Goal: Task Accomplishment & Management: Use online tool/utility

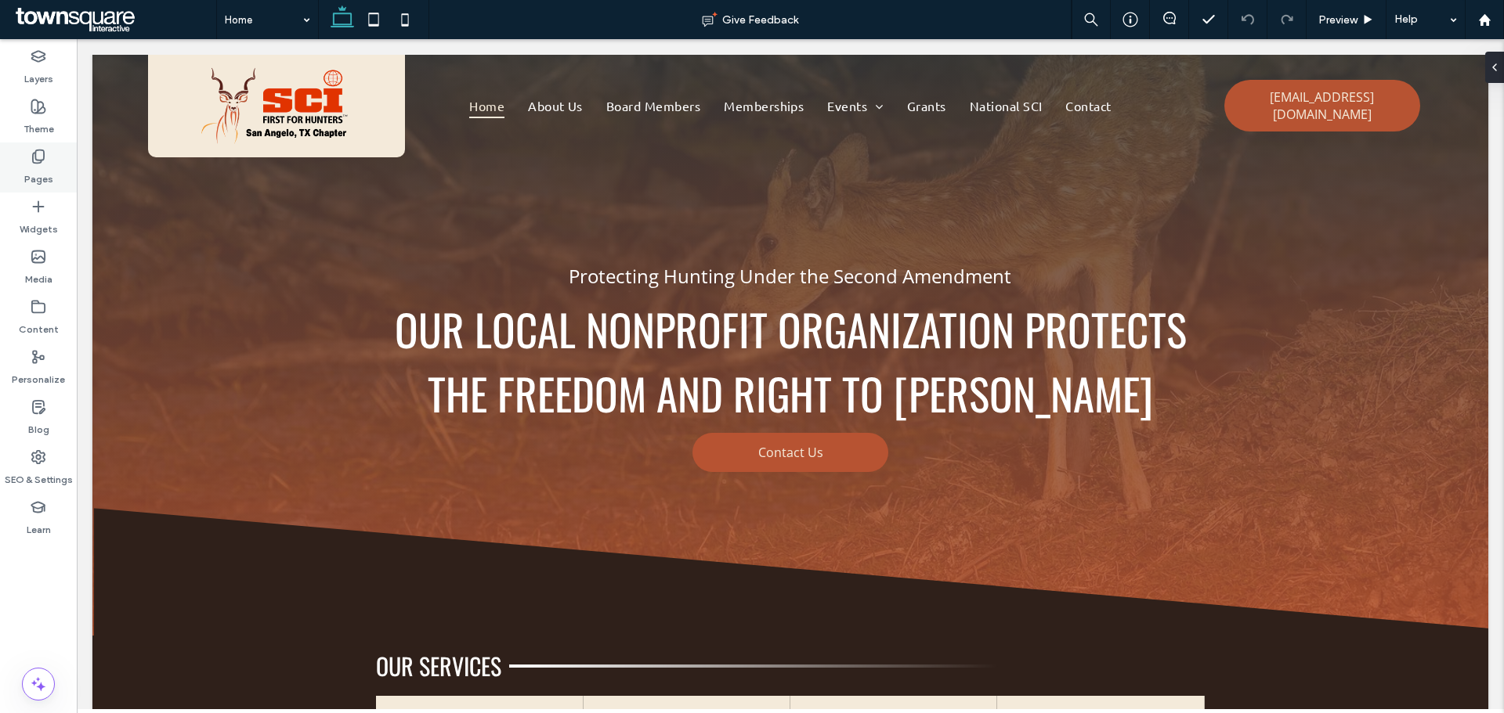
click at [34, 175] on label "Pages" at bounding box center [38, 175] width 29 height 22
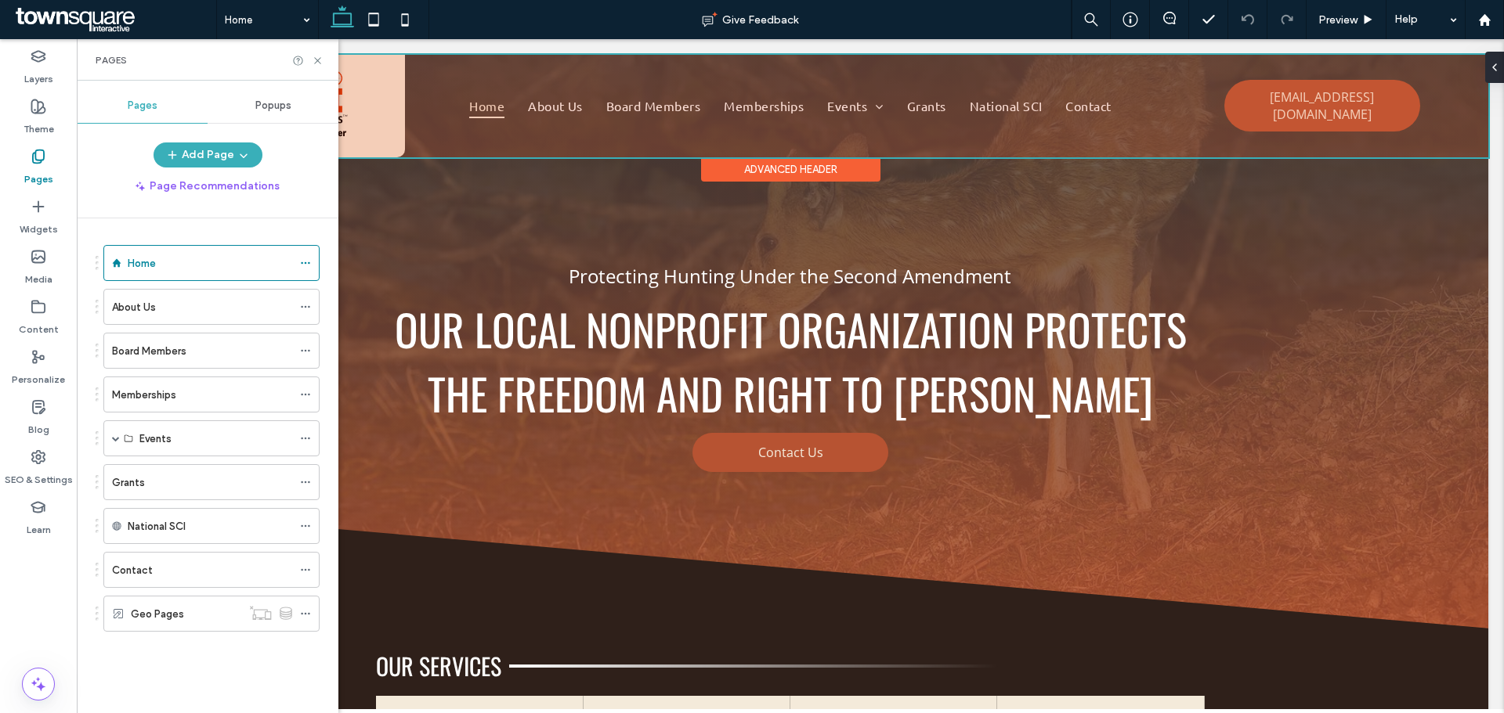
click at [1356, 93] on div at bounding box center [790, 106] width 1396 height 103
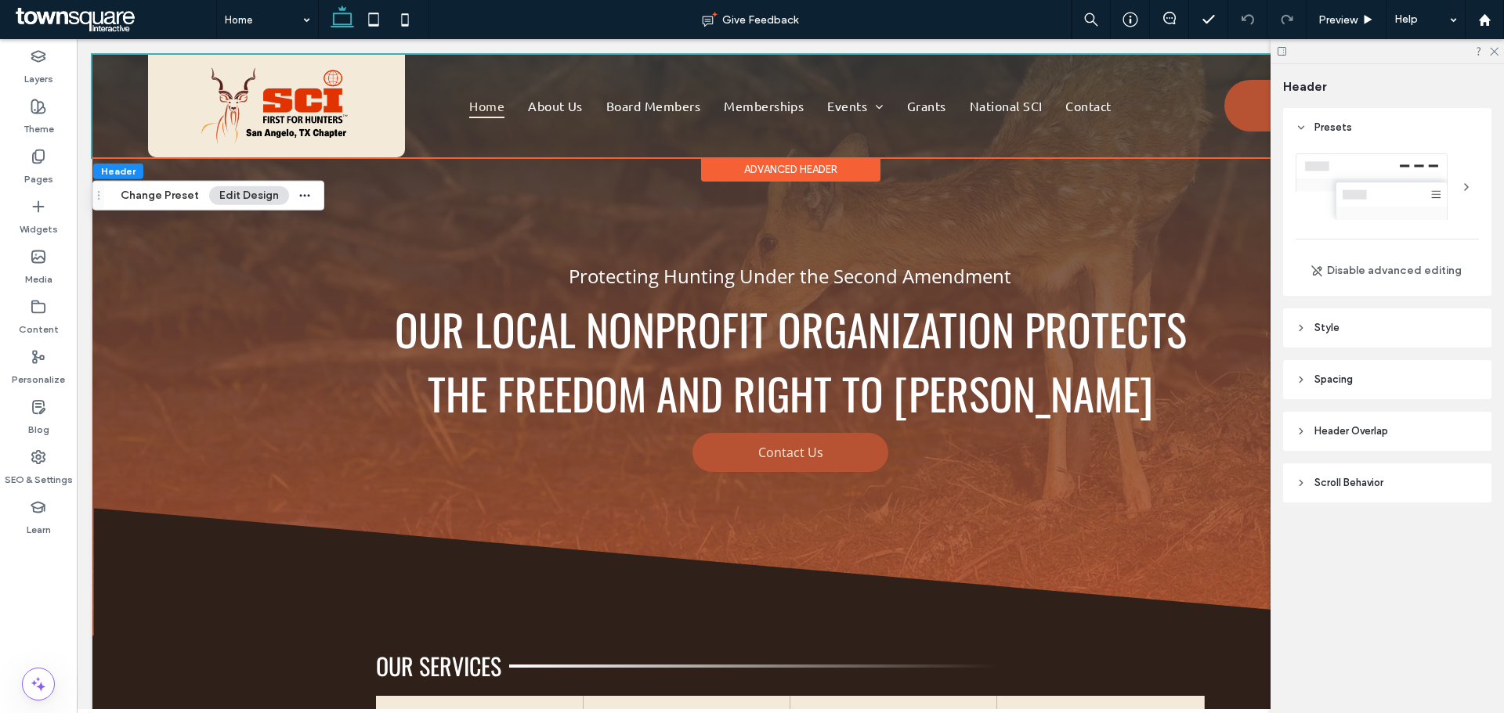
click at [1499, 52] on div at bounding box center [1386, 51] width 233 height 24
click at [1497, 49] on icon at bounding box center [1493, 50] width 10 height 10
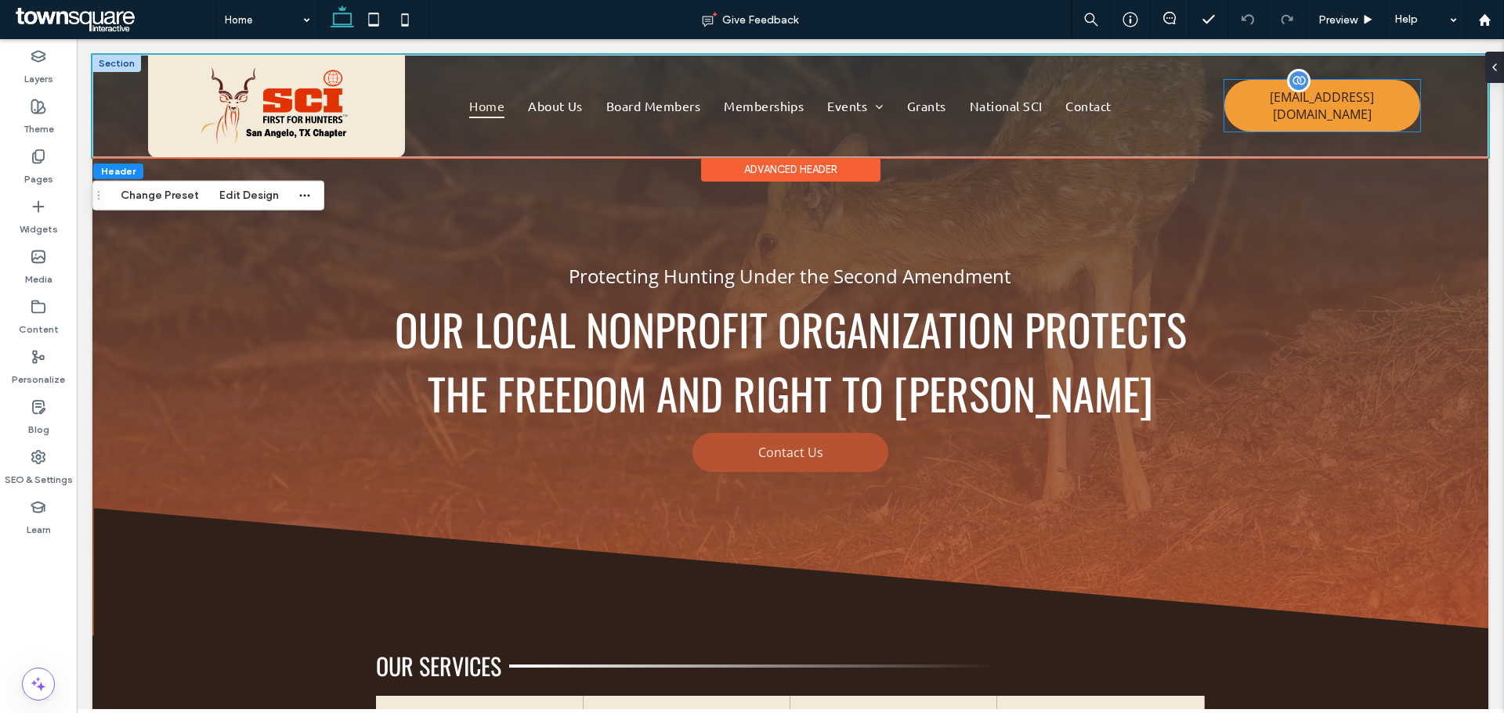
click at [1340, 98] on span "[EMAIL_ADDRESS][DOMAIN_NAME]" at bounding box center [1321, 106] width 190 height 50
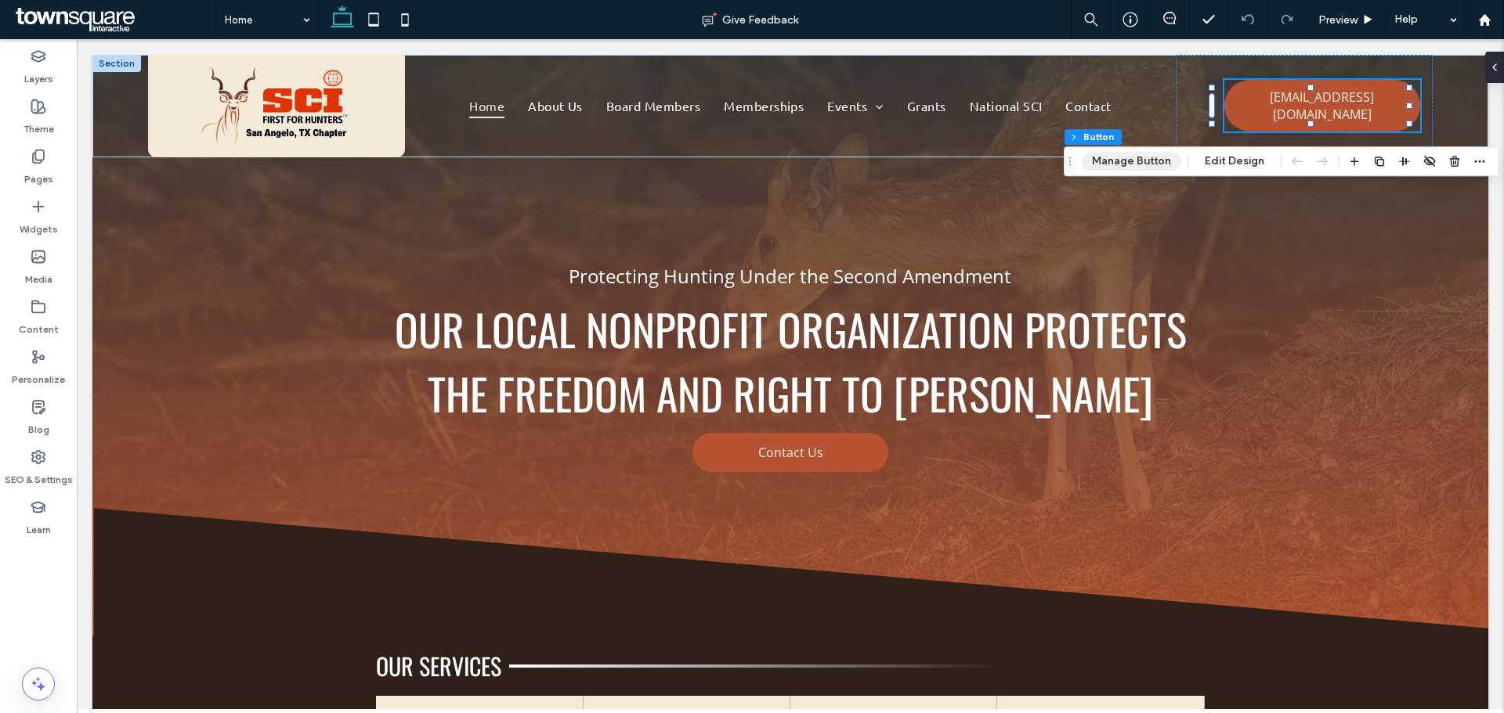
drag, startPoint x: 1159, startPoint y: 154, endPoint x: 1161, endPoint y: 162, distance: 8.0
click at [1156, 162] on button "Manage Button" at bounding box center [1131, 161] width 99 height 19
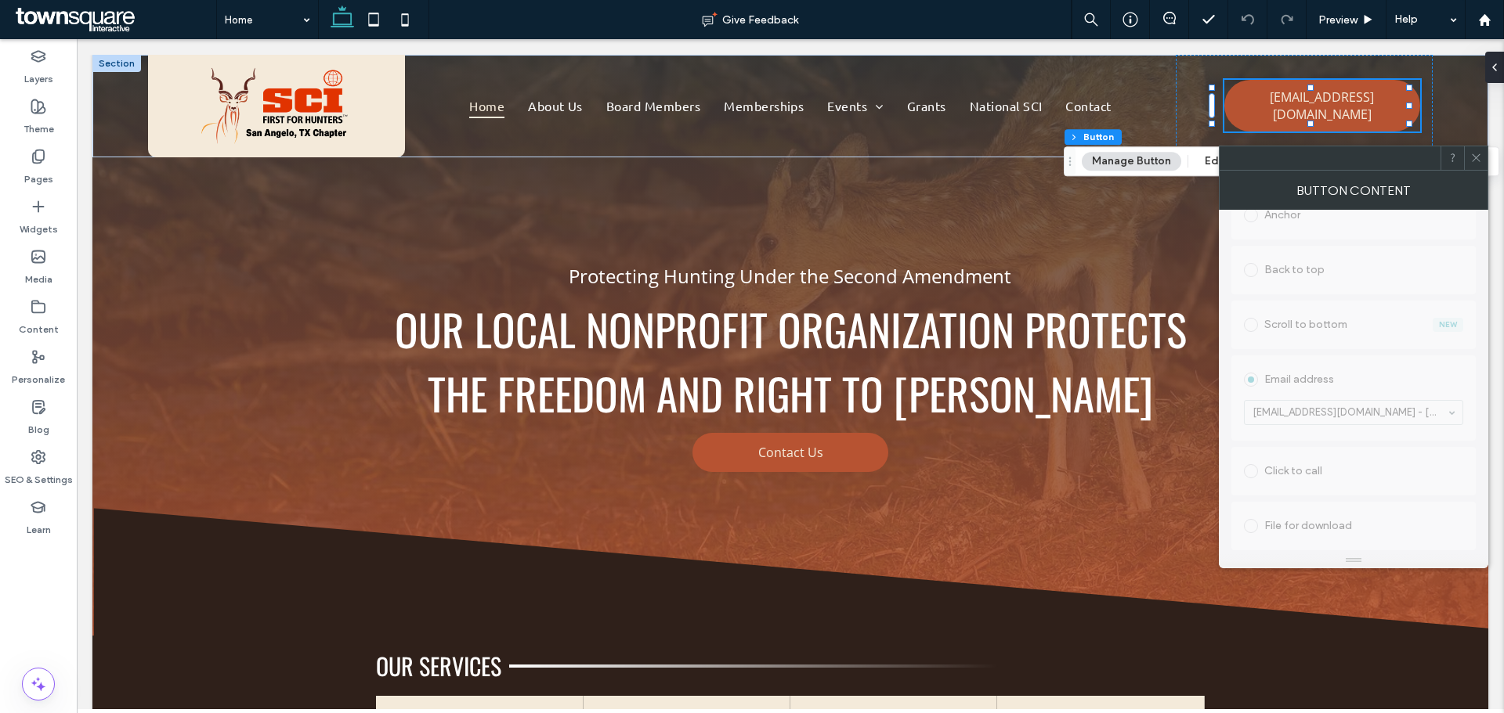
scroll to position [497, 0]
click at [1483, 155] on div at bounding box center [1475, 157] width 23 height 23
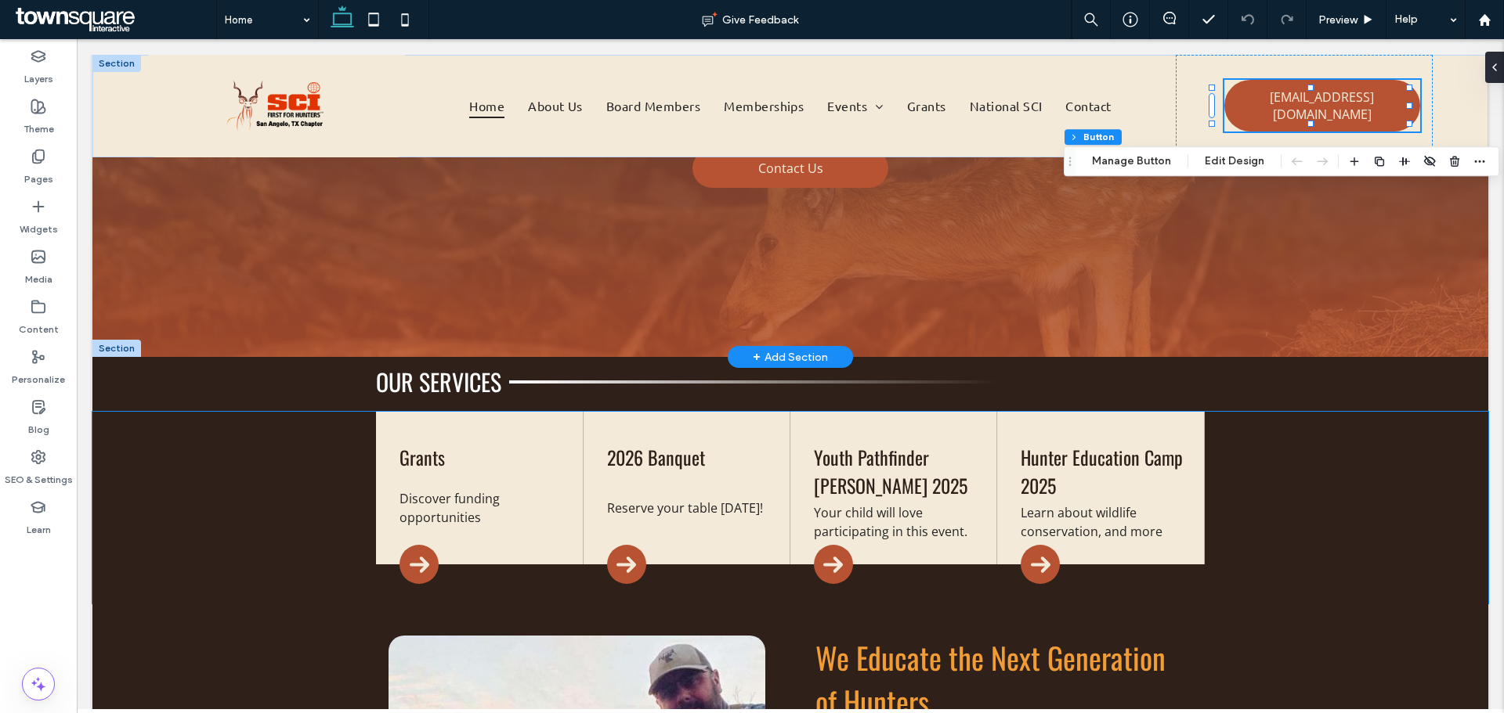
scroll to position [0, 0]
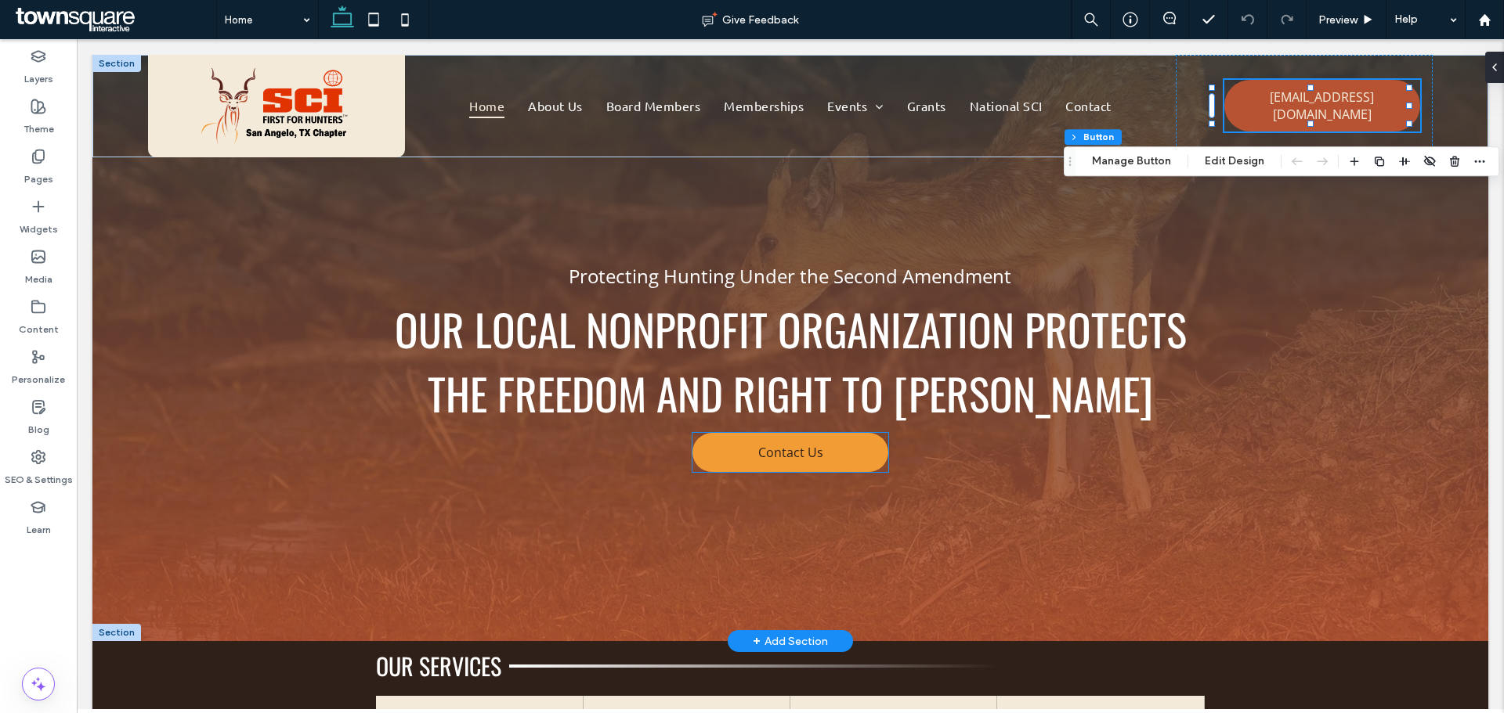
click at [819, 453] on link "Contact Us" at bounding box center [790, 452] width 196 height 39
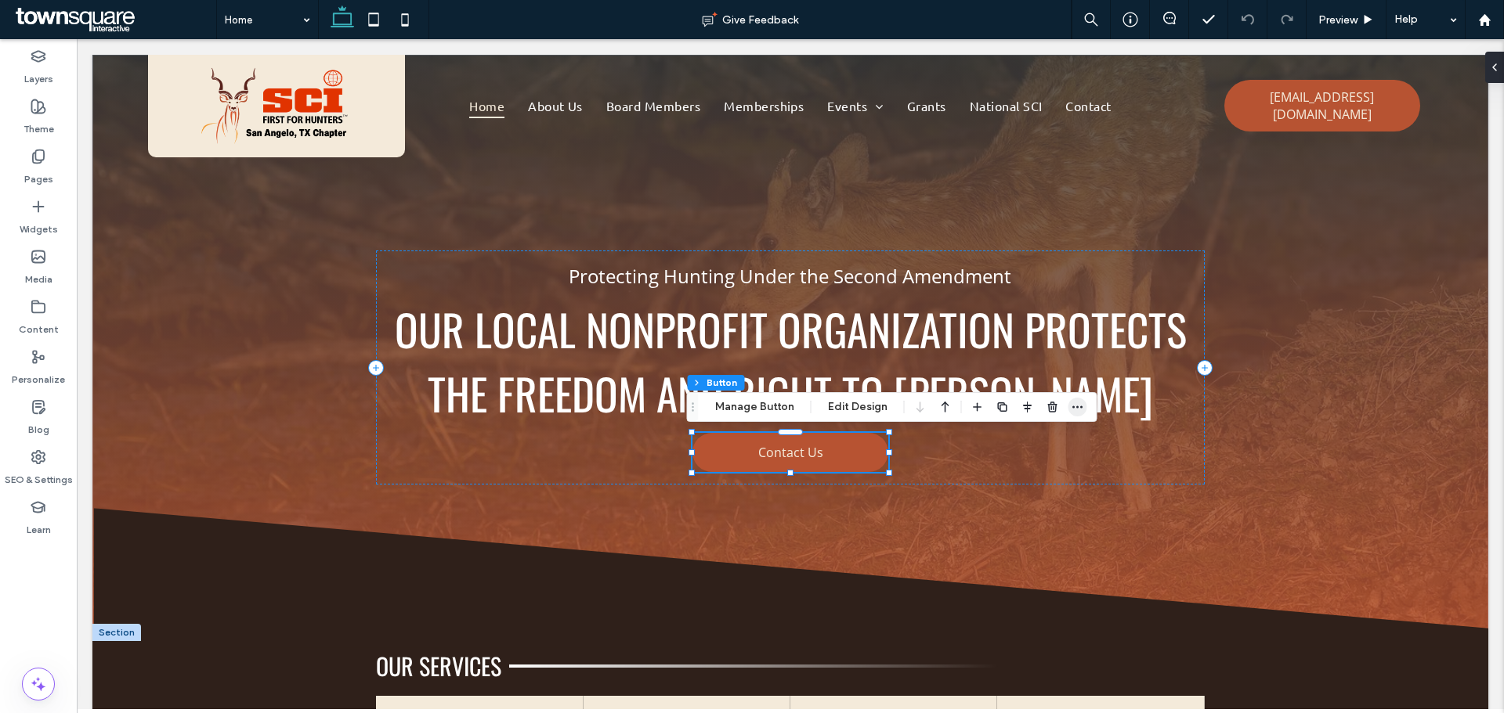
click at [1080, 406] on icon "button" at bounding box center [1077, 407] width 13 height 13
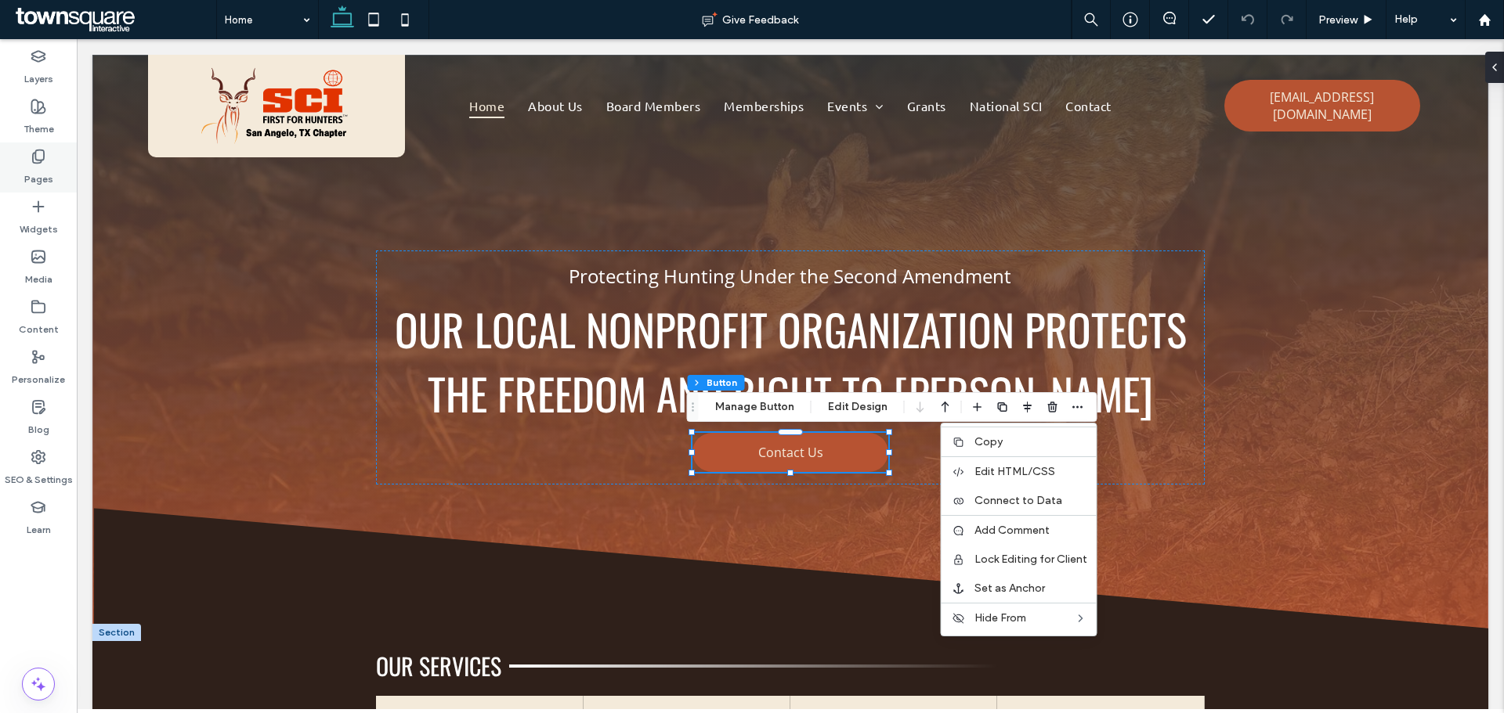
click at [43, 168] on label "Pages" at bounding box center [38, 175] width 29 height 22
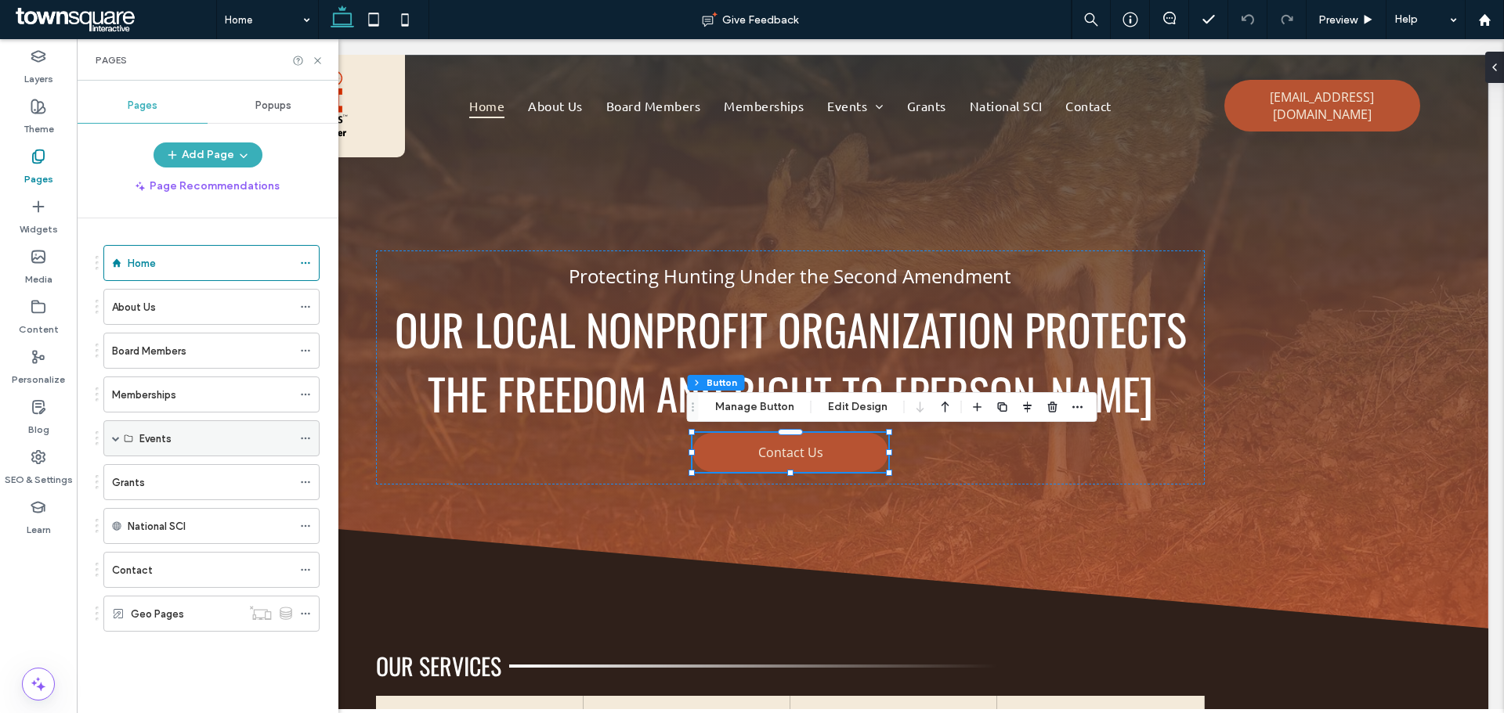
click at [118, 434] on span at bounding box center [116, 438] width 8 height 34
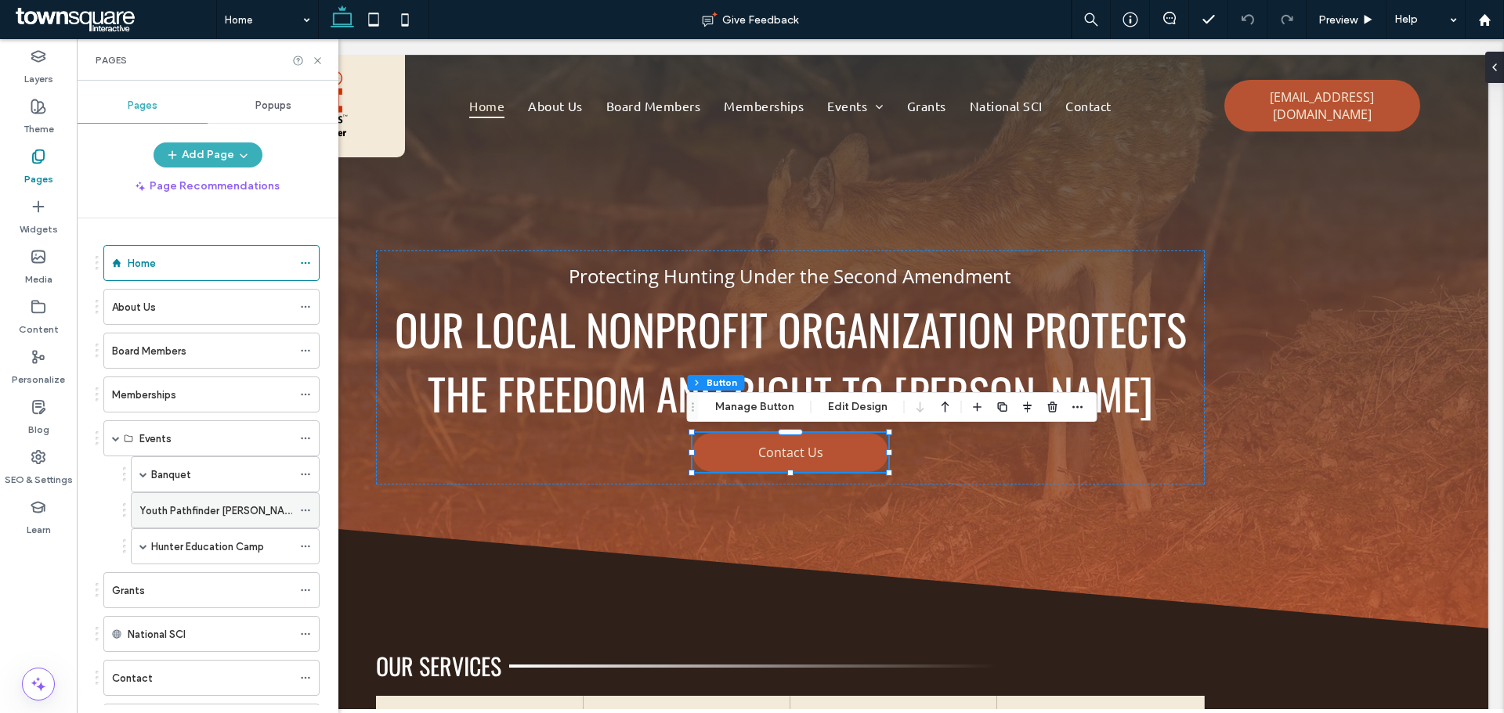
click at [163, 506] on label "Youth Pathfinder [PERSON_NAME]" at bounding box center [219, 510] width 161 height 27
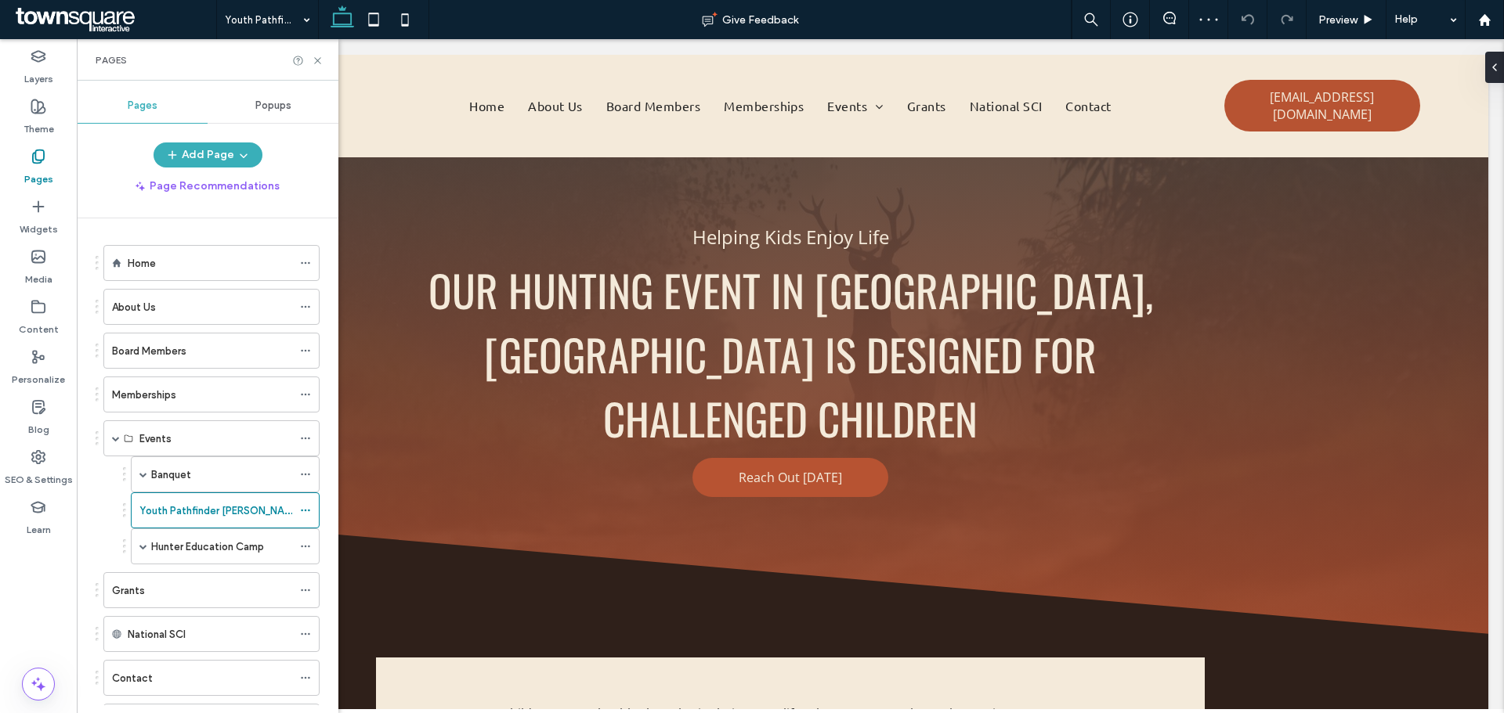
scroll to position [627, 0]
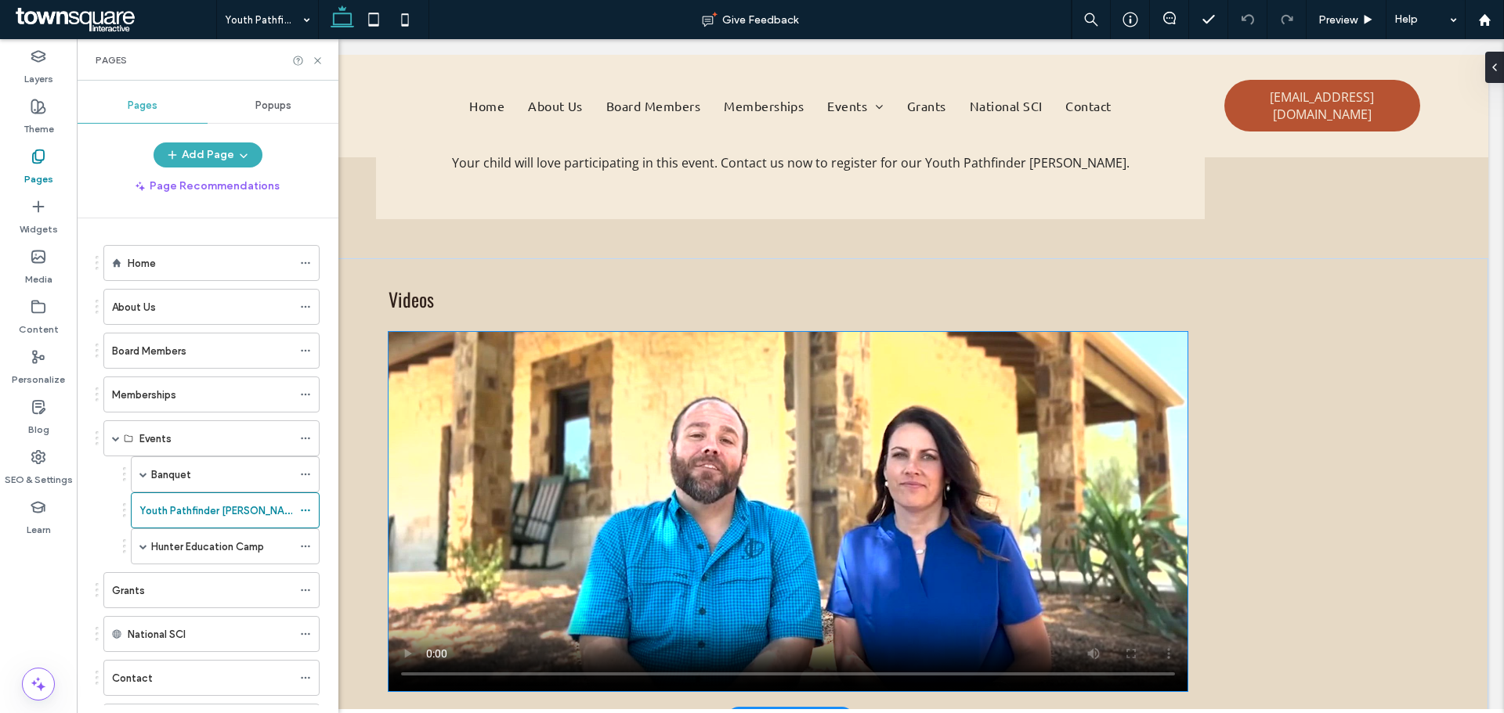
click at [863, 390] on video at bounding box center [787, 511] width 799 height 359
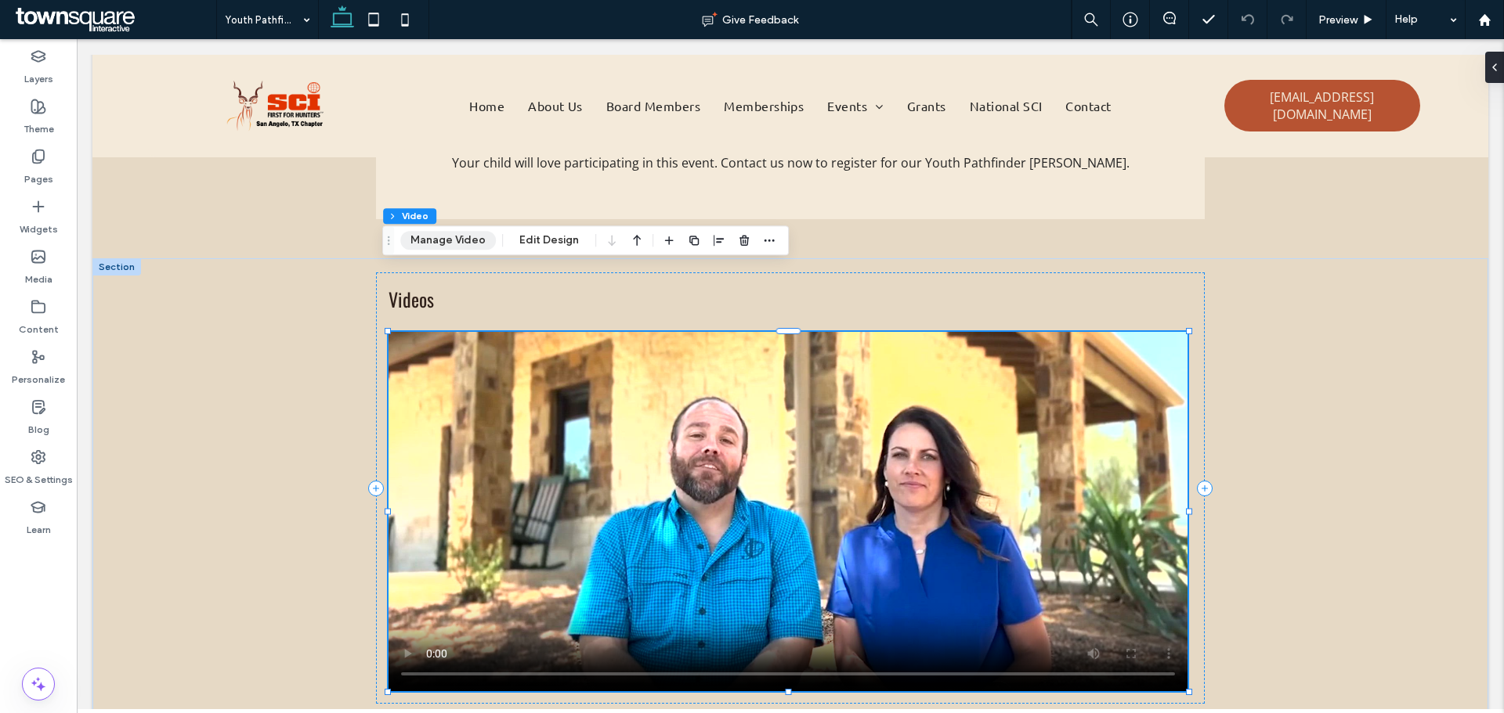
click at [483, 242] on button "Manage Video" at bounding box center [448, 240] width 96 height 19
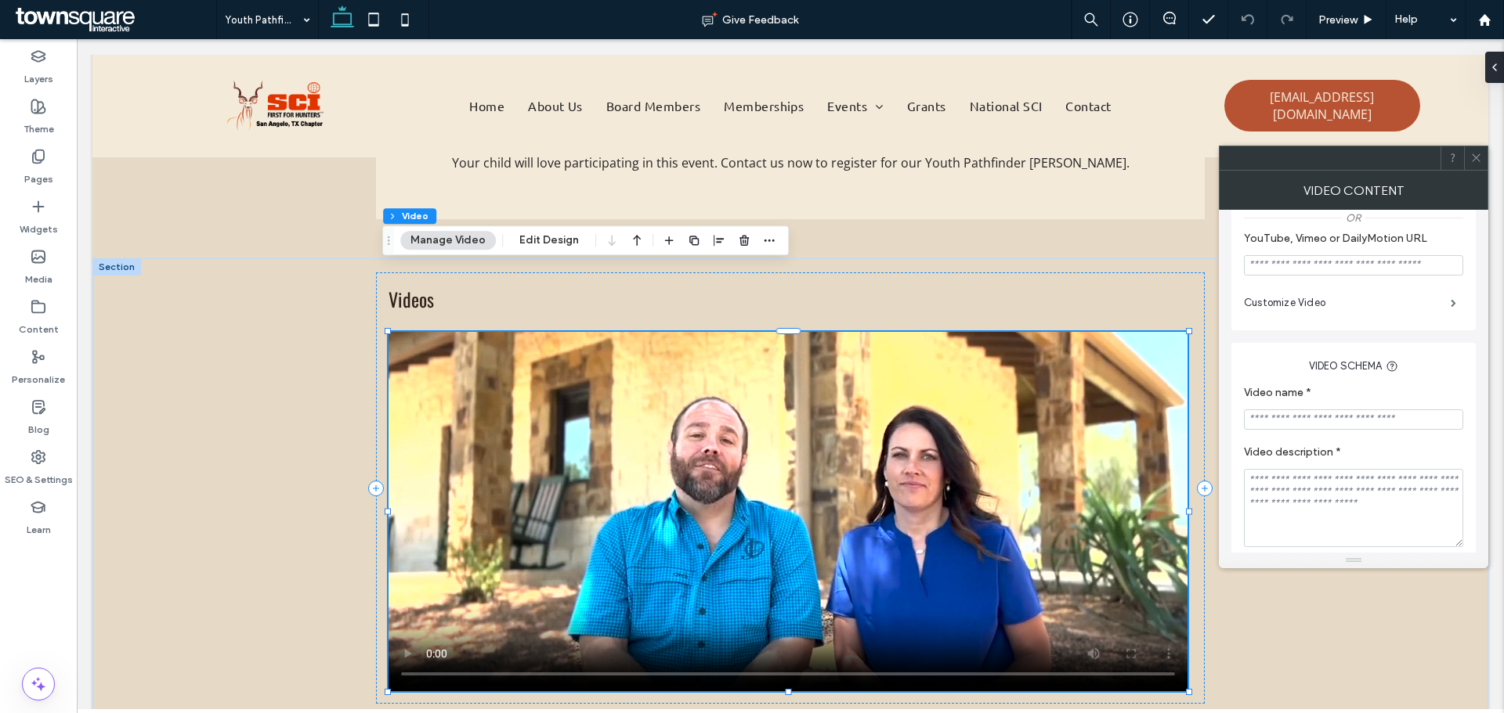
scroll to position [0, 0]
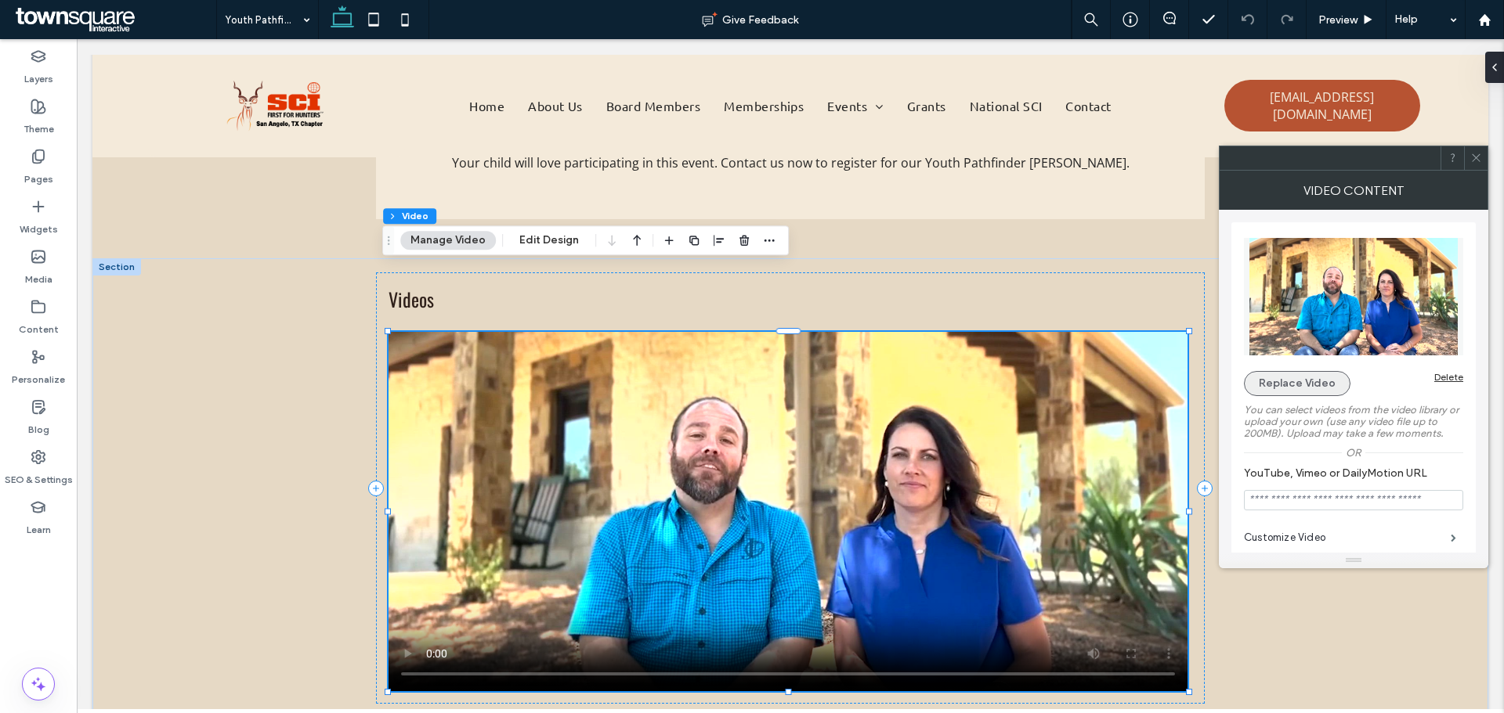
click at [1323, 389] on button "Replace Video" at bounding box center [1297, 383] width 107 height 25
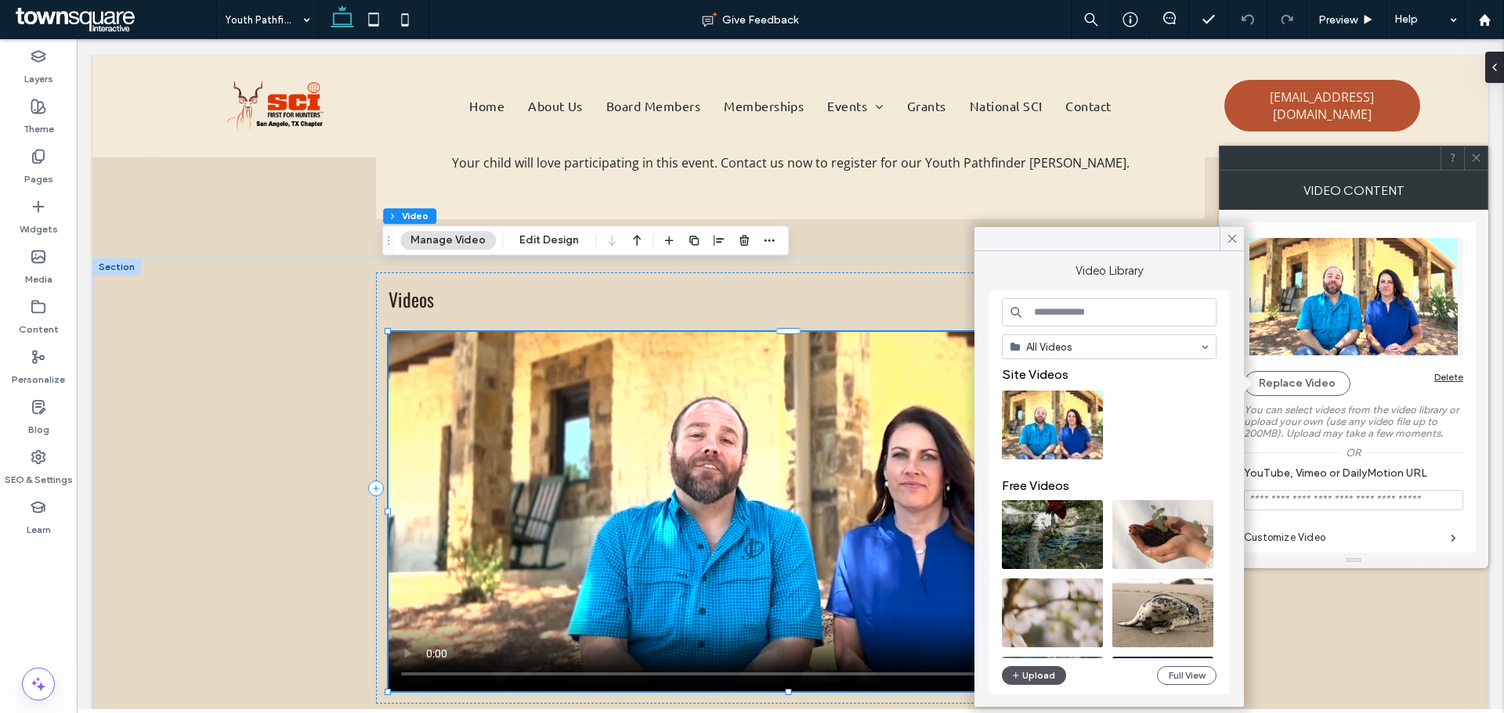
click at [1048, 670] on button "Upload" at bounding box center [1034, 675] width 64 height 19
click at [1041, 680] on button "Upload" at bounding box center [1034, 675] width 64 height 19
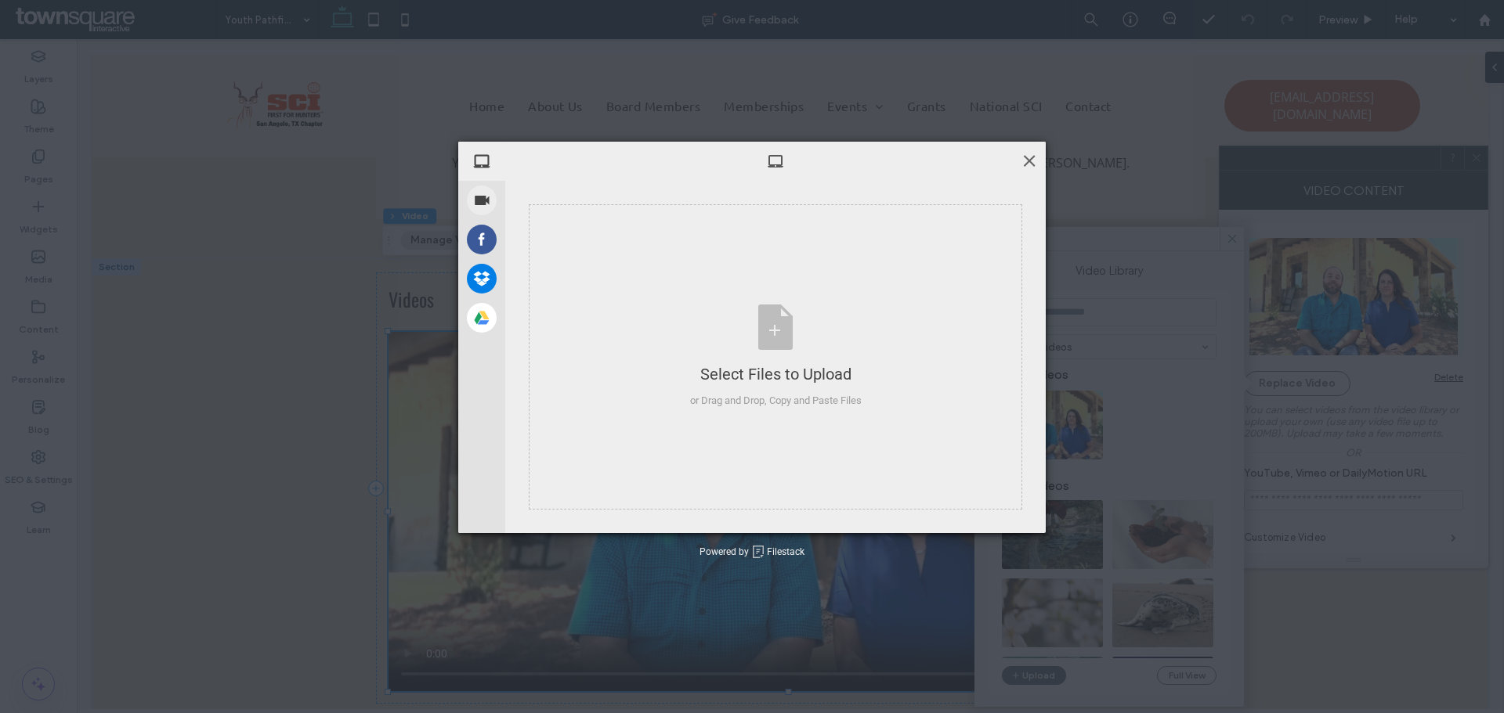
click at [1036, 163] on span at bounding box center [1028, 160] width 17 height 17
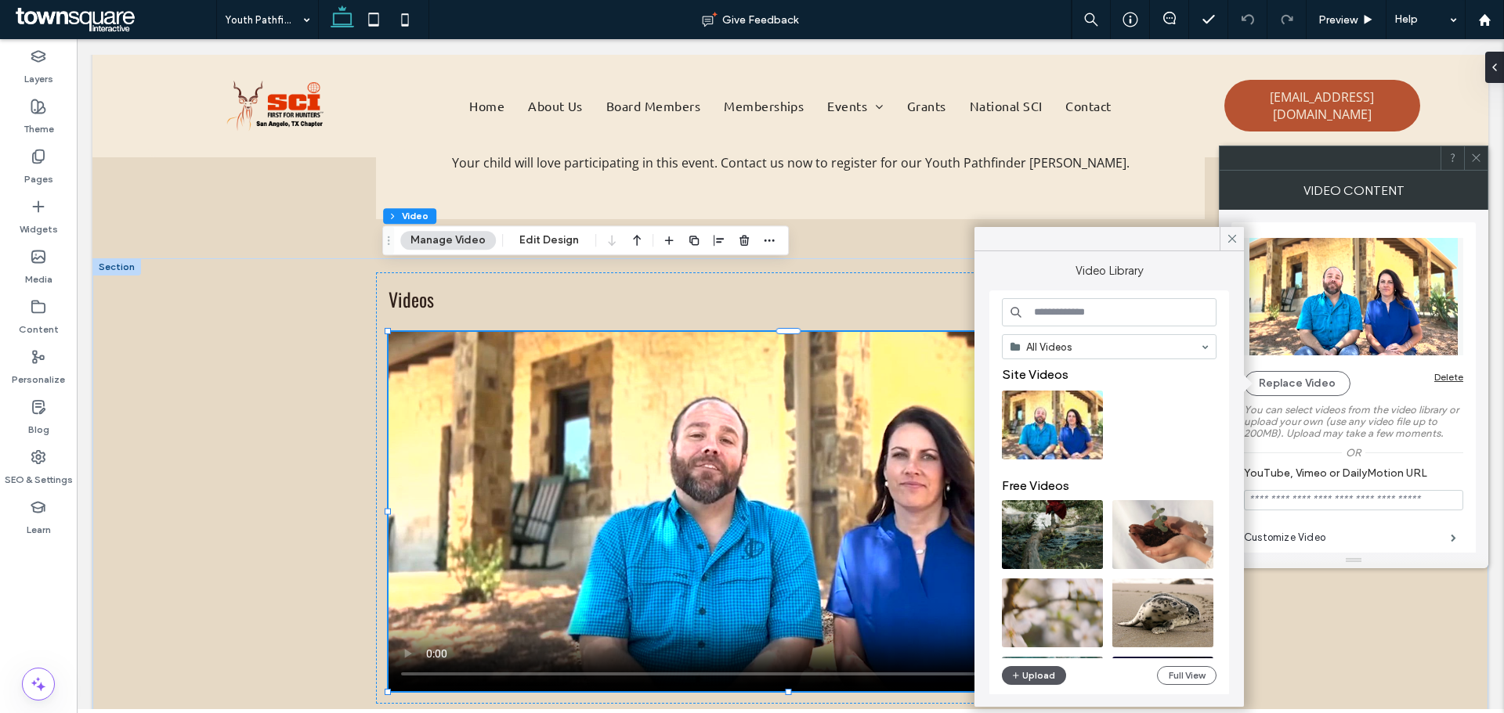
click at [1028, 681] on button "Upload" at bounding box center [1034, 675] width 64 height 19
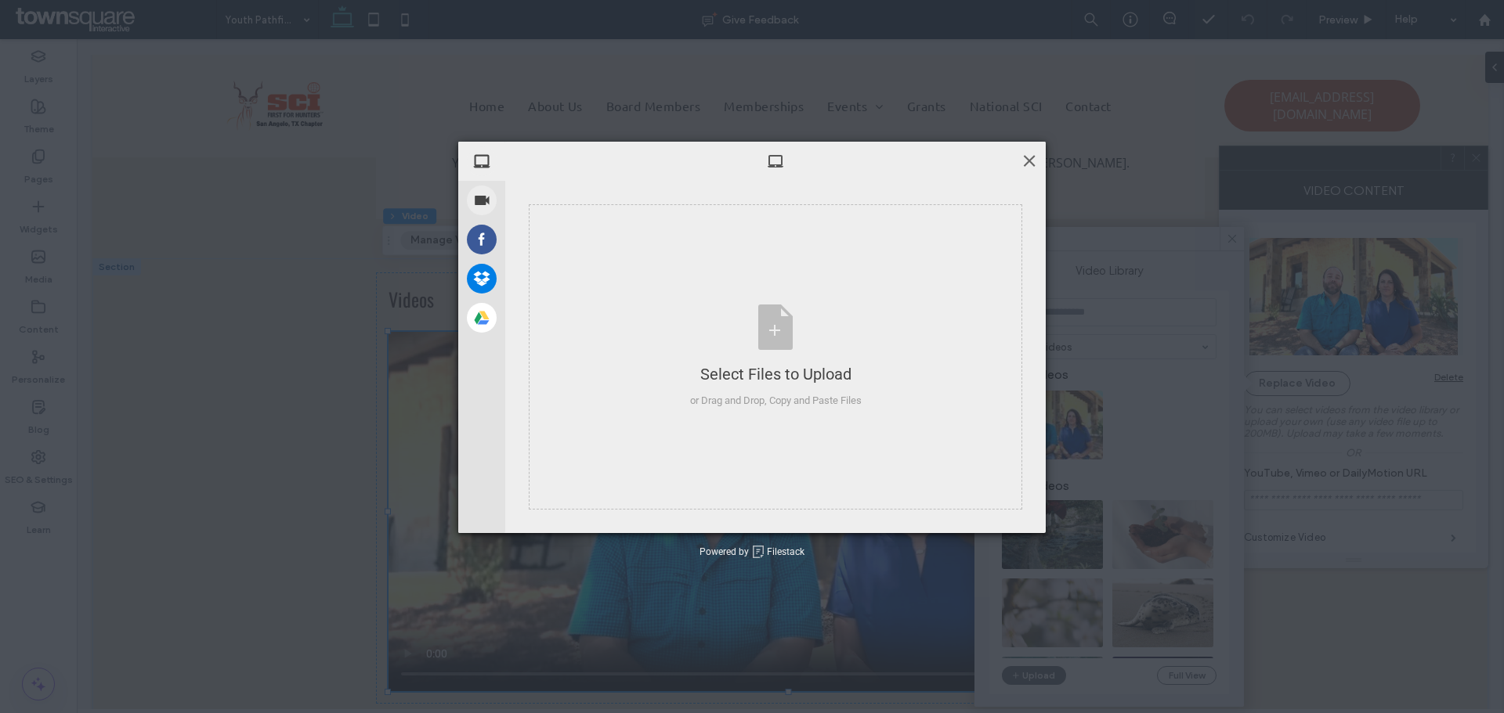
click at [1030, 157] on span at bounding box center [1028, 160] width 17 height 17
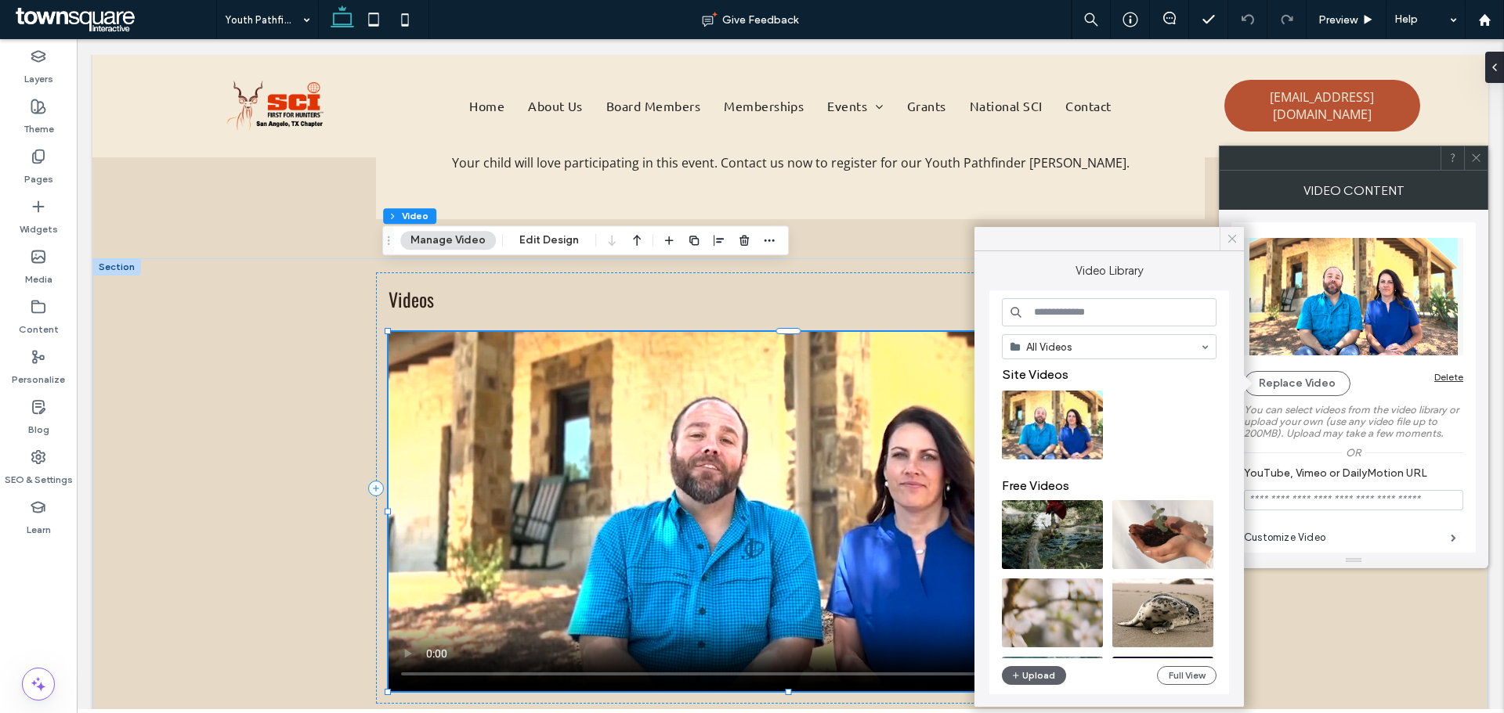
click at [1231, 239] on icon at bounding box center [1232, 239] width 14 height 14
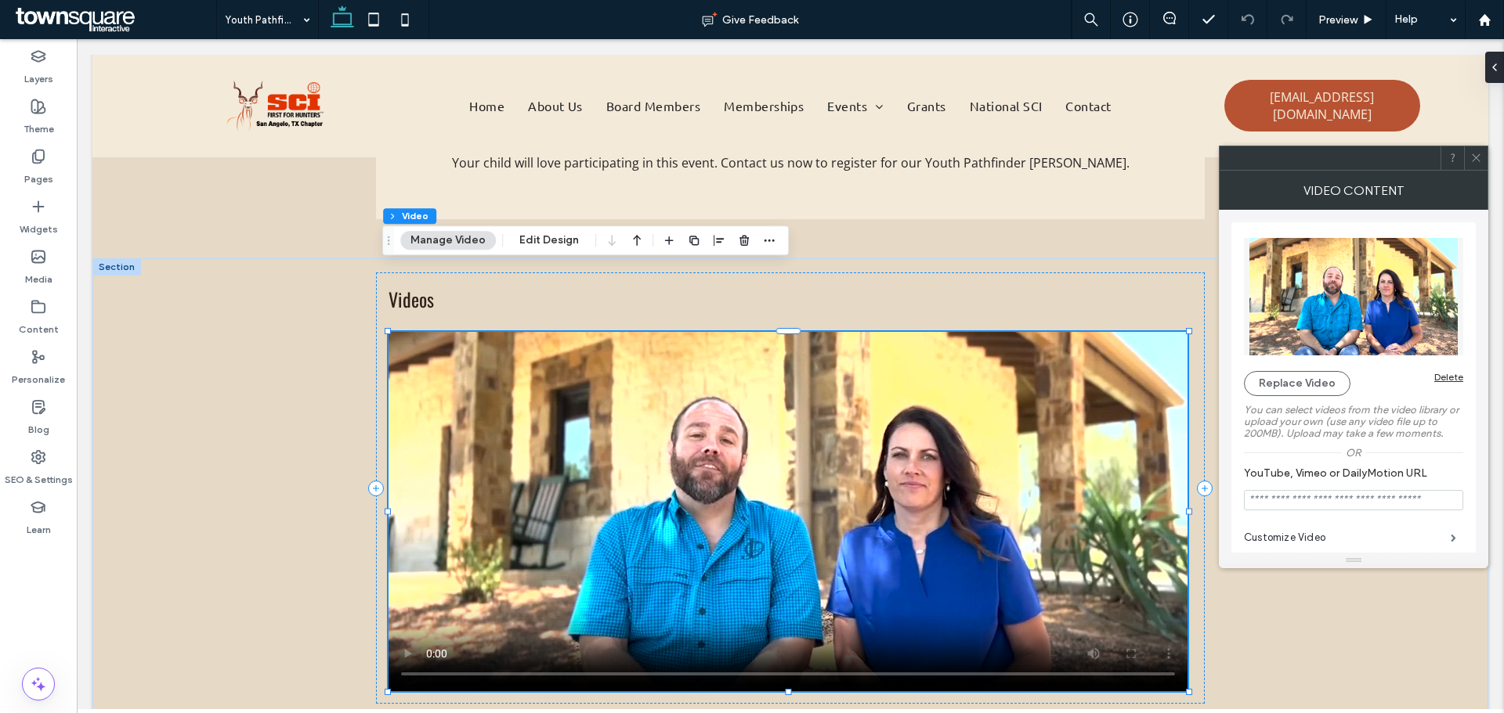
click at [1479, 157] on icon at bounding box center [1476, 158] width 12 height 12
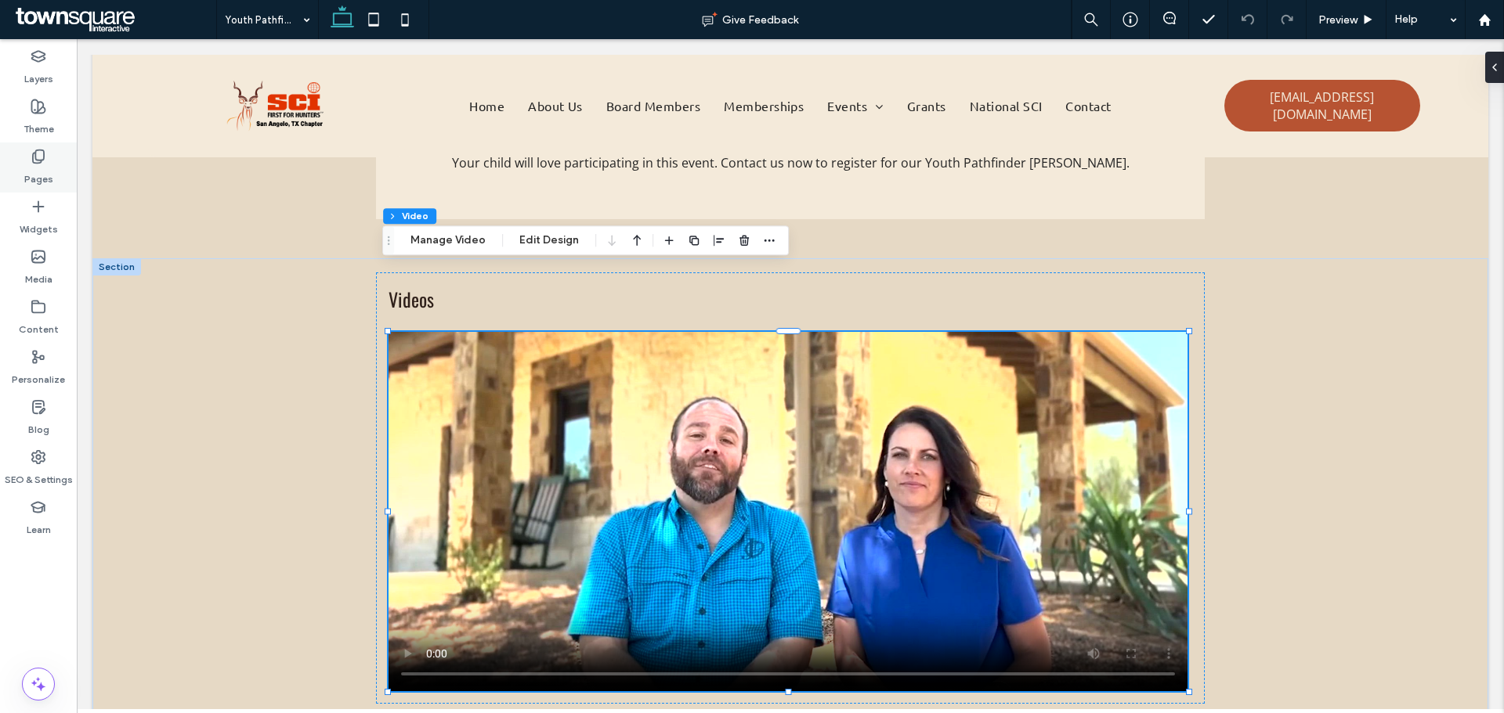
click at [30, 175] on label "Pages" at bounding box center [38, 175] width 29 height 22
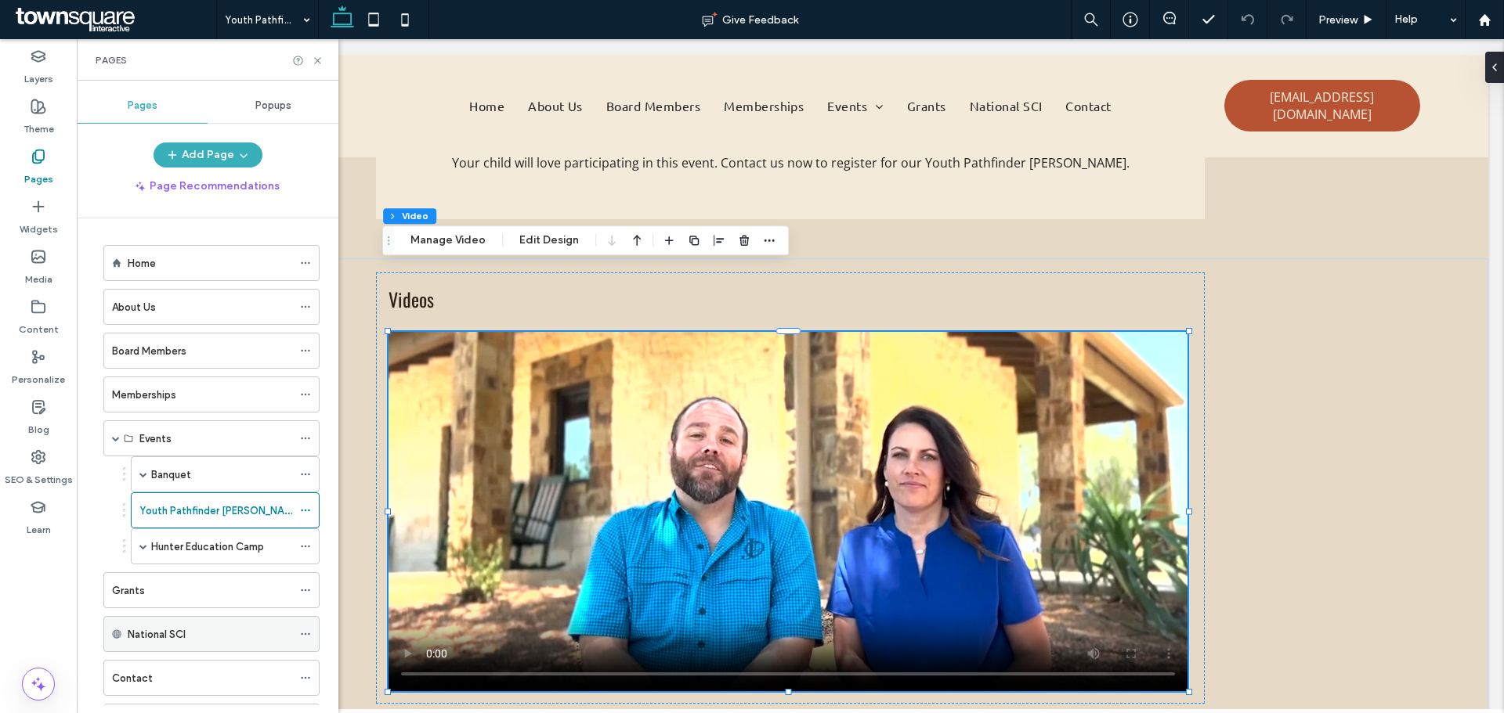
scroll to position [74, 0]
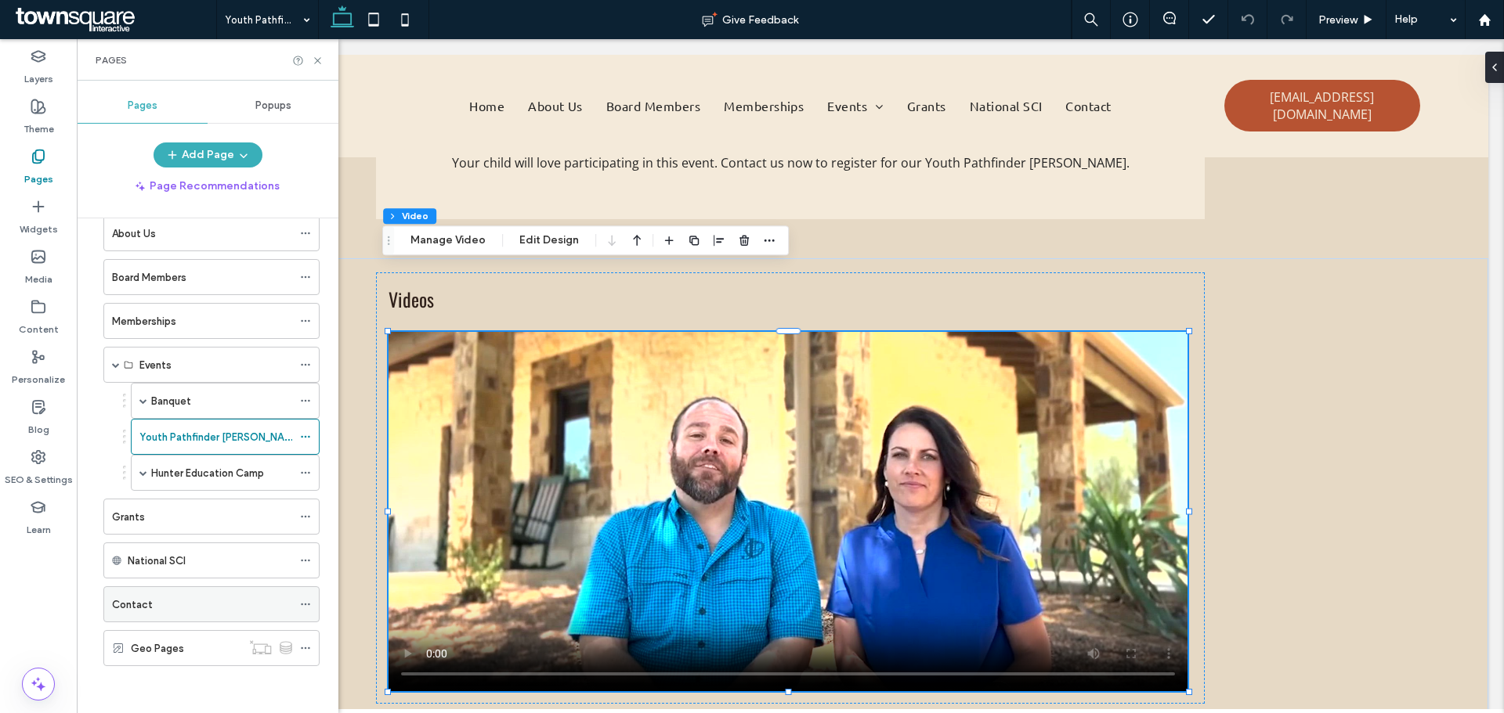
click at [309, 597] on span at bounding box center [305, 604] width 11 height 23
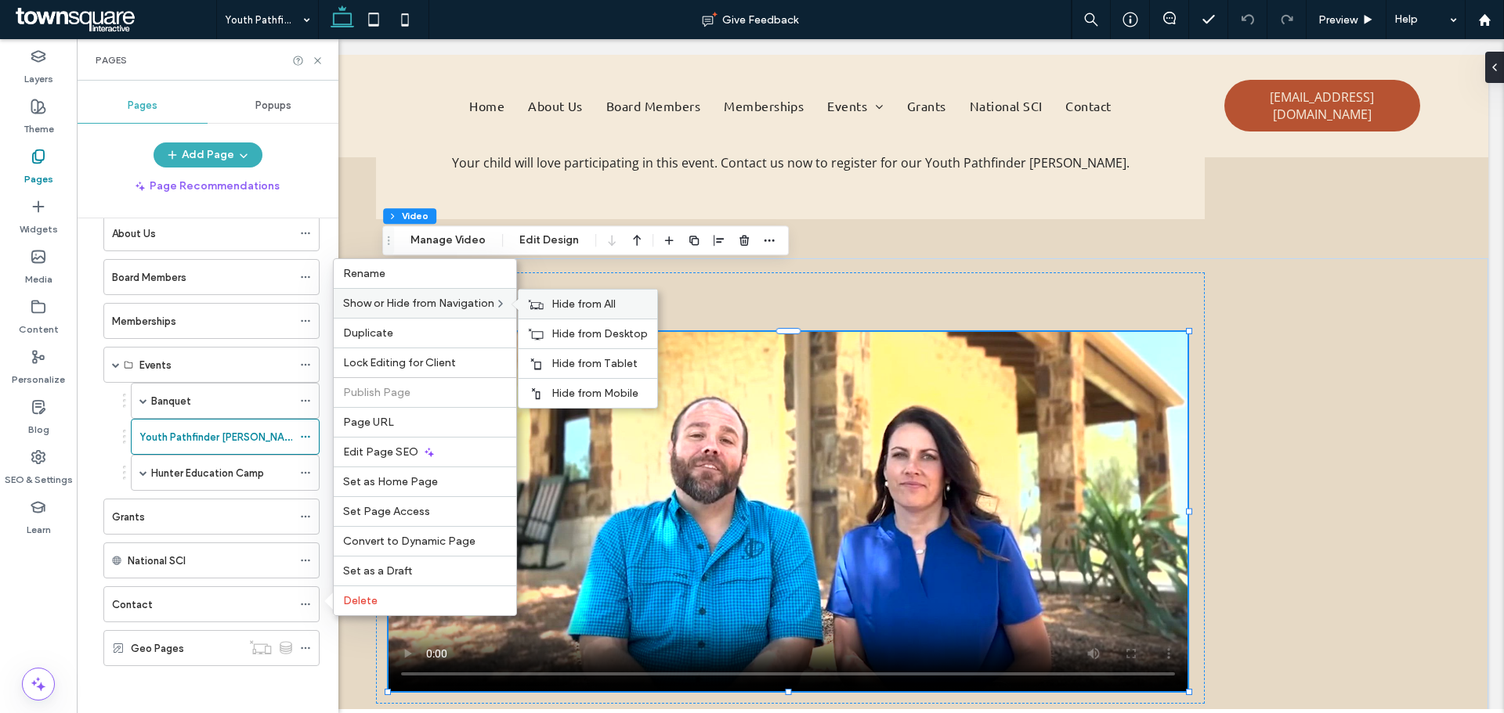
click at [612, 304] on span "Hide from All" at bounding box center [583, 304] width 64 height 13
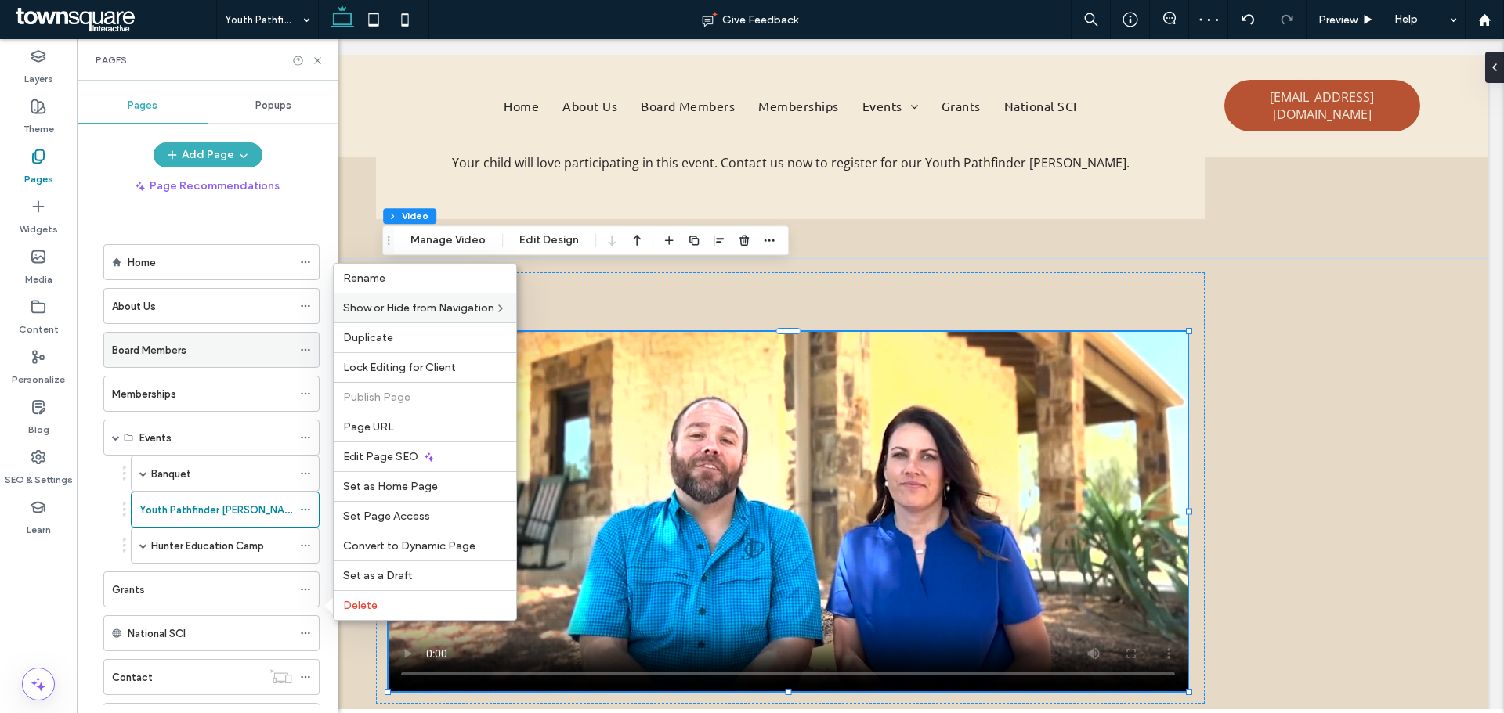
scroll to position [0, 0]
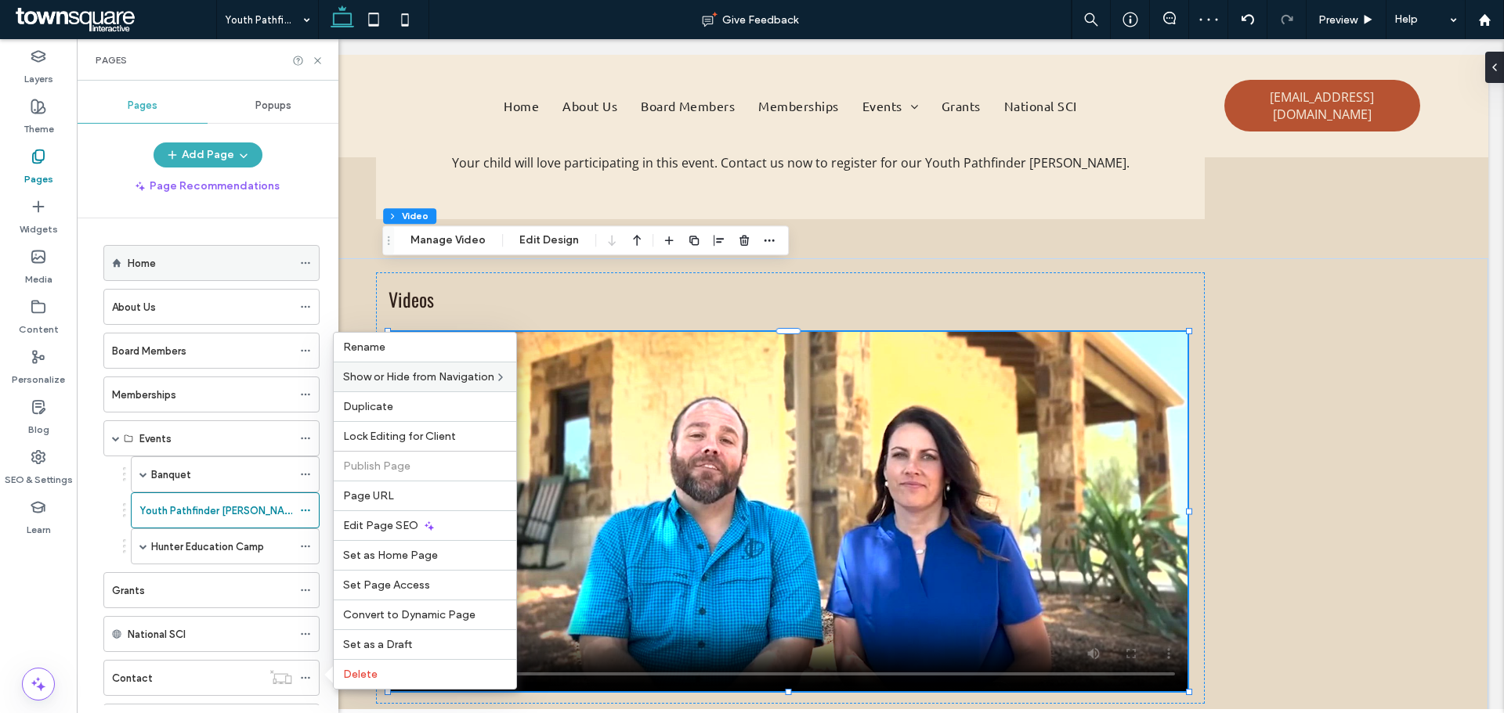
click at [141, 252] on div "Home" at bounding box center [210, 263] width 164 height 34
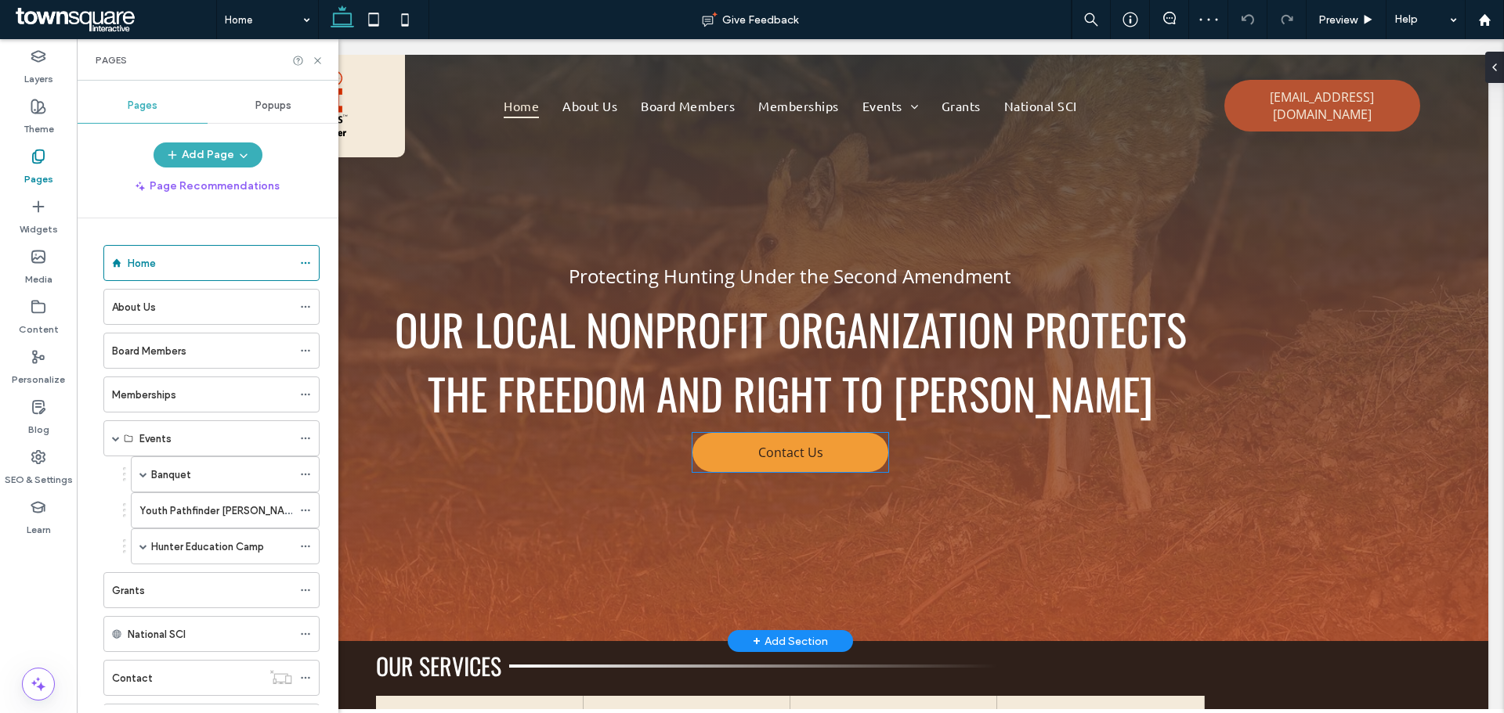
click at [838, 469] on link "Contact Us" at bounding box center [790, 452] width 196 height 39
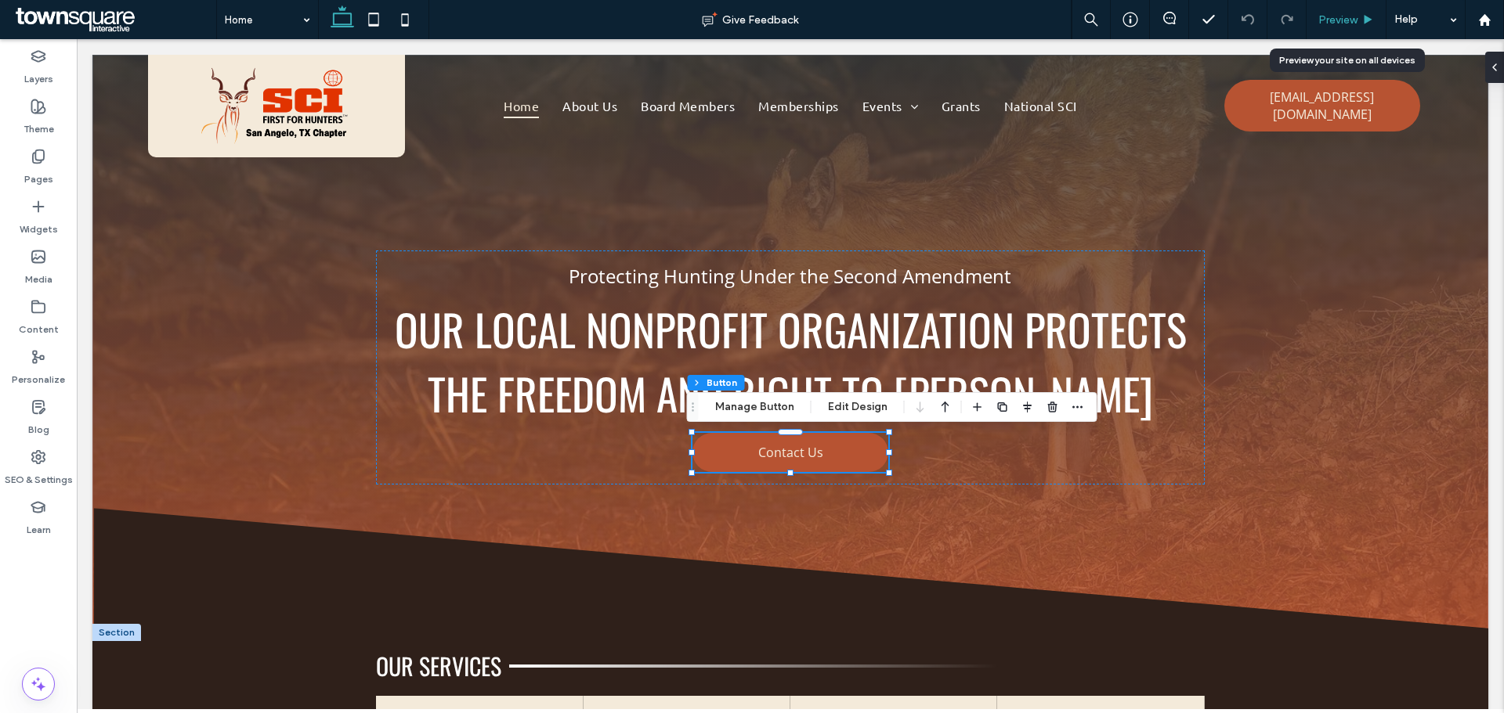
click at [1333, 20] on span "Preview" at bounding box center [1337, 19] width 39 height 13
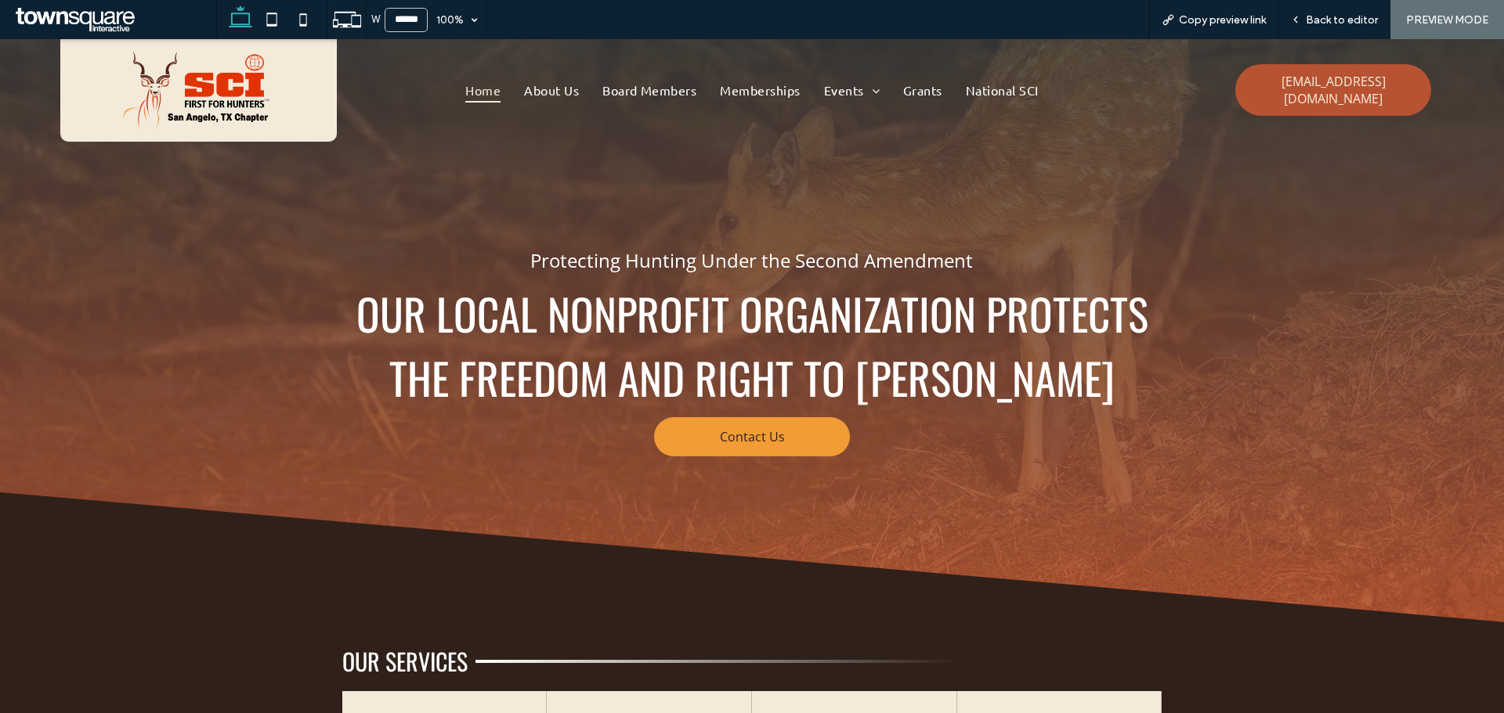
click at [725, 443] on span "Contact Us" at bounding box center [752, 437] width 65 height 33
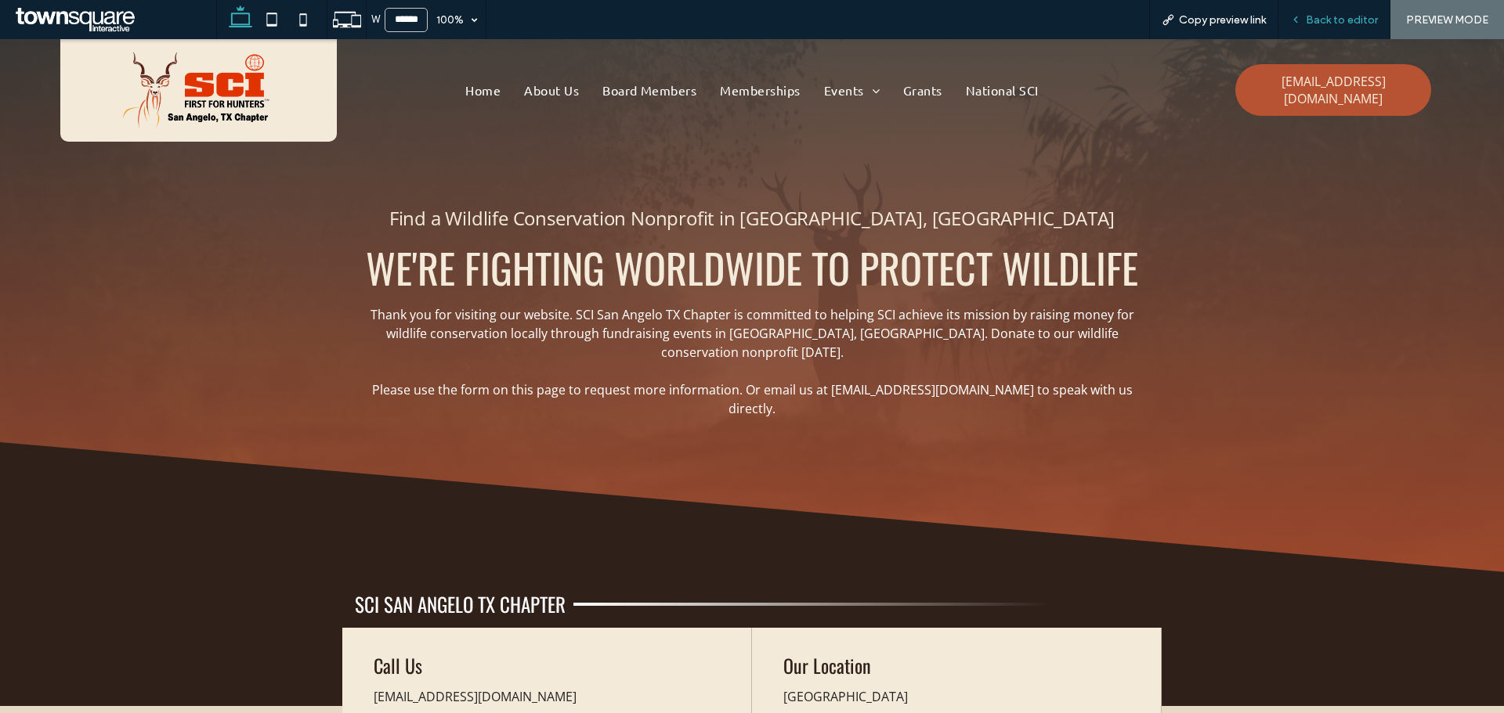
click at [1327, 20] on span "Back to editor" at bounding box center [1342, 19] width 72 height 13
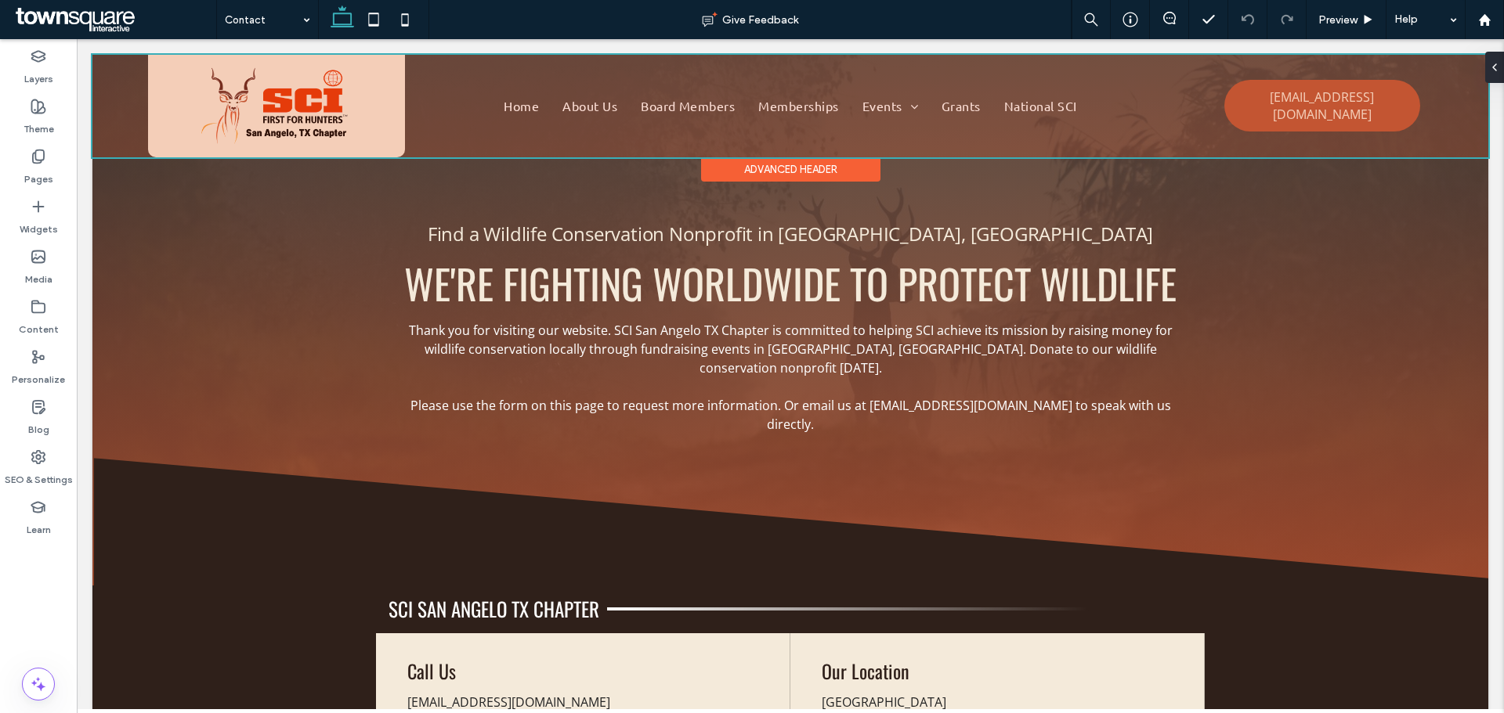
click at [1262, 96] on div at bounding box center [790, 106] width 1396 height 103
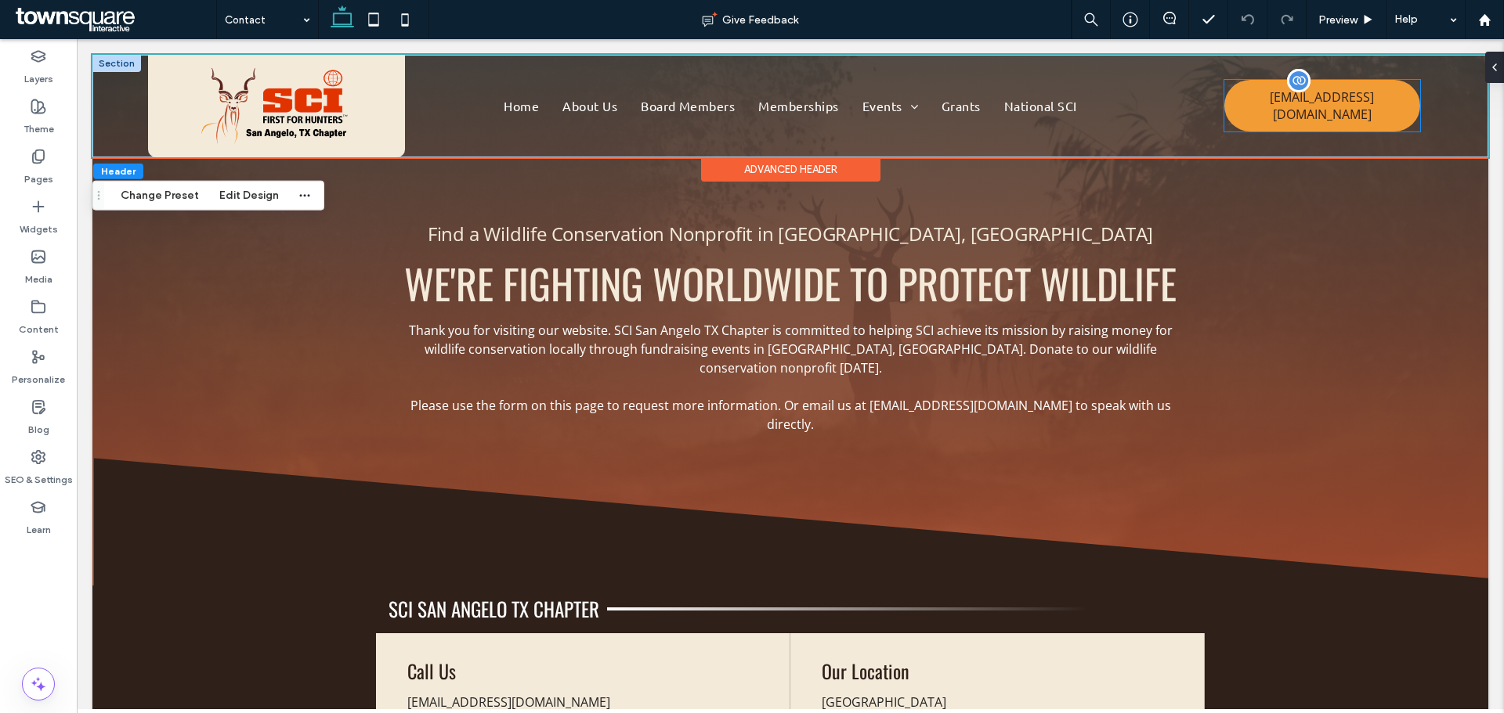
click at [1224, 99] on link "[EMAIL_ADDRESS][DOMAIN_NAME]" at bounding box center [1322, 106] width 196 height 52
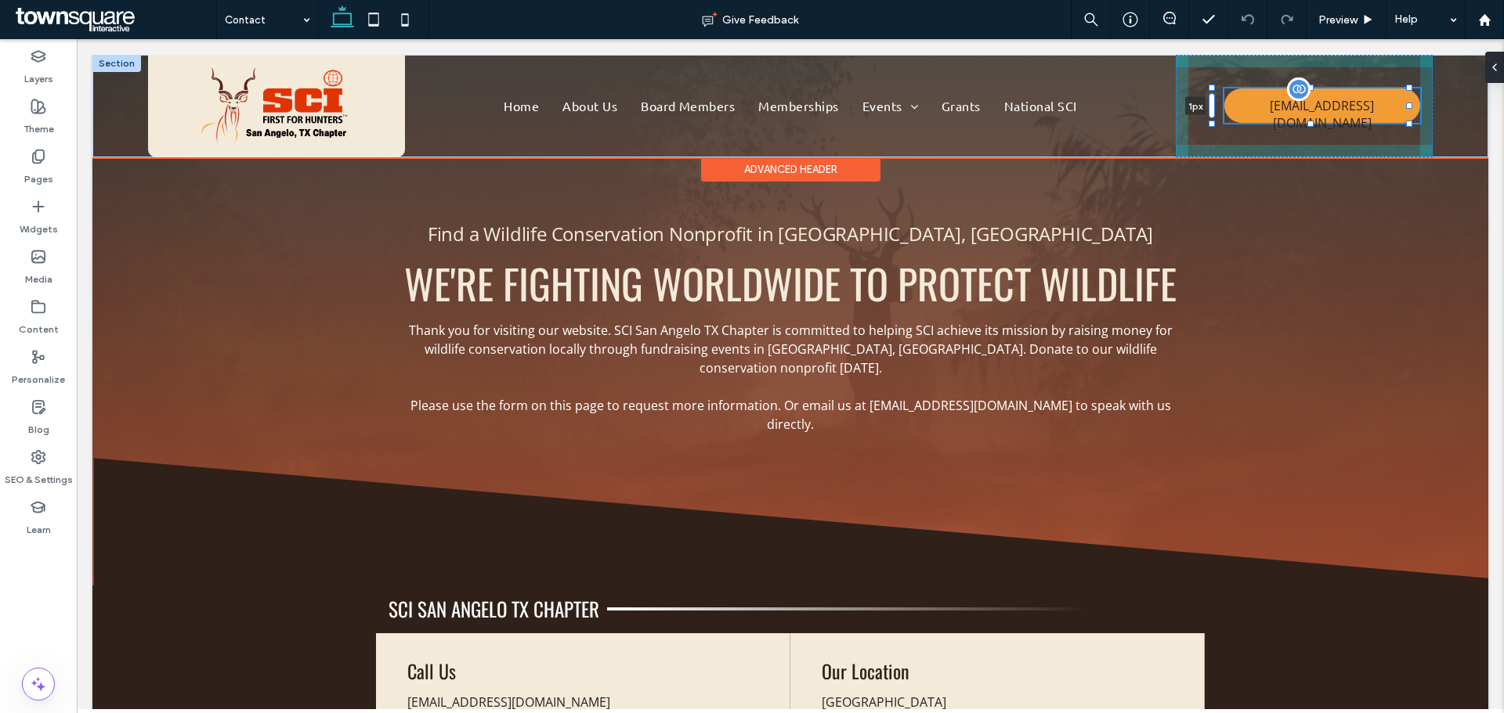
click at [1215, 109] on div "Home About Us Board Members Memberships Events Banquet 2026 Banquet Youth Pathf…" at bounding box center [790, 106] width 1396 height 103
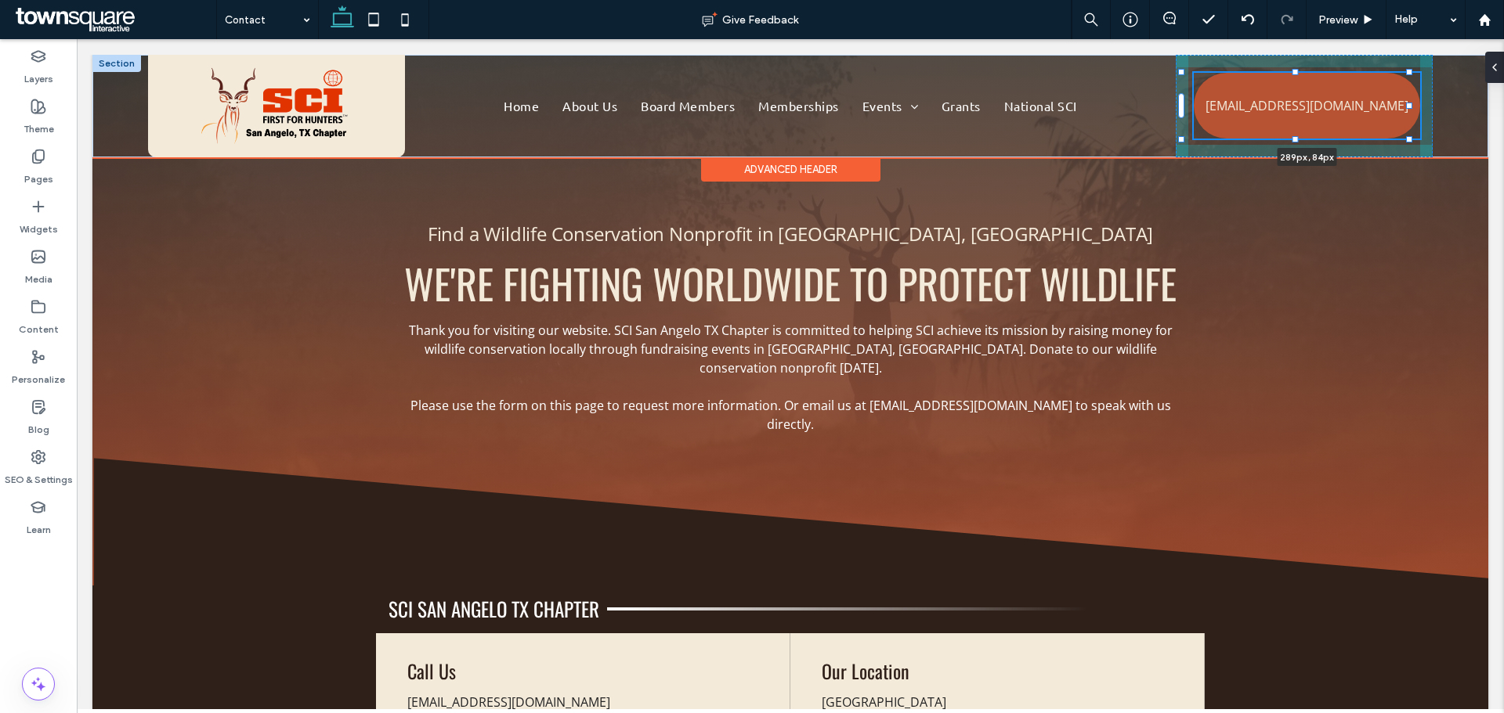
drag, startPoint x: 1408, startPoint y: 86, endPoint x: 1439, endPoint y: 70, distance: 34.3
click at [1439, 70] on div "Home About Us Board Members Memberships Events Banquet 2026 Banquet Youth Pathf…" at bounding box center [790, 106] width 1396 height 103
type input "***"
type input "**"
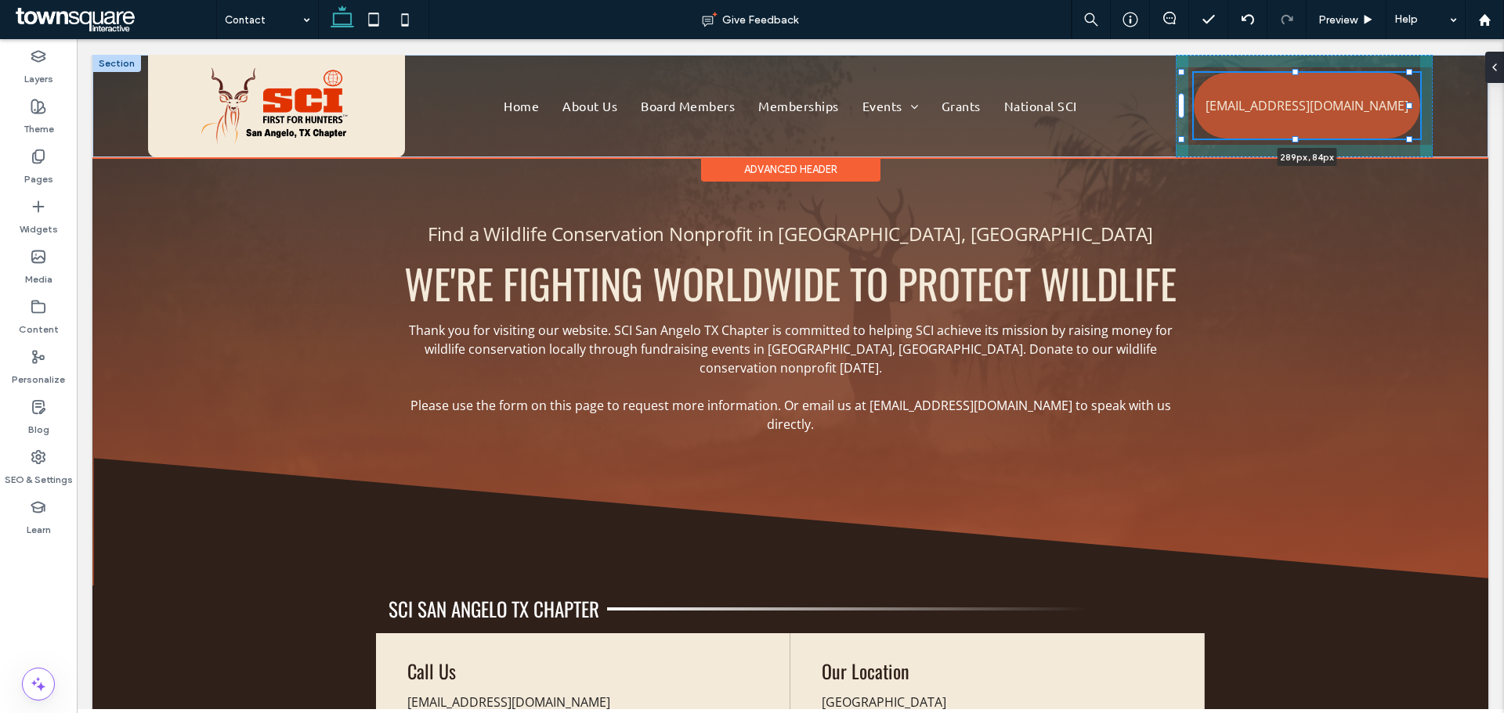
type input "**"
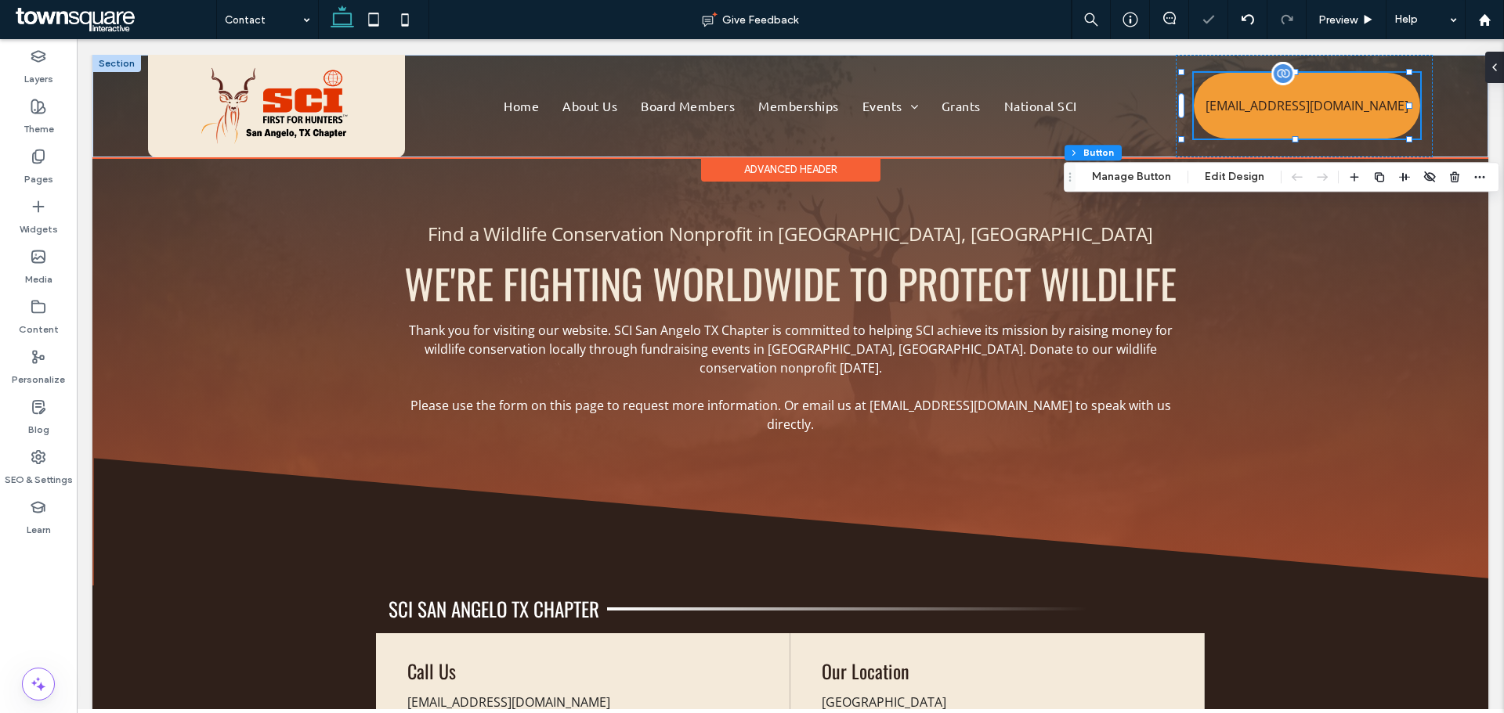
click at [1338, 113] on span "[EMAIL_ADDRESS][DOMAIN_NAME]" at bounding box center [1306, 105] width 203 height 33
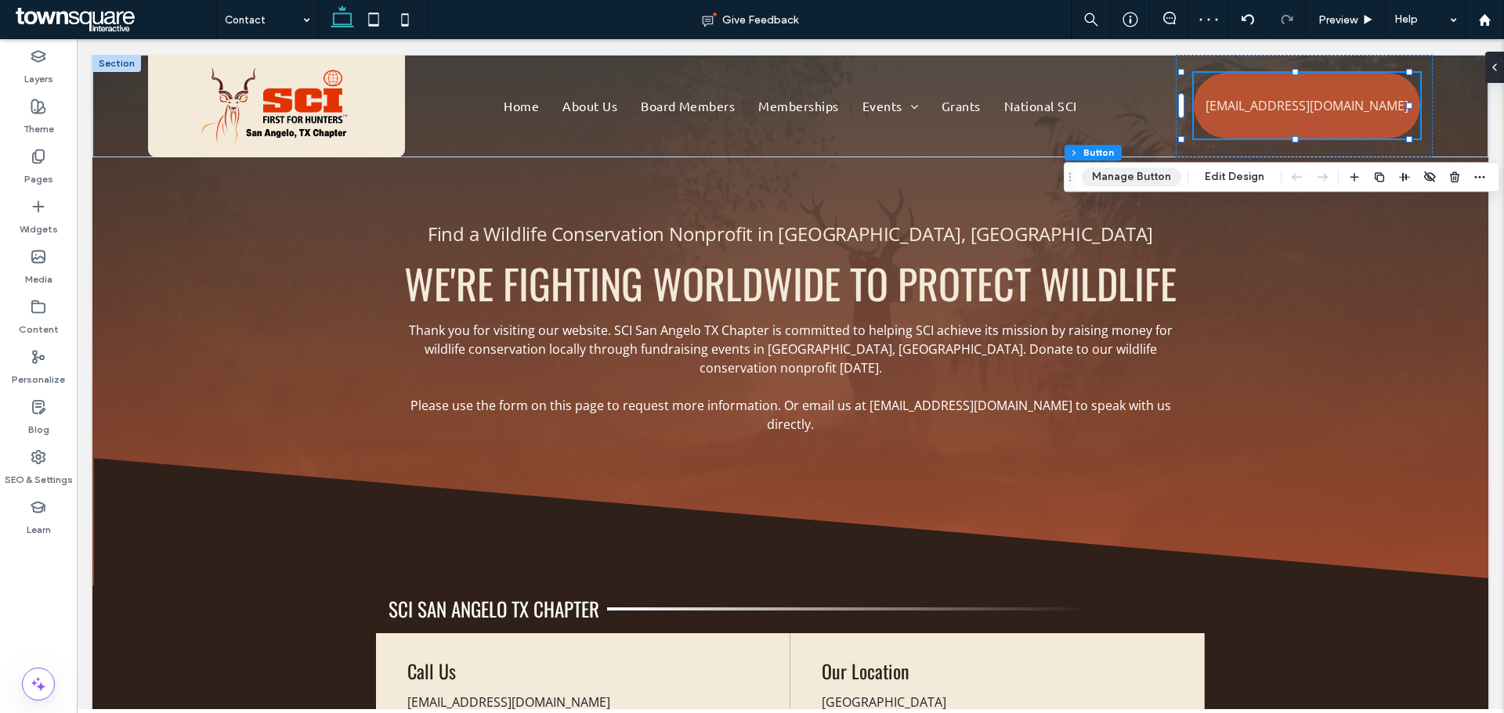
click at [1150, 173] on button "Manage Button" at bounding box center [1131, 177] width 99 height 19
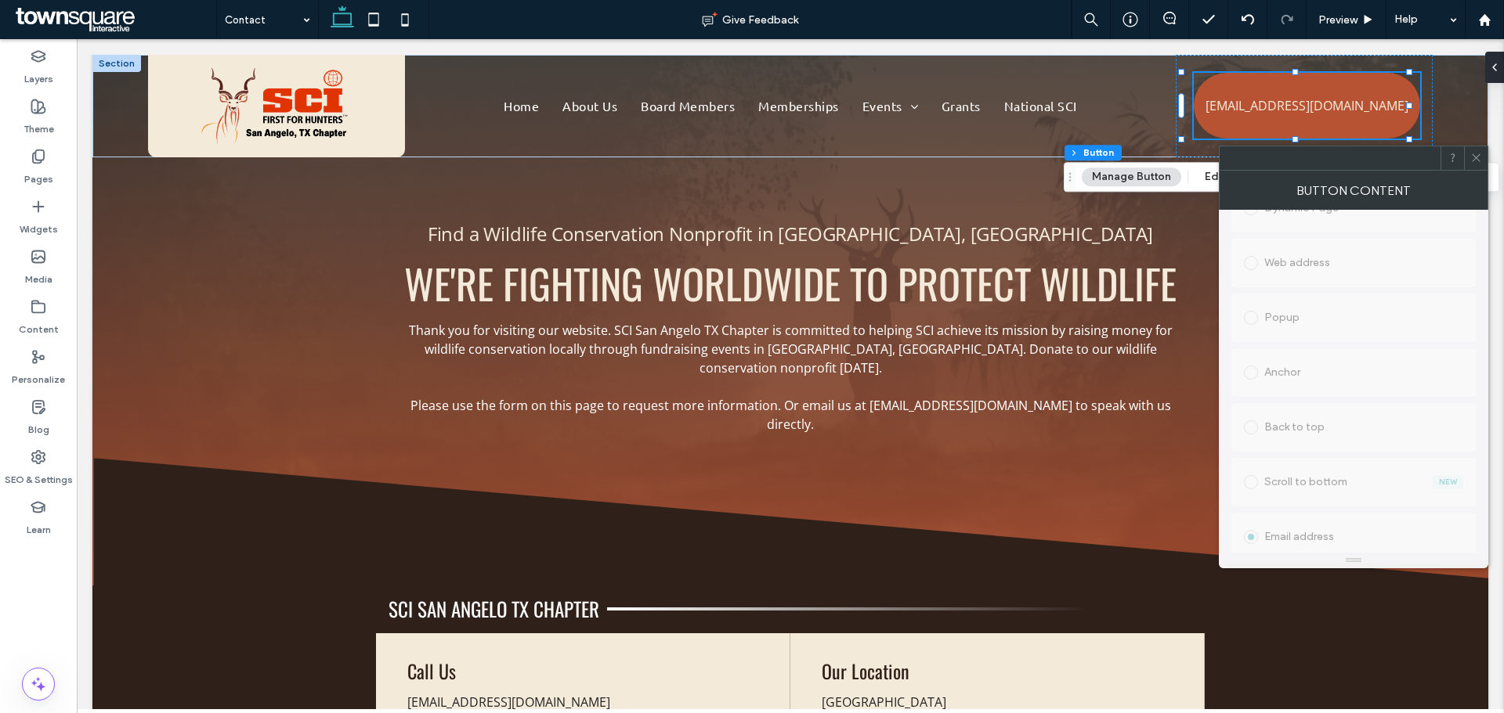
scroll to position [497, 0]
click at [1478, 161] on icon at bounding box center [1476, 158] width 12 height 12
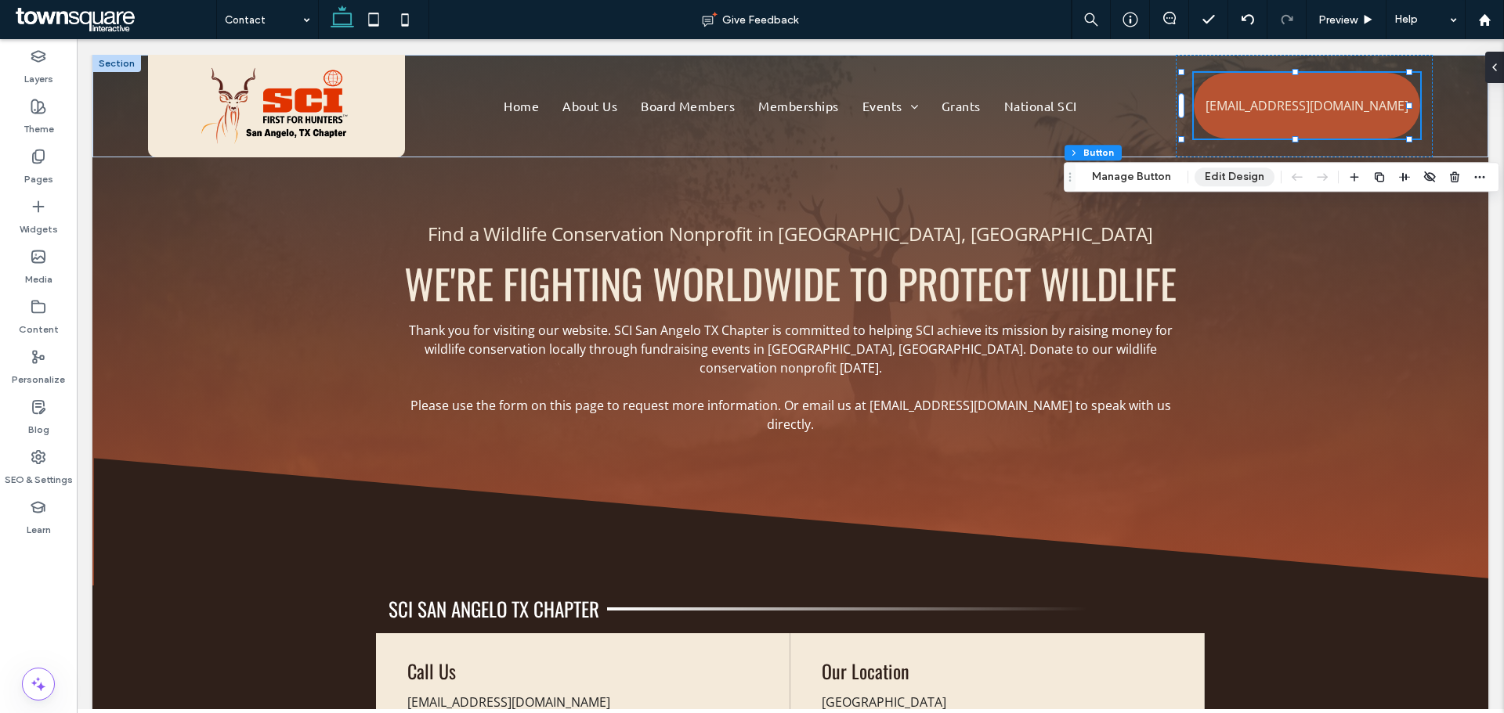
click at [1238, 175] on button "Edit Design" at bounding box center [1234, 177] width 80 height 19
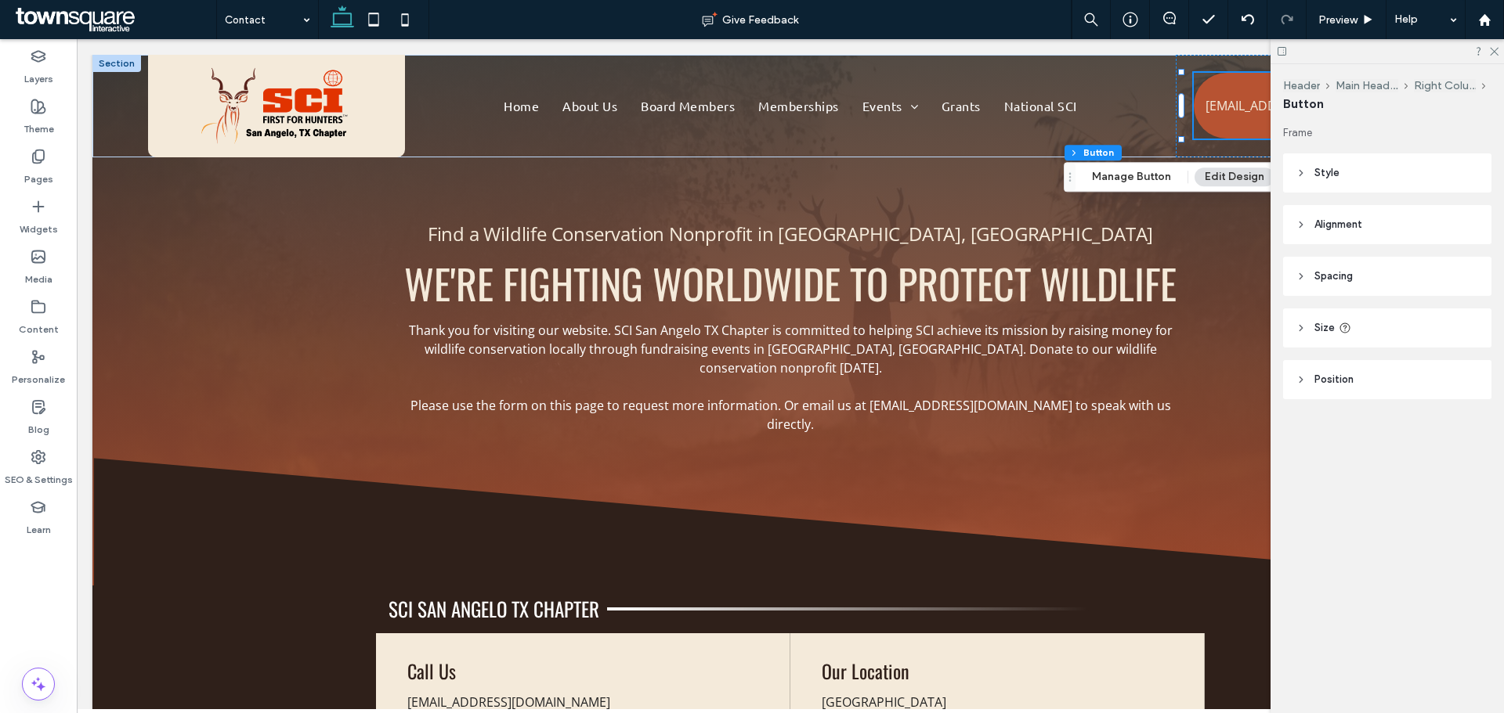
click at [1306, 178] on header "Style" at bounding box center [1387, 173] width 208 height 39
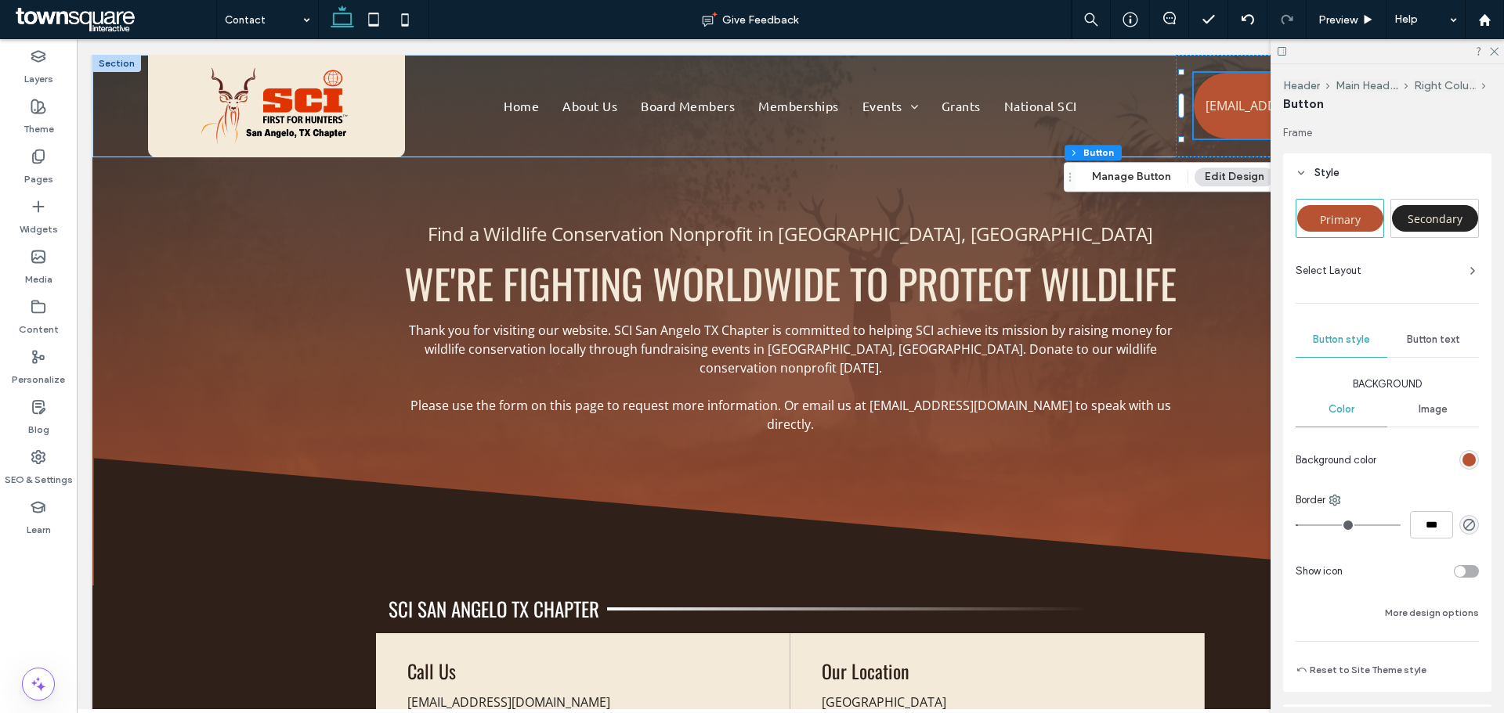
click at [1431, 332] on div "Button text" at bounding box center [1433, 340] width 92 height 34
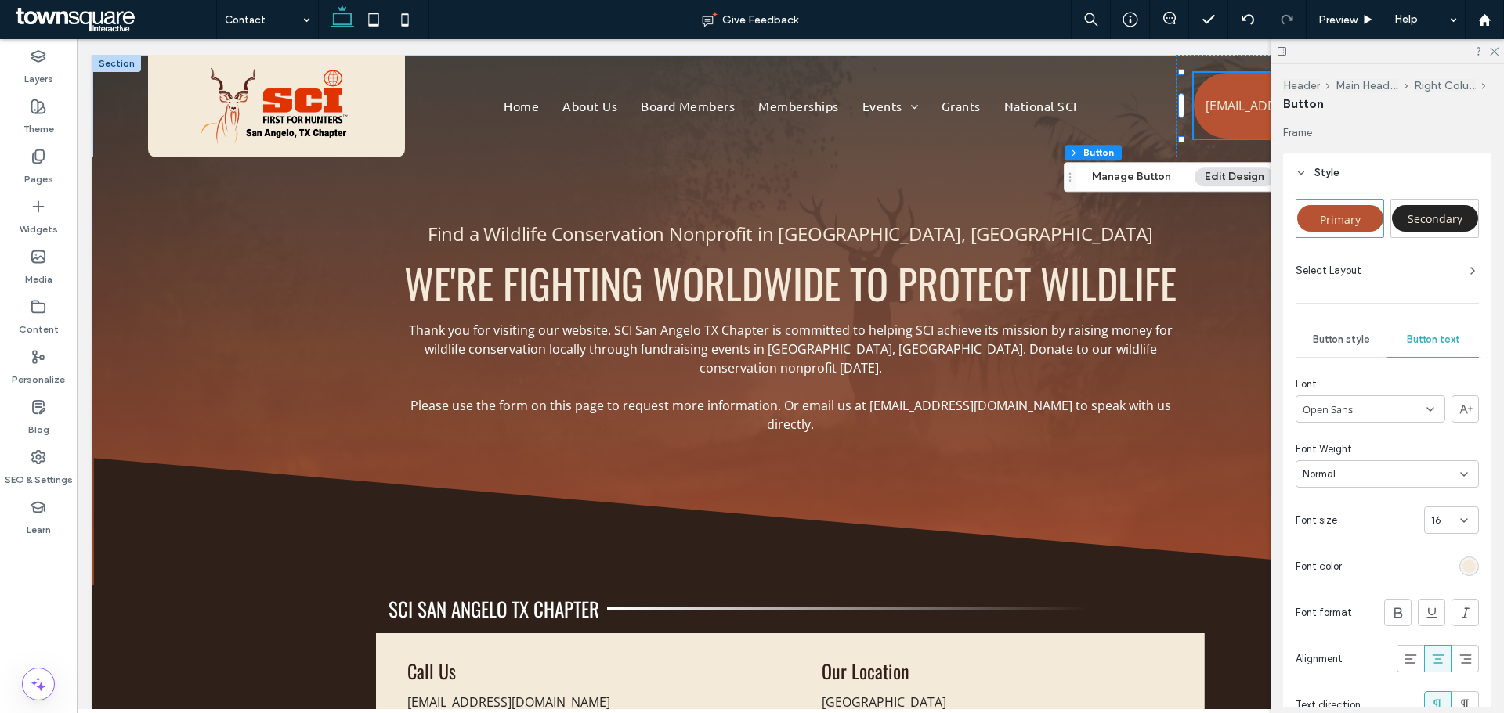
click at [1449, 515] on input at bounding box center [1445, 521] width 29 height 13
click at [1433, 613] on span "24" at bounding box center [1429, 611] width 13 height 16
click at [1443, 525] on div "24" at bounding box center [1442, 521] width 22 height 16
drag, startPoint x: 1435, startPoint y: 518, endPoint x: 1404, endPoint y: 527, distance: 32.0
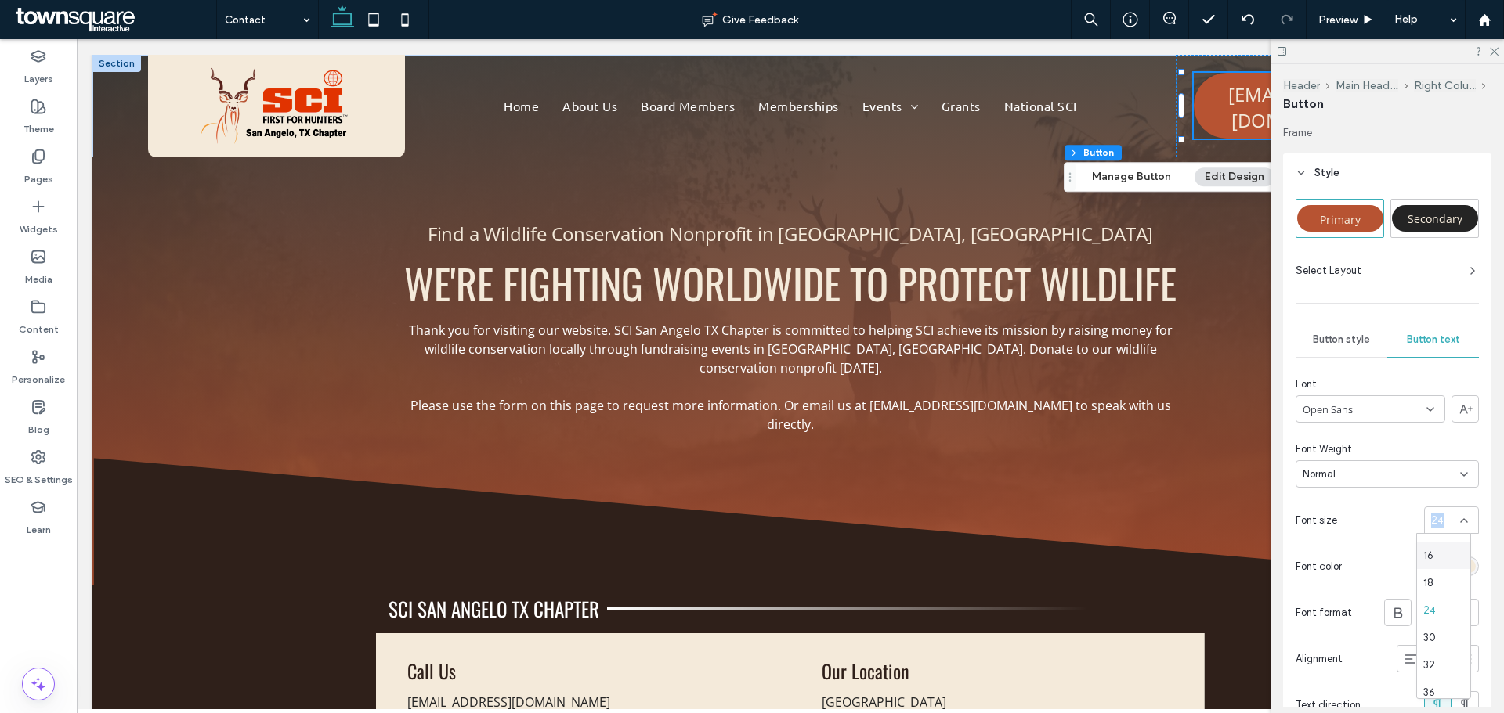
click at [1404, 527] on div "24" at bounding box center [1410, 520] width 135 height 27
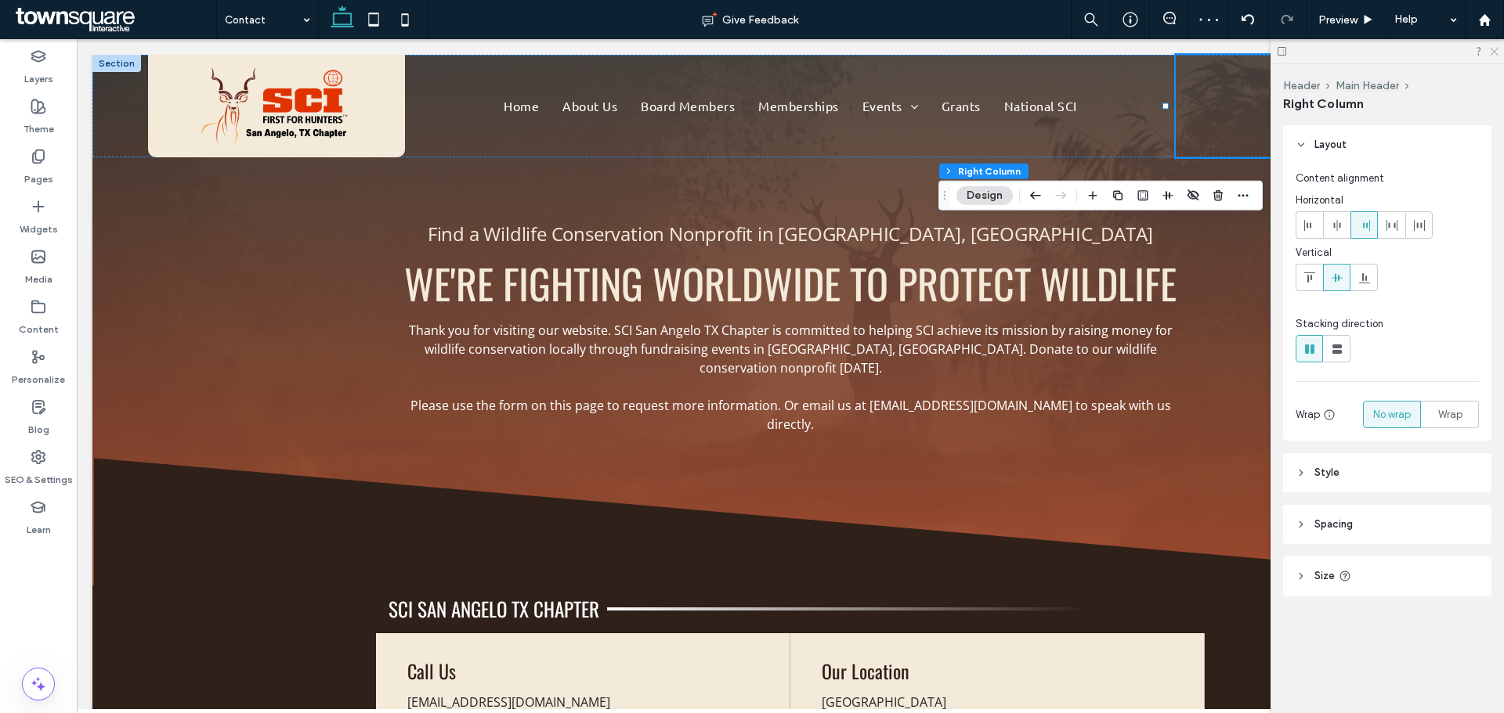
click at [1497, 52] on icon at bounding box center [1493, 50] width 10 height 10
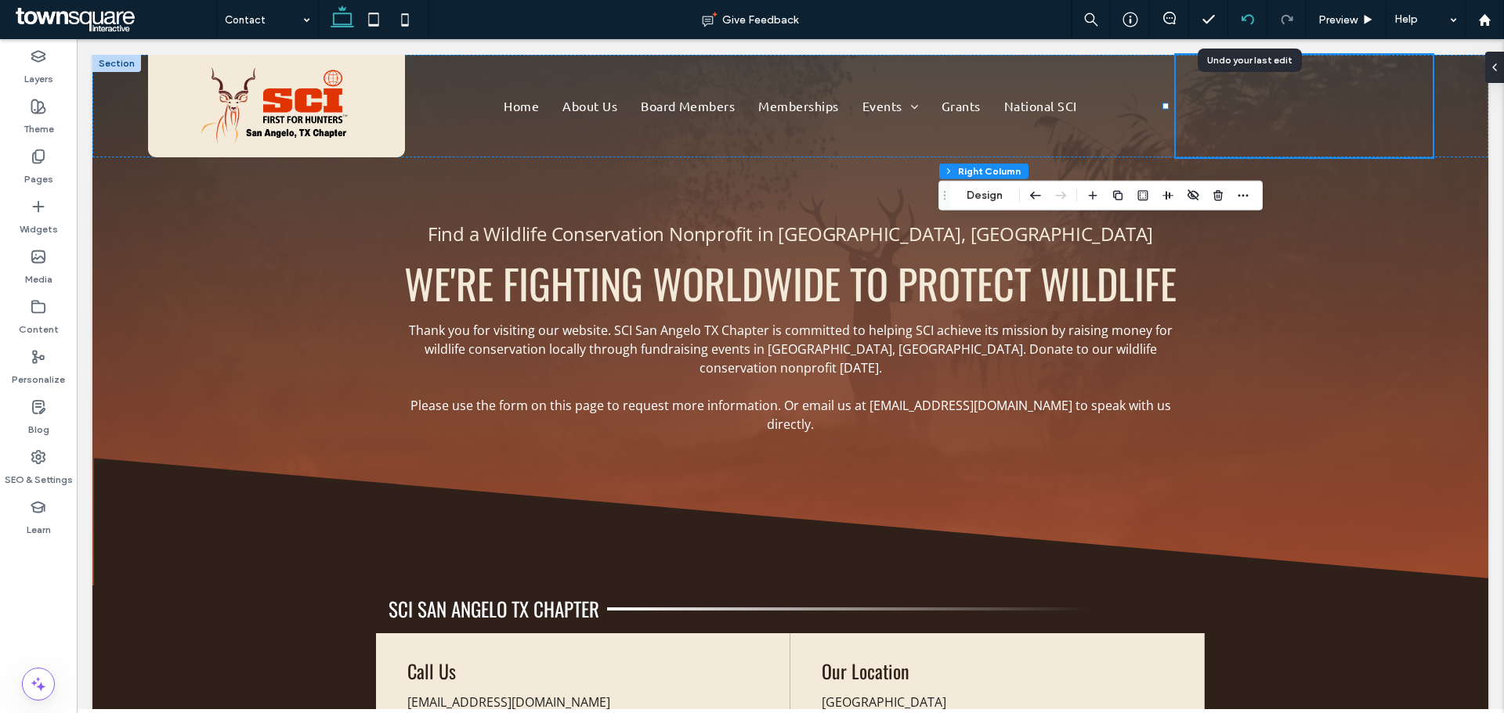
click at [1237, 21] on div at bounding box center [1247, 19] width 38 height 13
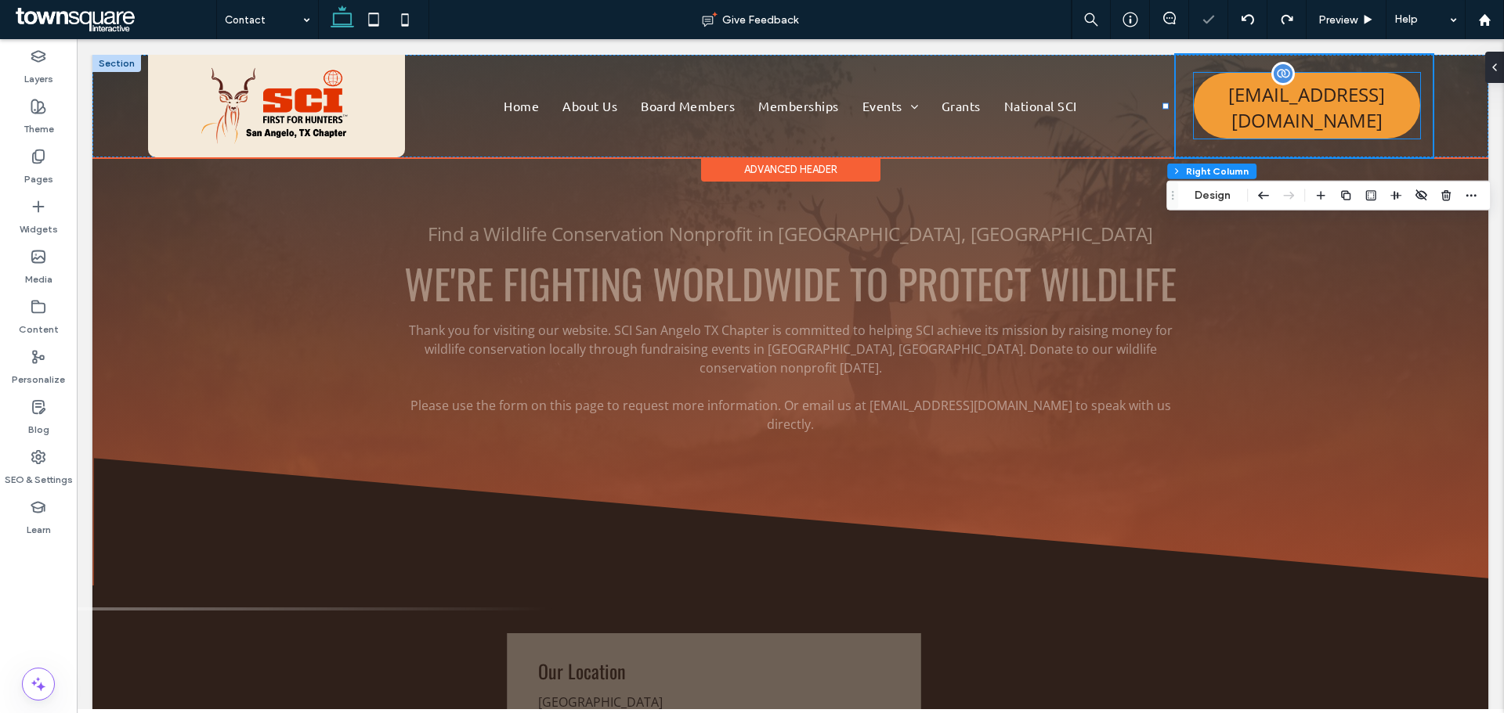
scroll to position [0, 0]
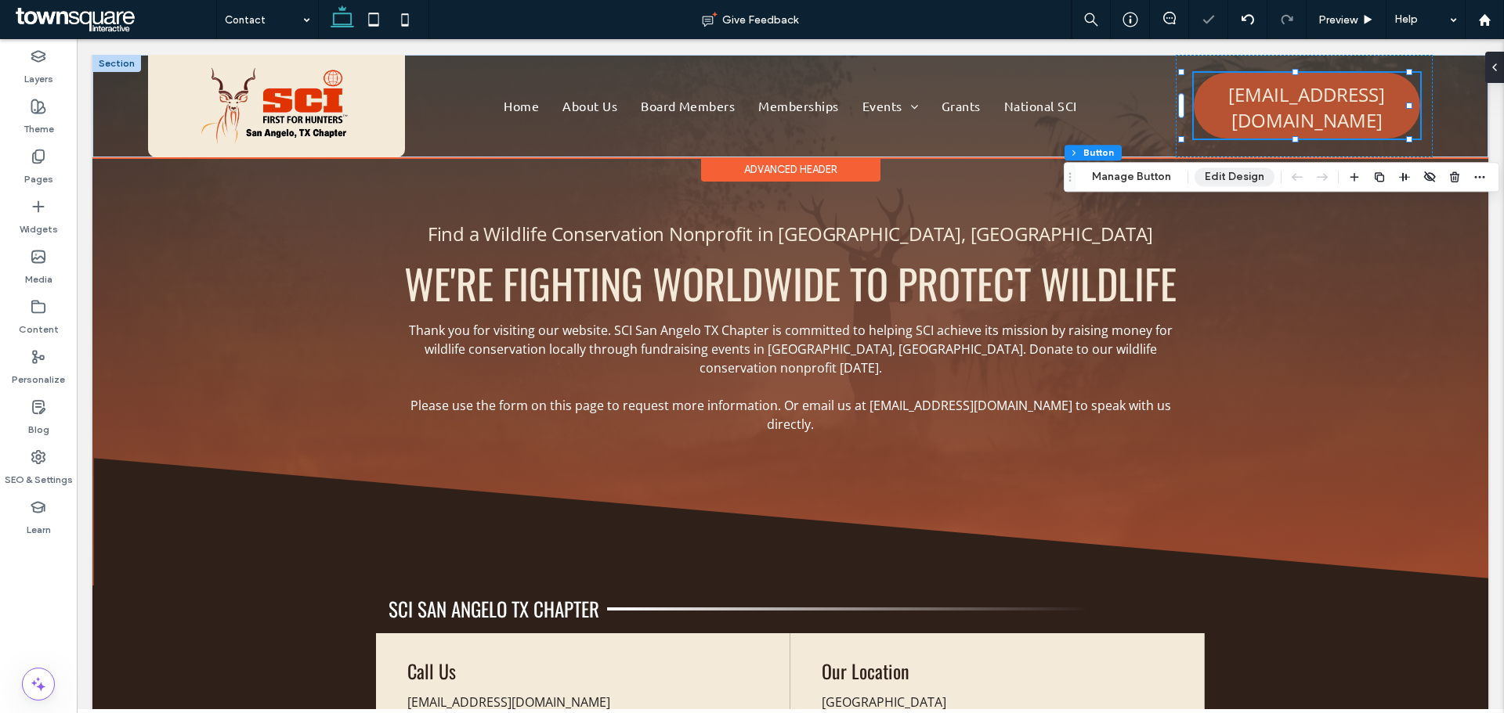
click at [1234, 179] on button "Edit Design" at bounding box center [1234, 177] width 80 height 19
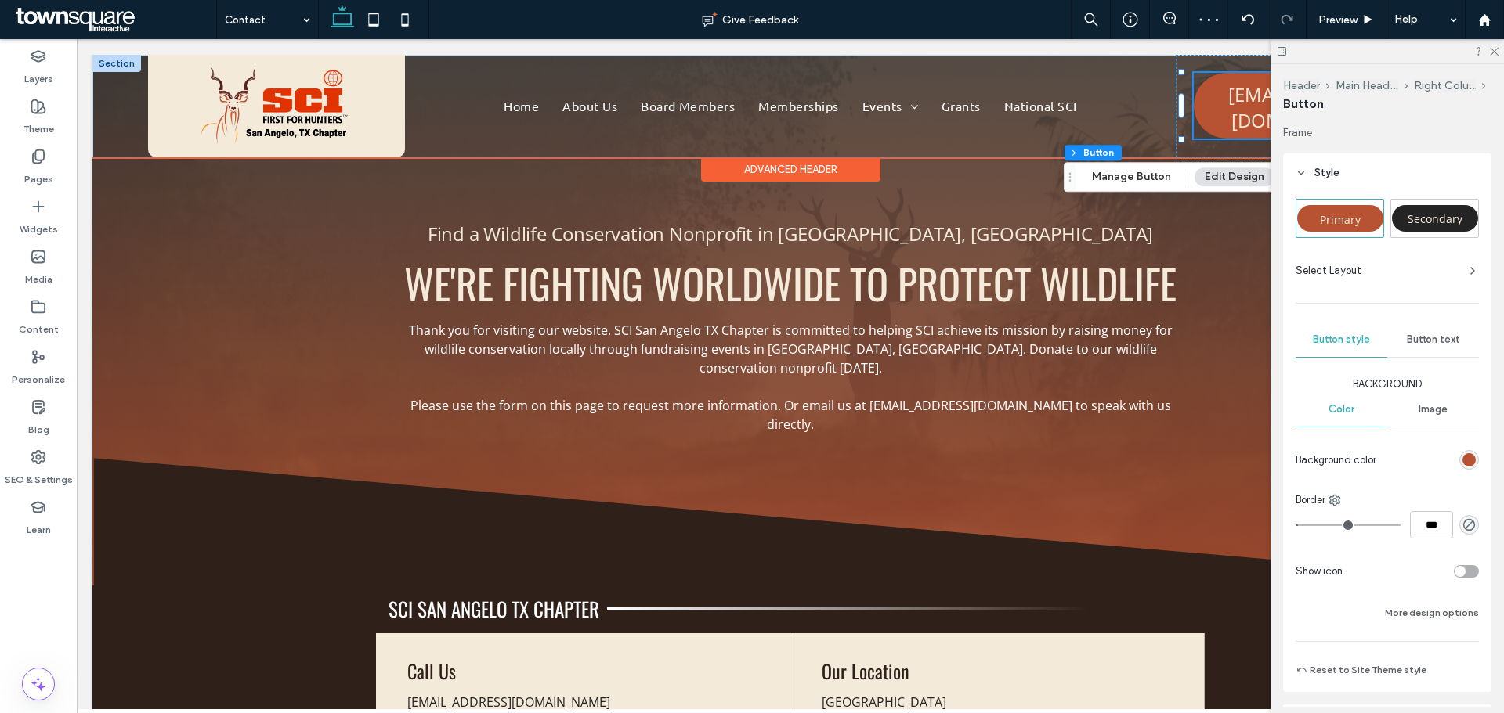
click at [1444, 350] on div "Button text" at bounding box center [1433, 340] width 92 height 34
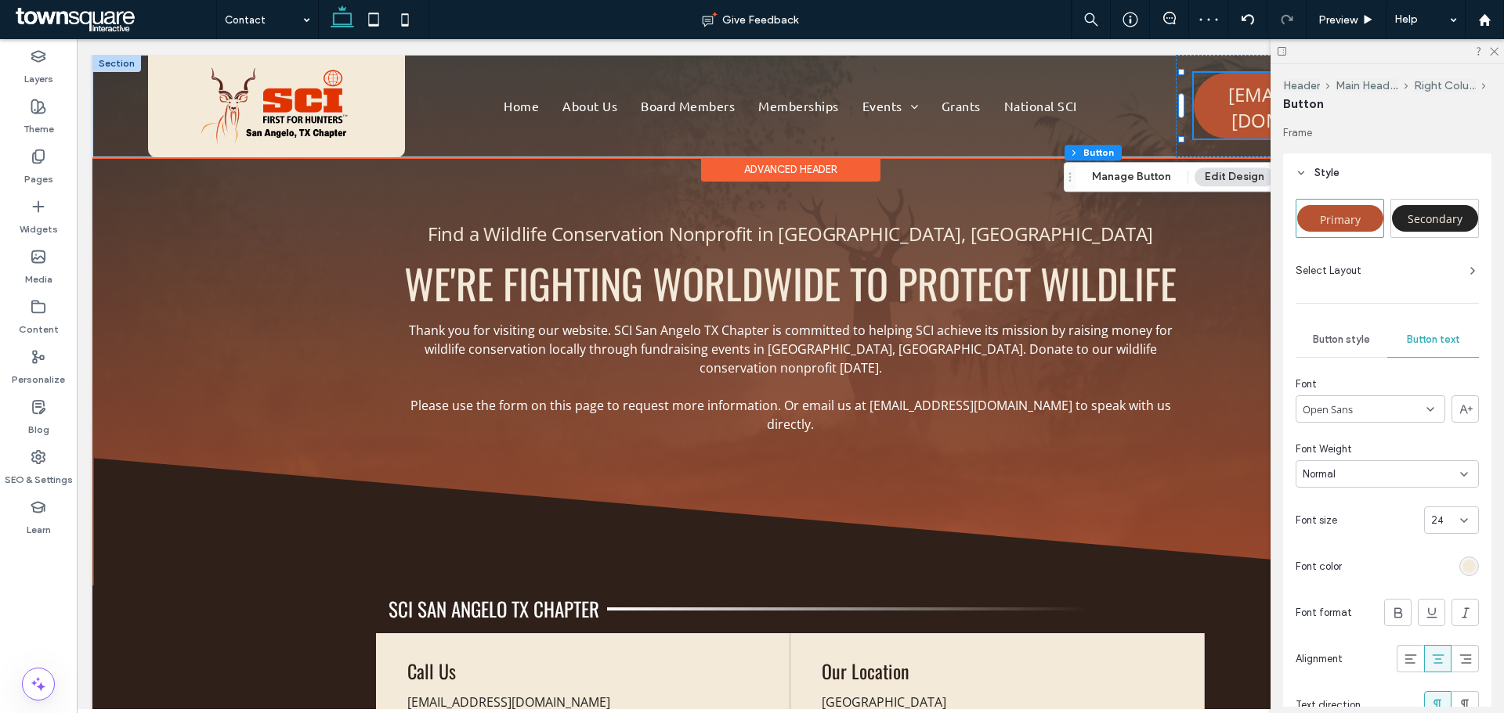
click at [1437, 521] on div "24" at bounding box center [1442, 521] width 22 height 16
type input "**"
click at [1494, 52] on use at bounding box center [1494, 52] width 9 height 9
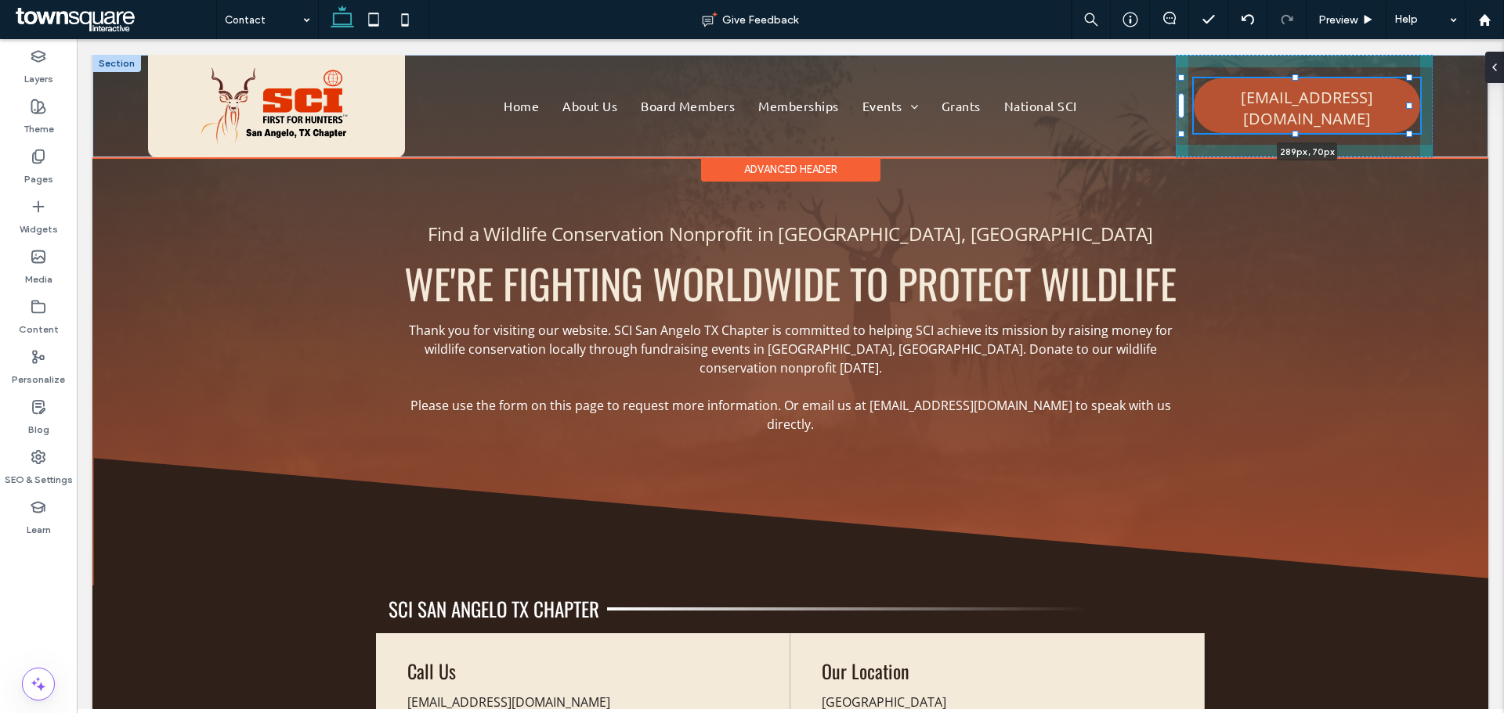
click at [1297, 136] on div at bounding box center [1295, 134] width 6 height 6
type input "**"
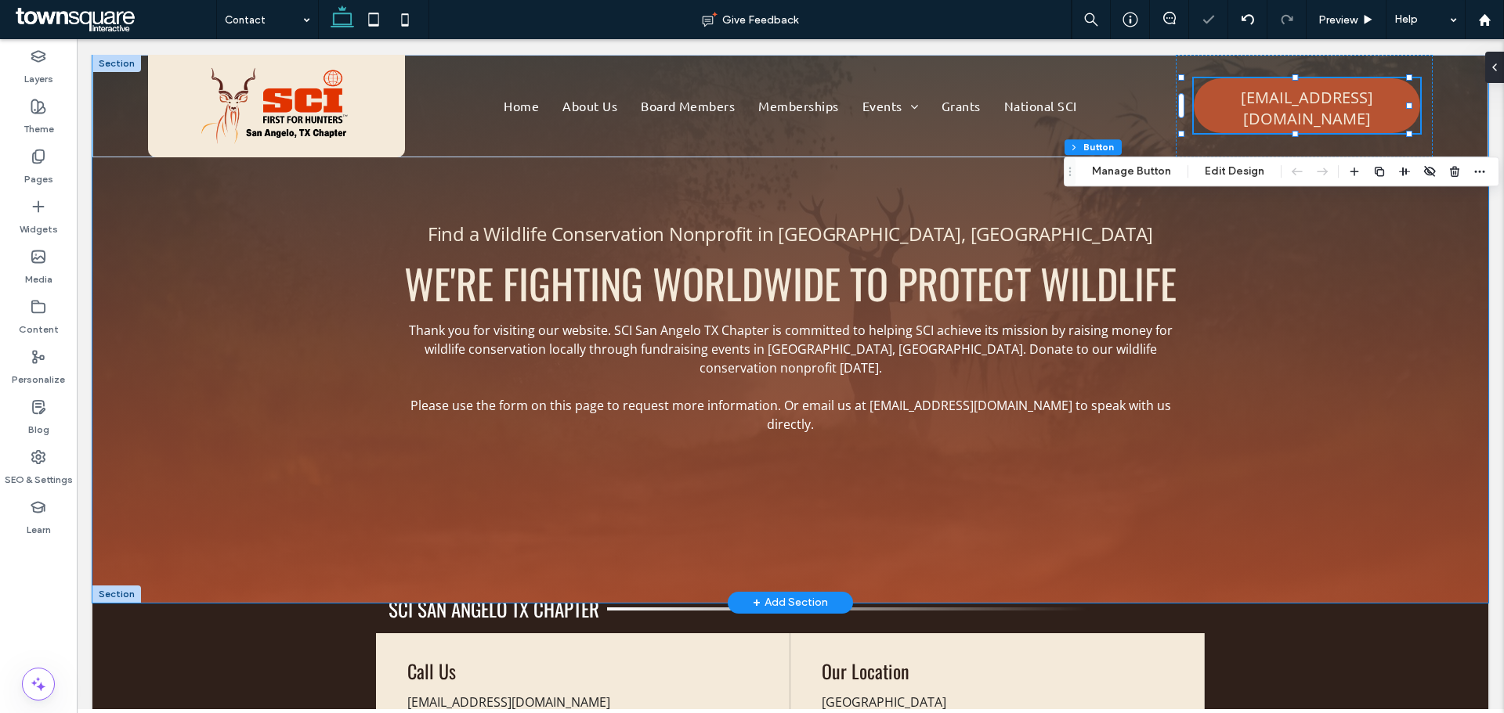
click at [1313, 218] on div "Find a Wildlife Conservation Nonprofit in [GEOGRAPHIC_DATA], [GEOGRAPHIC_DATA] …" at bounding box center [790, 329] width 1396 height 548
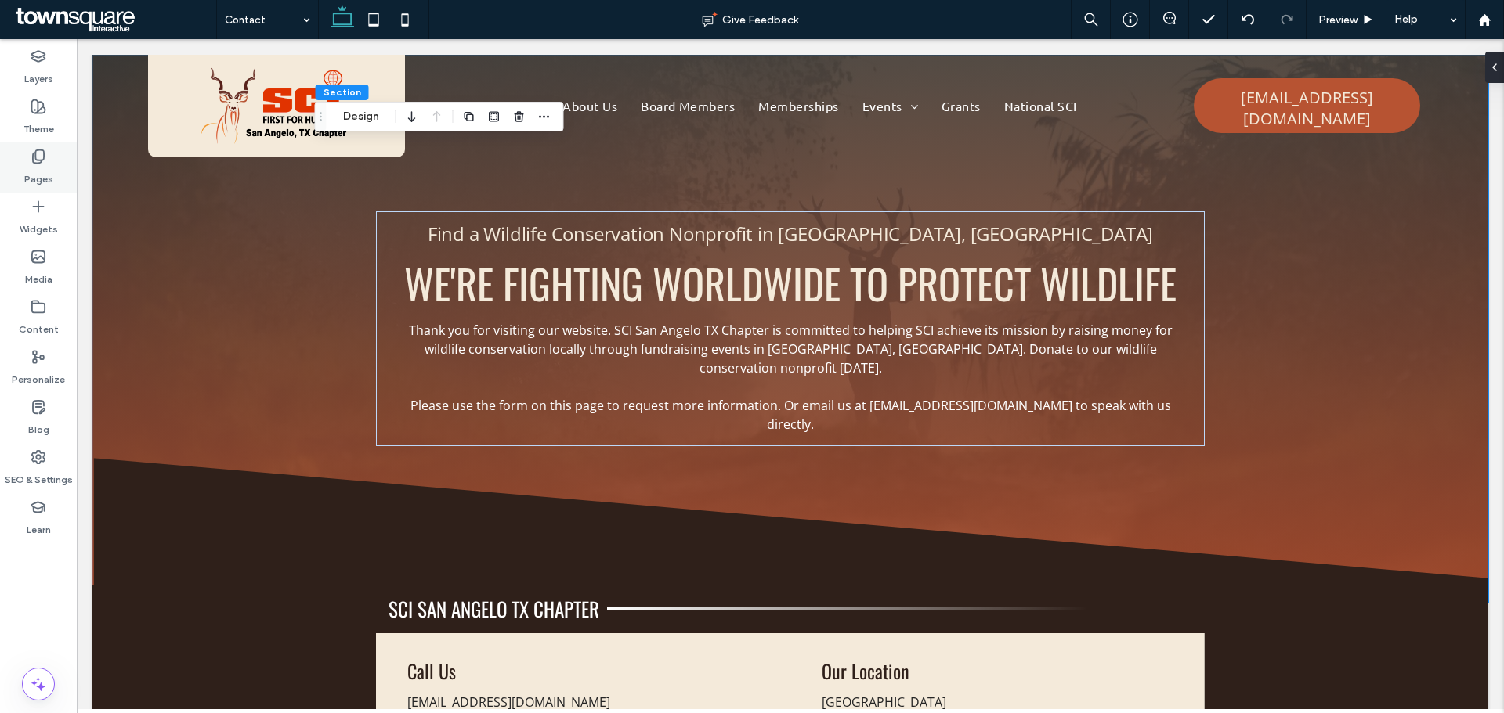
click at [40, 162] on icon at bounding box center [39, 157] width 16 height 16
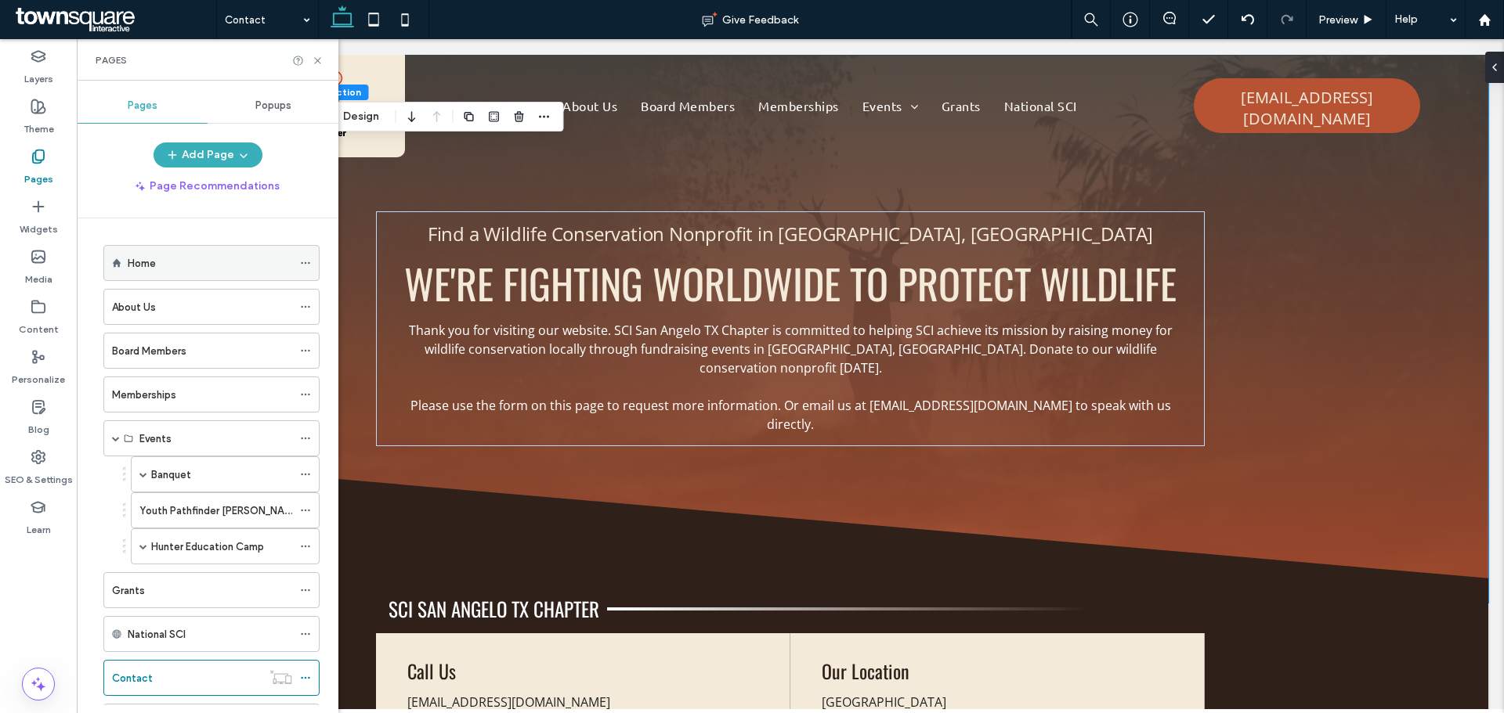
click at [146, 258] on label "Home" at bounding box center [142, 263] width 28 height 27
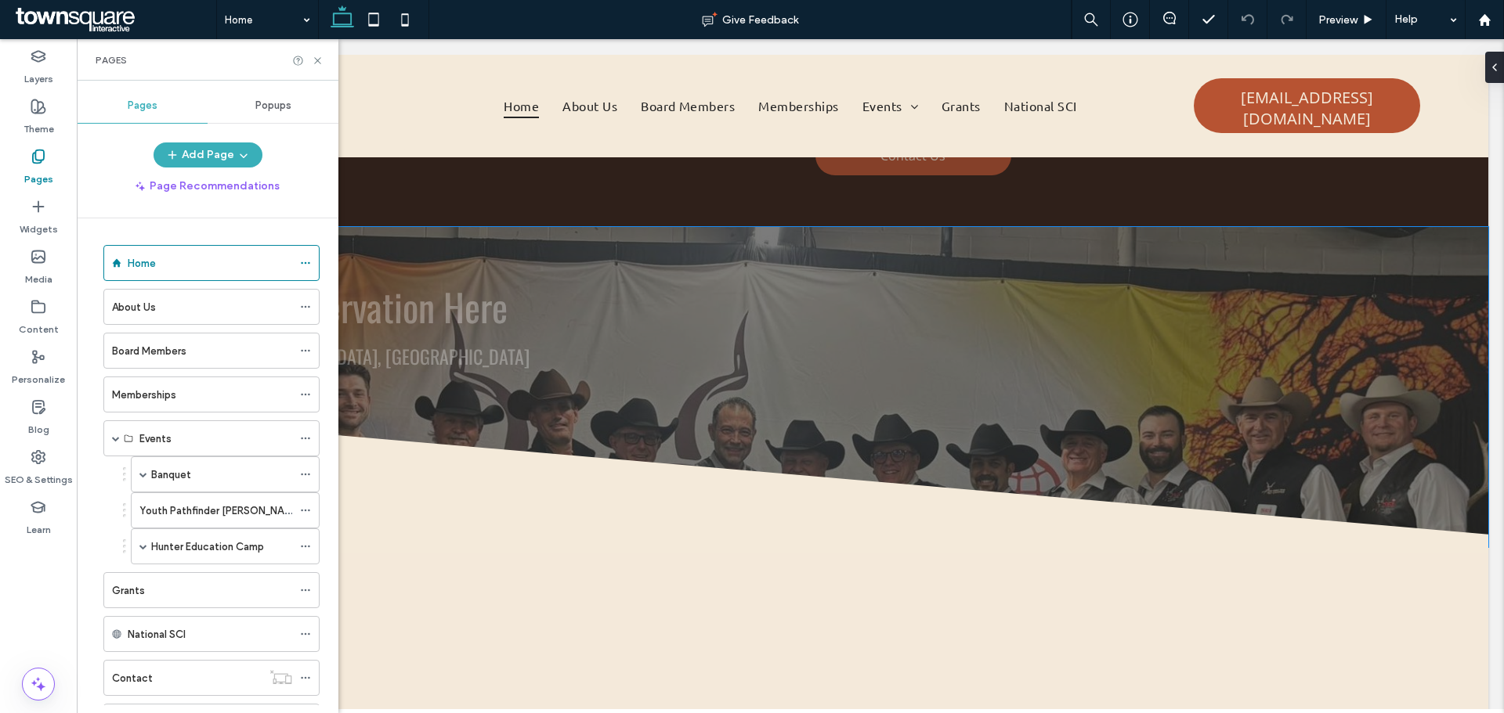
scroll to position [1331, 0]
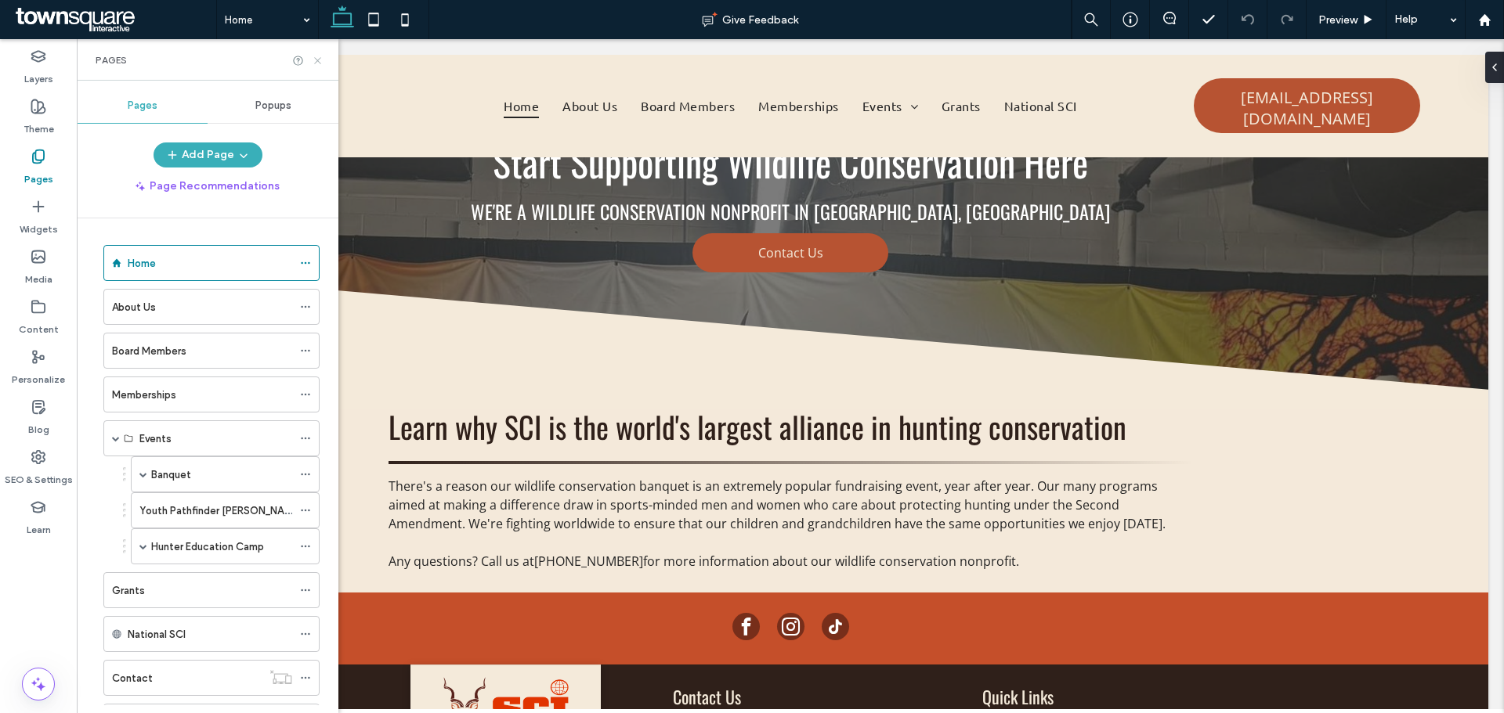
click at [322, 58] on icon at bounding box center [318, 61] width 12 height 12
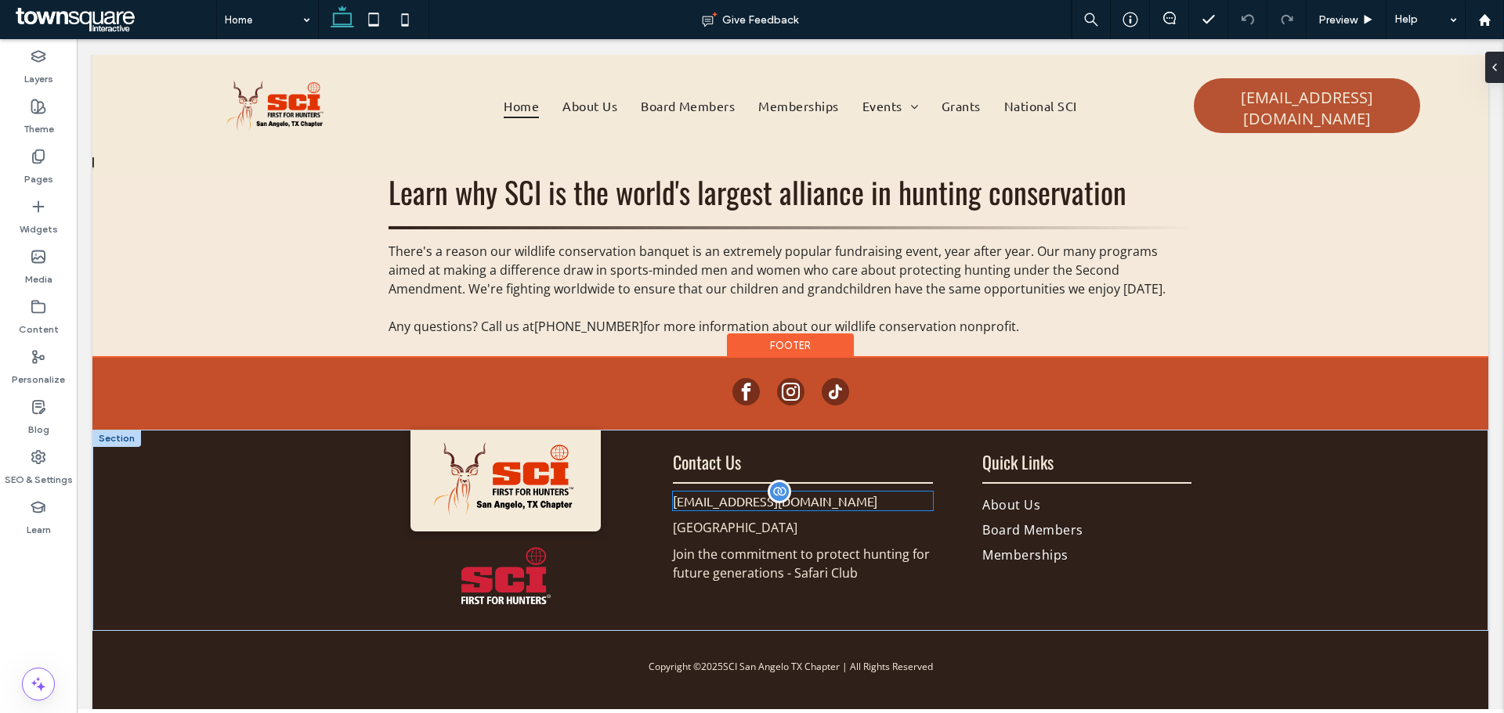
scroll to position [1569, 0]
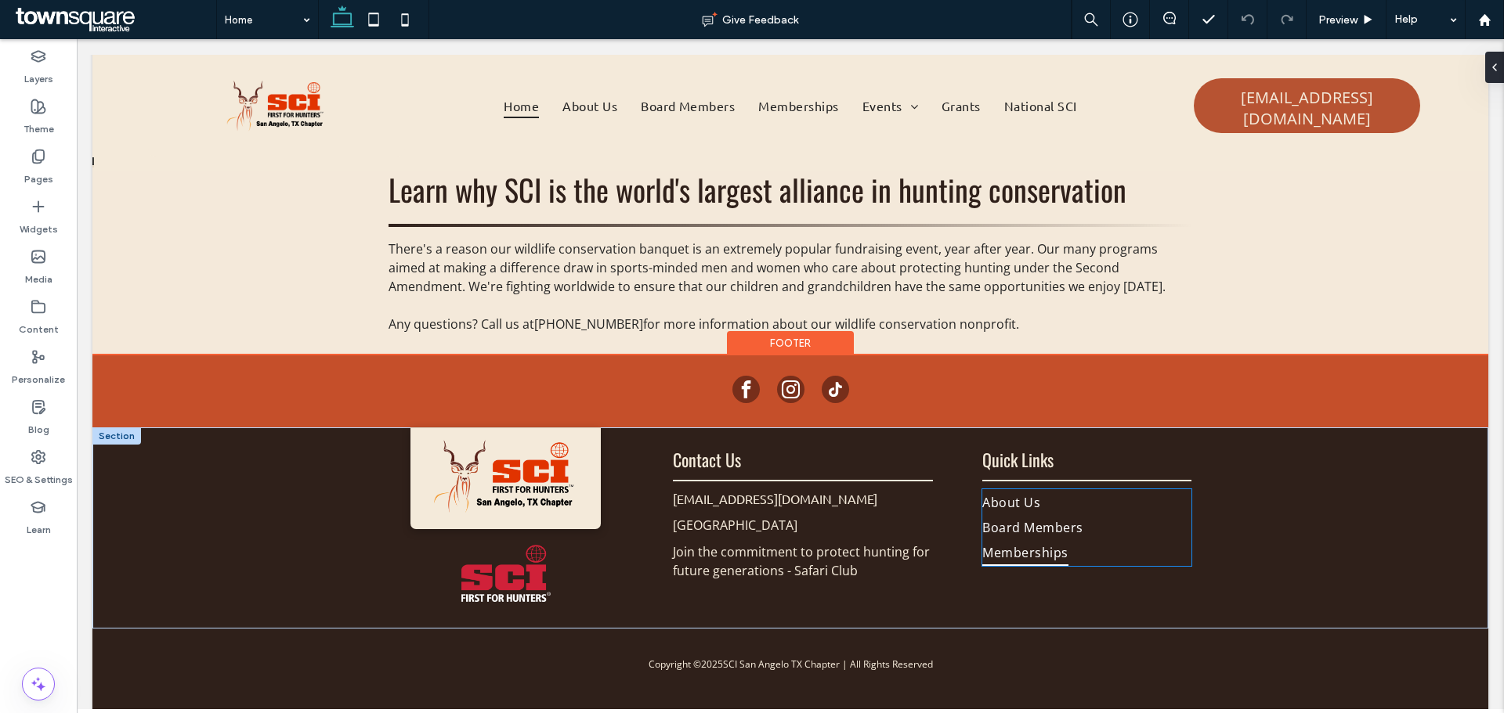
click at [1018, 540] on span "Memberships" at bounding box center [1024, 552] width 85 height 25
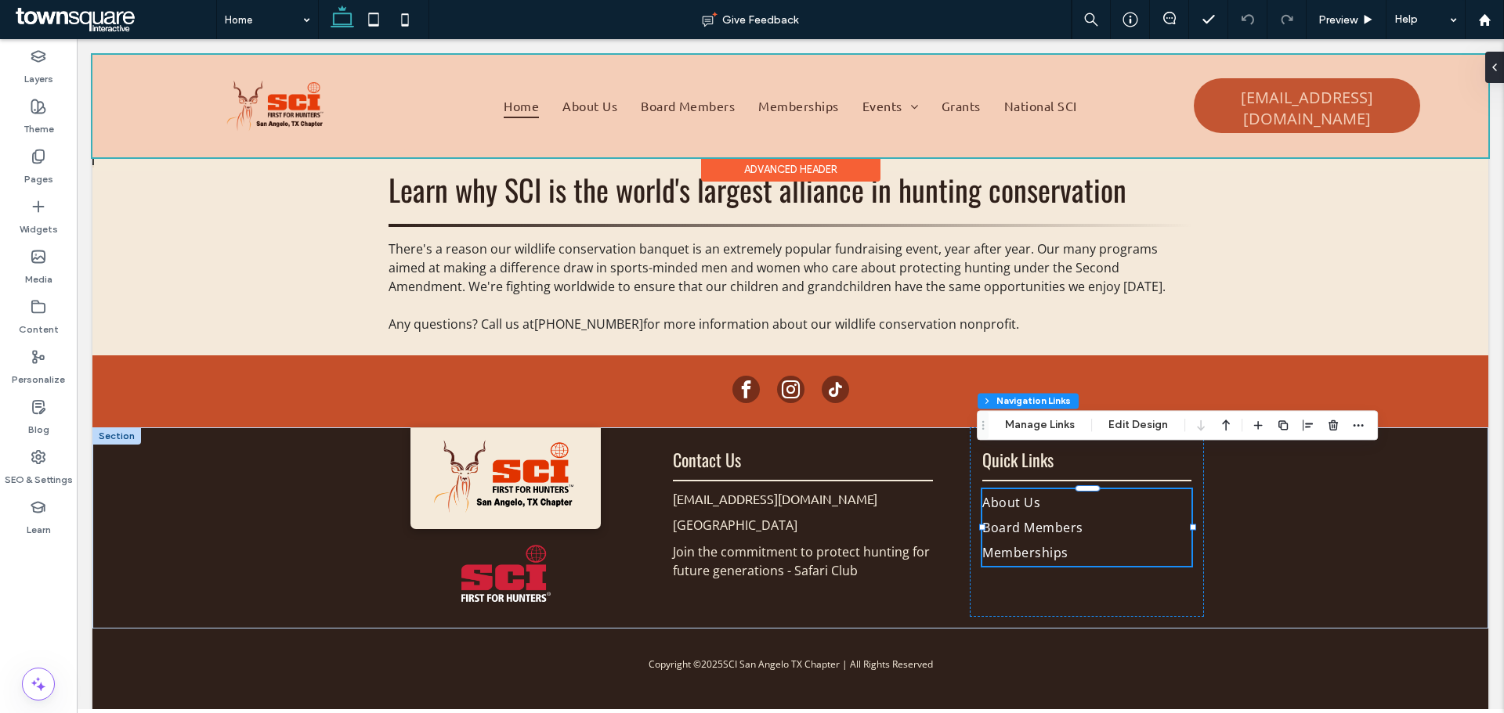
click at [800, 106] on div at bounding box center [790, 106] width 1396 height 103
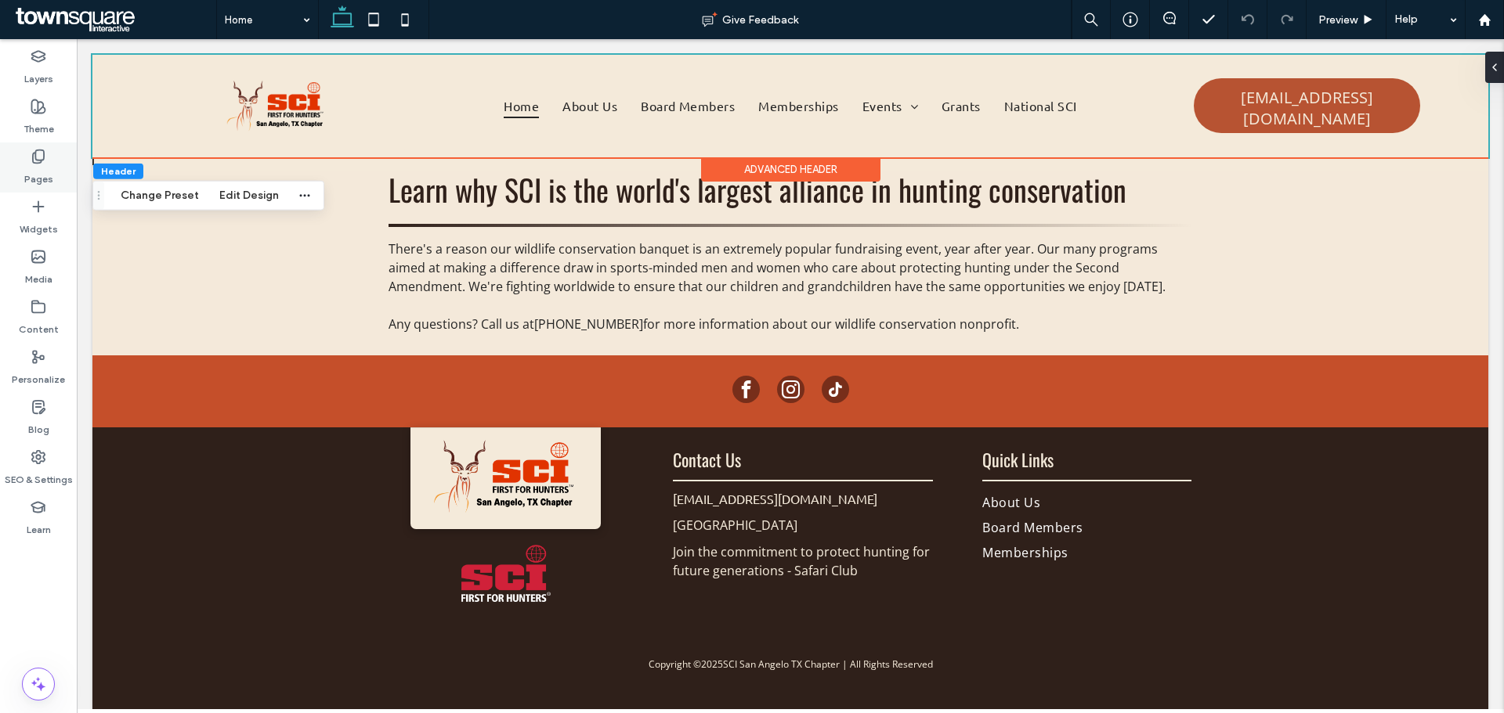
click at [63, 164] on div "Pages" at bounding box center [38, 168] width 77 height 50
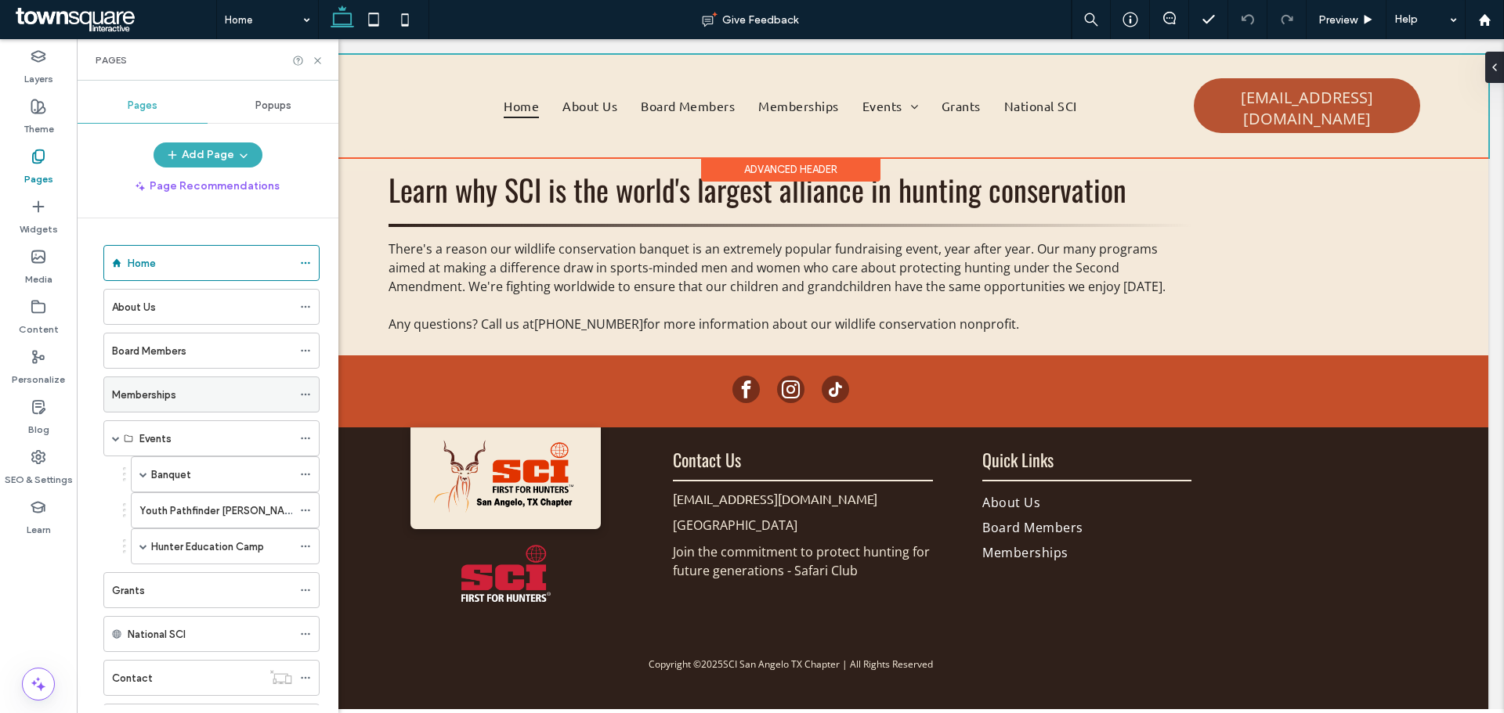
click at [175, 396] on label "Memberships" at bounding box center [144, 394] width 64 height 27
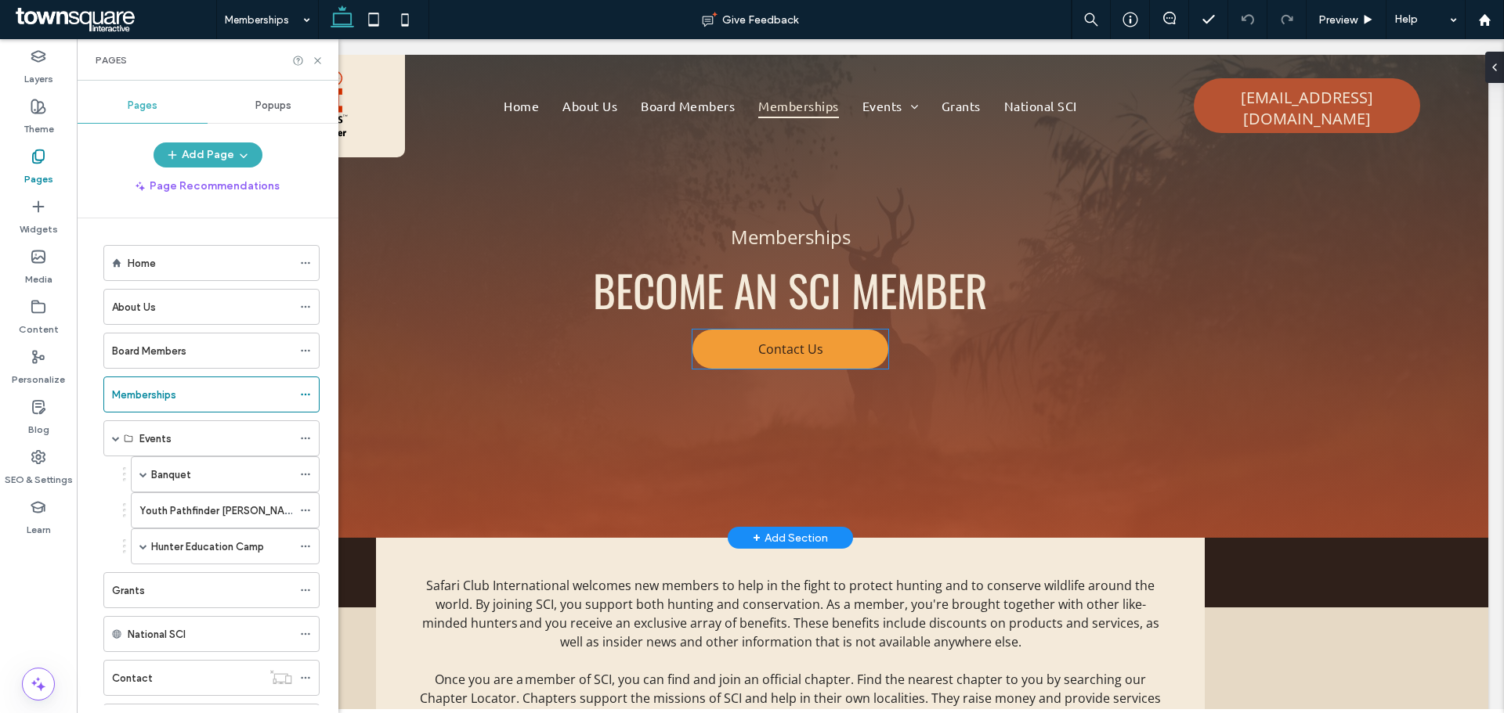
click at [799, 360] on link "Contact Us" at bounding box center [790, 349] width 196 height 39
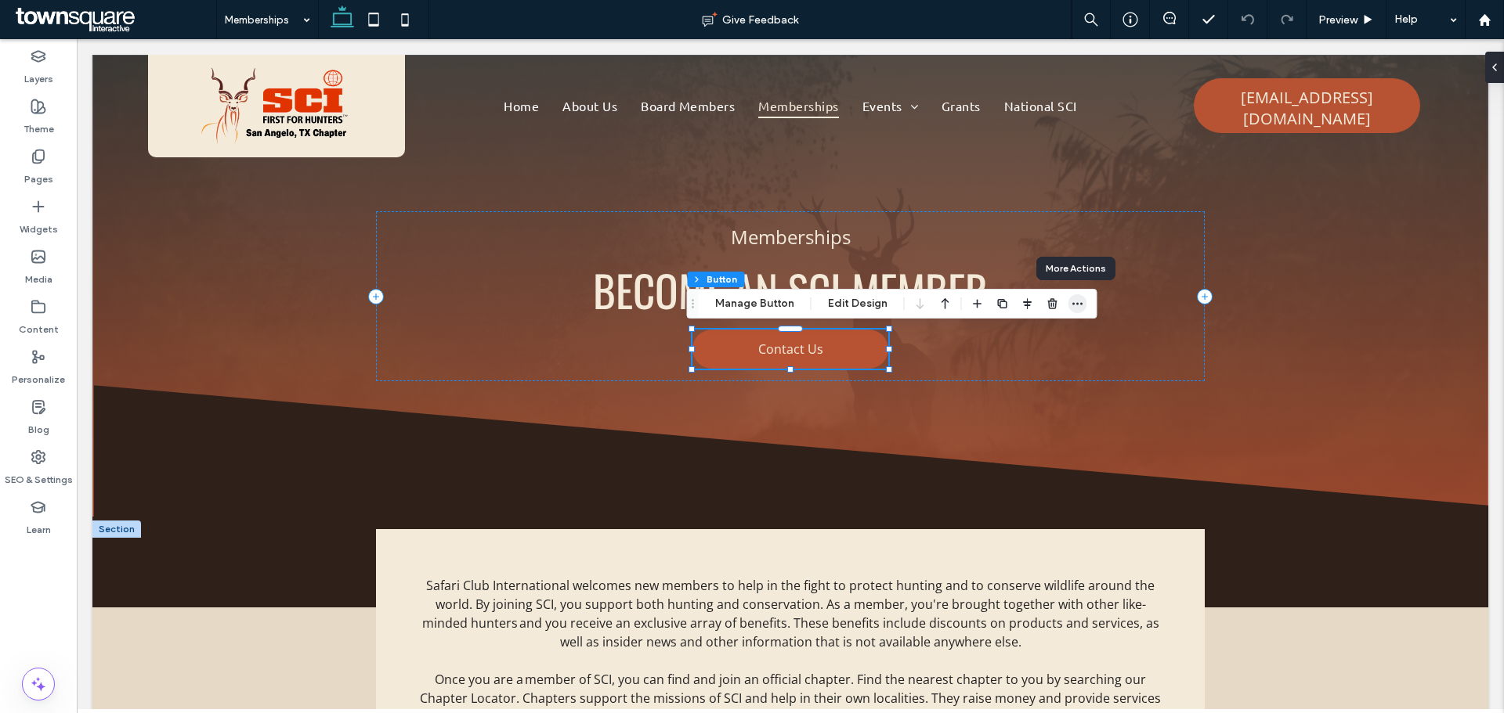
click at [1081, 303] on span "button" at bounding box center [1077, 303] width 19 height 19
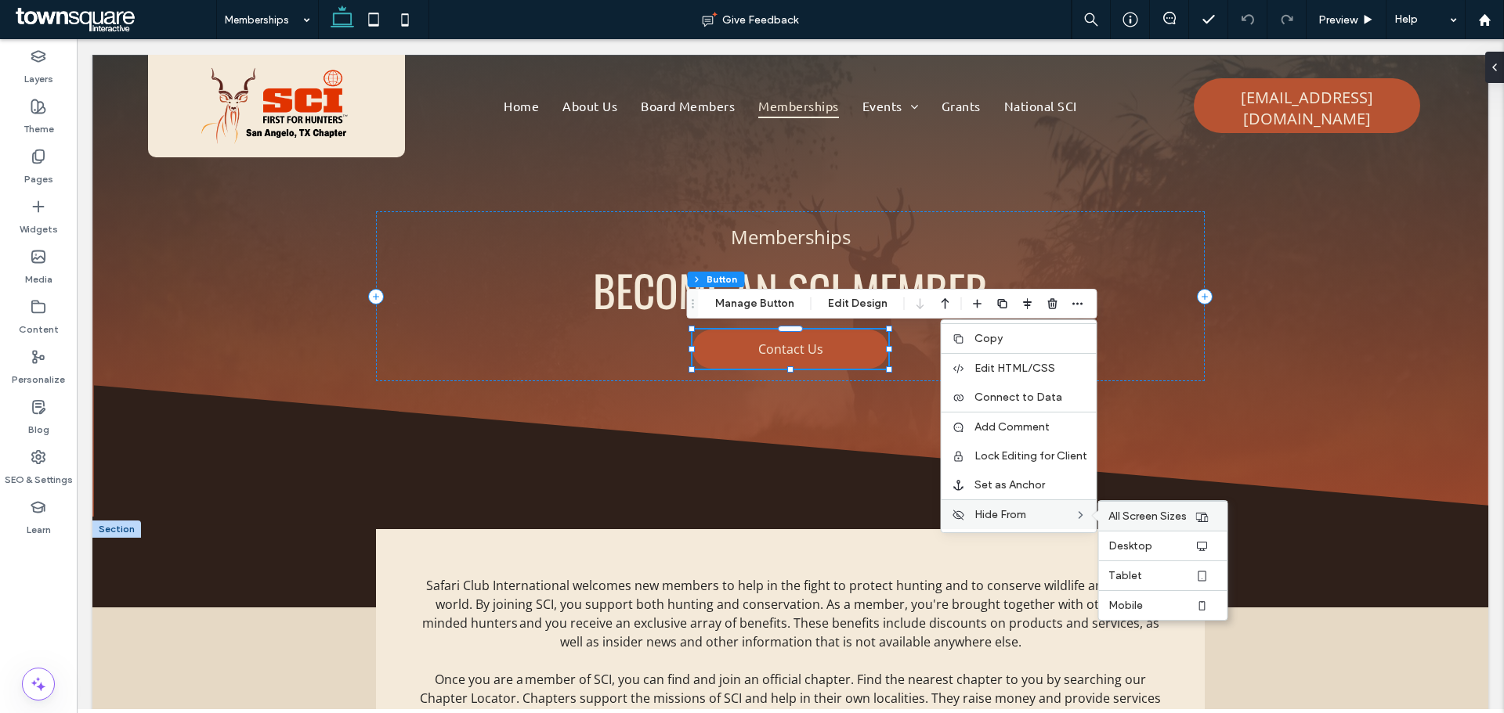
click at [1114, 511] on span "All Screen Sizes" at bounding box center [1147, 516] width 78 height 13
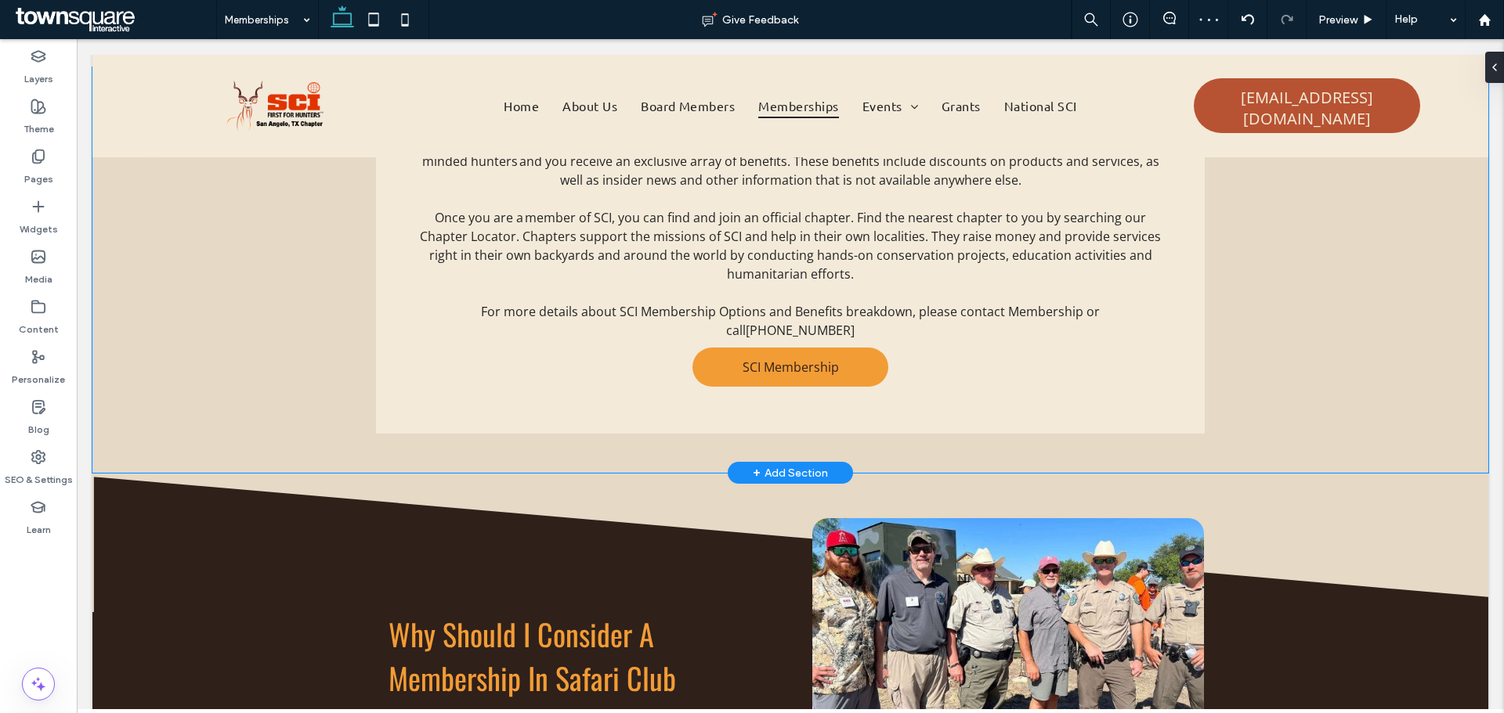
scroll to position [392, 0]
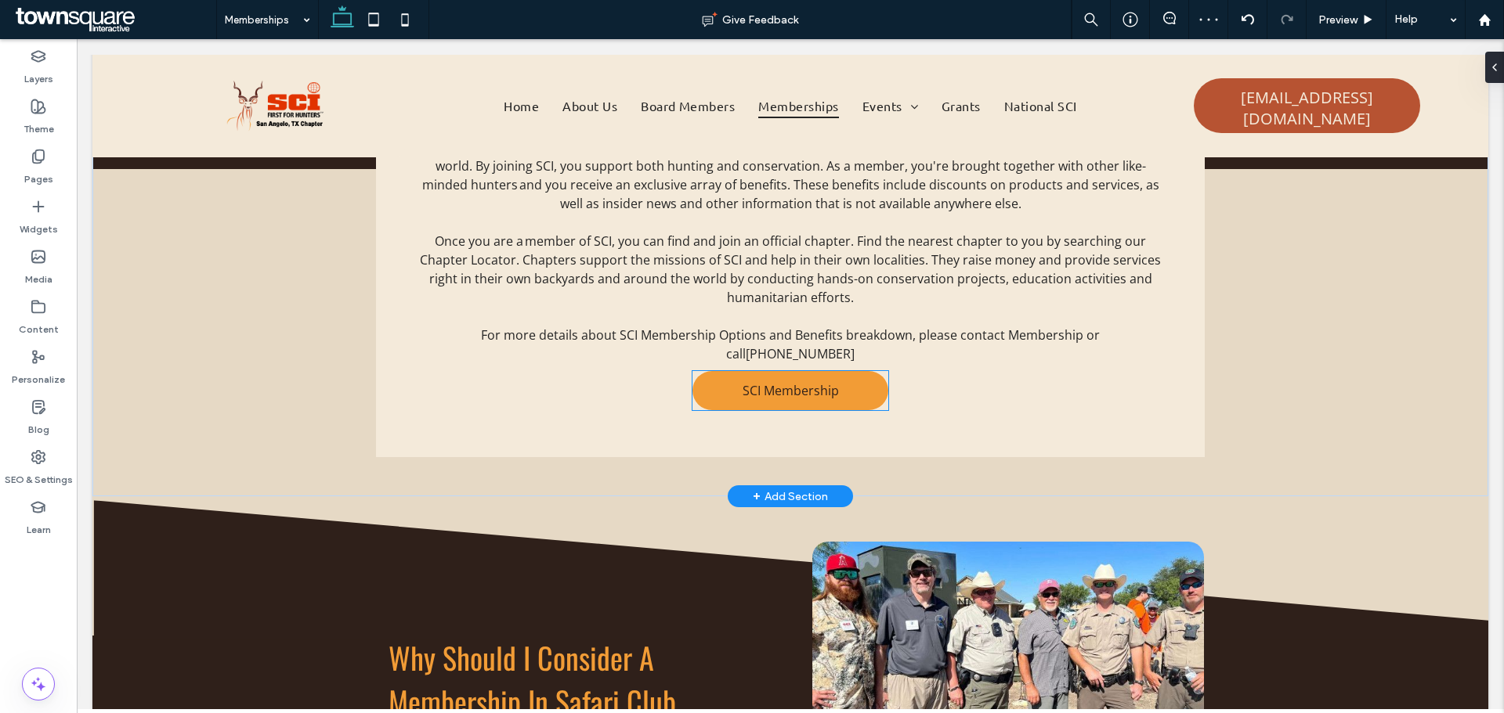
click at [796, 385] on span "SCI Membership" at bounding box center [790, 390] width 96 height 17
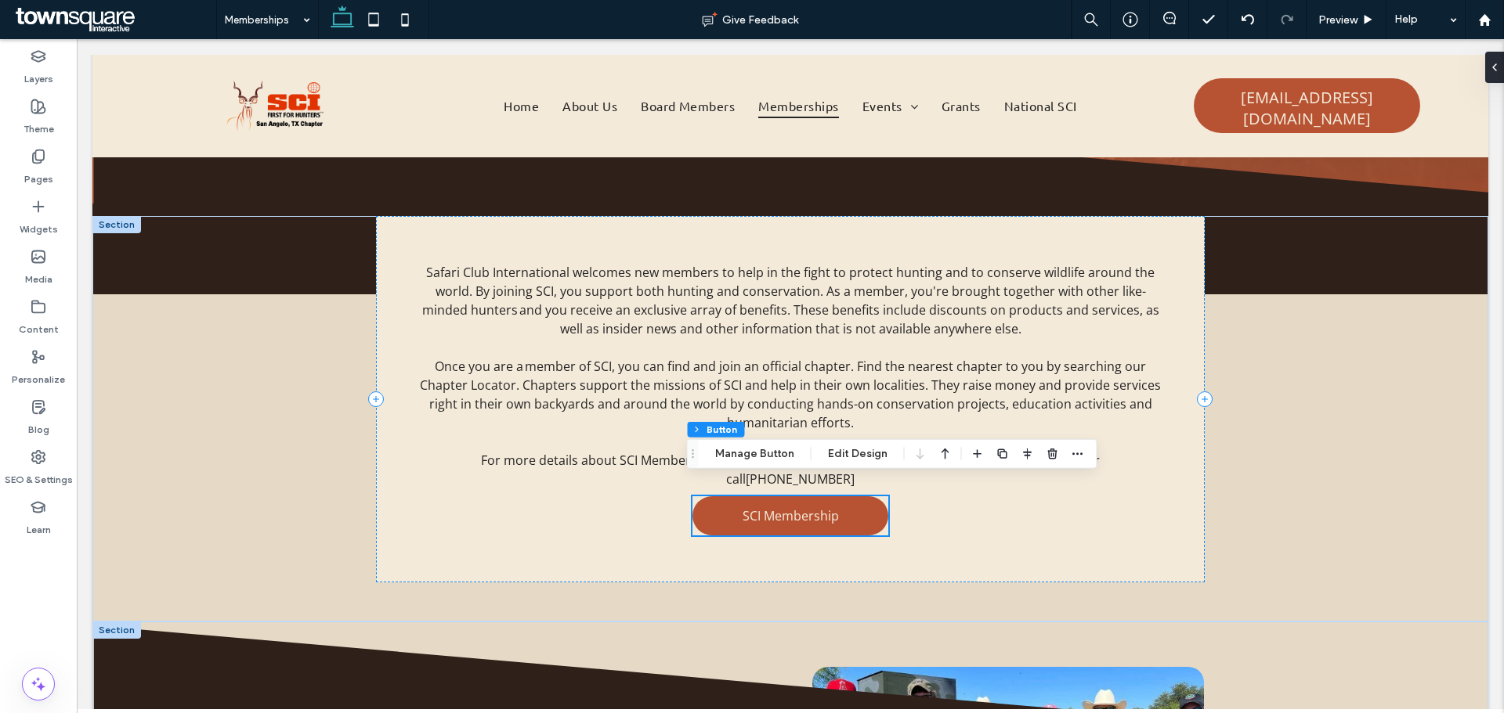
scroll to position [282, 0]
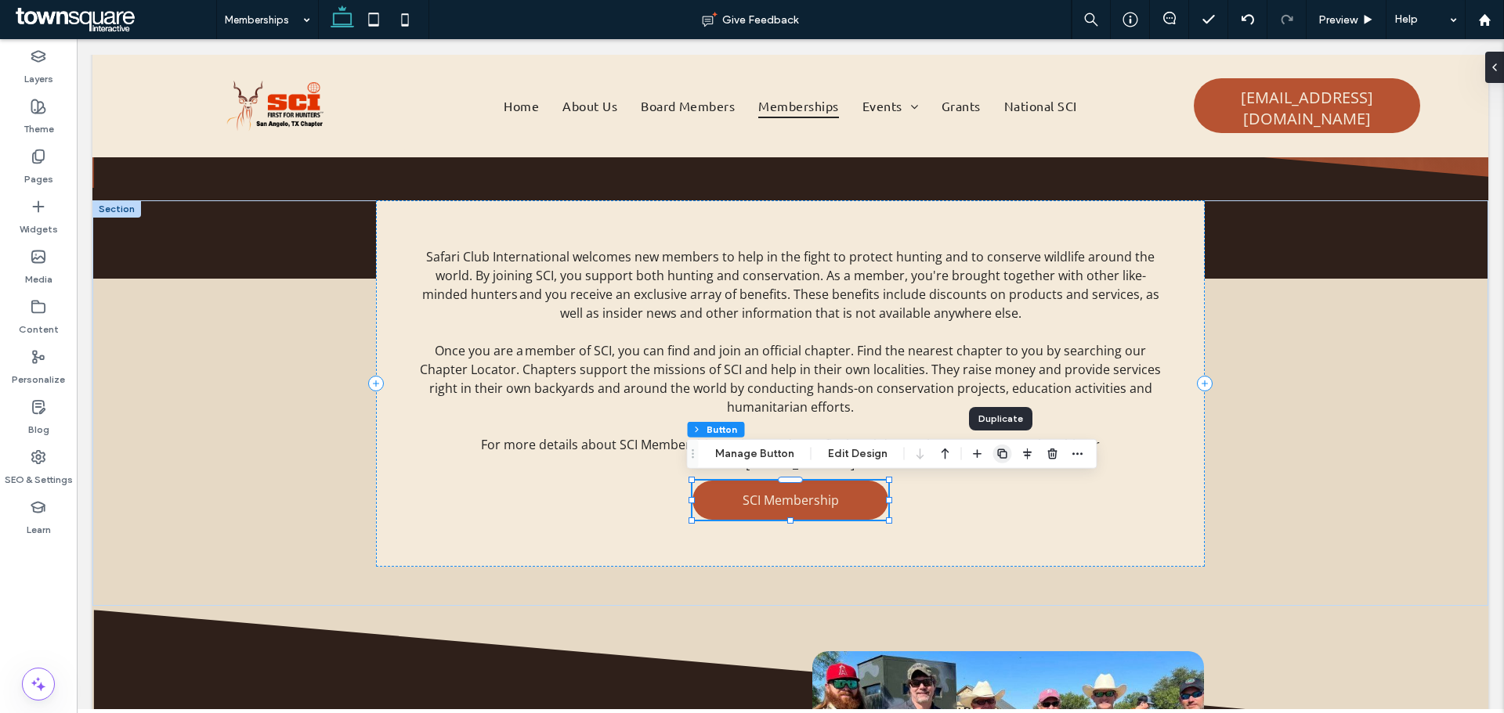
click at [996, 453] on icon "button" at bounding box center [1002, 454] width 13 height 13
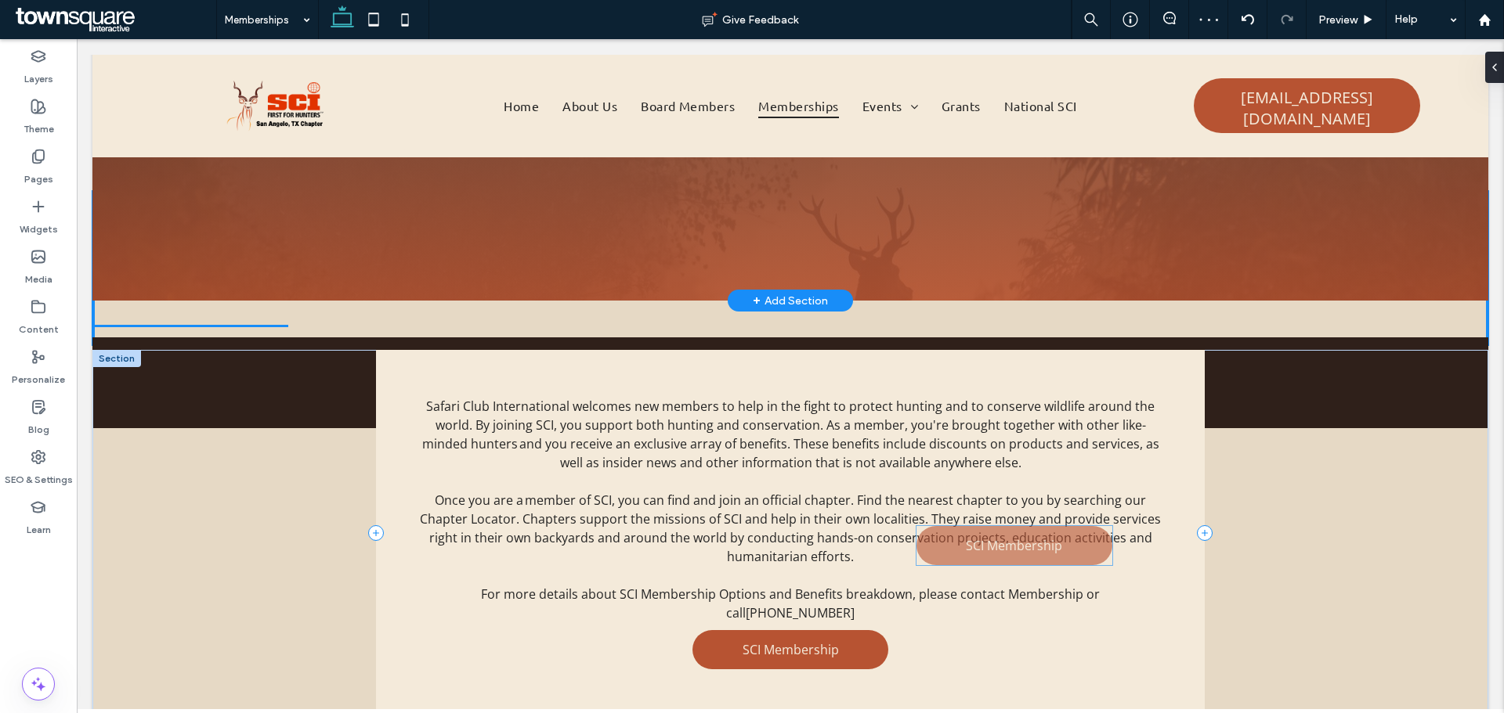
scroll to position [0, 0]
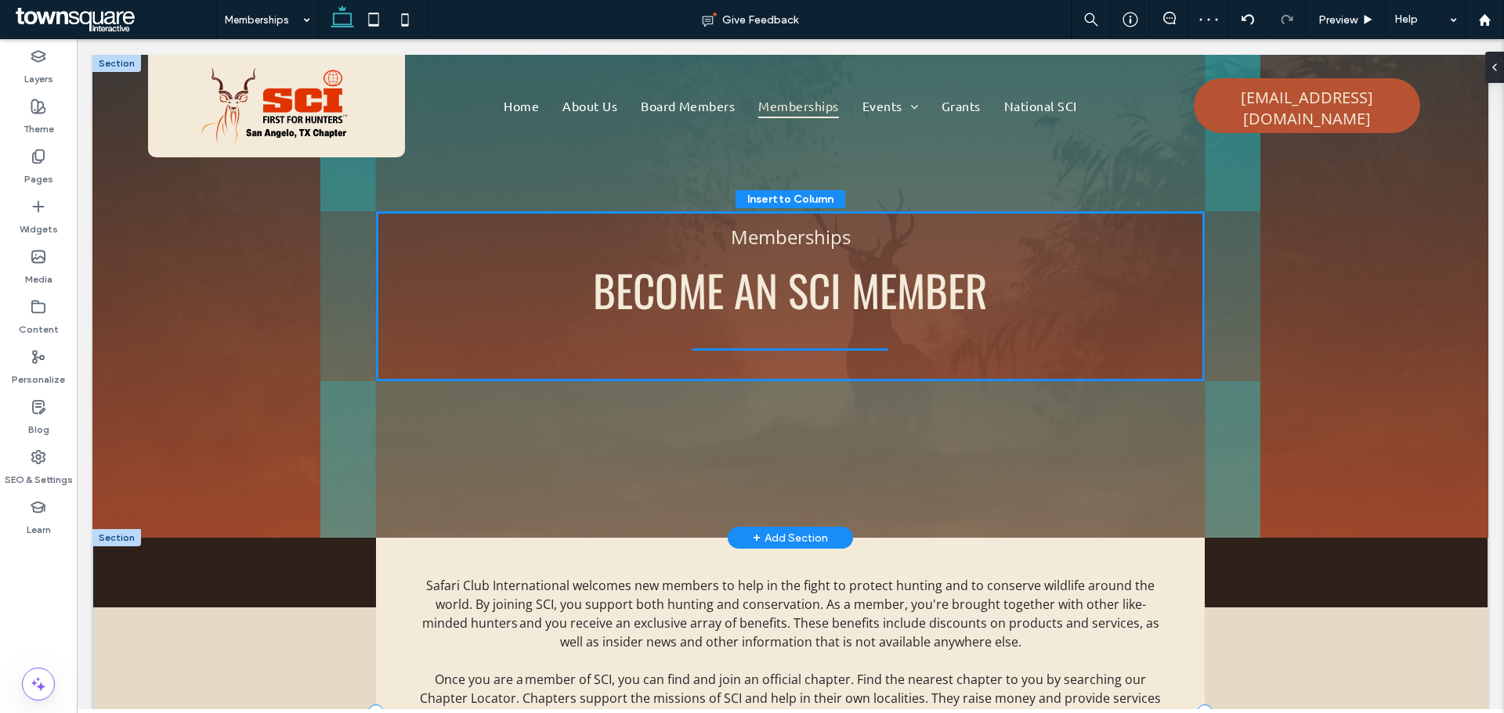
drag, startPoint x: 785, startPoint y: 556, endPoint x: 753, endPoint y: 351, distance: 207.6
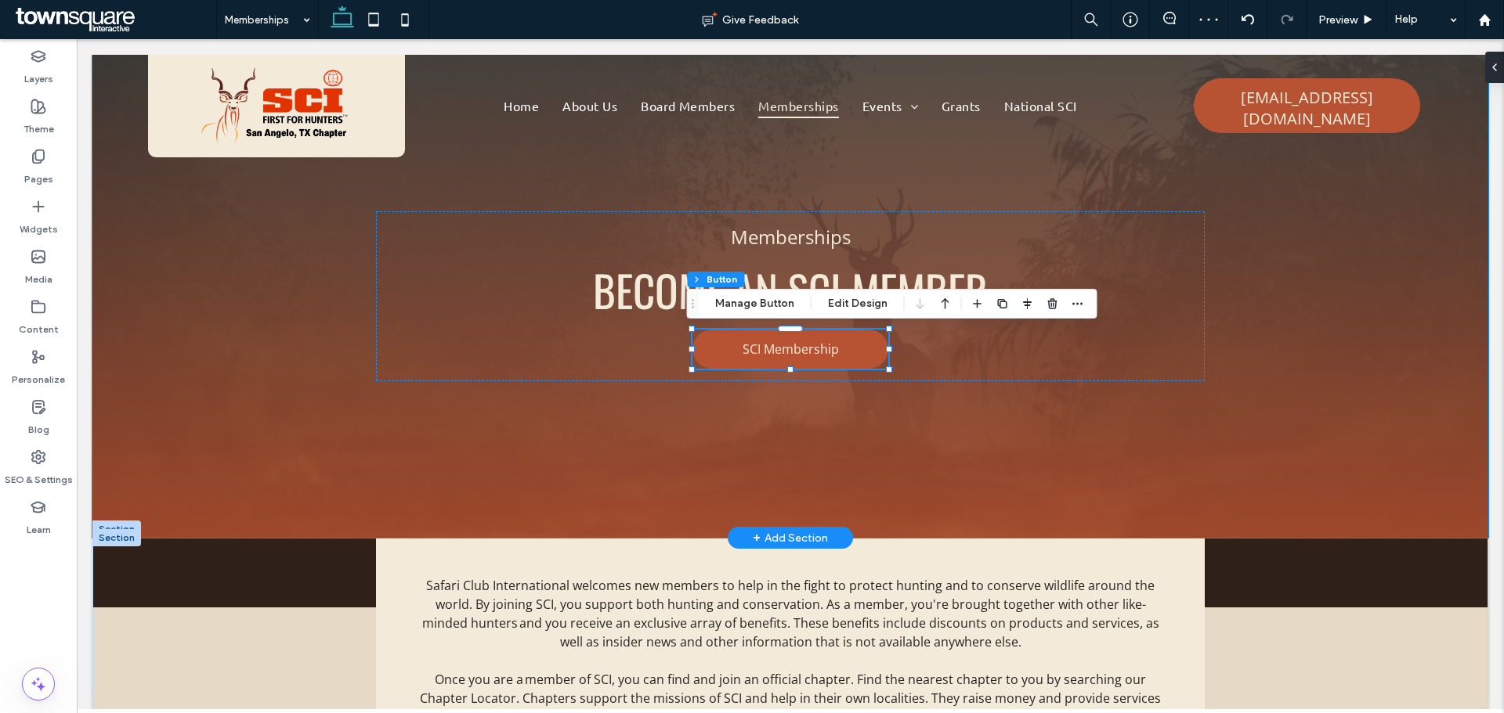
click at [1324, 440] on div "Become an SCI MembeR Memberships Contact Us SCI Membership" at bounding box center [790, 296] width 1396 height 483
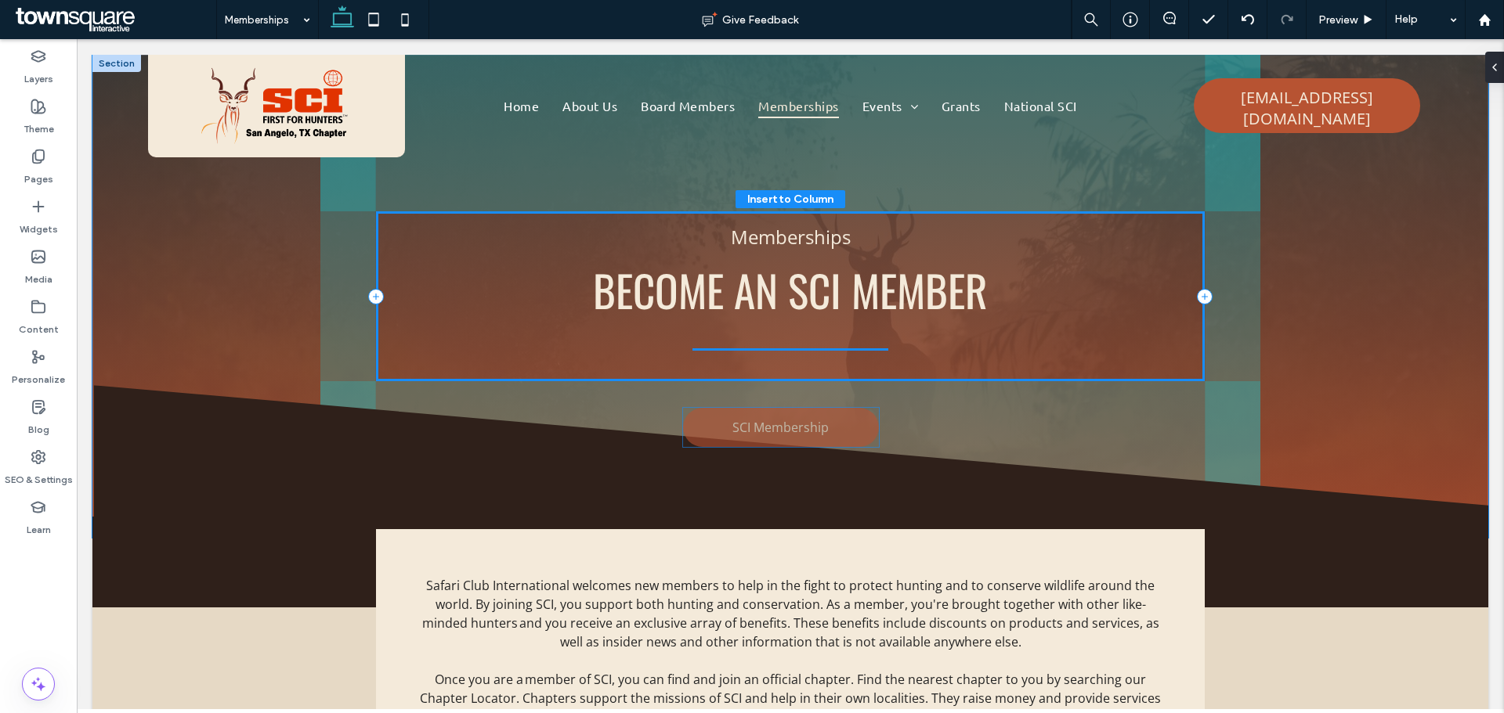
scroll to position [306, 0]
drag, startPoint x: 819, startPoint y: 351, endPoint x: 815, endPoint y: 431, distance: 80.0
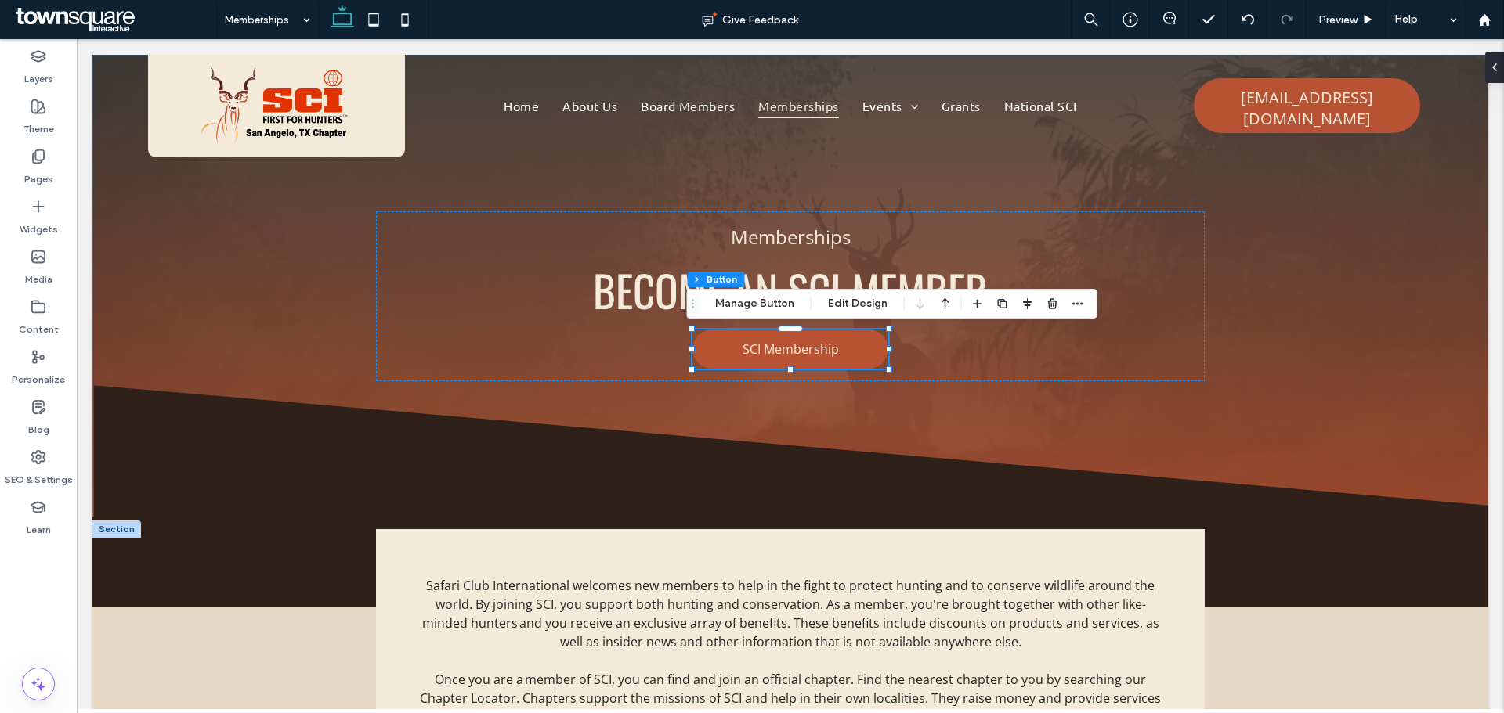
click at [983, 412] on div "Become an SCI MembeR Memberships Contact Us SCI Membership" at bounding box center [790, 296] width 940 height 483
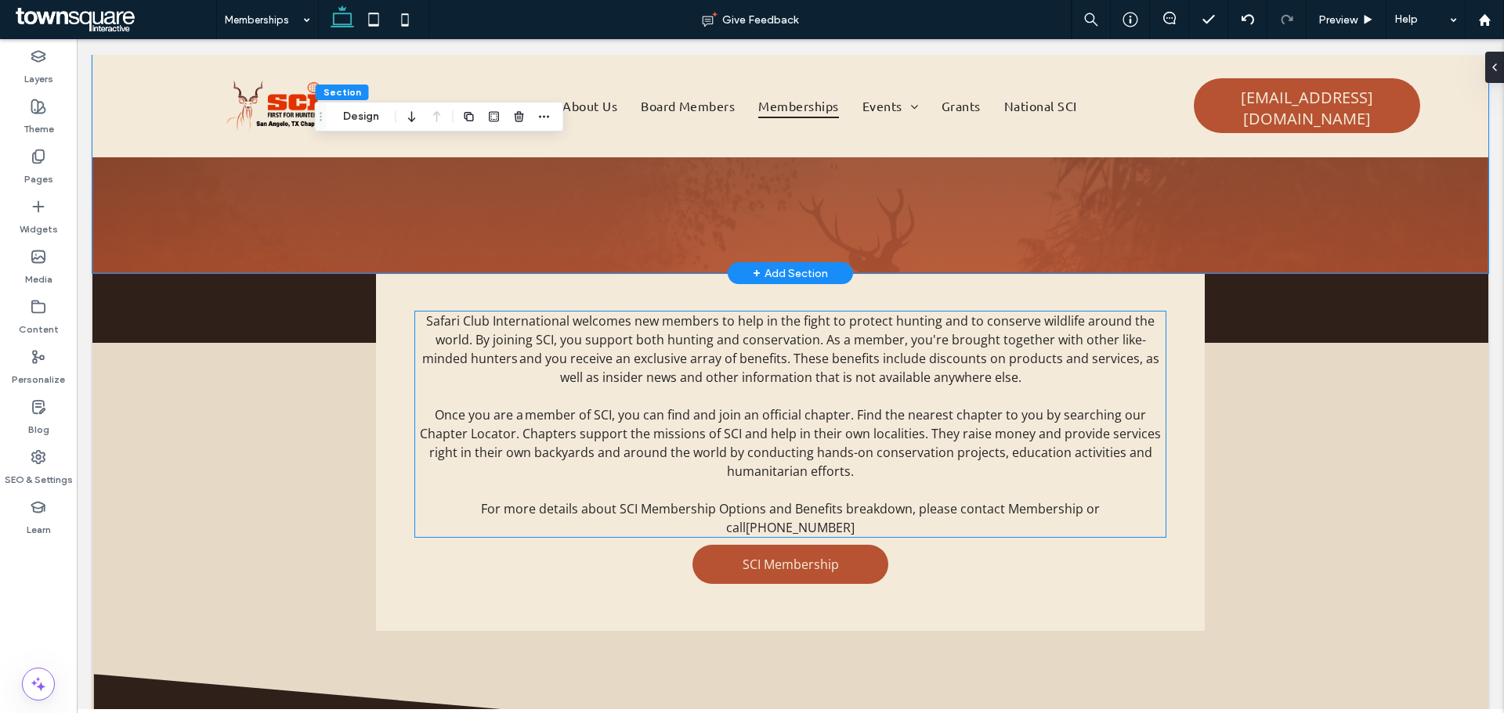
scroll to position [0, 0]
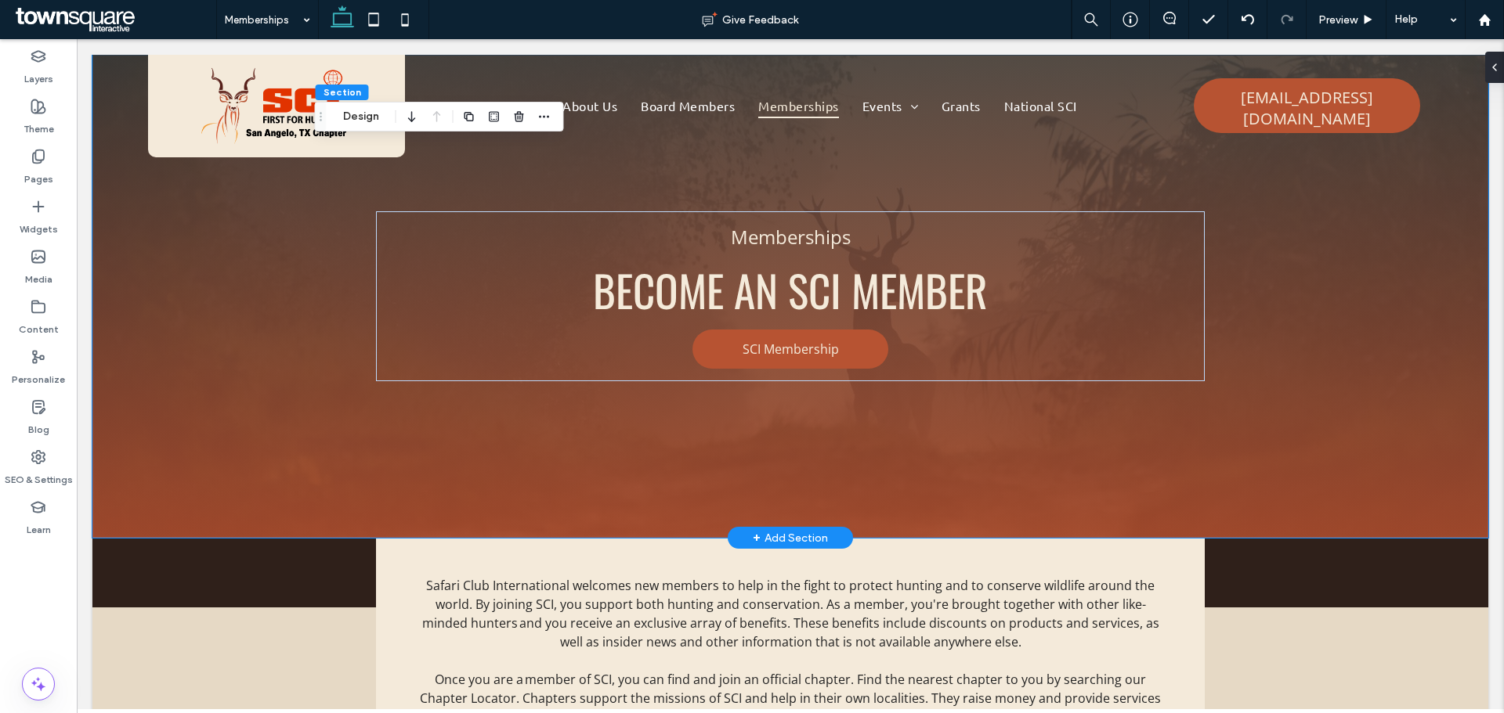
click at [775, 467] on div "Become an SCI MembeR Memberships Contact Us SCI Membership" at bounding box center [790, 296] width 940 height 483
click at [569, 348] on div "Become an SCI MembeR Memberships Contact Us SCI Membership" at bounding box center [790, 296] width 828 height 170
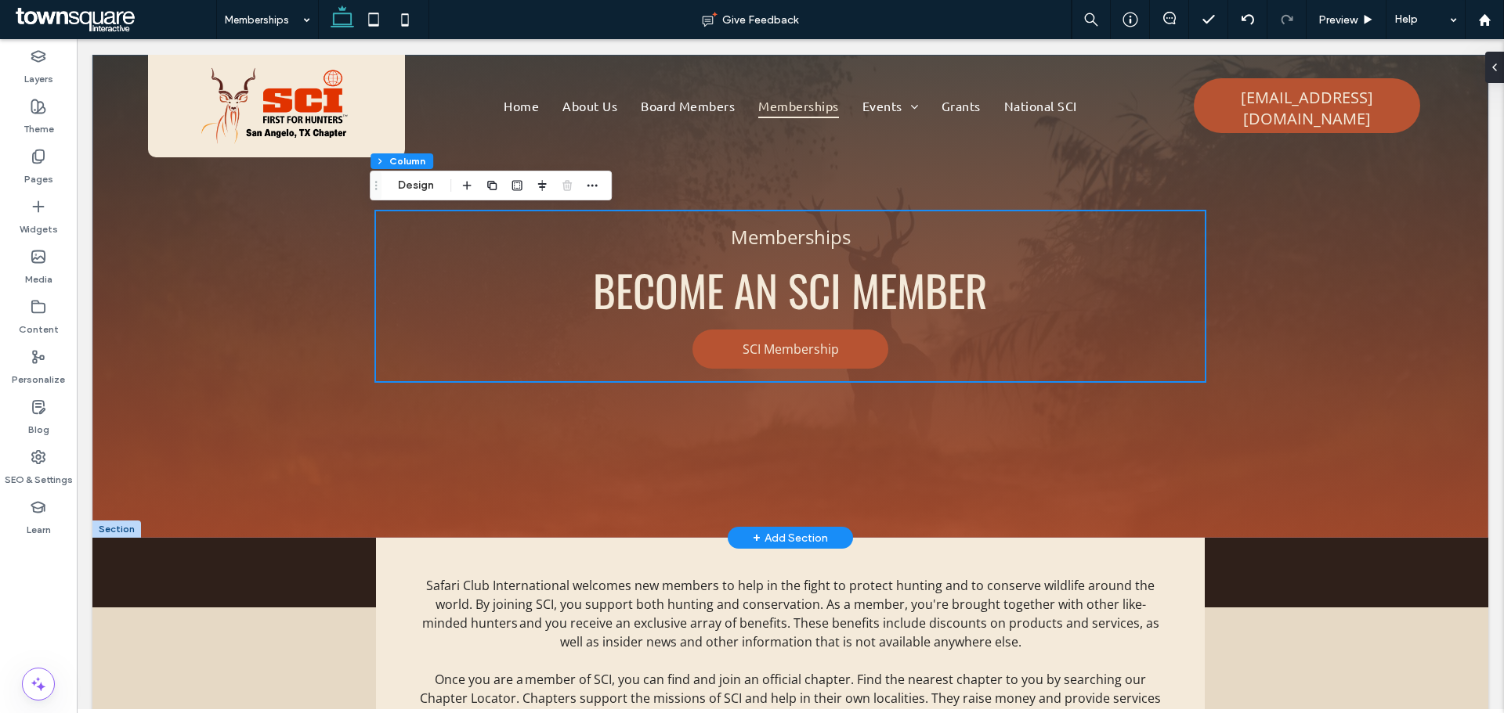
click at [302, 507] on div "Become an SCI MembeR Memberships Contact Us SCI Membership" at bounding box center [790, 296] width 1396 height 483
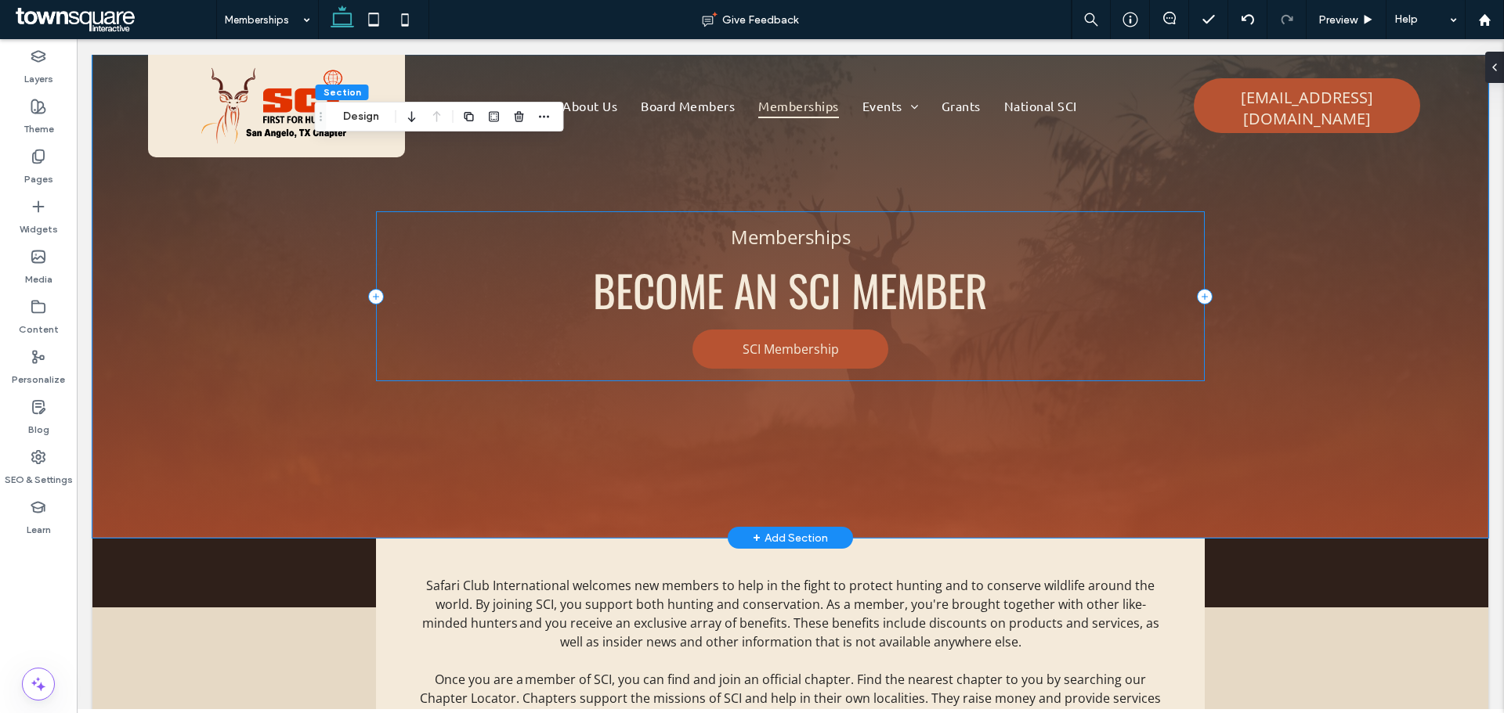
click at [558, 349] on div "Become an SCI MembeR Memberships Contact Us SCI Membership" at bounding box center [790, 296] width 828 height 170
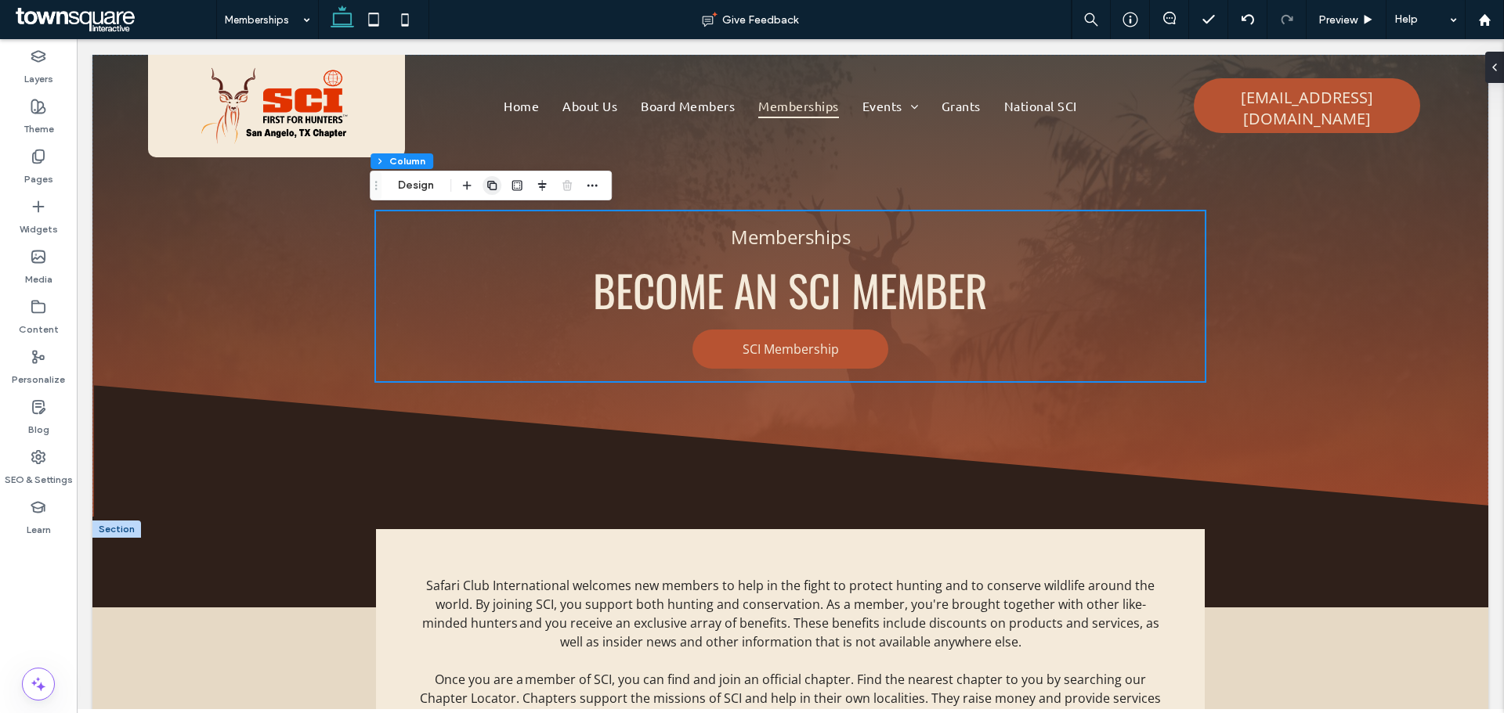
click at [494, 190] on use "button" at bounding box center [491, 185] width 9 height 9
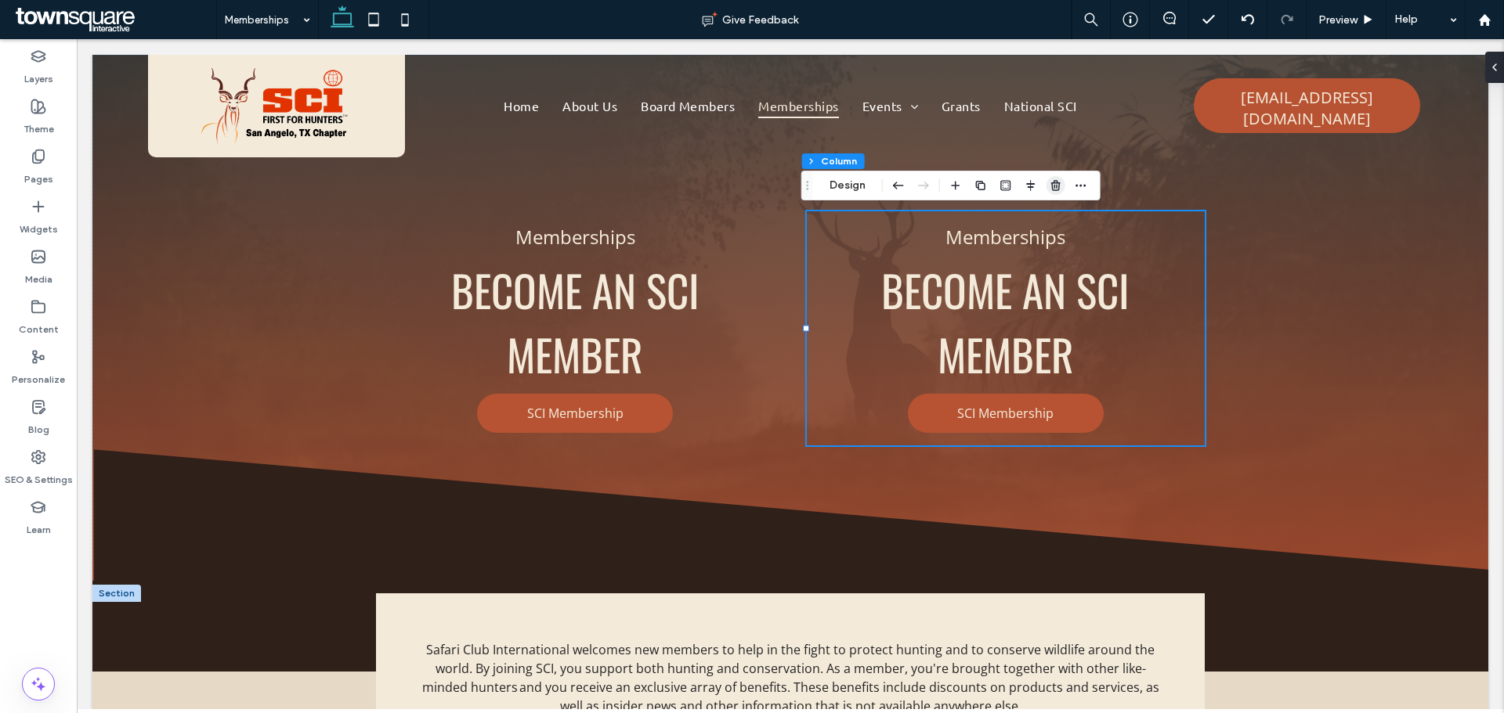
click at [1050, 186] on icon "button" at bounding box center [1055, 185] width 13 height 13
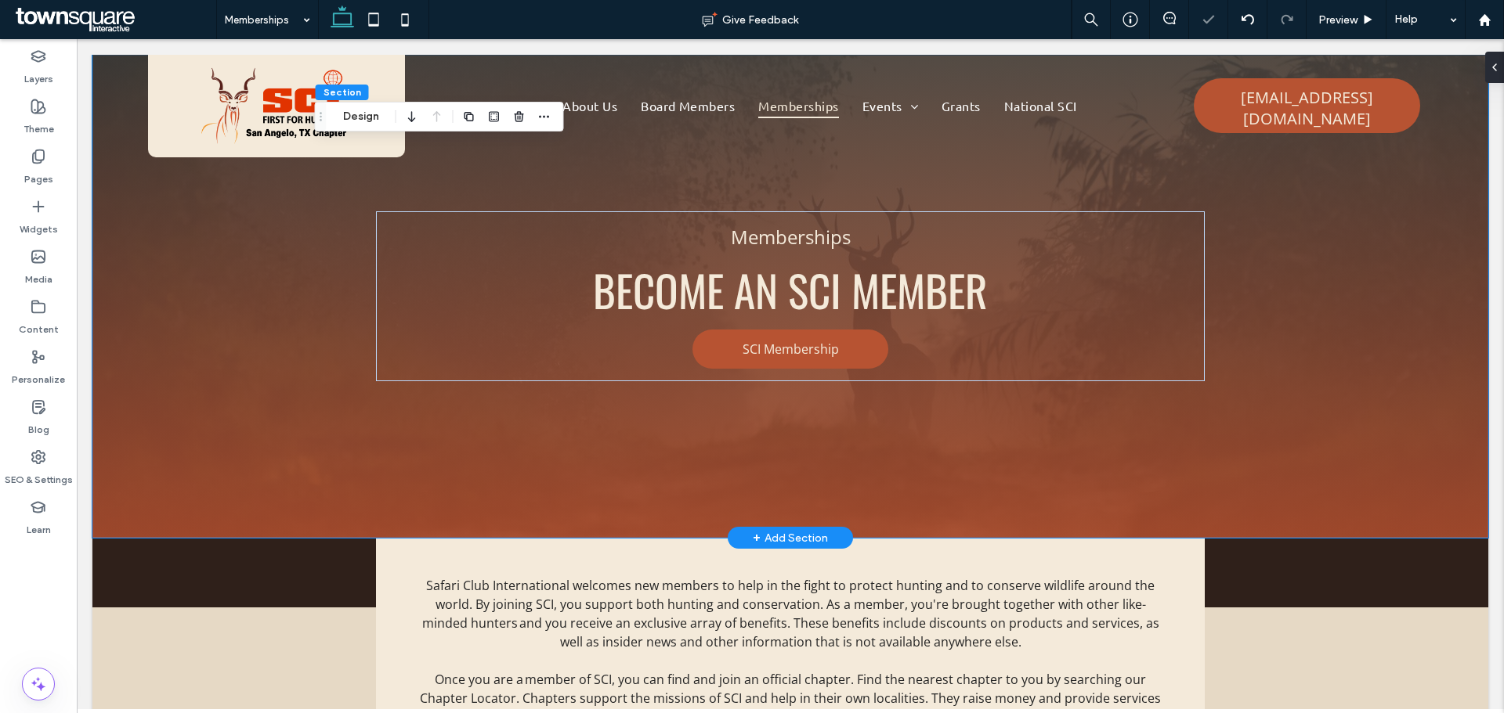
click at [874, 457] on div "Become an SCI MembeR Memberships Contact Us SCI Membership" at bounding box center [790, 296] width 940 height 483
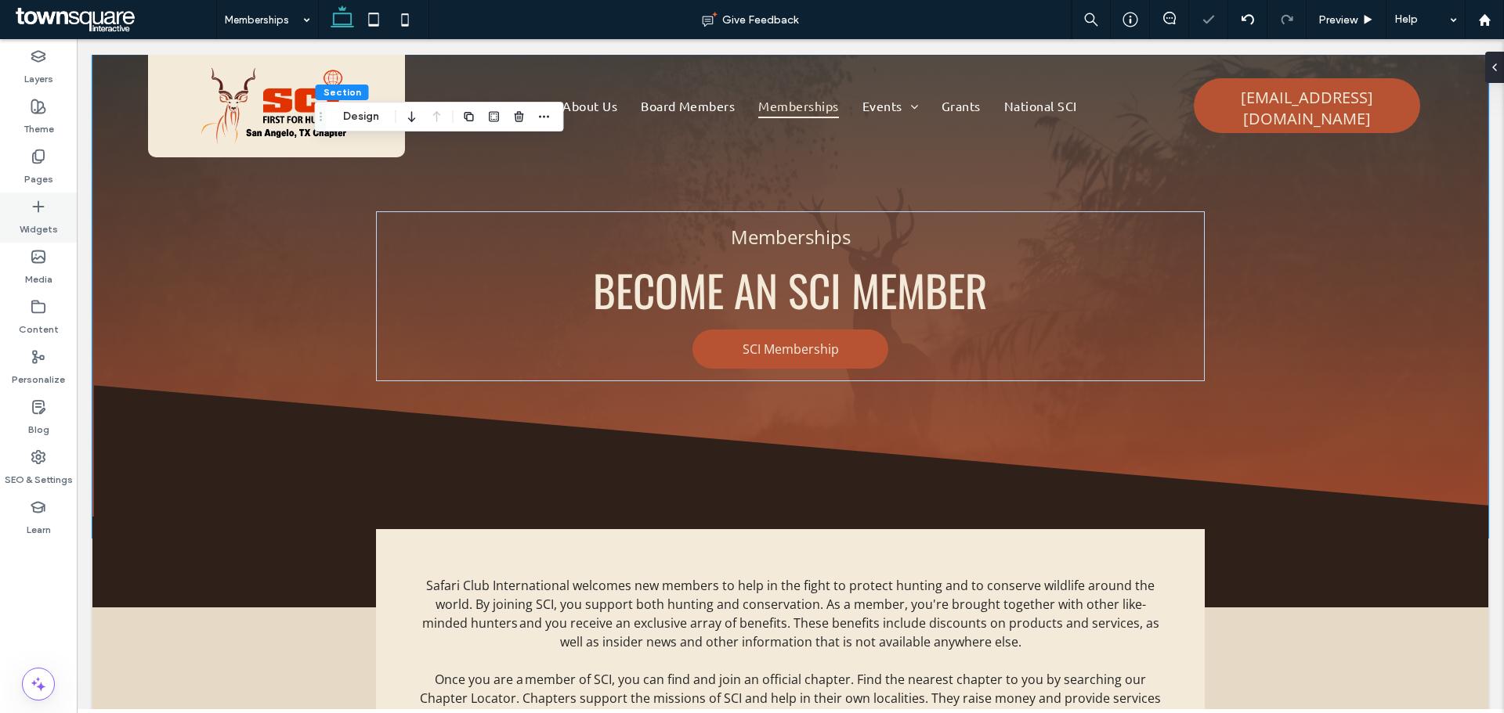
click at [40, 201] on icon at bounding box center [39, 207] width 16 height 16
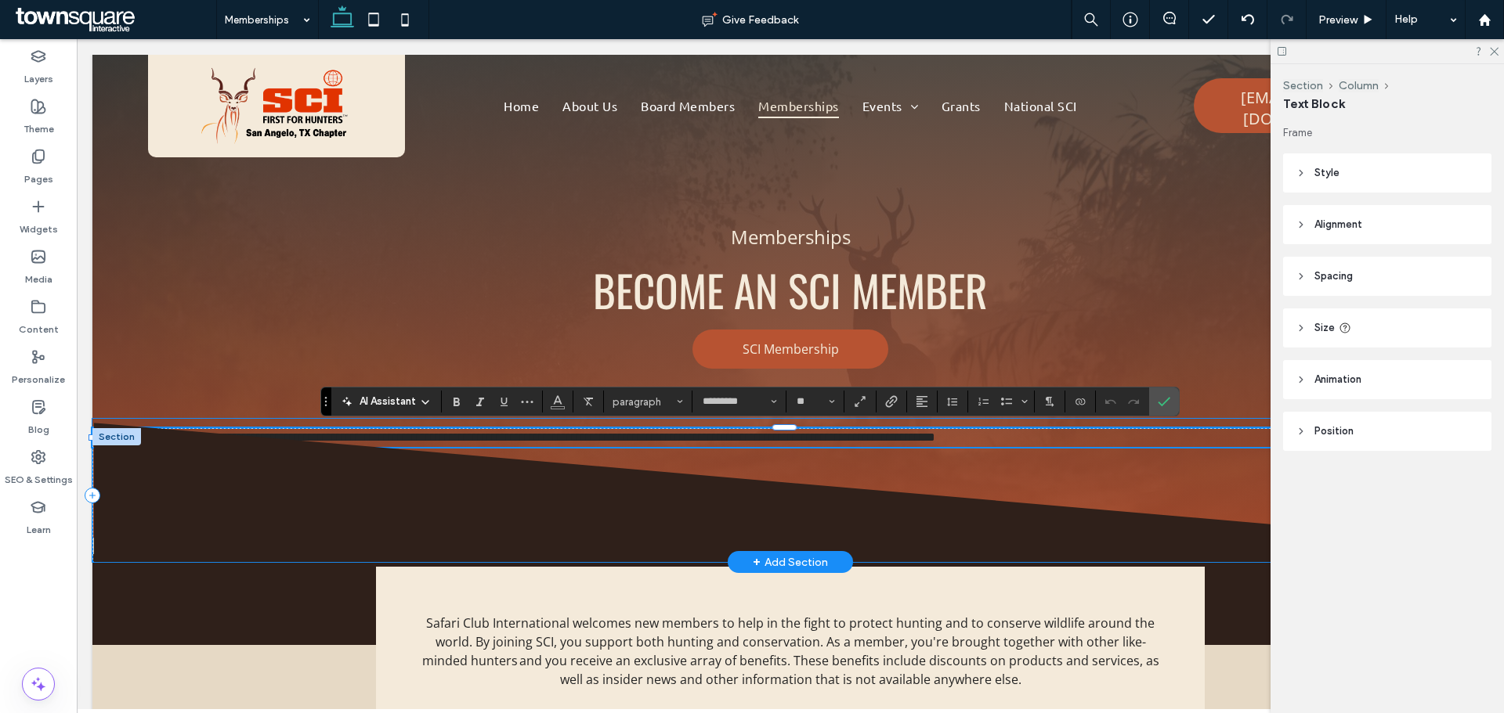
paste div
type input "**"
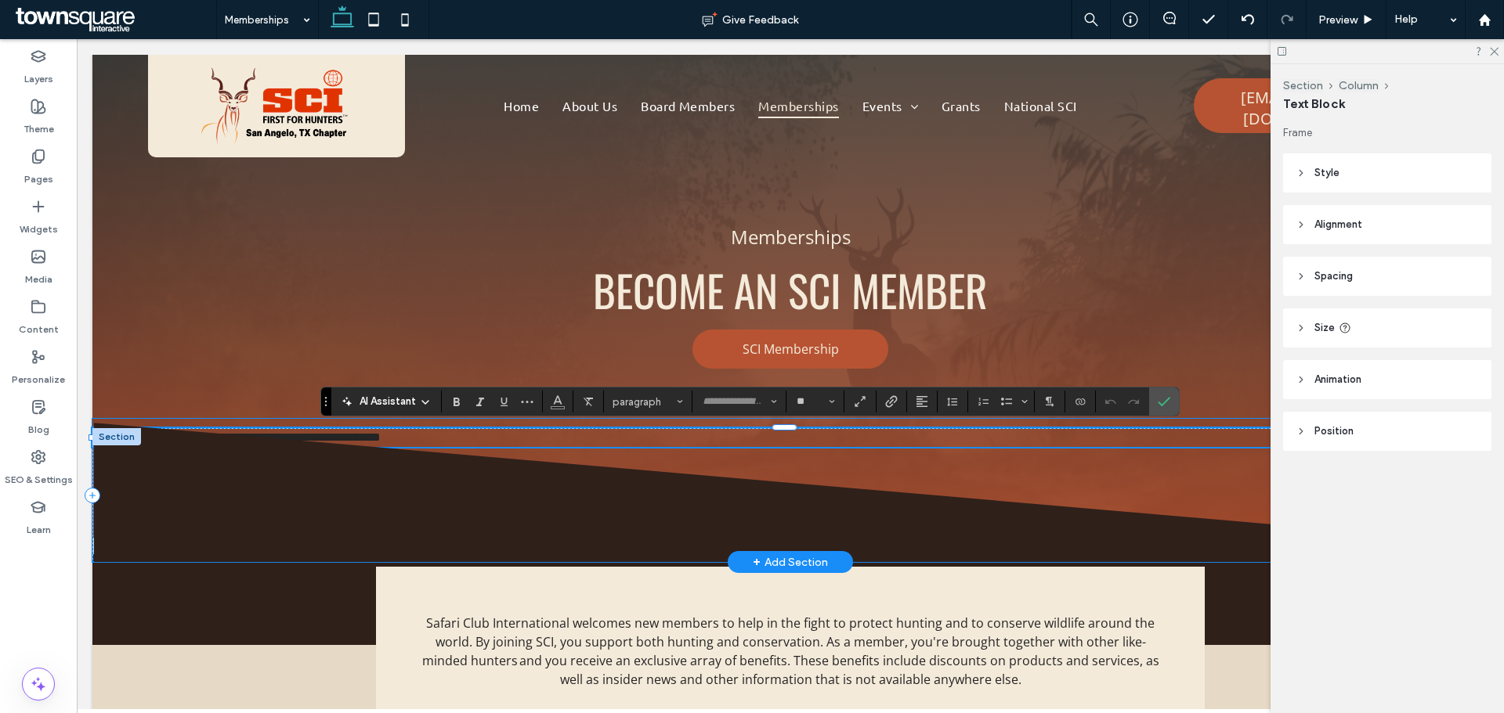
scroll to position [4, 0]
click at [925, 403] on icon "Alignment" at bounding box center [922, 402] width 13 height 13
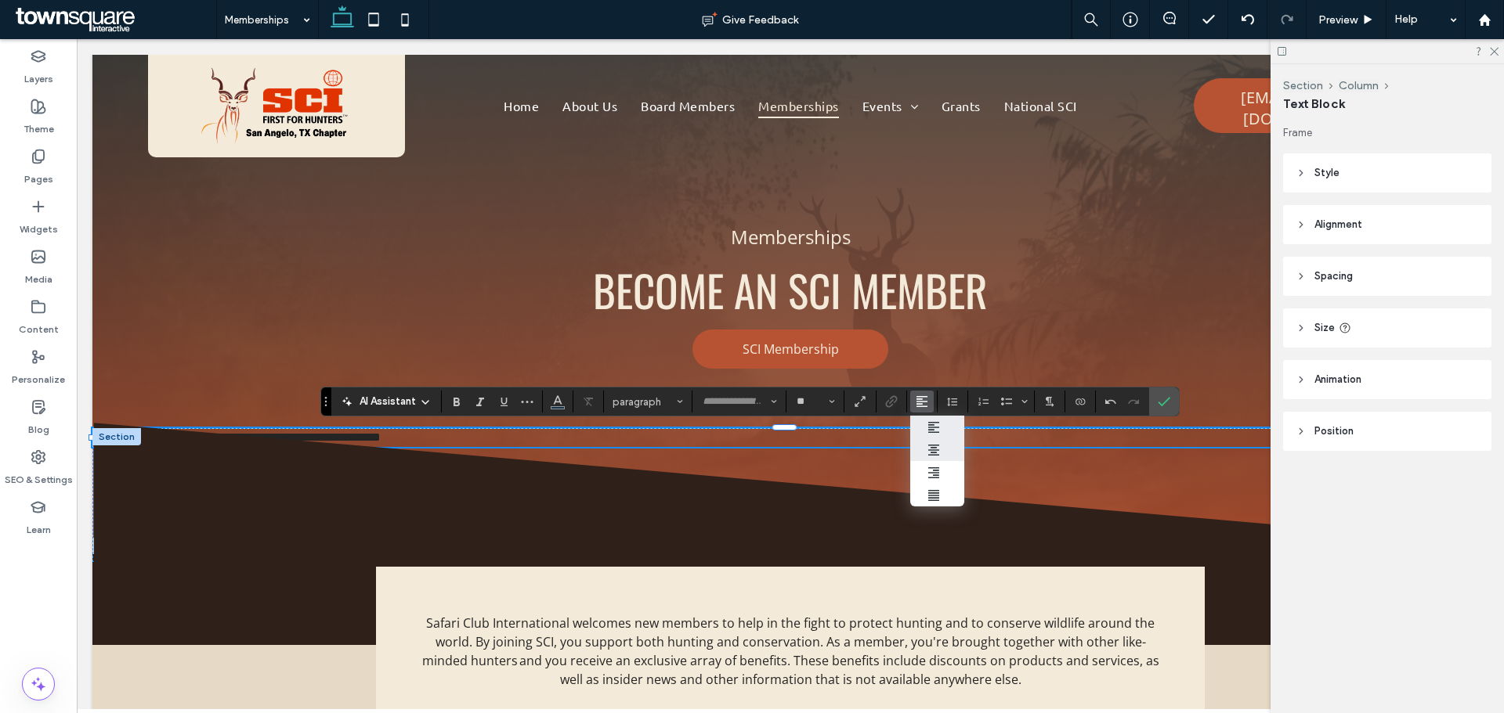
click at [926, 447] on label "ui.textEditor.alignment.center" at bounding box center [937, 450] width 55 height 23
type input "*********"
type input "**"
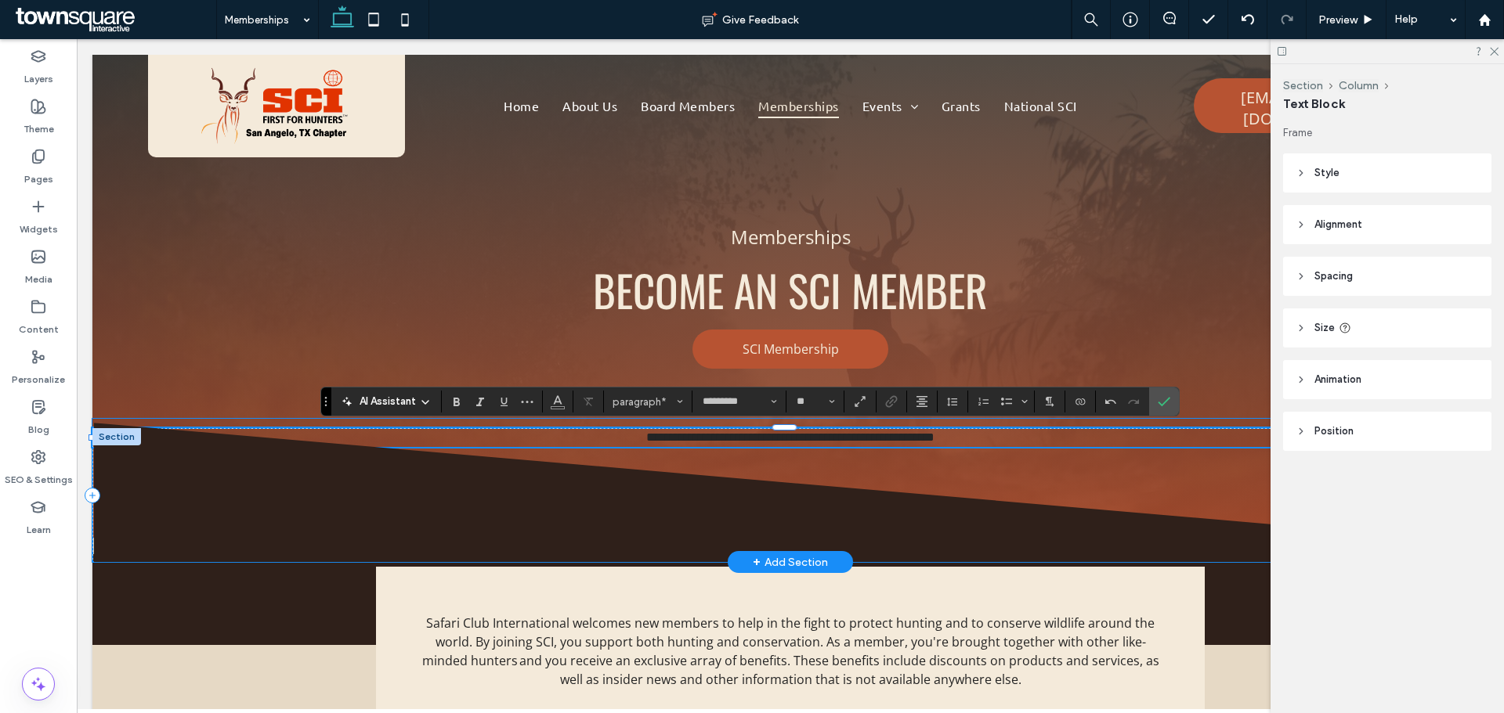
click at [899, 444] on icon at bounding box center [790, 492] width 1396 height 139
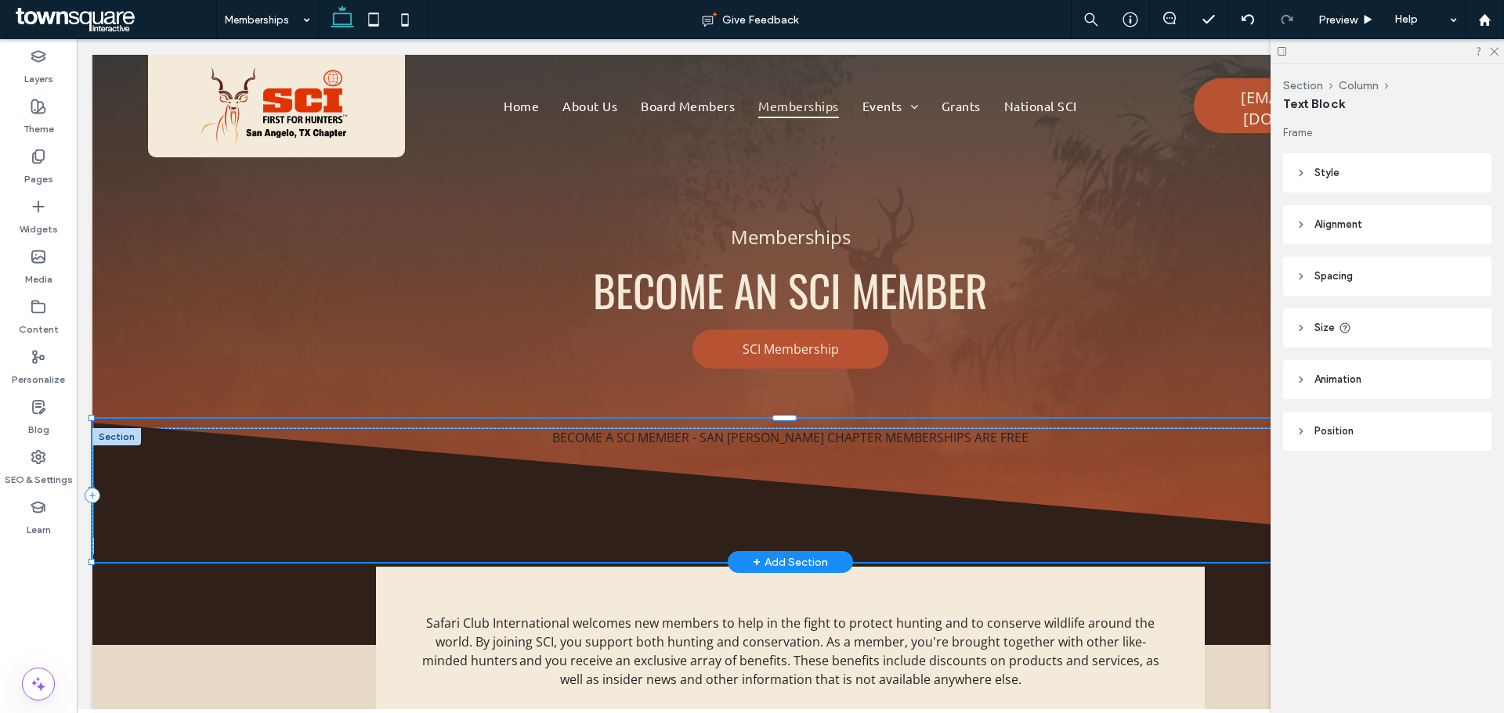
click at [899, 444] on icon at bounding box center [790, 492] width 1396 height 139
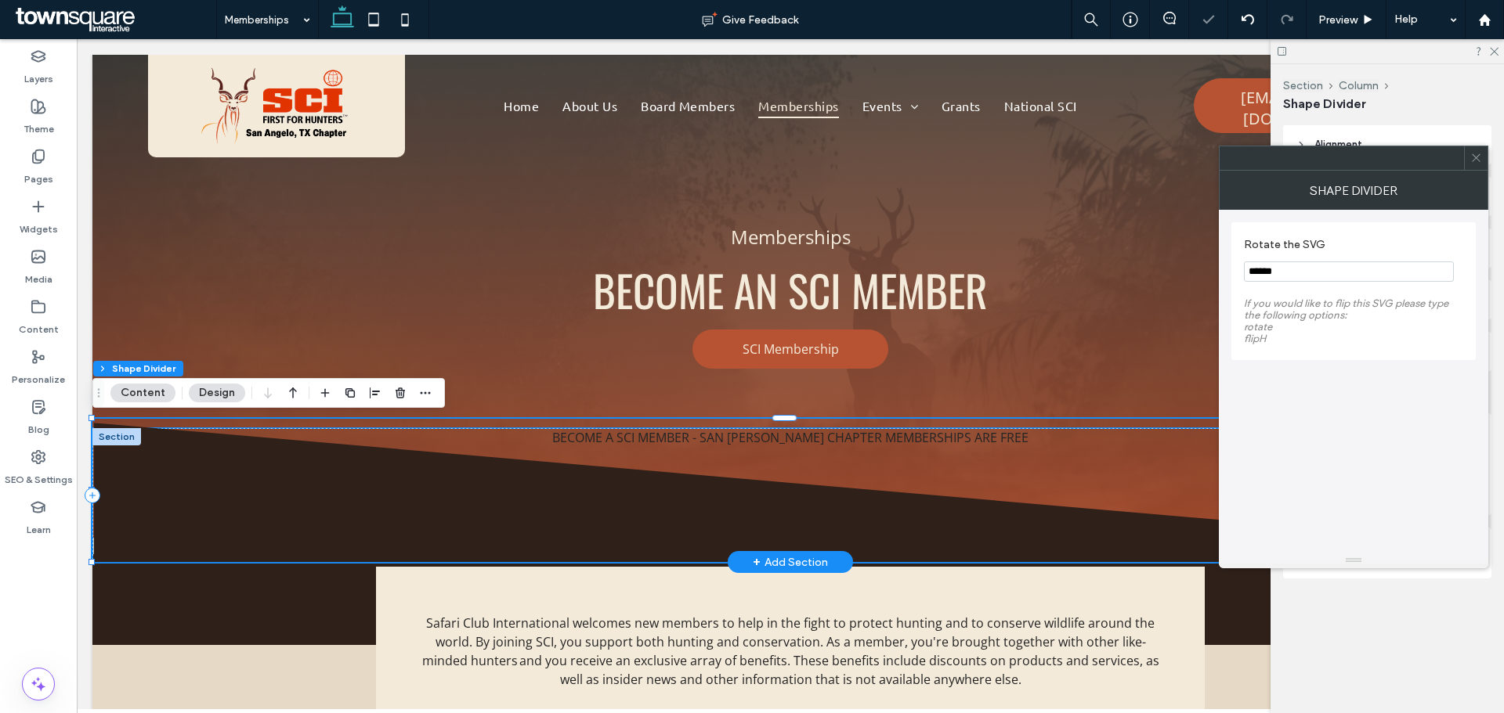
click at [954, 439] on icon at bounding box center [790, 492] width 1396 height 139
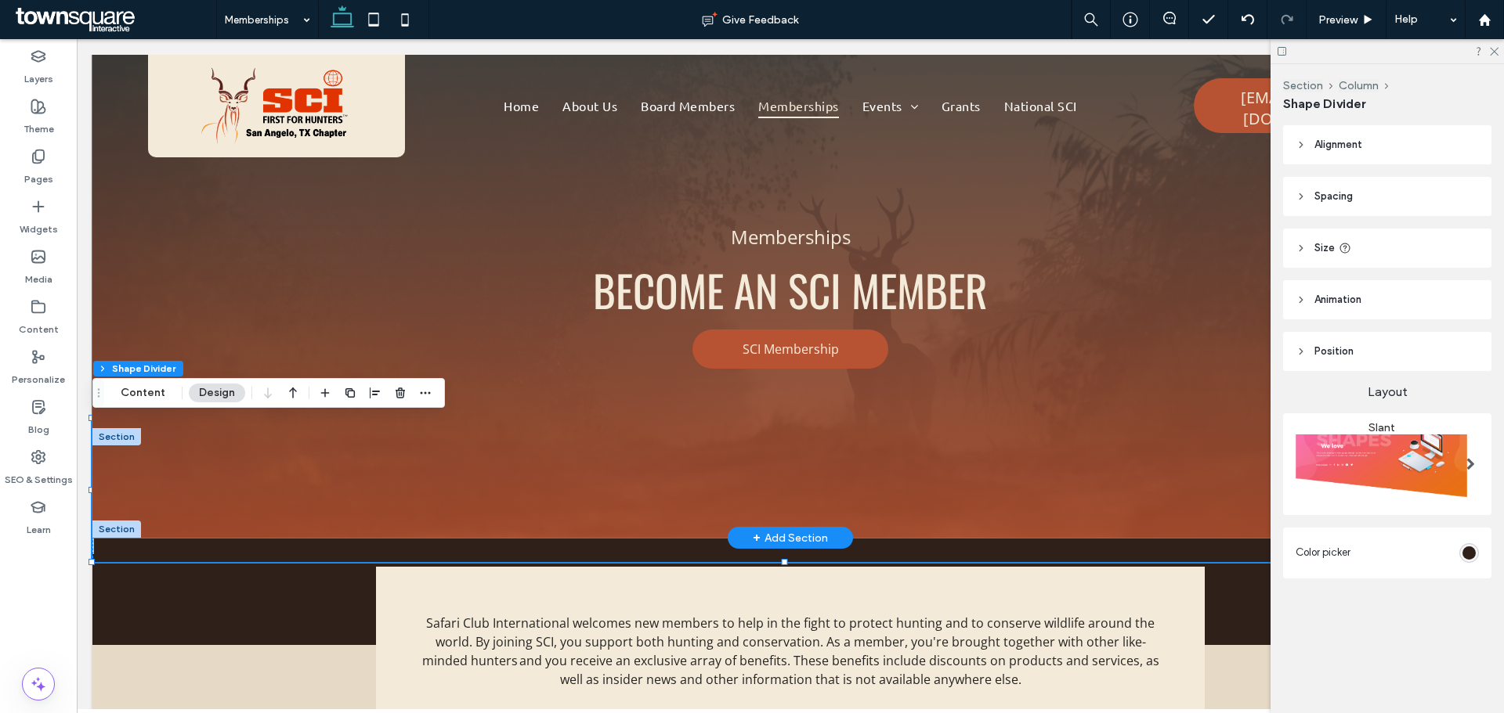
click at [937, 466] on div "Become an SCI MembeR Memberships Contact Us SCI Membership" at bounding box center [790, 296] width 940 height 483
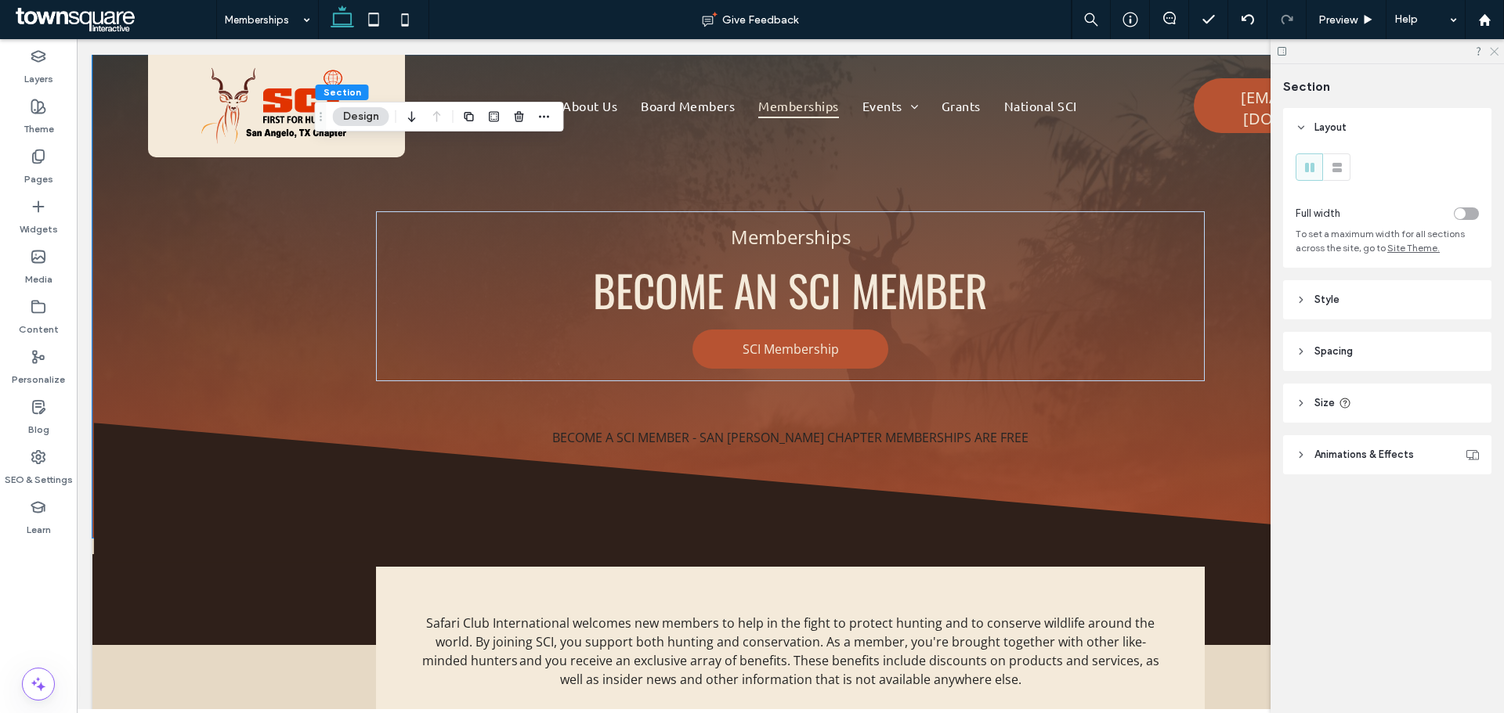
click at [1494, 49] on icon at bounding box center [1493, 50] width 10 height 10
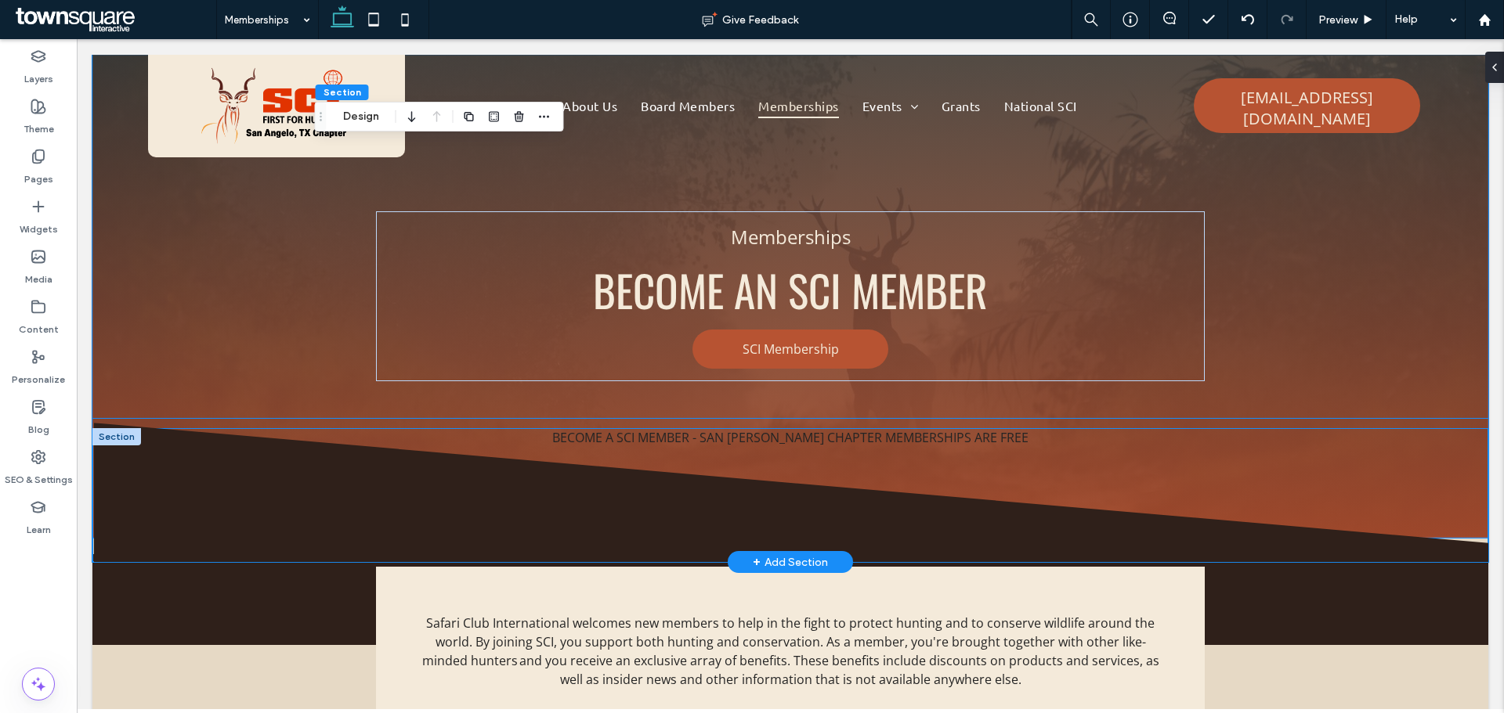
click at [886, 442] on icon at bounding box center [790, 492] width 1396 height 139
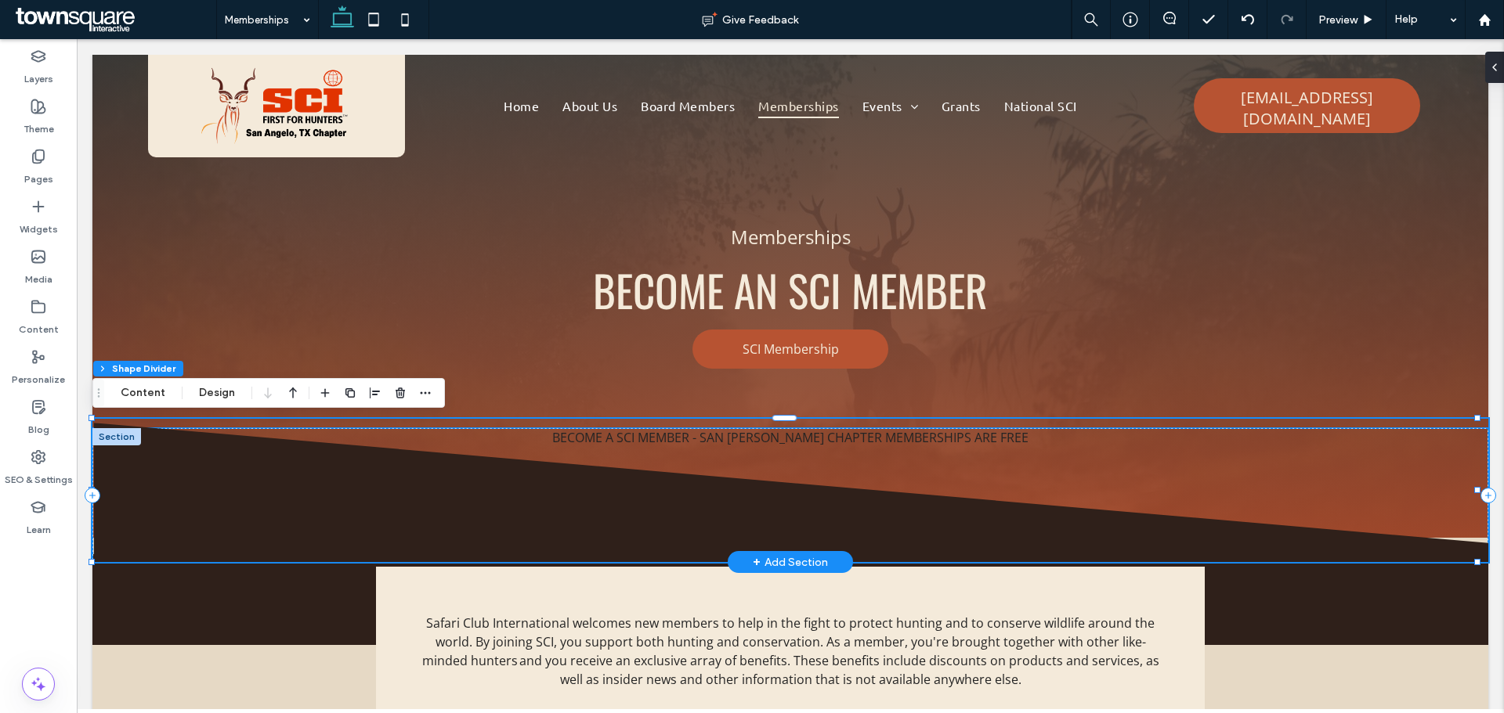
click at [886, 442] on icon at bounding box center [790, 492] width 1396 height 139
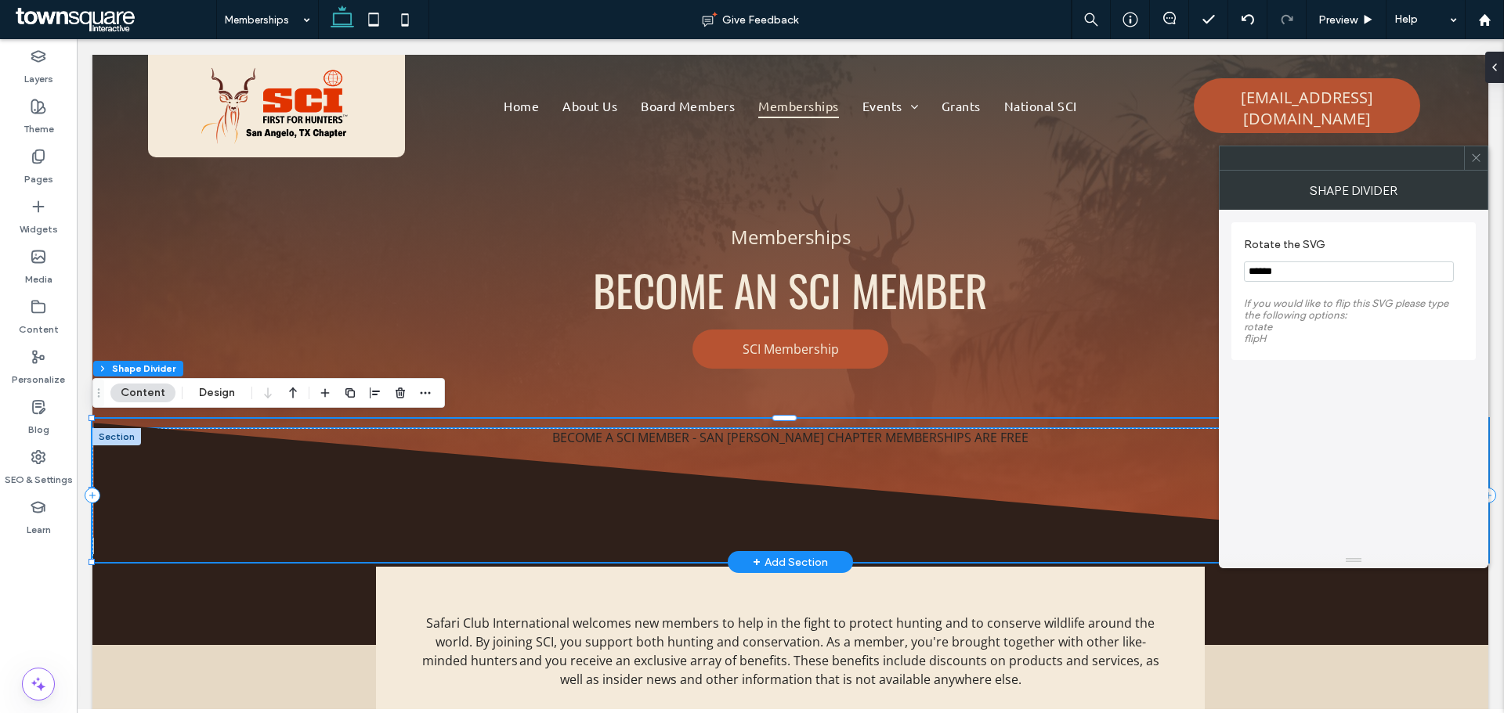
click at [825, 421] on div at bounding box center [790, 490] width 1396 height 143
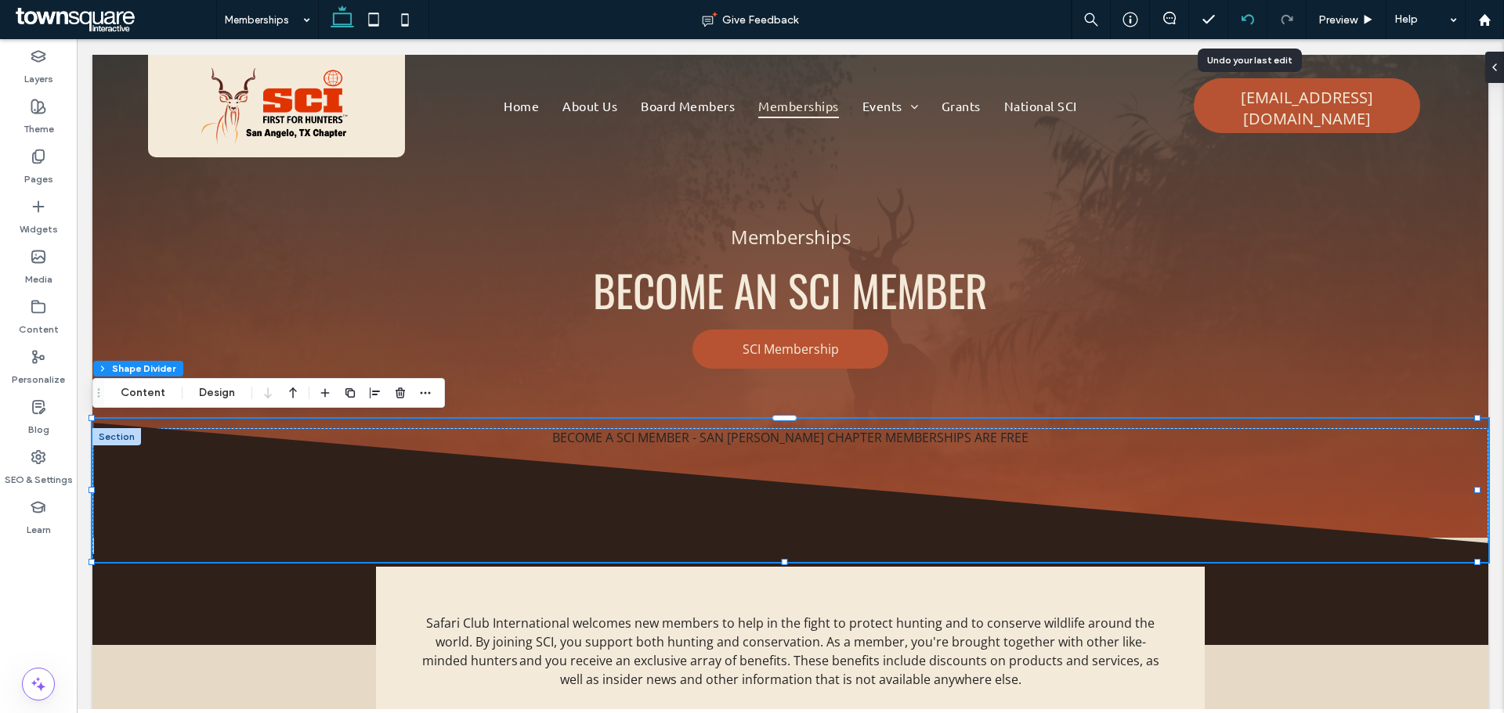
click at [1252, 20] on icon at bounding box center [1247, 19] width 13 height 13
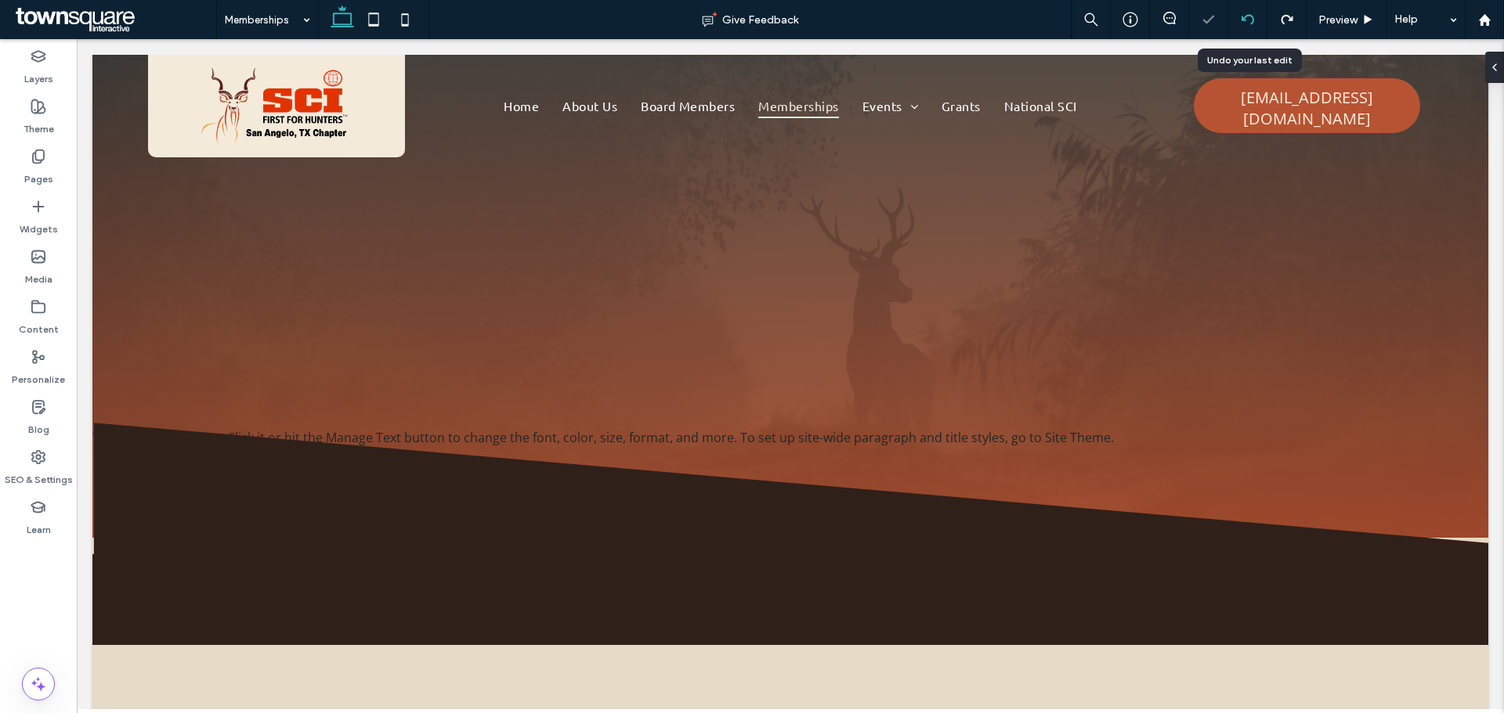
scroll to position [0, 0]
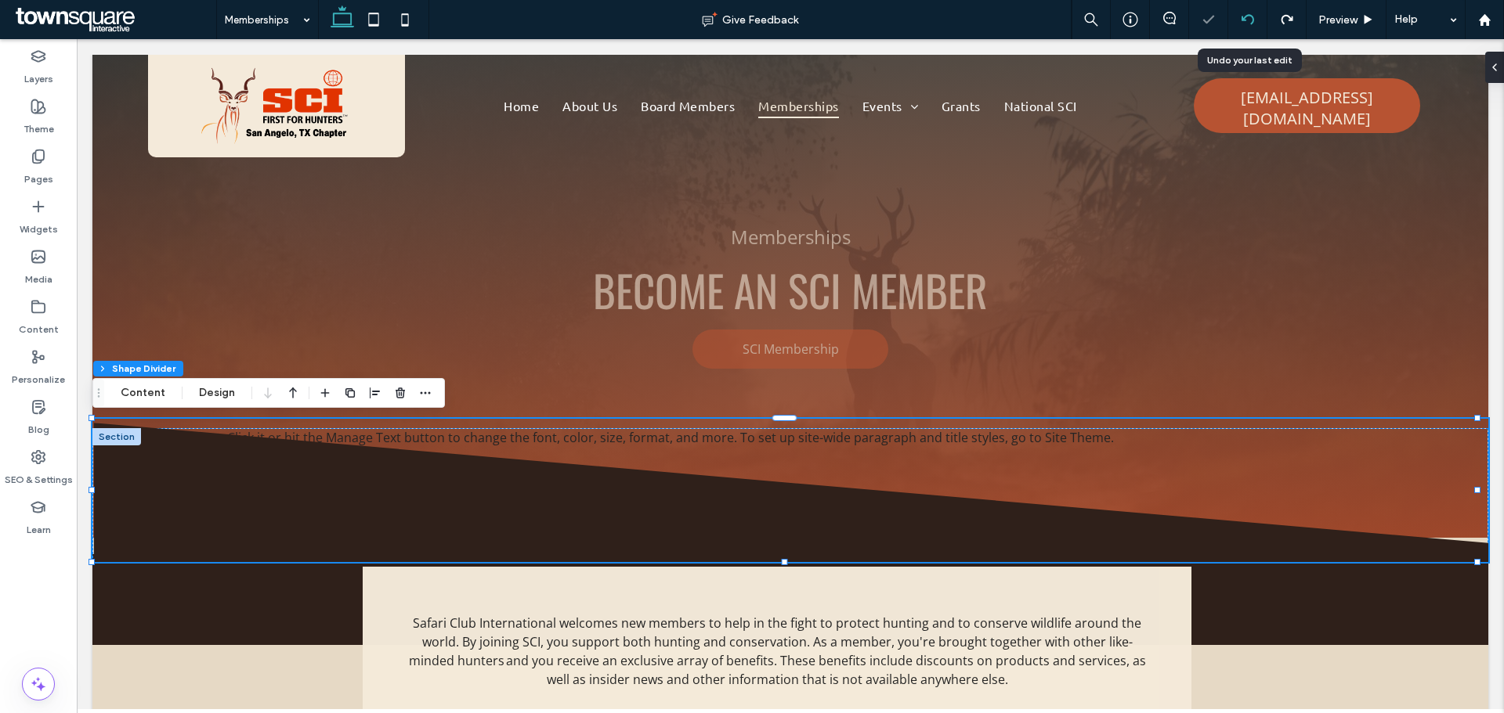
click at [1248, 15] on use at bounding box center [1247, 19] width 13 height 10
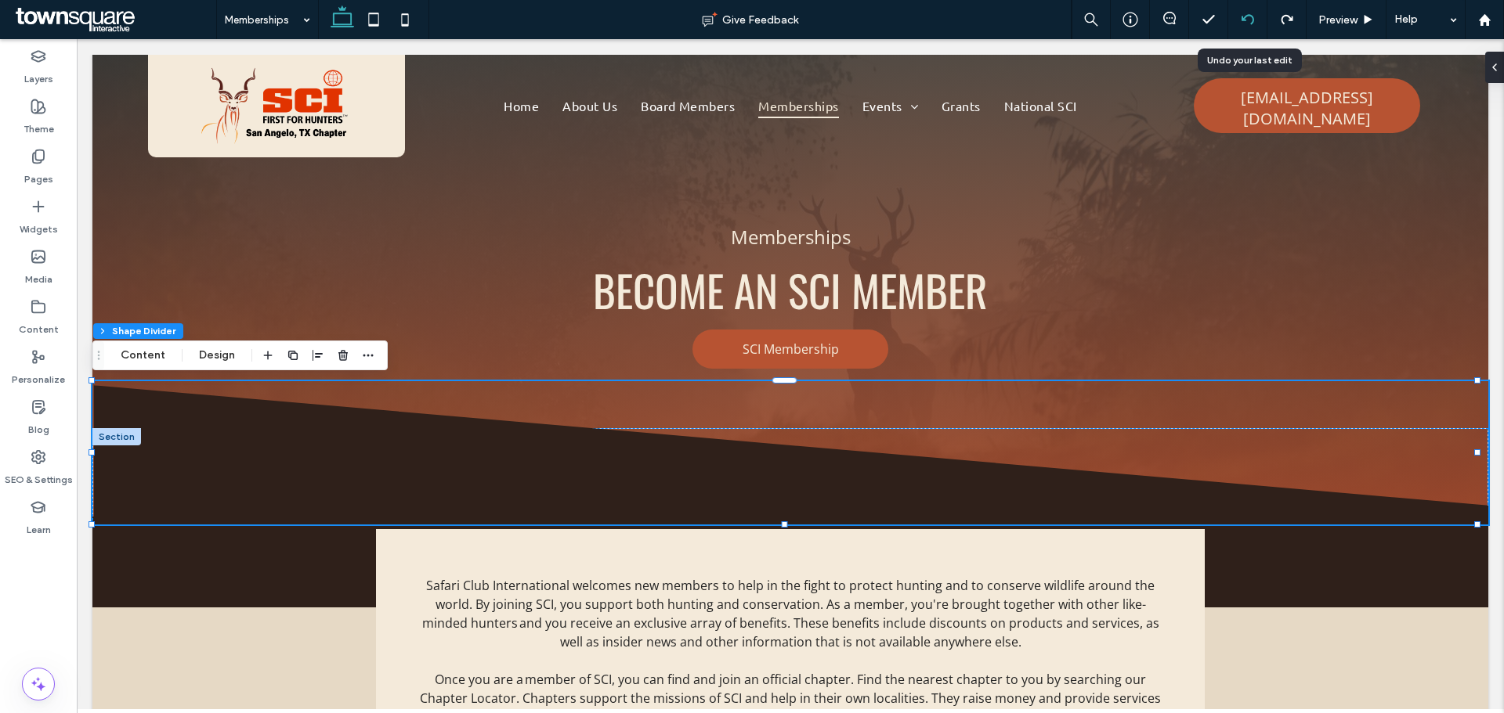
click at [1243, 19] on use at bounding box center [1247, 19] width 13 height 10
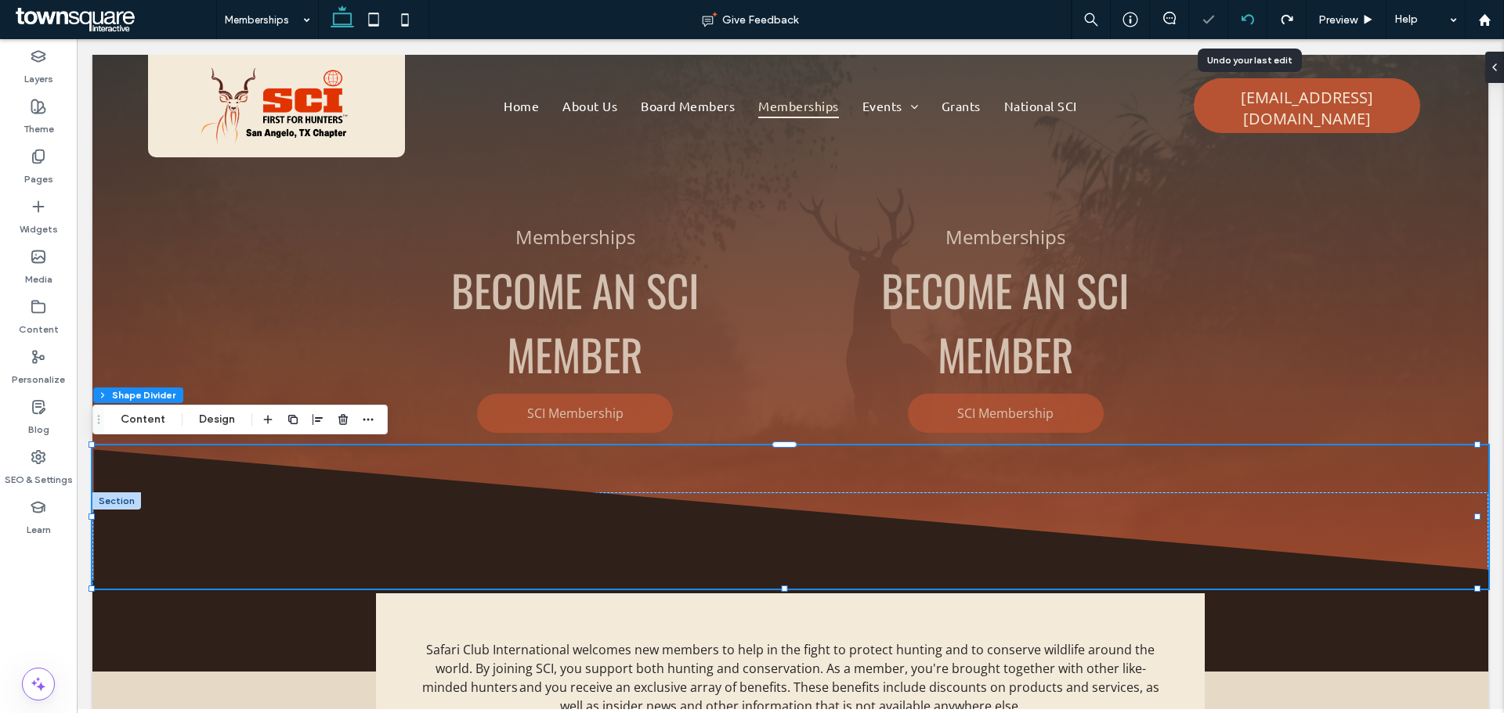
click at [1243, 19] on use at bounding box center [1247, 19] width 13 height 10
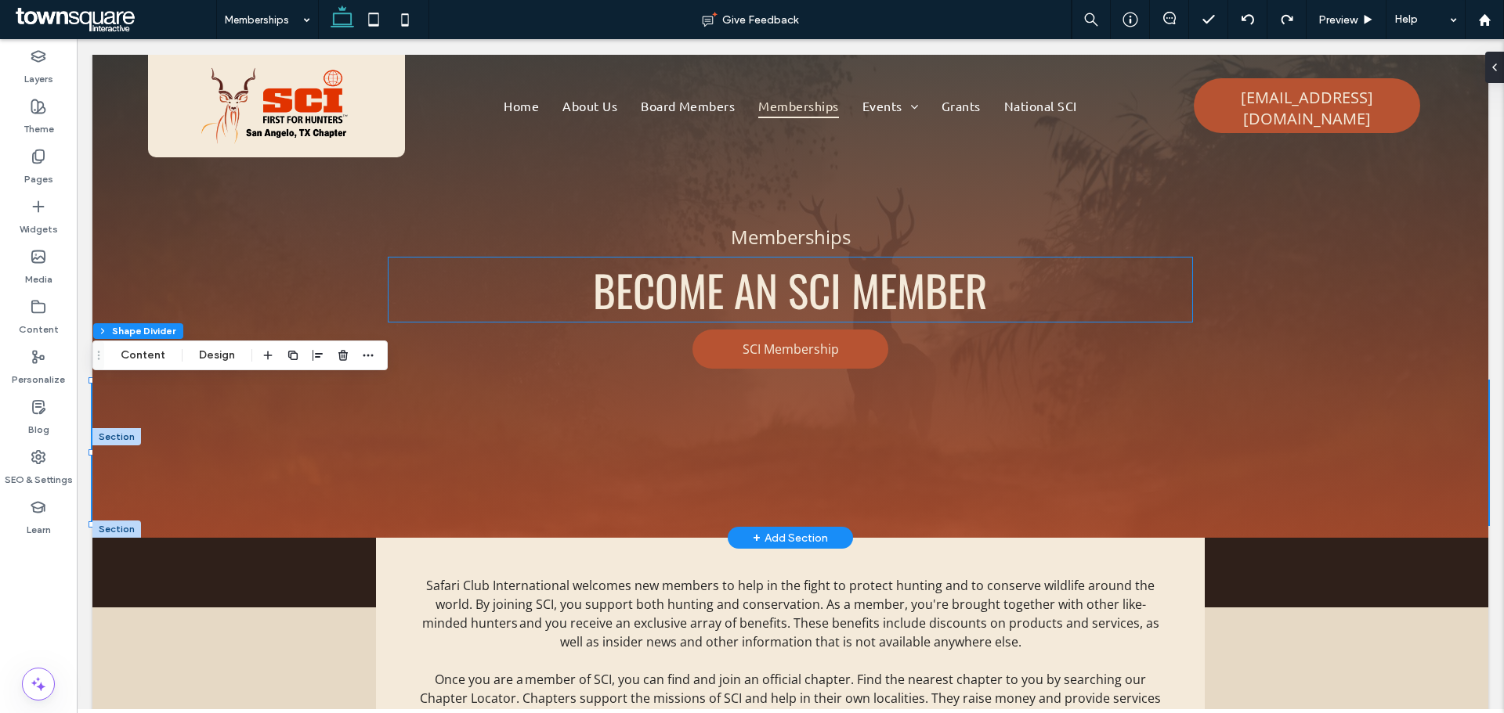
click at [759, 304] on span "Become an SCI MembeR" at bounding box center [790, 290] width 395 height 64
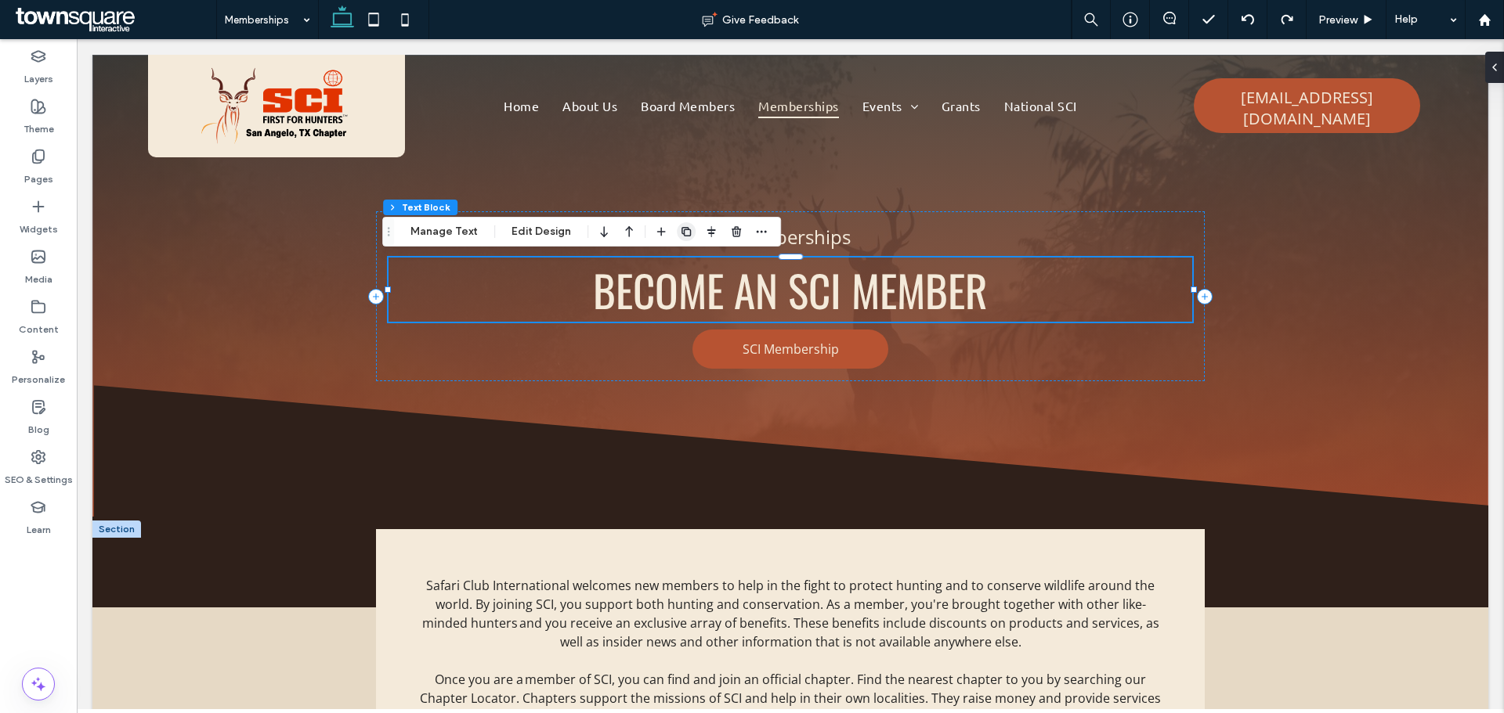
click at [680, 231] on icon "button" at bounding box center [686, 232] width 13 height 13
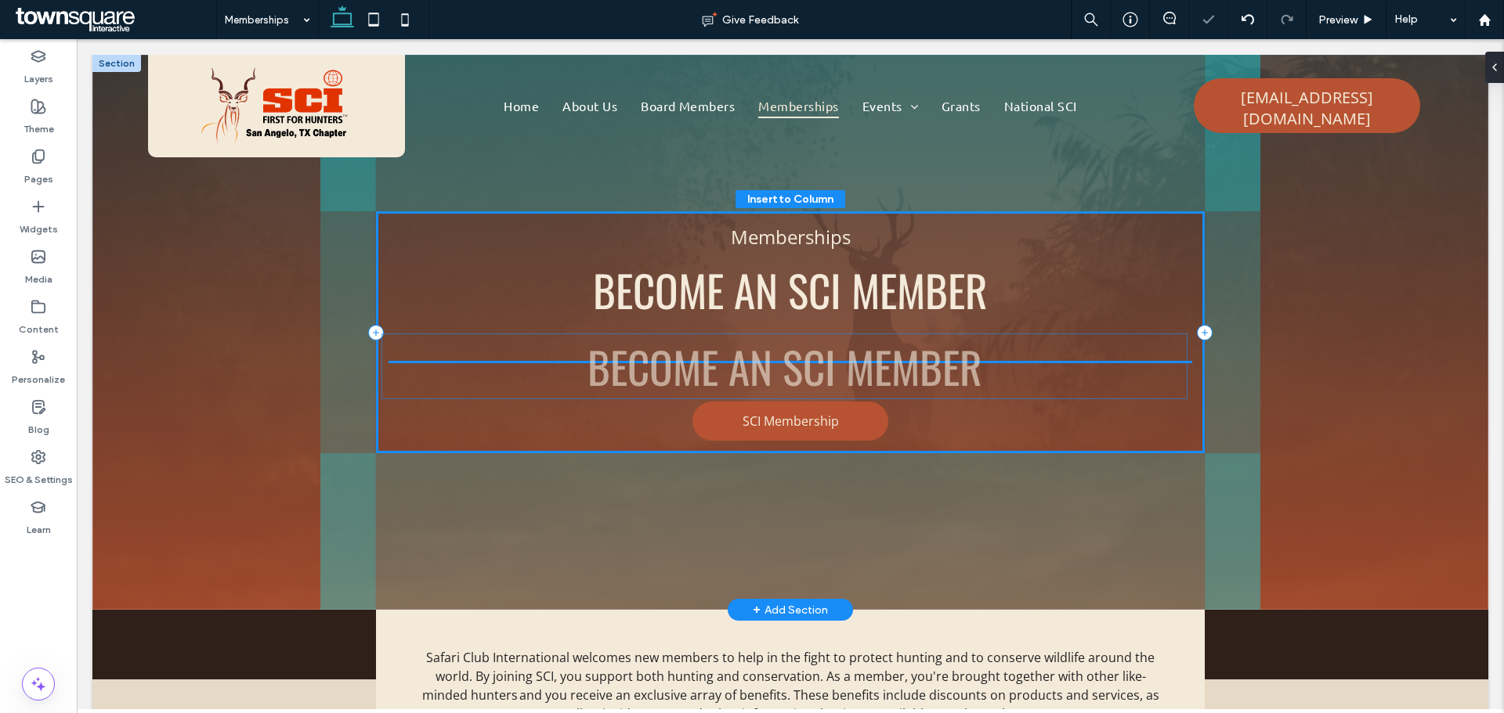
click at [803, 356] on span "Become an SCI MembeR" at bounding box center [784, 366] width 395 height 64
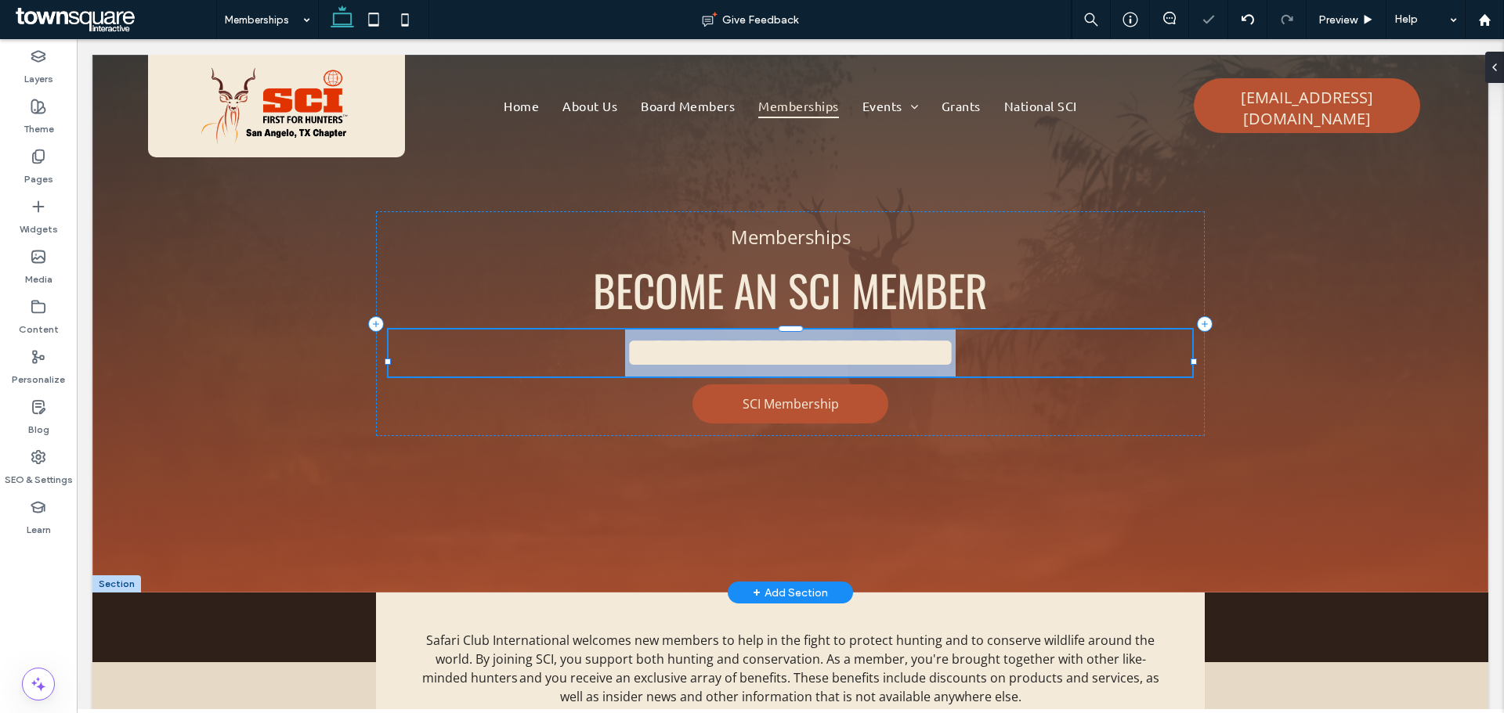
type input "******"
type input "**"
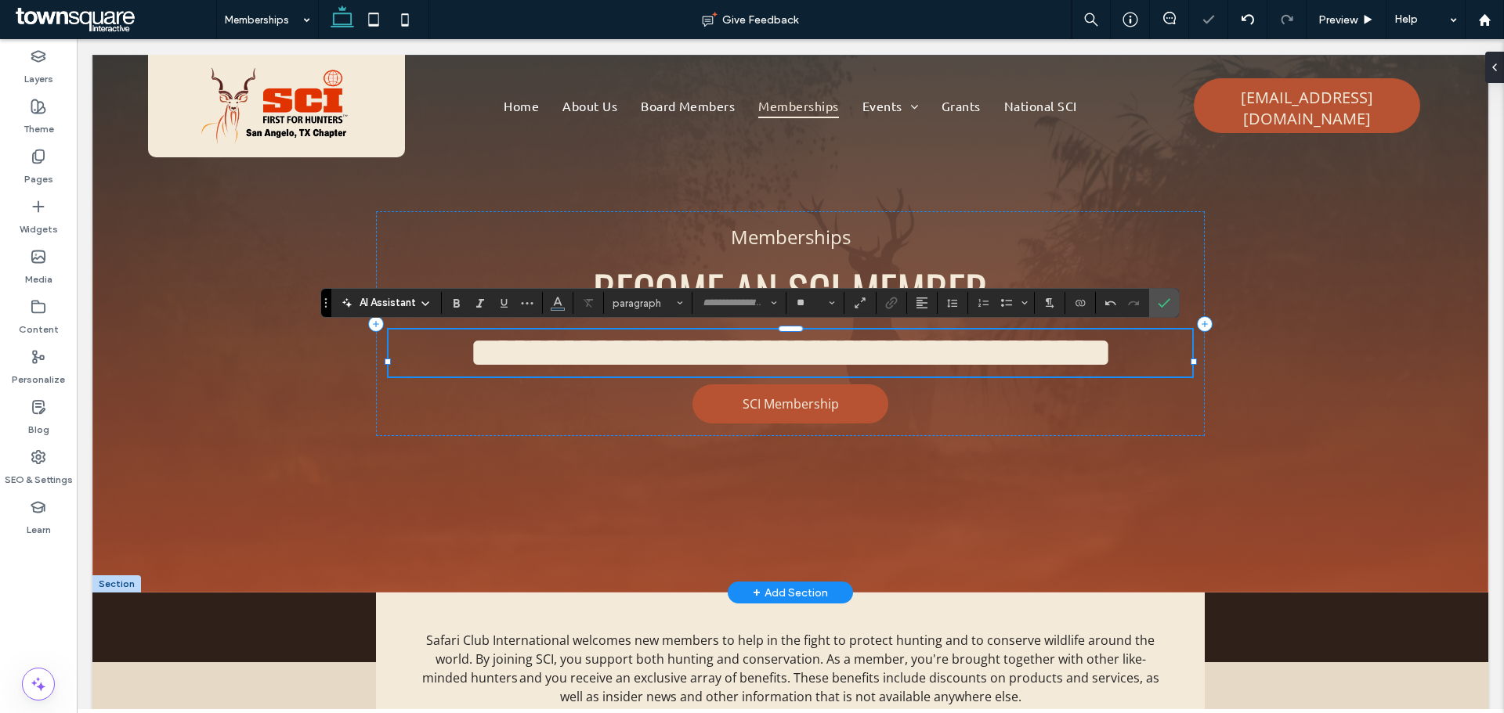
scroll to position [4, 0]
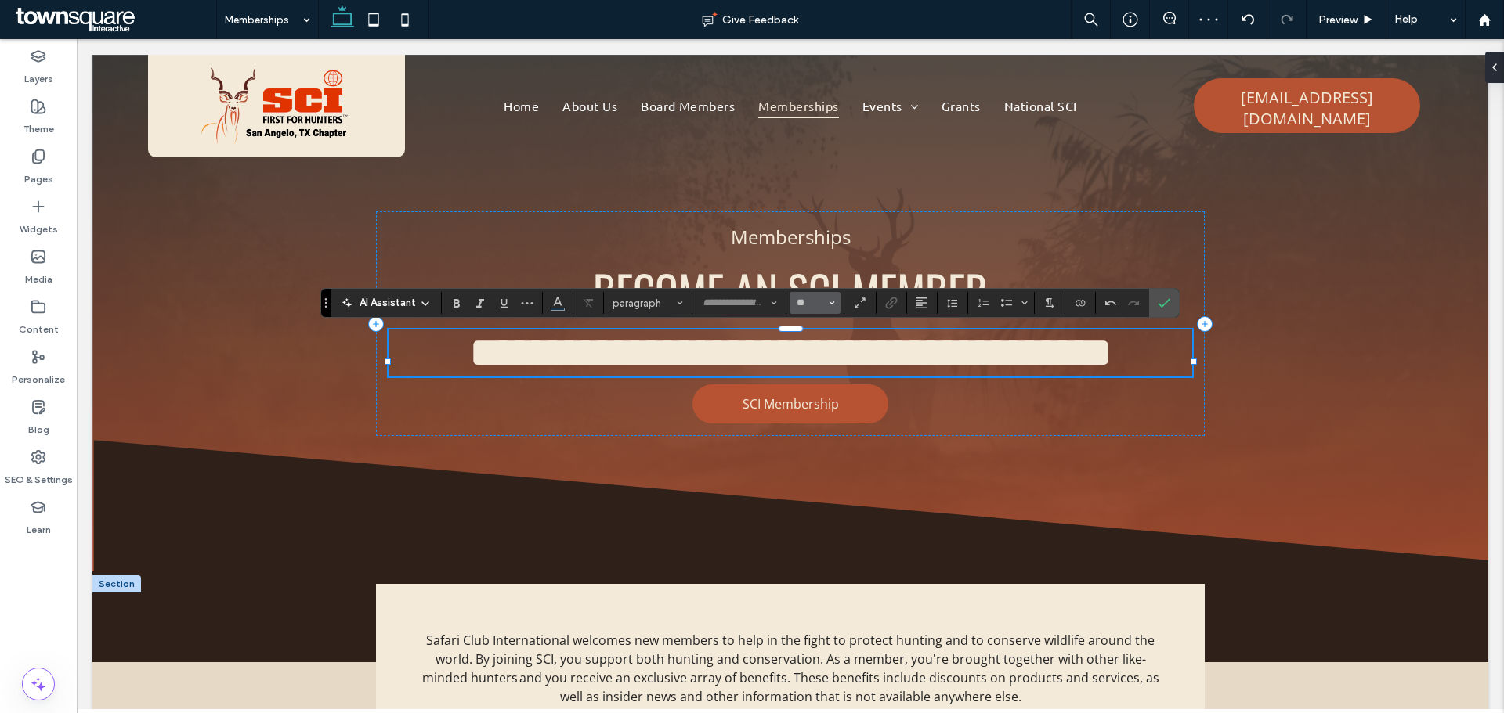
click at [840, 302] on button "**" at bounding box center [814, 303] width 51 height 22
click at [815, 404] on label "24" at bounding box center [814, 401] width 50 height 22
type input "******"
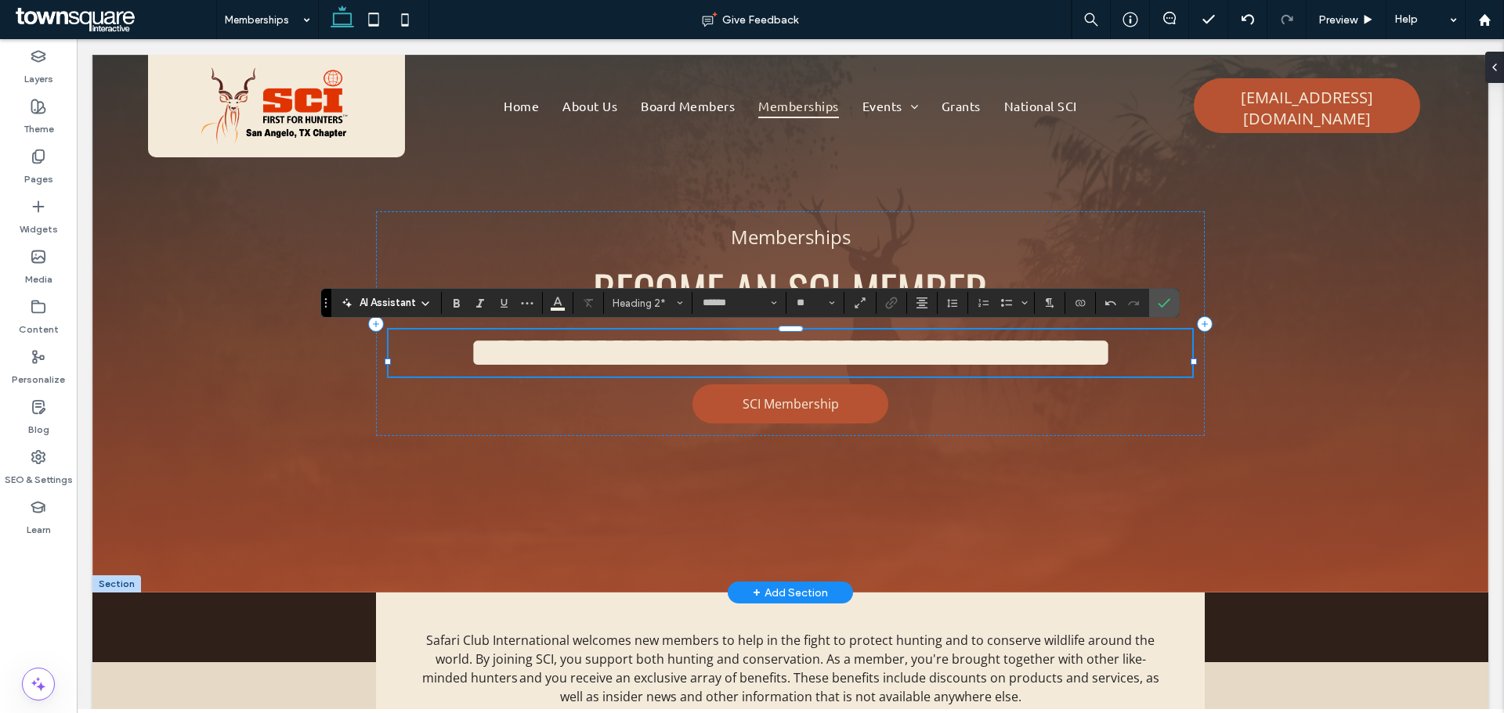
type input "**"
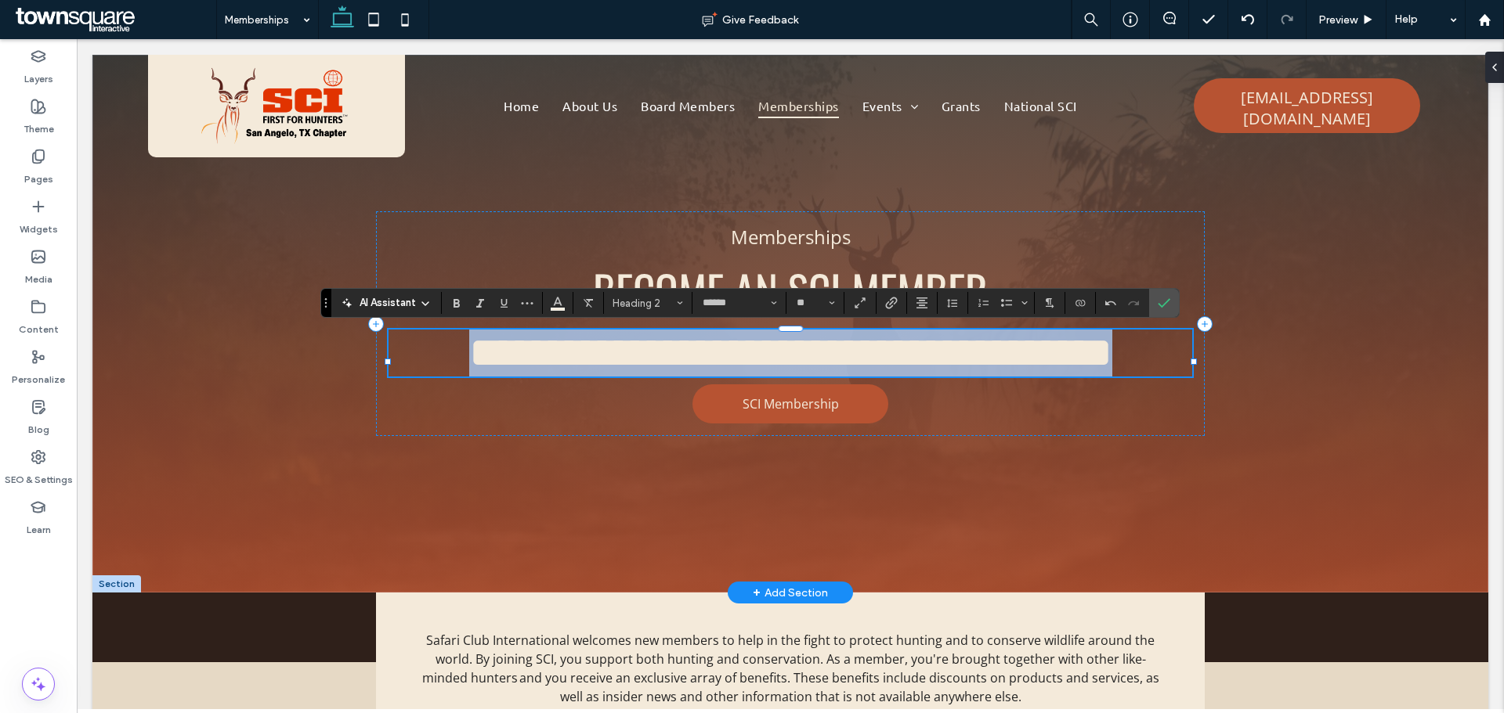
drag, startPoint x: 1159, startPoint y: 359, endPoint x: 414, endPoint y: 360, distance: 744.8
click at [469, 360] on span "**********" at bounding box center [790, 352] width 643 height 43
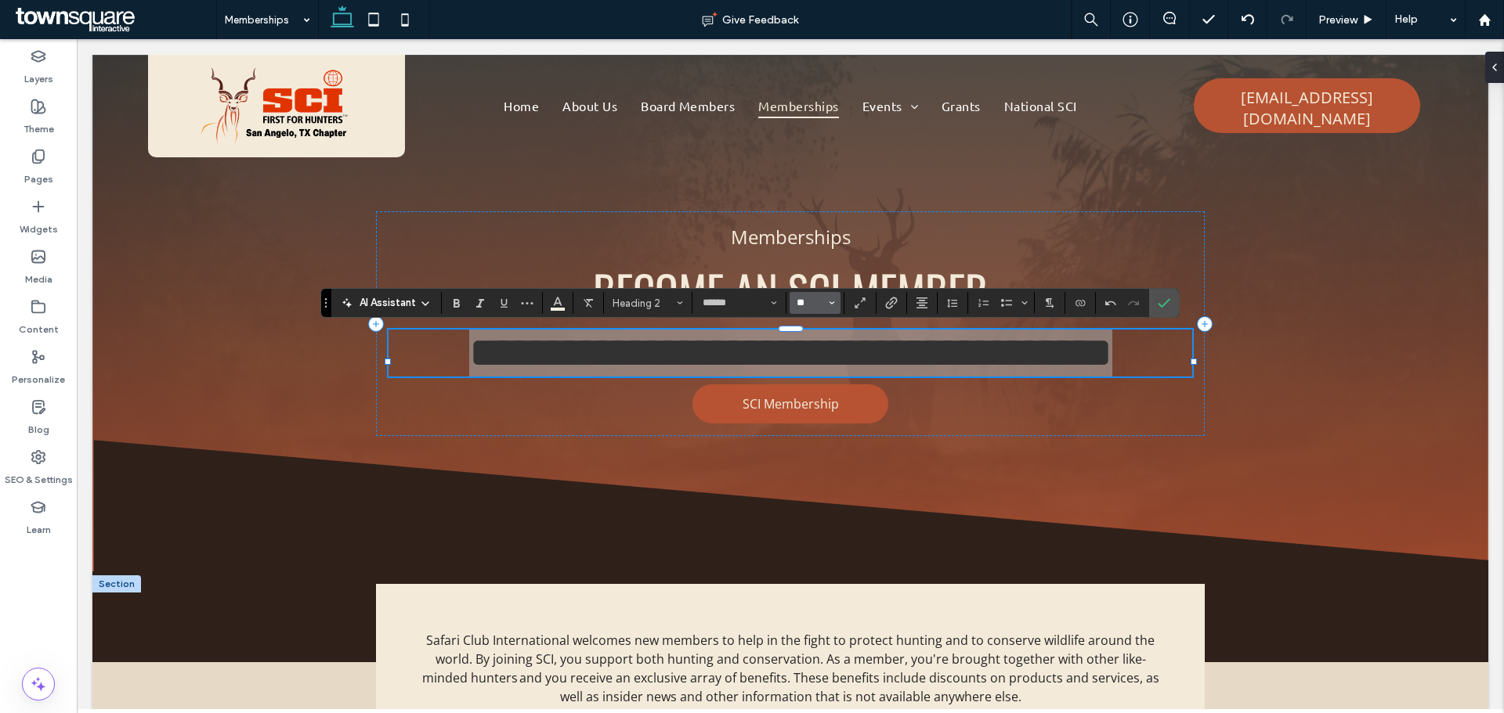
click at [822, 302] on input "**" at bounding box center [810, 303] width 31 height 13
click at [816, 416] on label "36" at bounding box center [814, 413] width 50 height 22
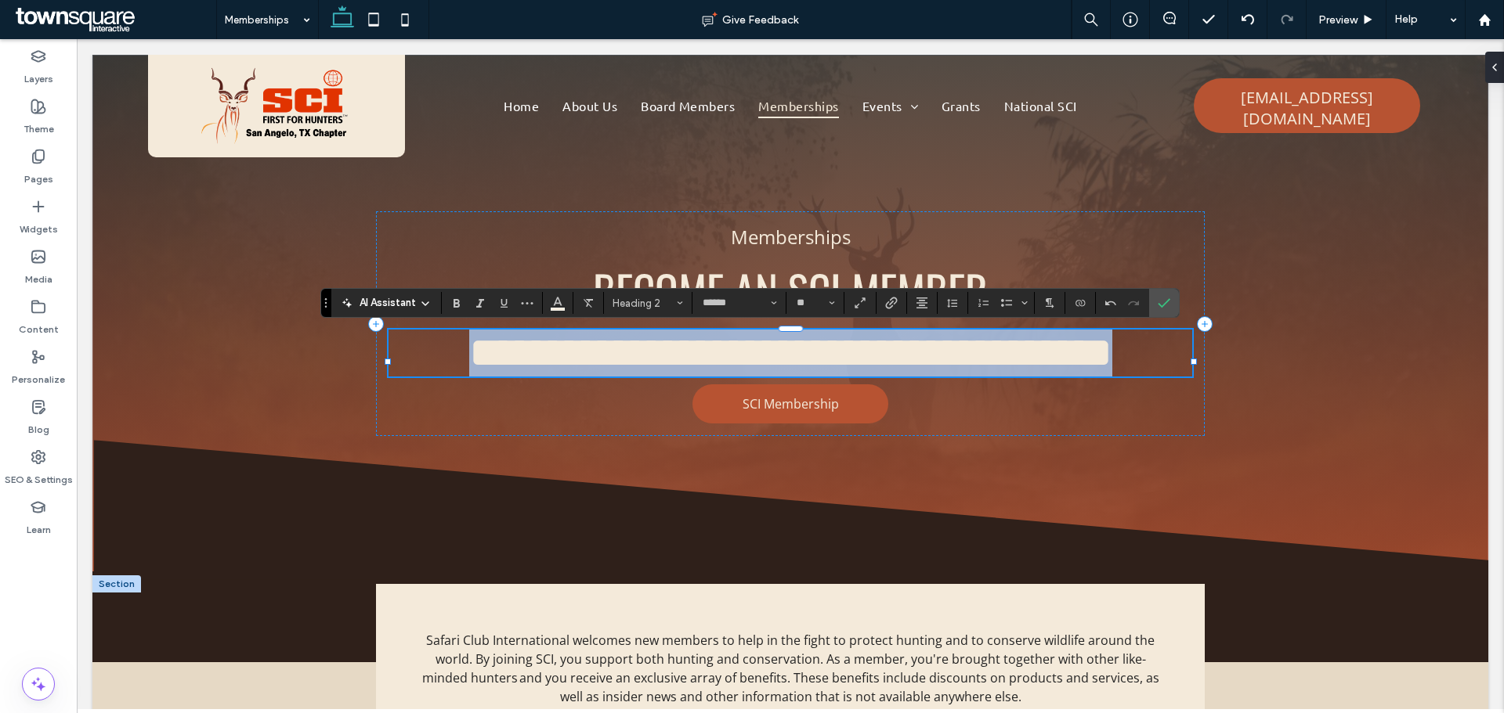
type input "*"
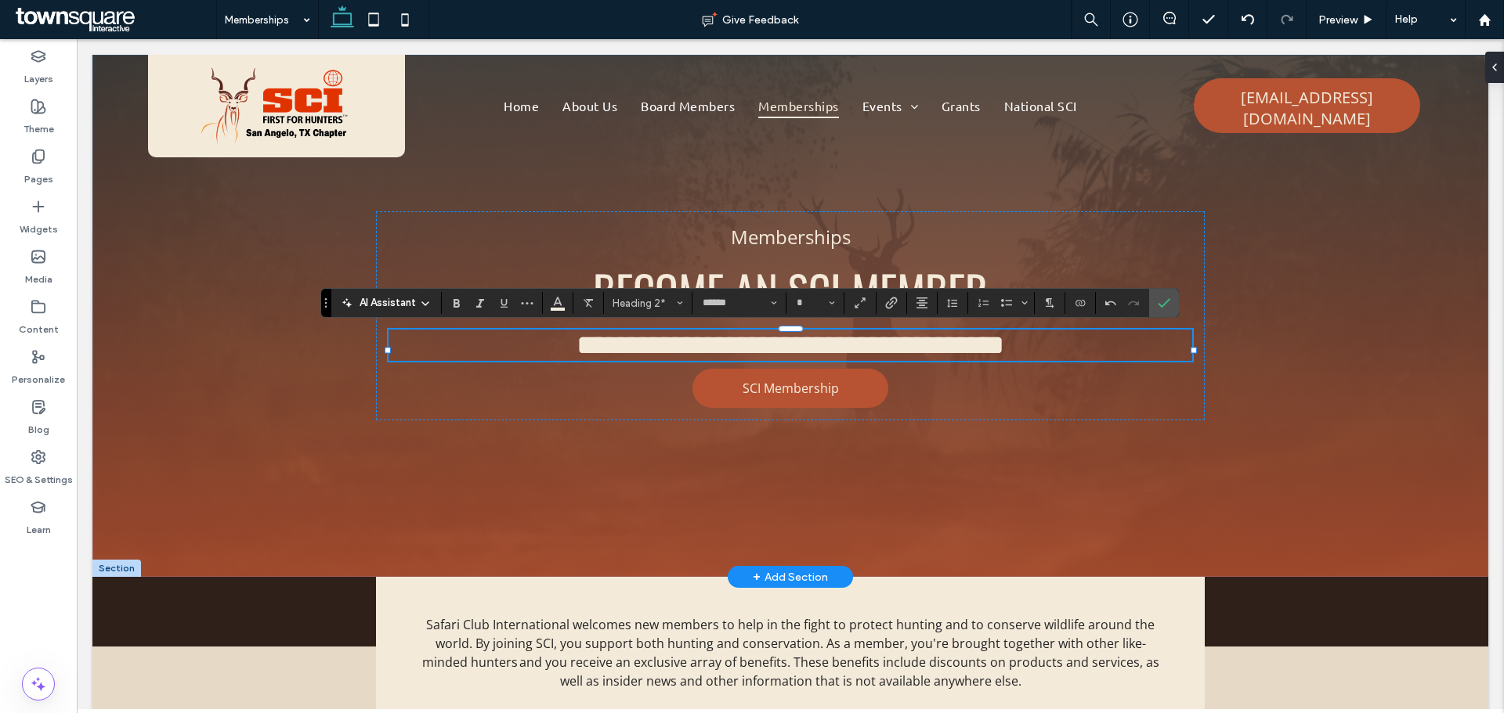
click at [1080, 447] on div "**********" at bounding box center [790, 316] width 940 height 522
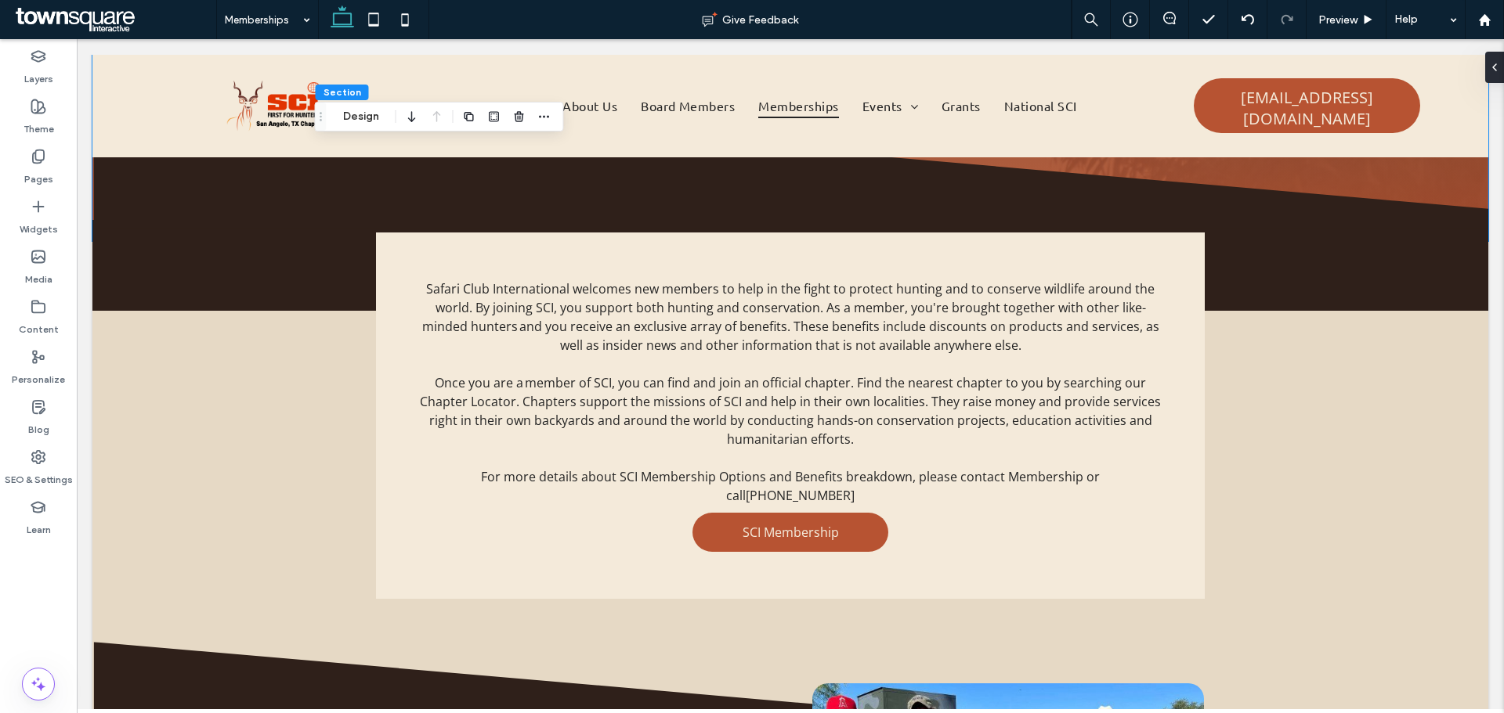
scroll to position [0, 0]
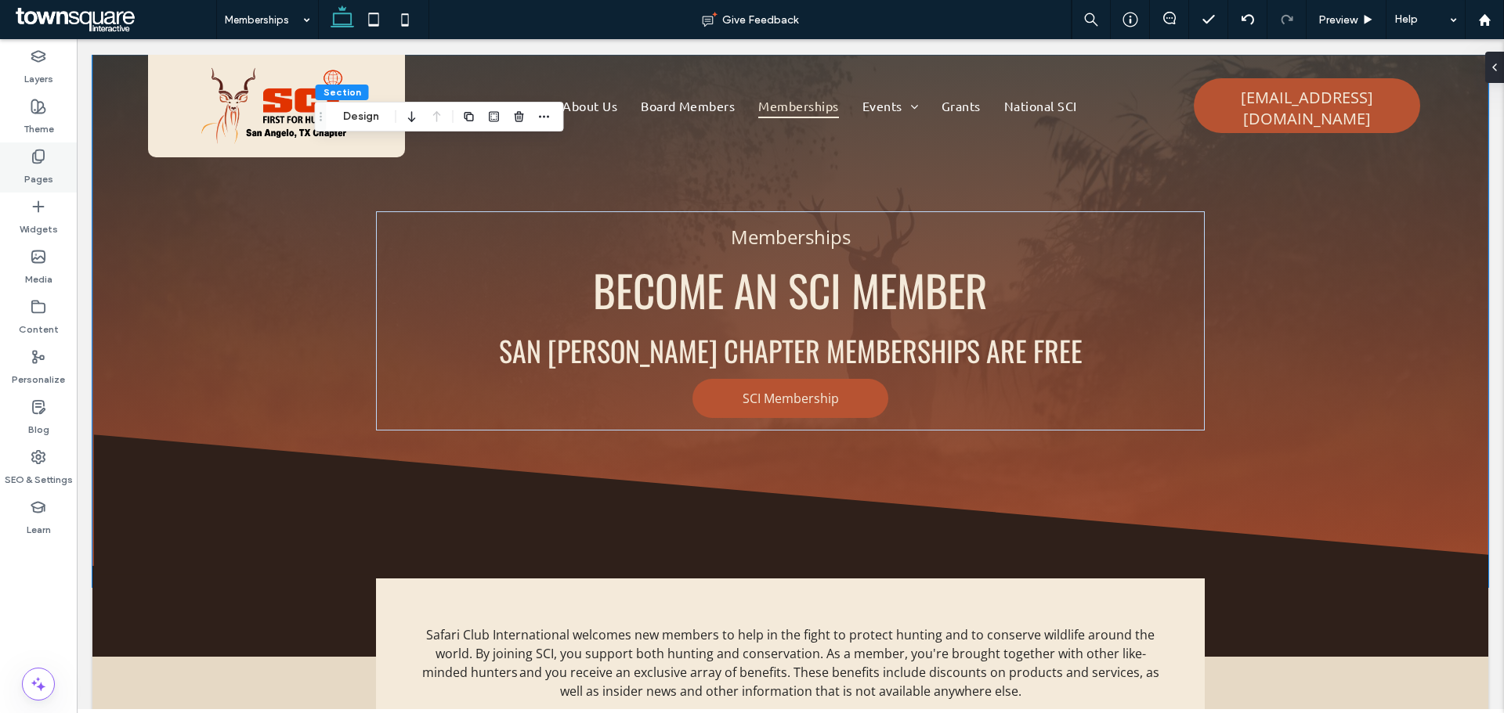
click at [32, 162] on icon at bounding box center [39, 157] width 16 height 16
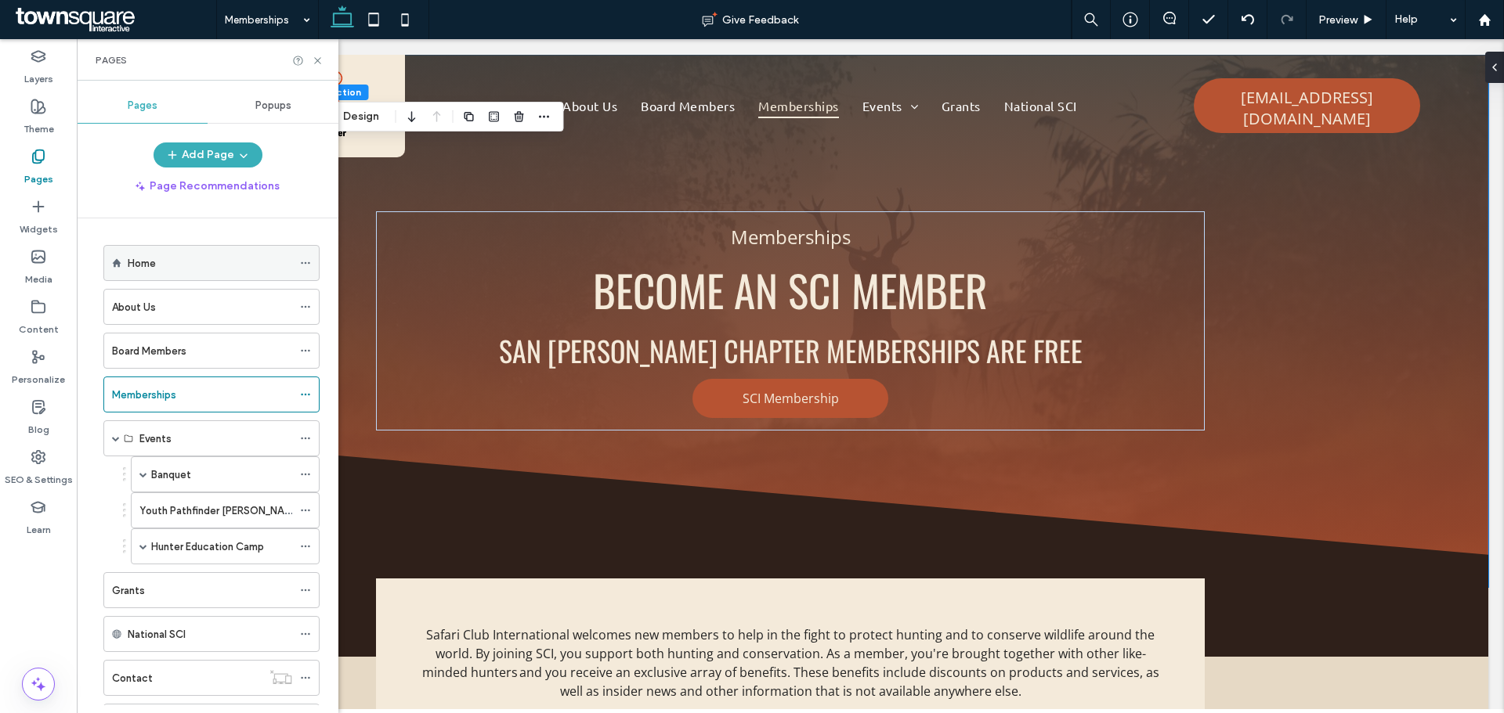
click at [140, 267] on label "Home" at bounding box center [142, 263] width 28 height 27
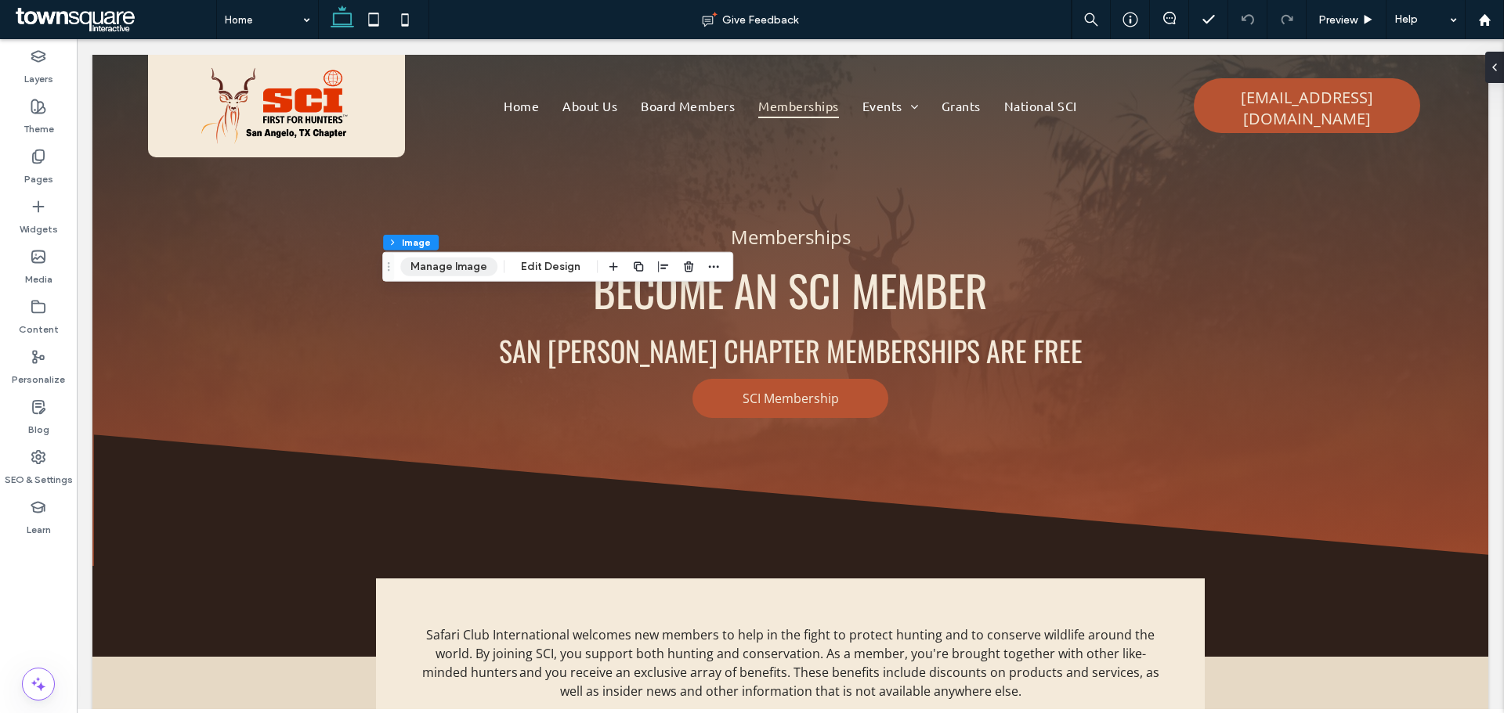
click at [466, 265] on button "Manage Image" at bounding box center [448, 267] width 97 height 19
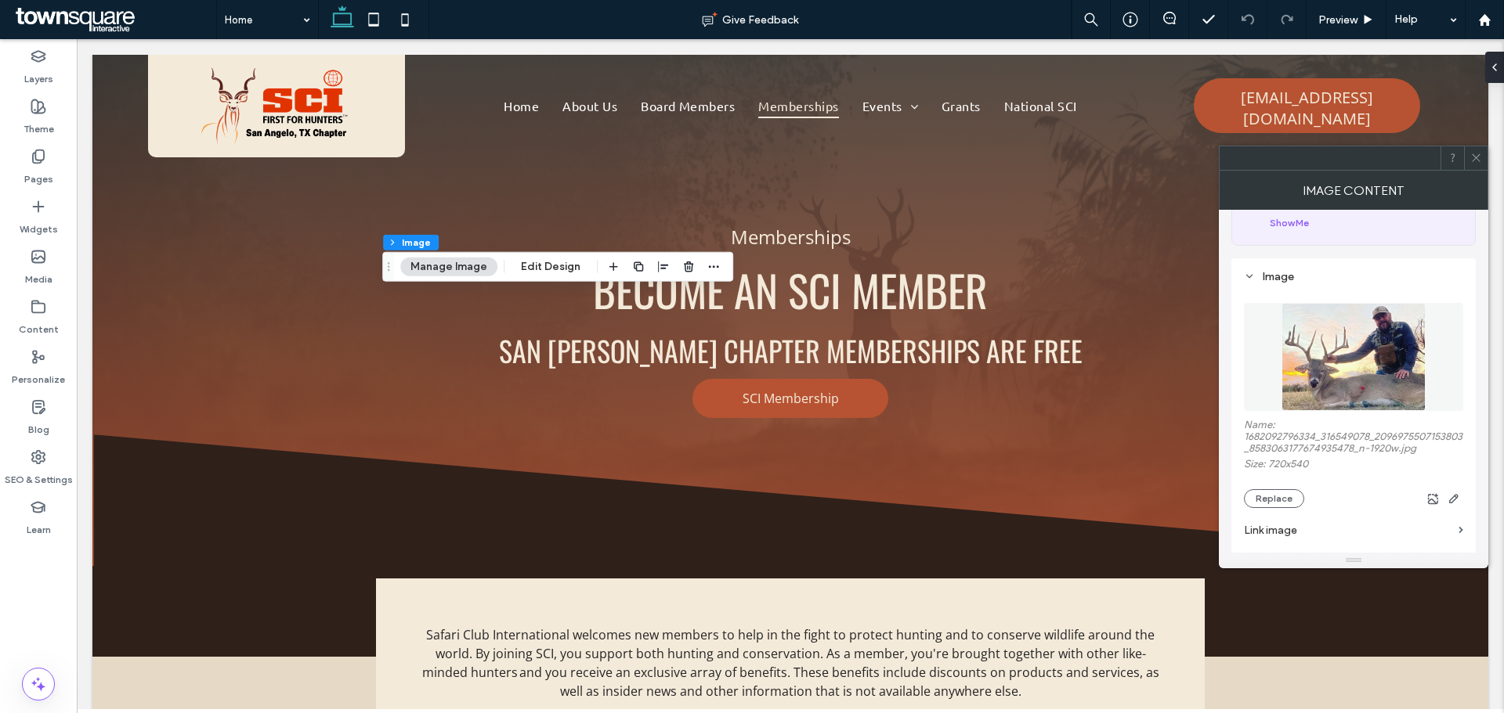
scroll to position [235, 0]
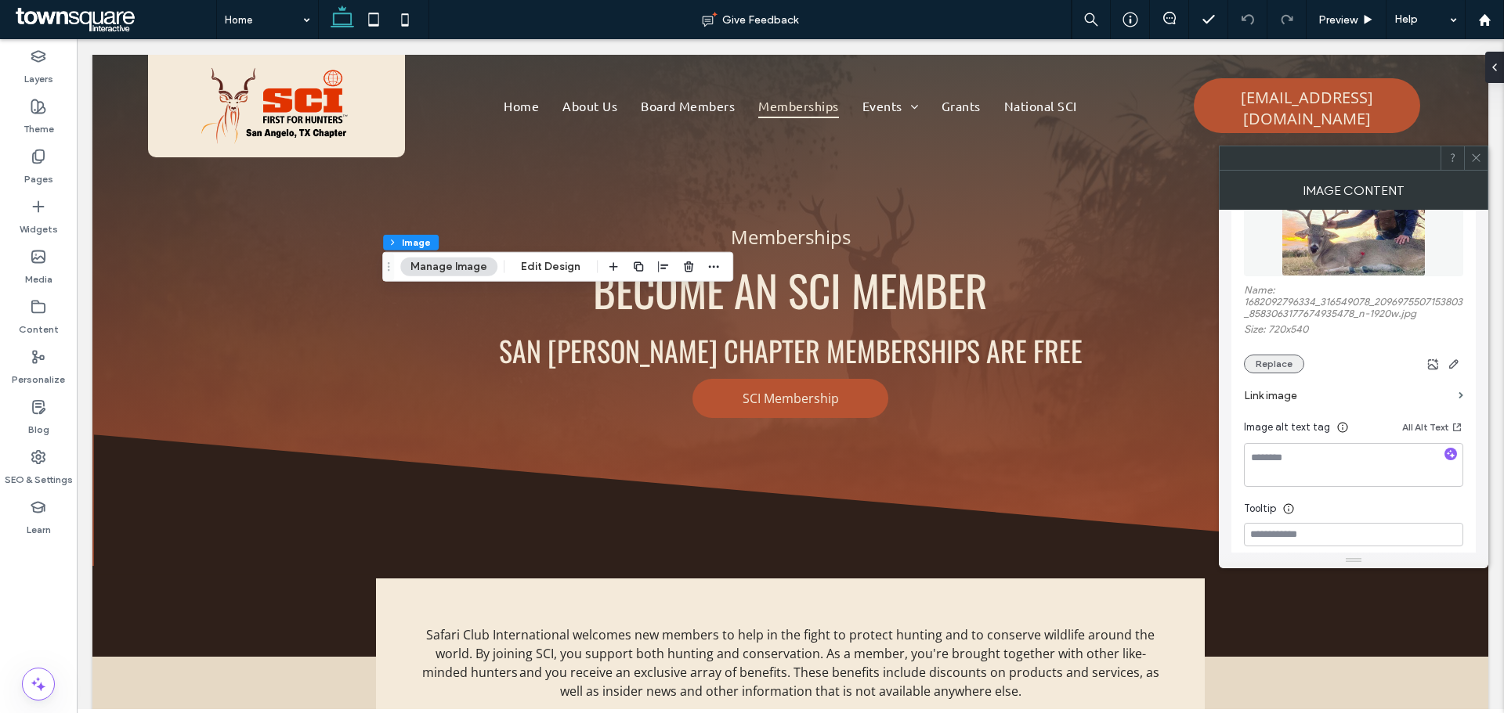
click at [1273, 361] on button "Replace" at bounding box center [1274, 364] width 60 height 19
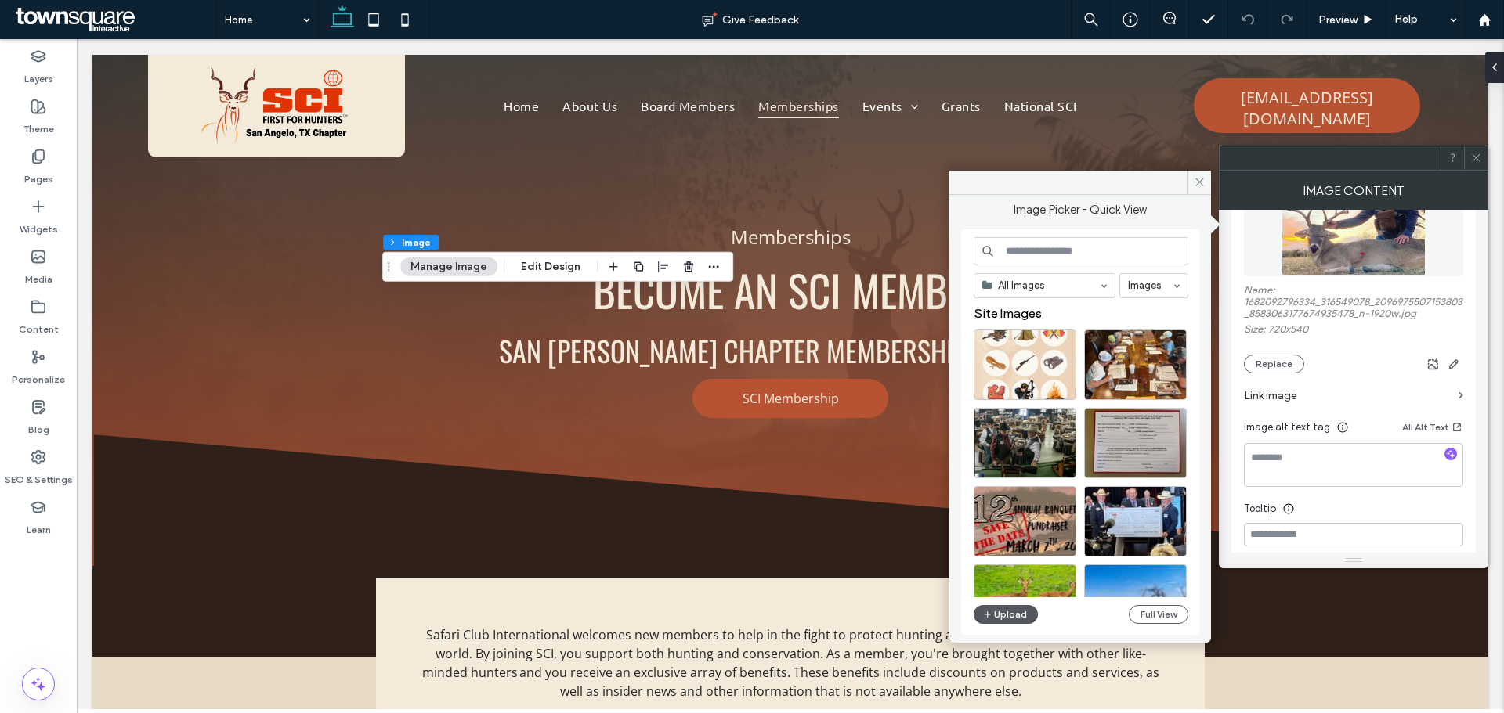
click at [1005, 612] on button "Upload" at bounding box center [1005, 614] width 64 height 19
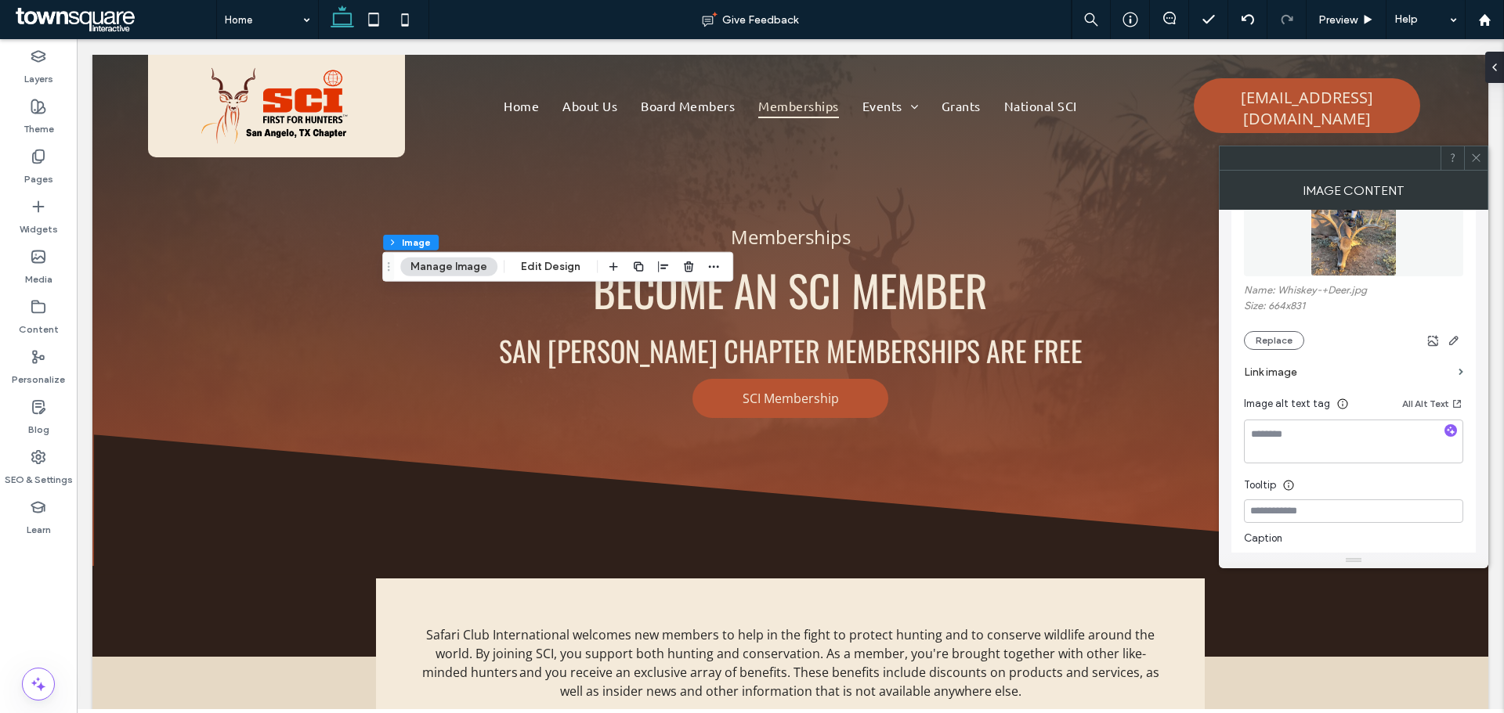
click at [1477, 160] on icon at bounding box center [1476, 158] width 12 height 12
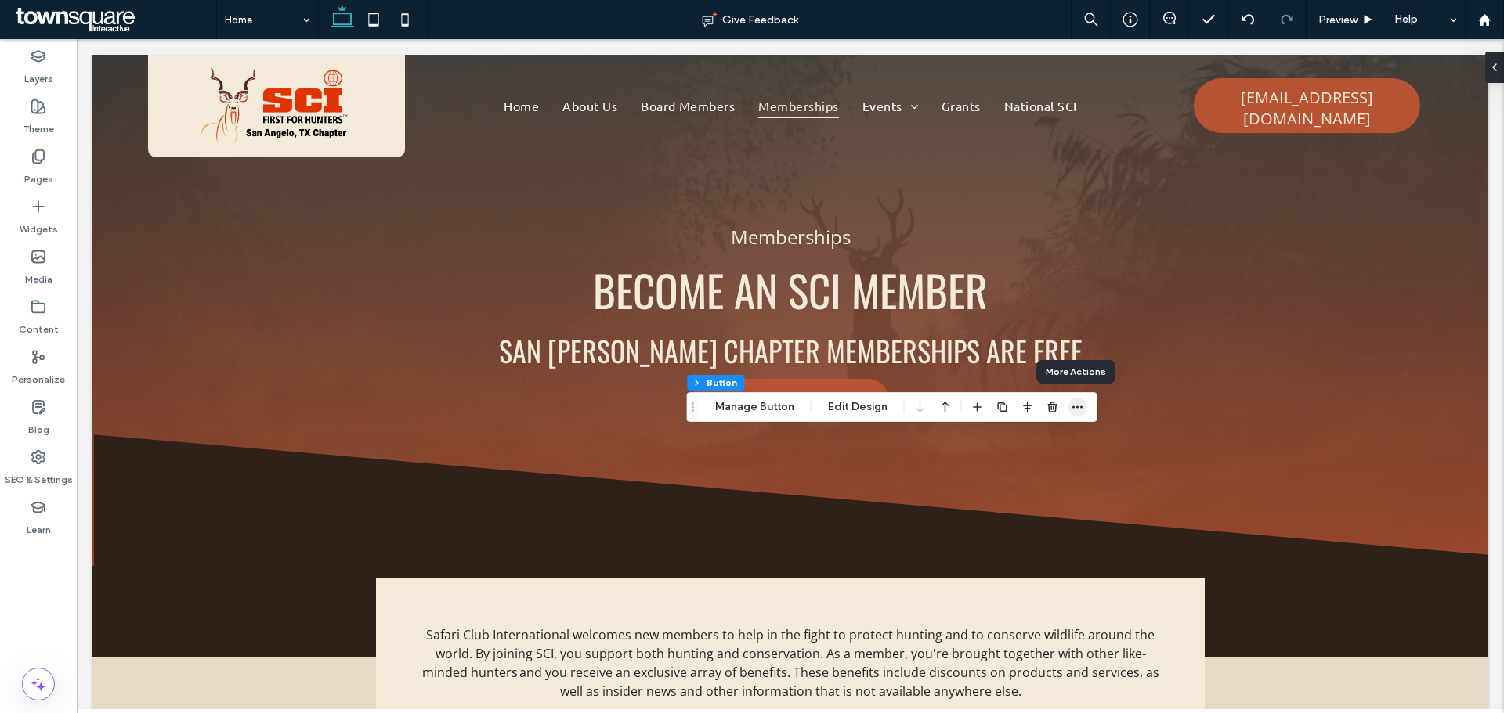
click at [1075, 406] on icon "button" at bounding box center [1077, 407] width 13 height 13
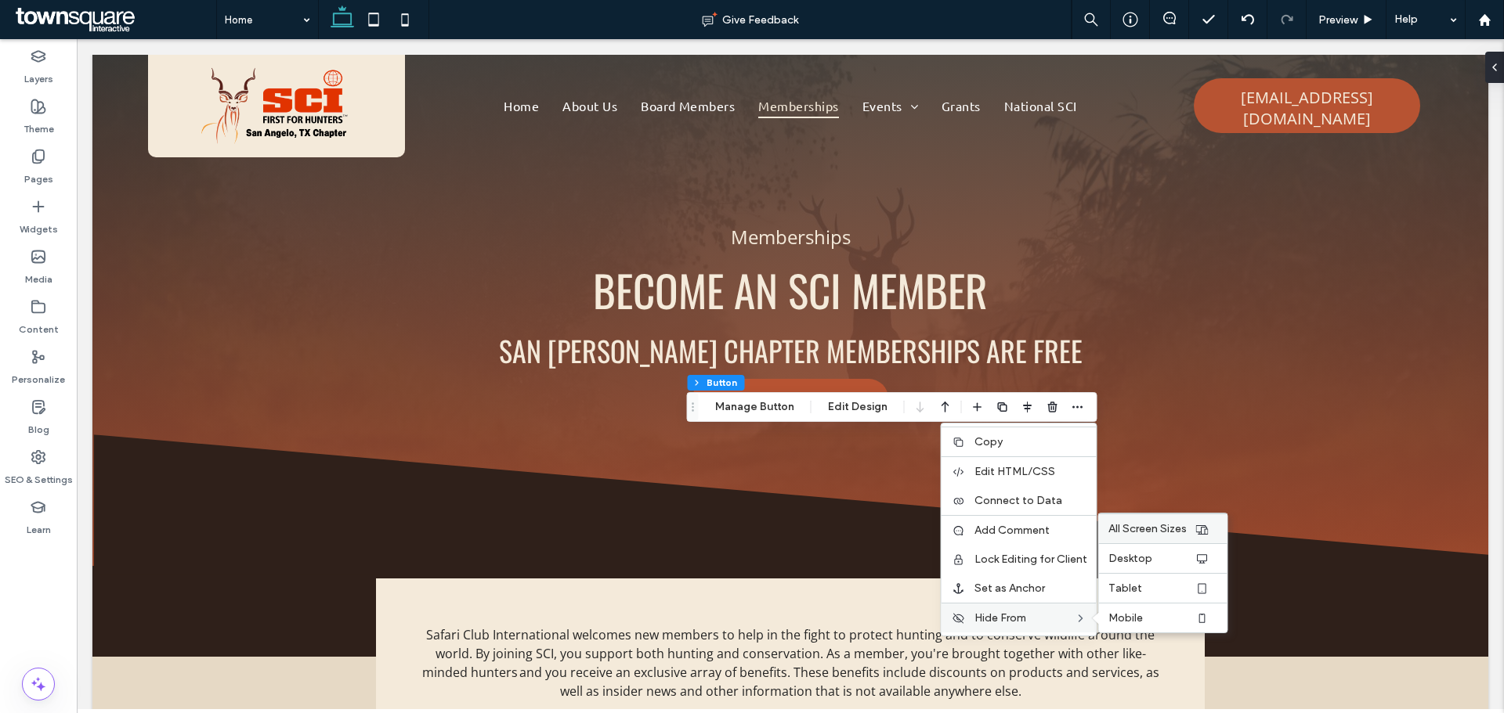
click at [1171, 530] on span "All Screen Sizes" at bounding box center [1147, 528] width 78 height 13
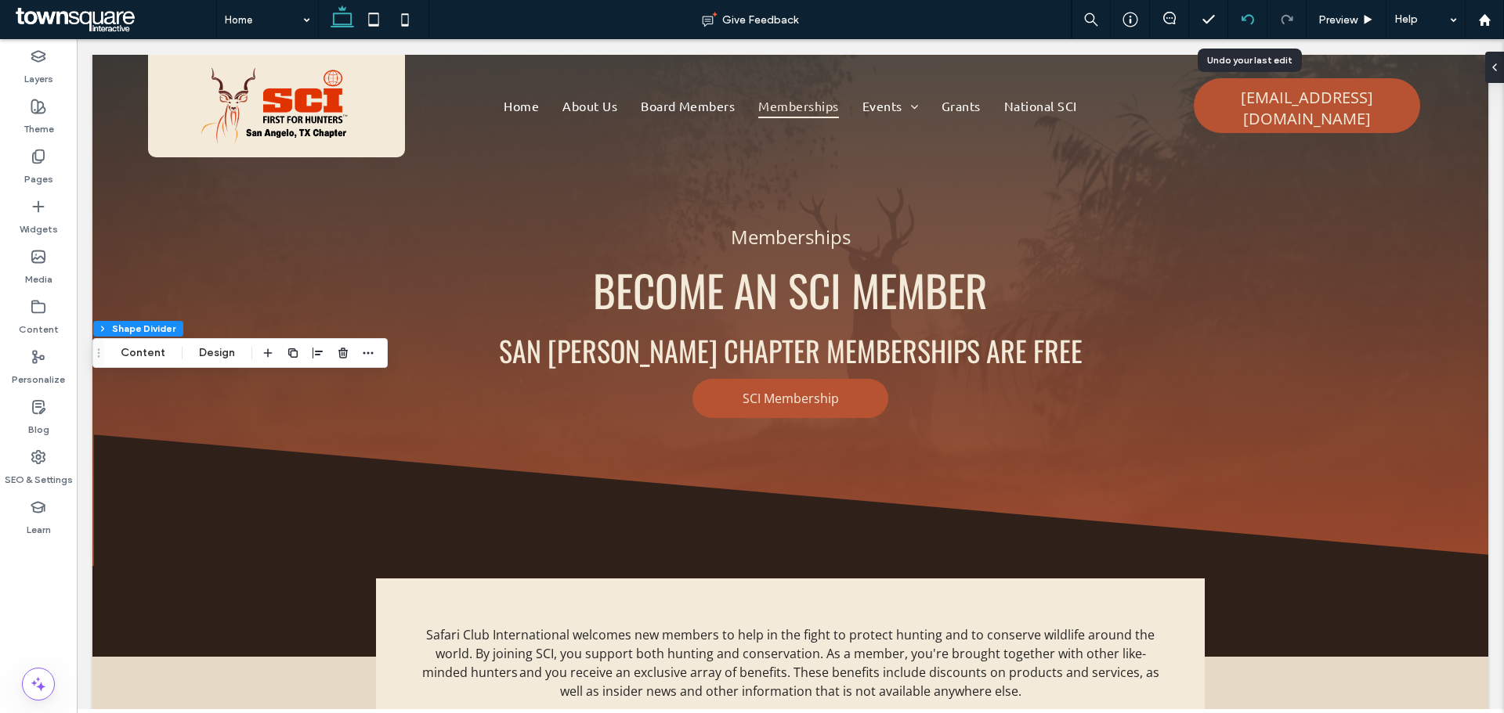
click at [1249, 19] on icon at bounding box center [1247, 19] width 13 height 13
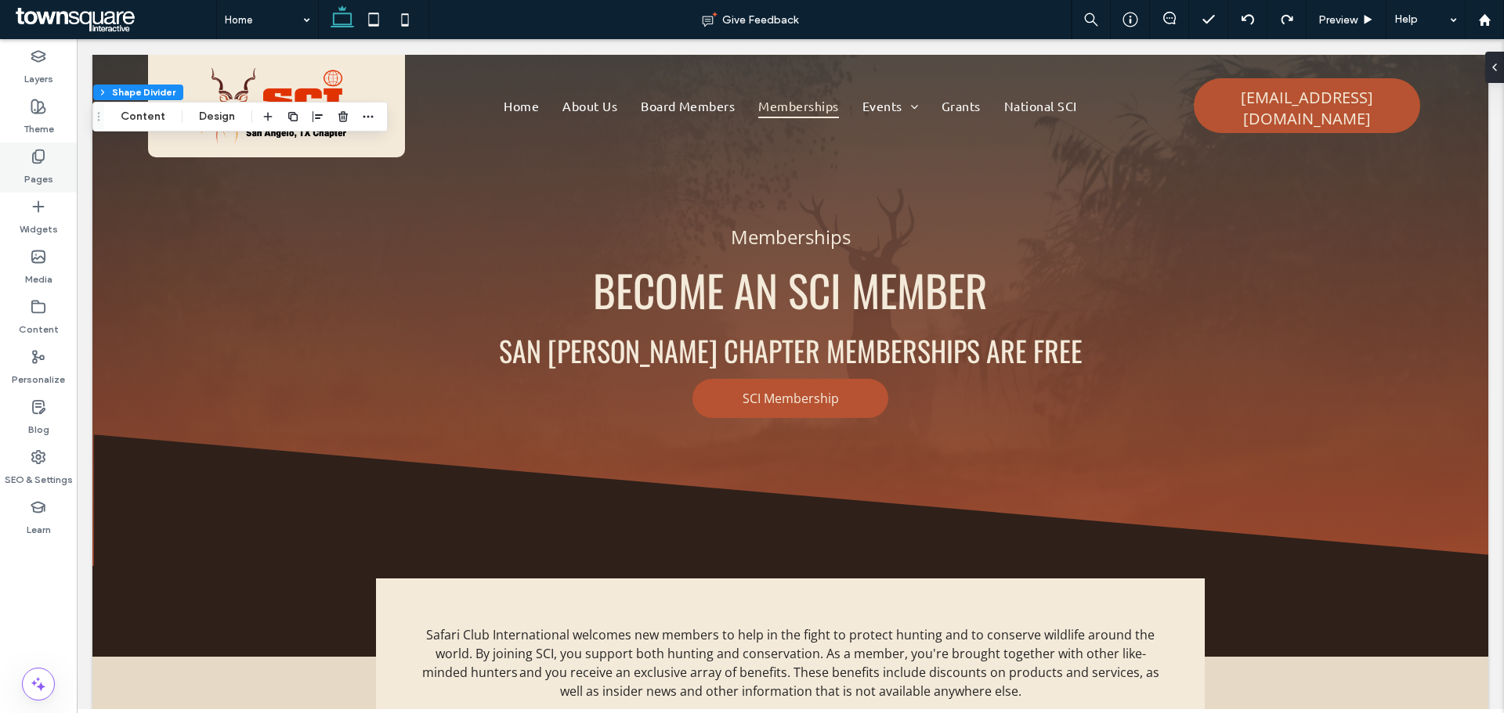
click at [37, 154] on icon at bounding box center [39, 157] width 16 height 16
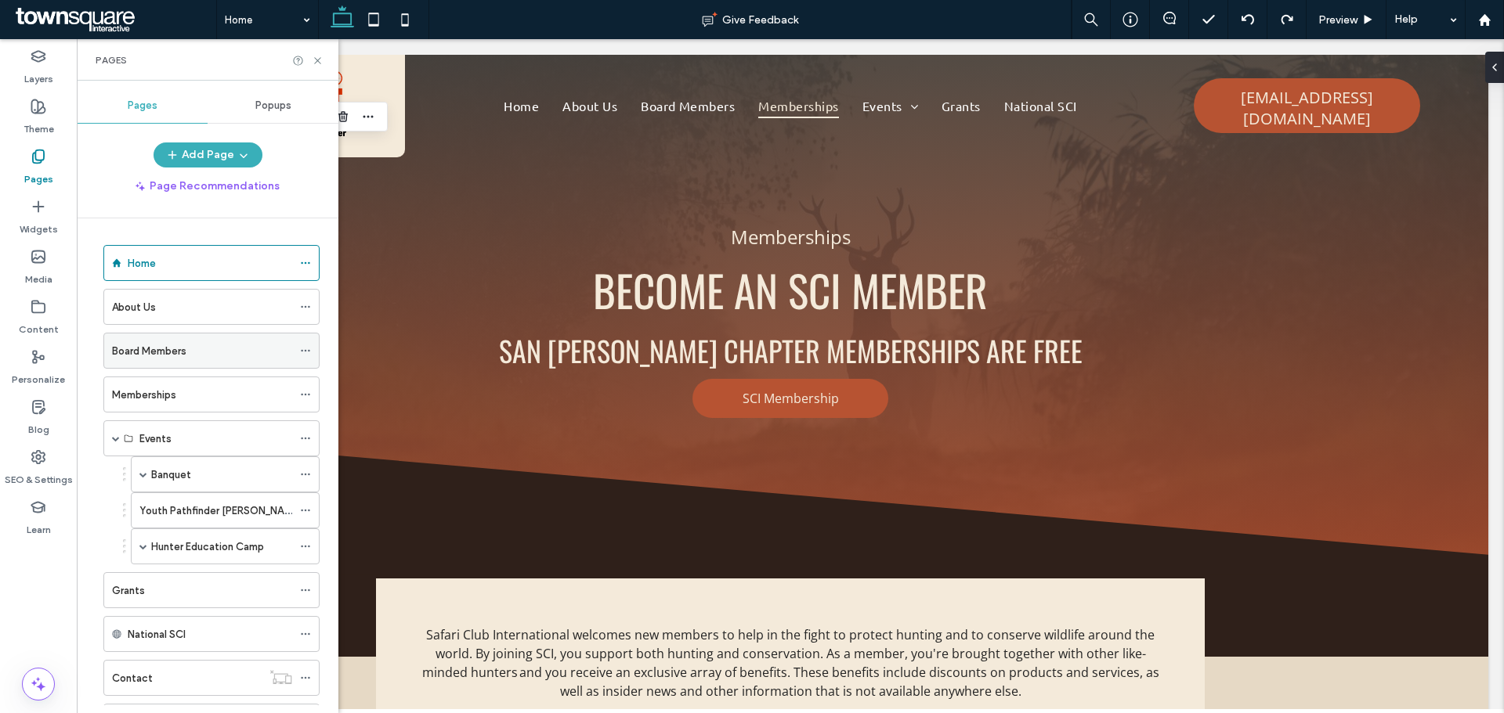
click at [155, 350] on label "Board Members" at bounding box center [149, 351] width 74 height 27
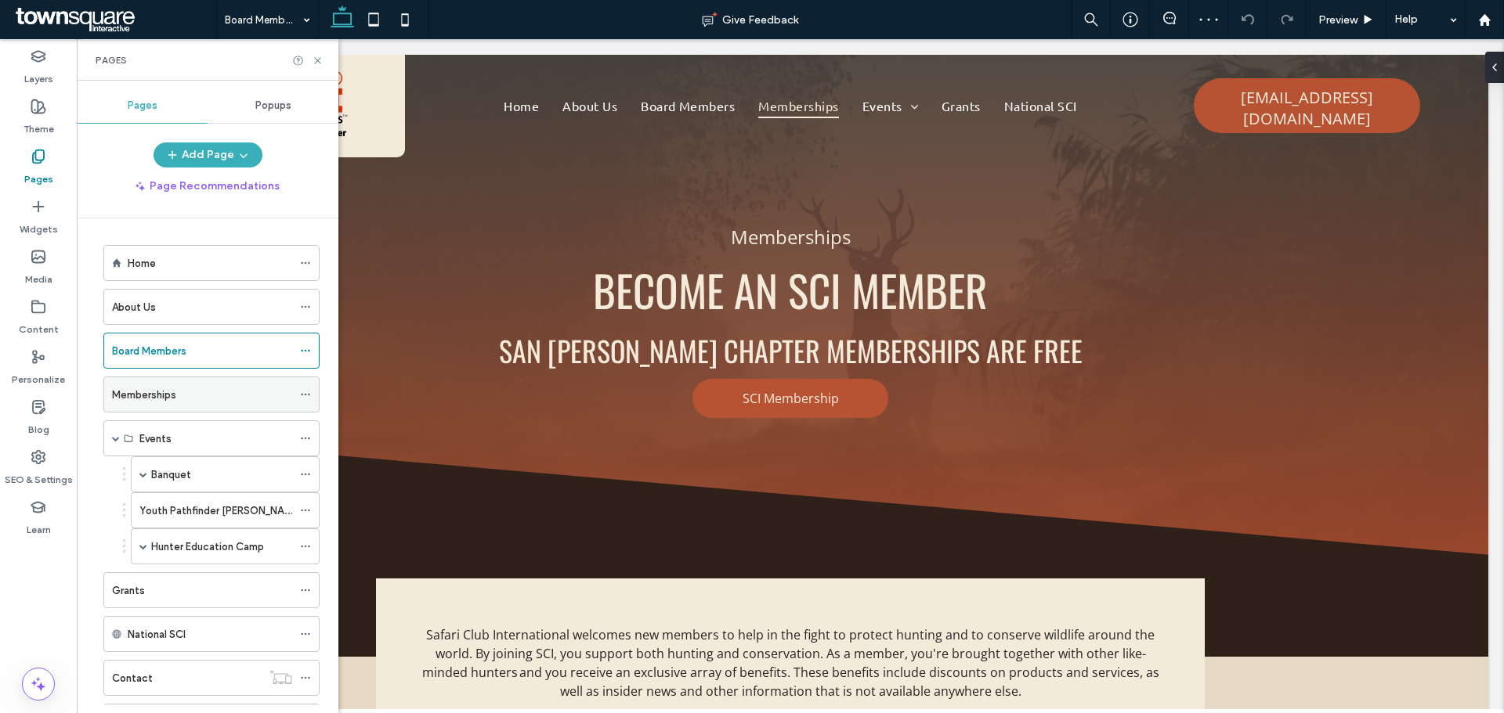
click at [126, 394] on label "Memberships" at bounding box center [144, 394] width 64 height 27
click at [140, 260] on label "Home" at bounding box center [142, 263] width 28 height 27
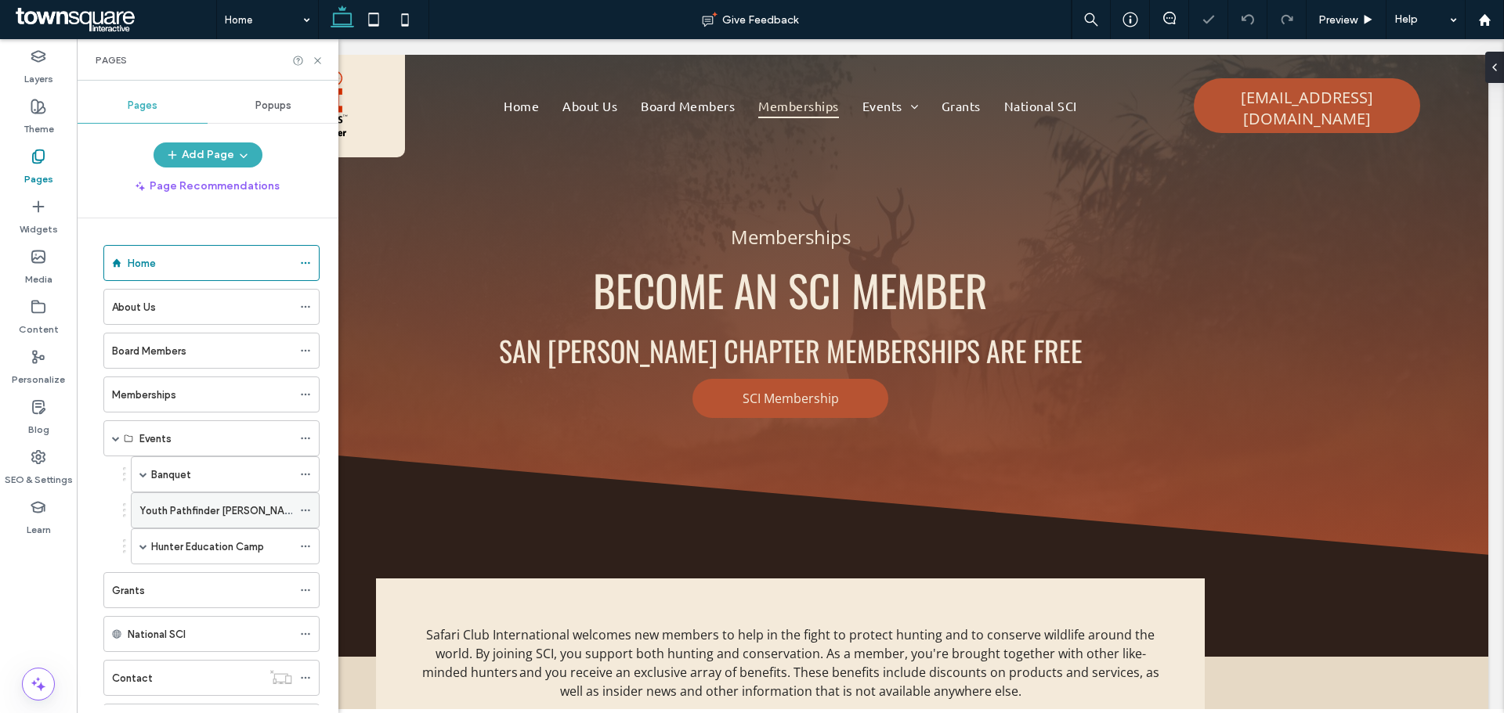
click at [143, 511] on label "Youth Pathfinder [PERSON_NAME]" at bounding box center [219, 510] width 161 height 27
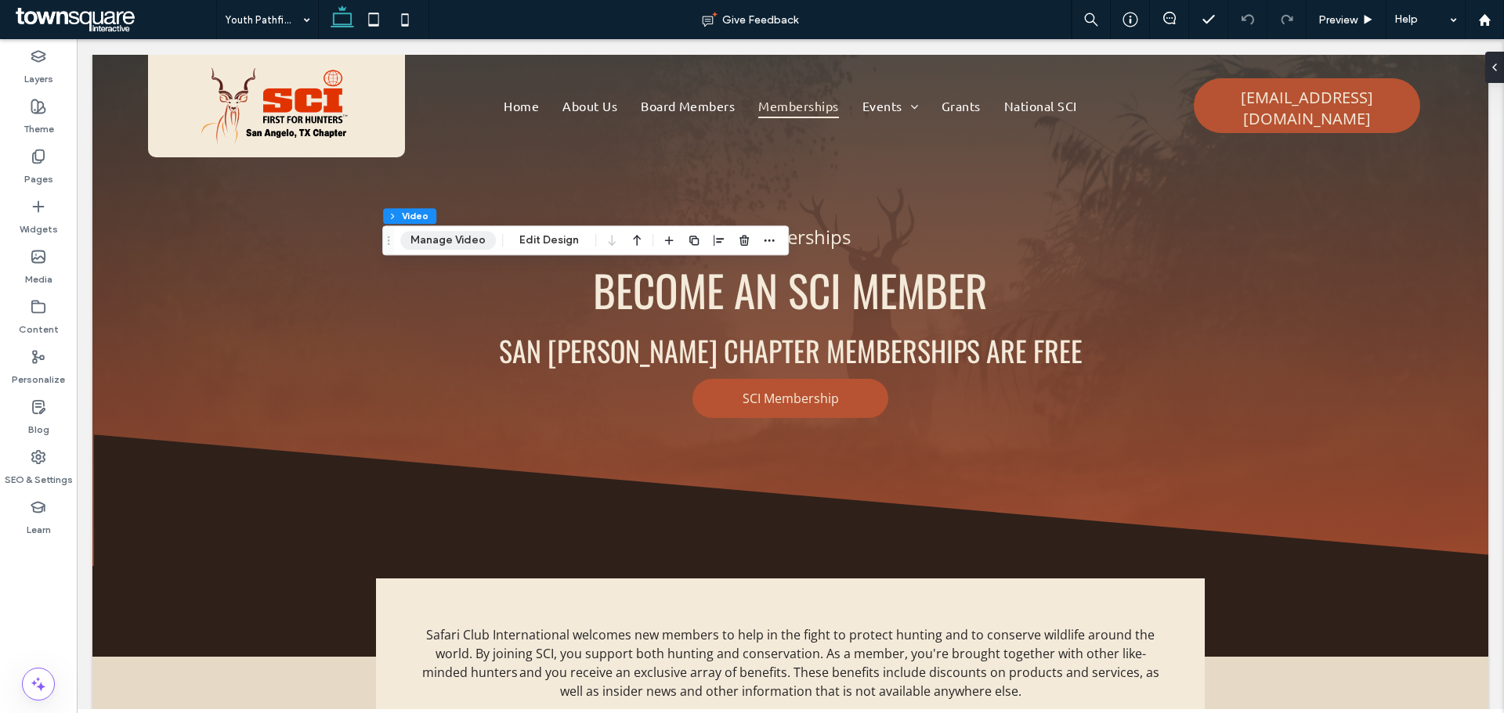
click at [461, 231] on button "Manage Video" at bounding box center [448, 240] width 96 height 19
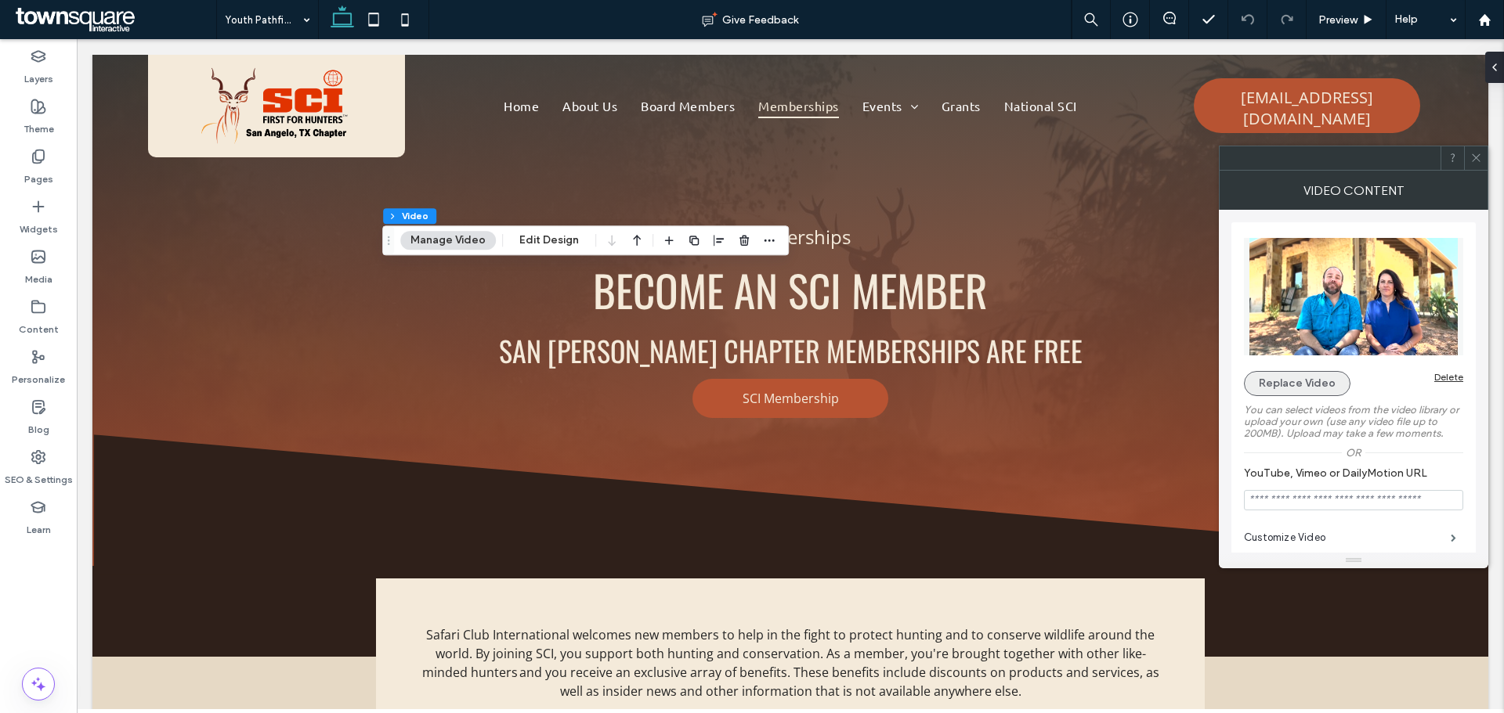
click at [1275, 377] on button "Replace Video" at bounding box center [1297, 383] width 107 height 25
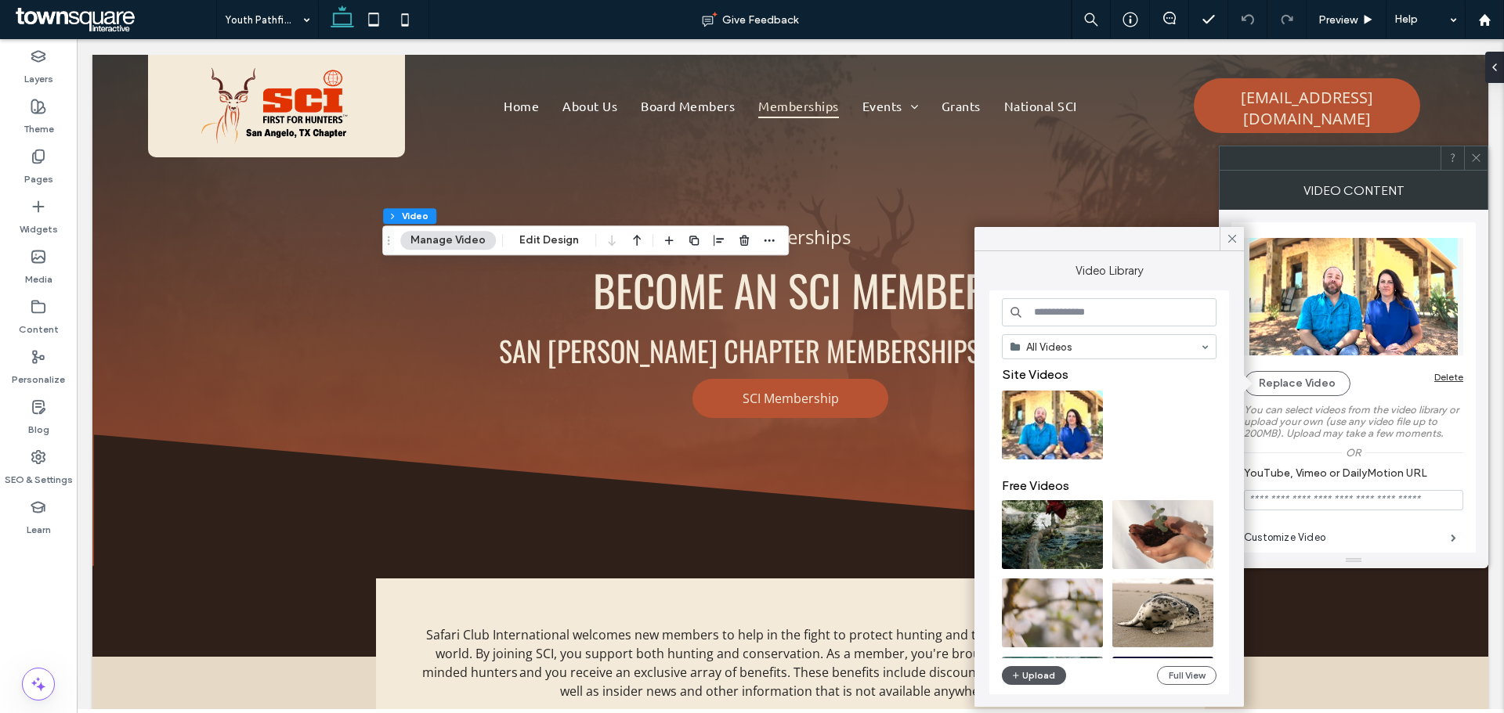
click at [1039, 678] on button "Upload" at bounding box center [1034, 675] width 64 height 19
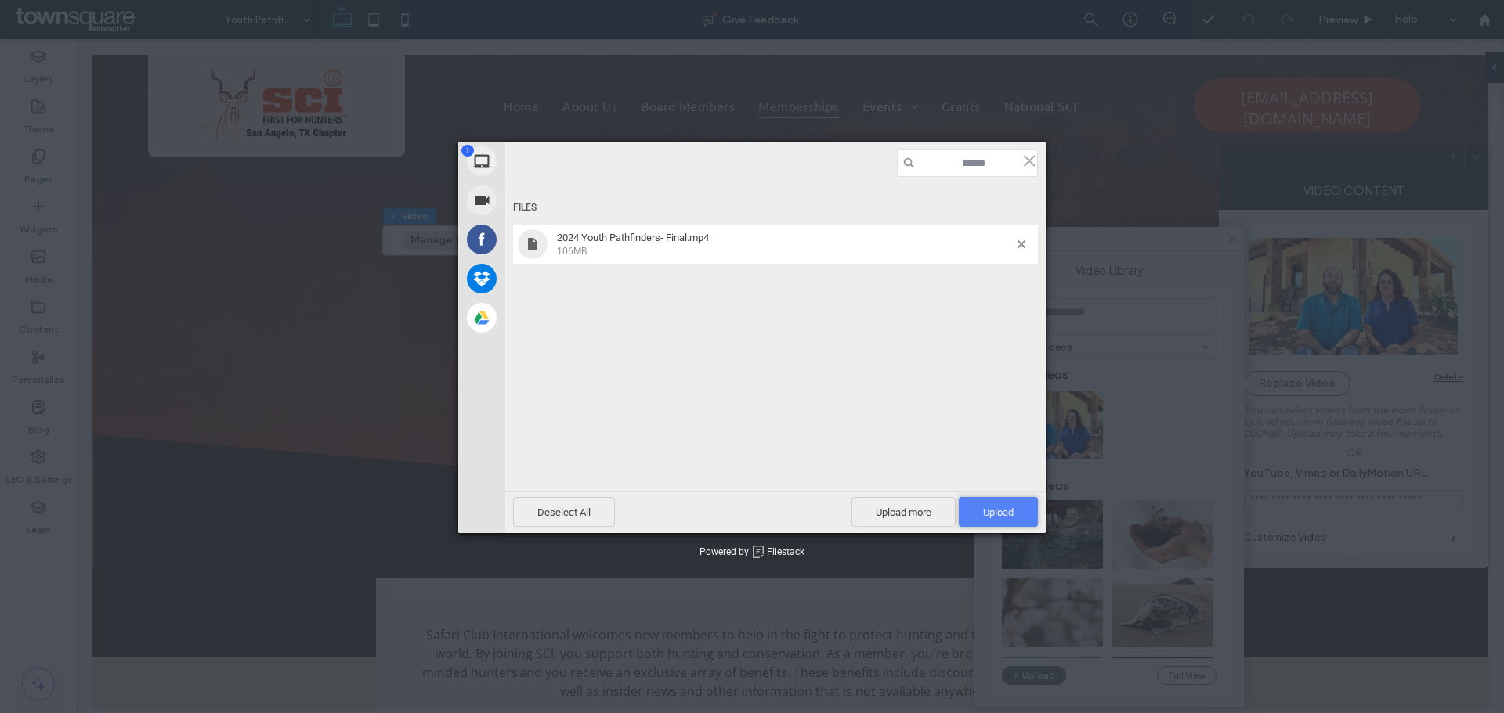
click at [990, 508] on span "Upload 1" at bounding box center [998, 513] width 31 height 12
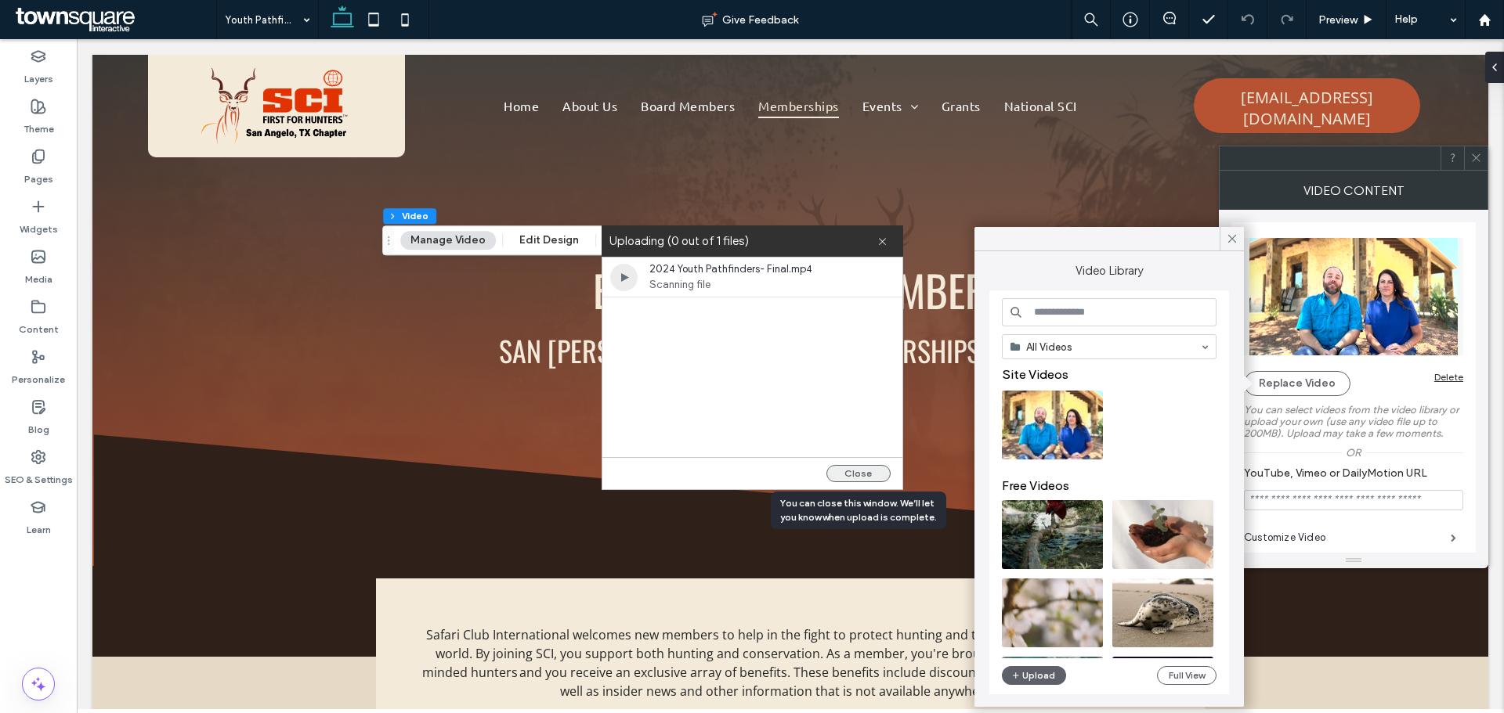
click at [864, 474] on button "Close" at bounding box center [858, 473] width 64 height 17
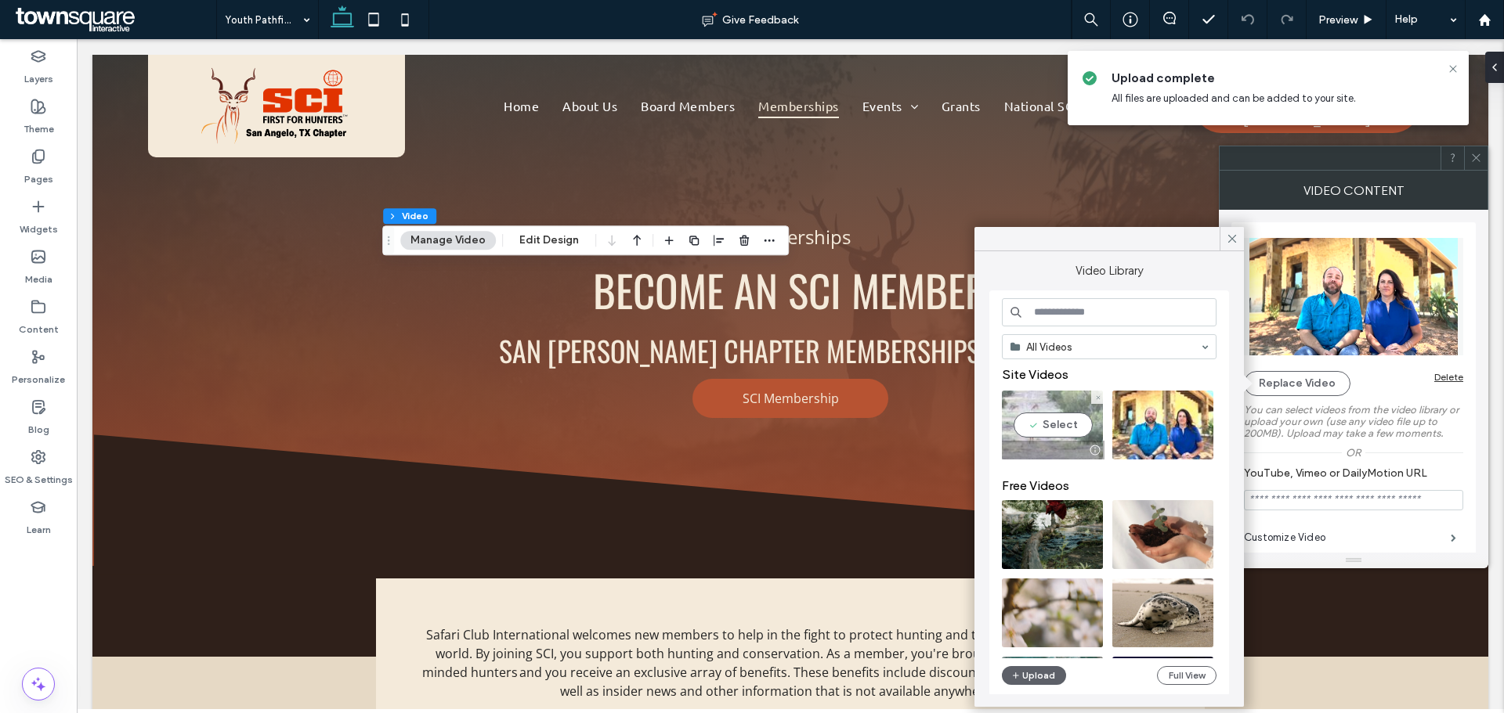
click at [1066, 424] on video at bounding box center [1052, 425] width 101 height 69
type input "**********"
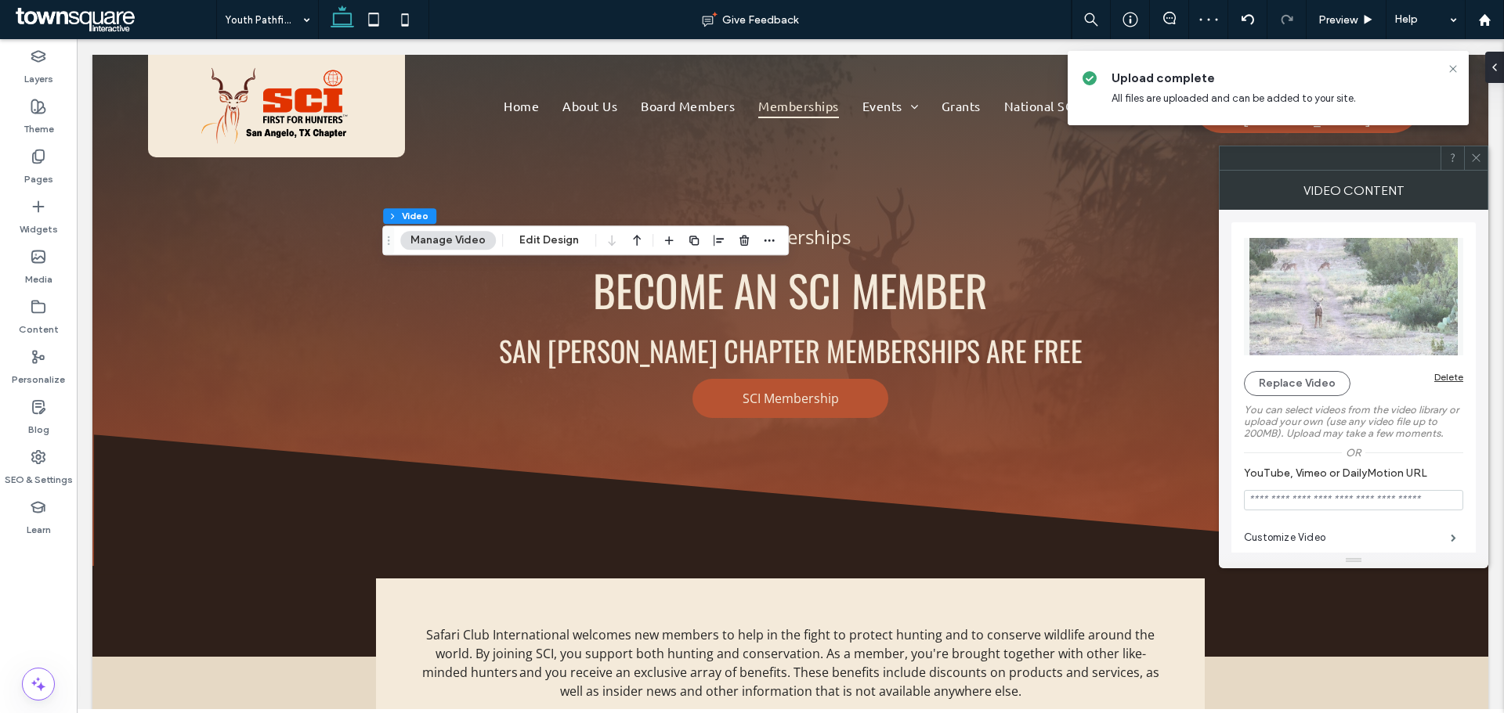
click at [1478, 161] on icon at bounding box center [1476, 158] width 12 height 12
